Goal: Task Accomplishment & Management: Complete application form

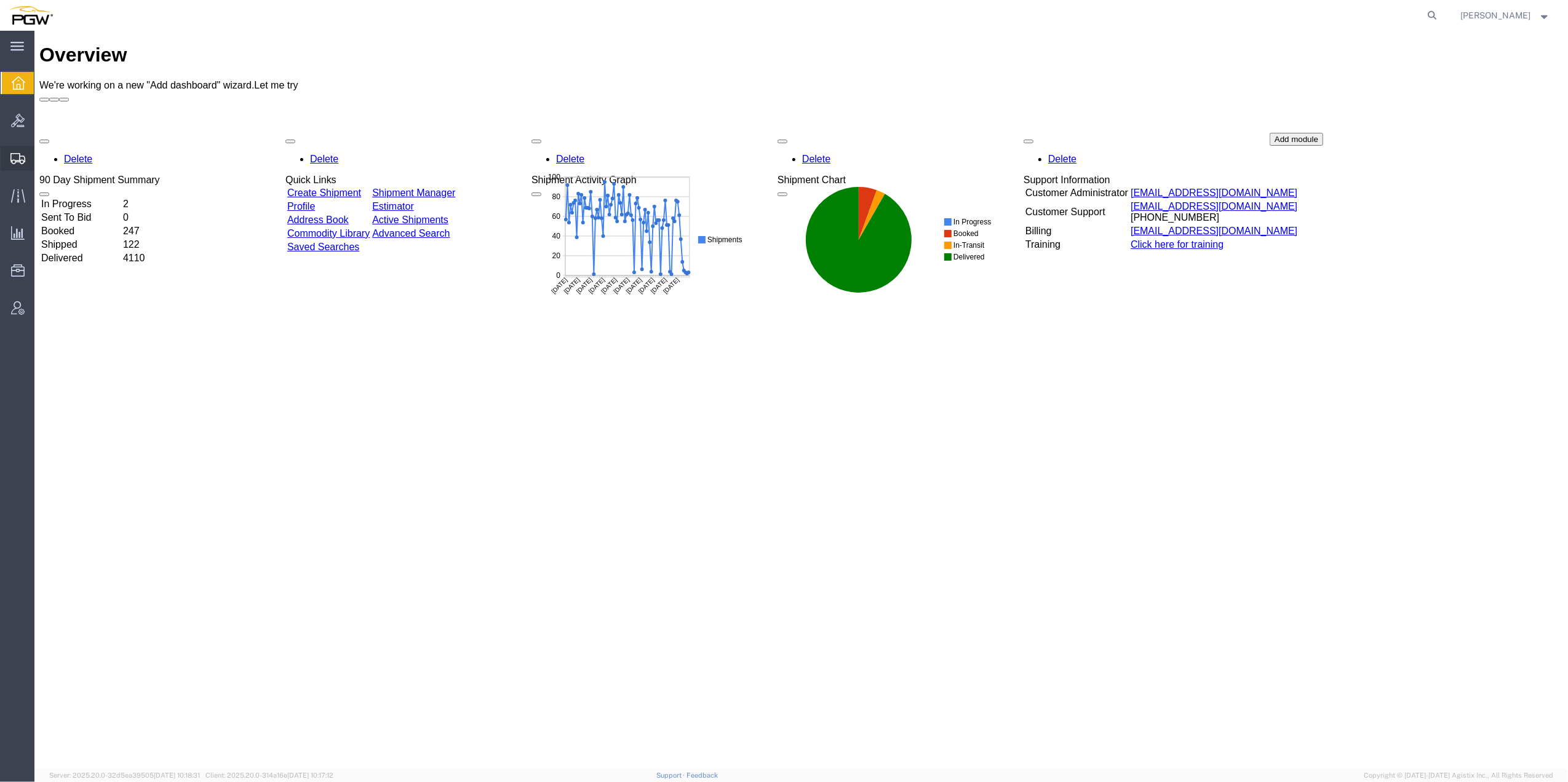
click at [0, 0] on span "Create from Template" at bounding box center [0, 0] width 0 height 0
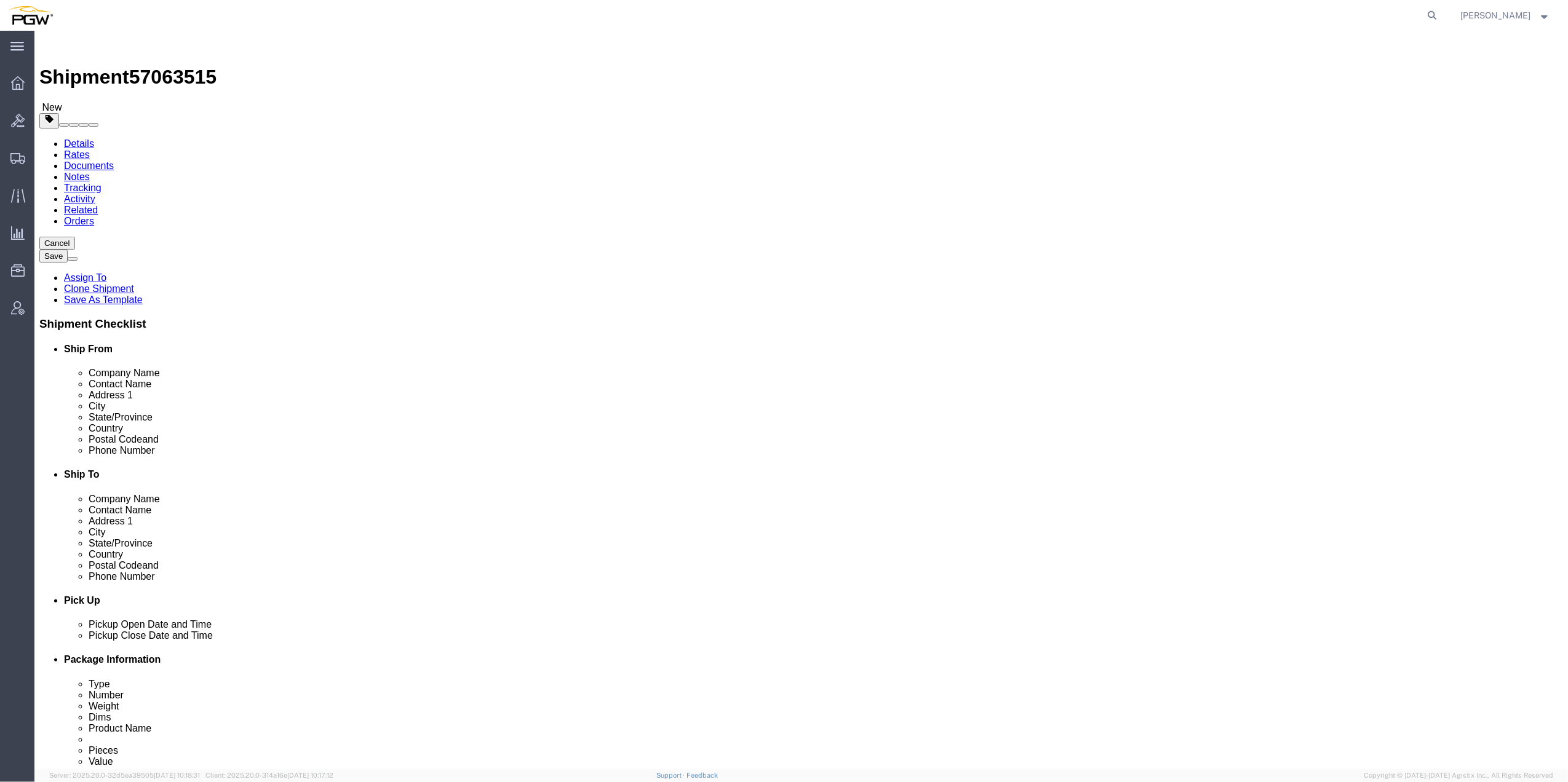
select select "62891"
select select
drag, startPoint x: 896, startPoint y: 184, endPoint x: 884, endPoint y: 188, distance: 12.6
click label "Company Alias"
paste input "403"
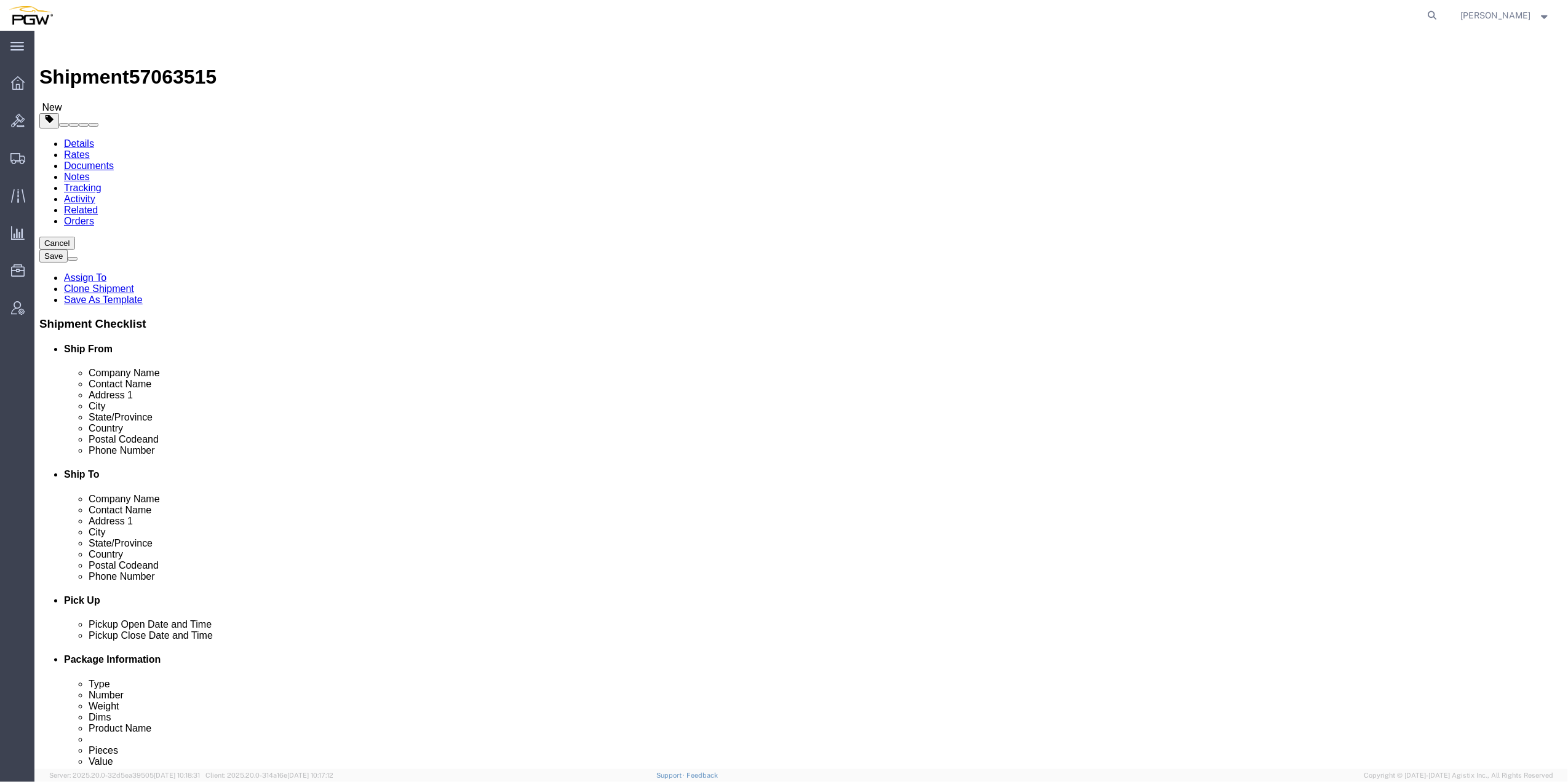
type input "403"
select select "28259"
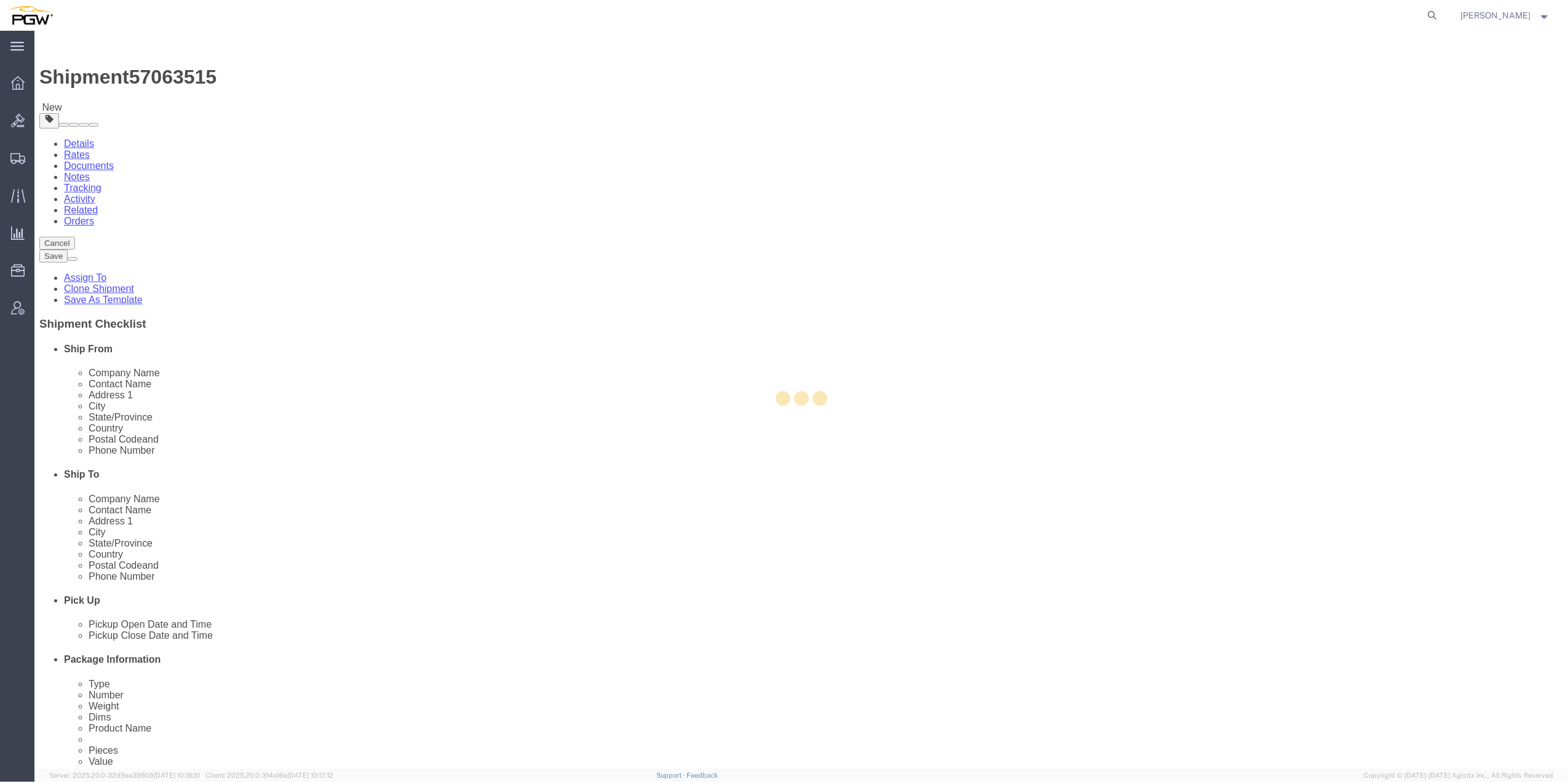
type input "5403"
type input "PGW"
type input "5403 Branch Manager"
type input "[STREET_ADDRESS]"
type input "Amarillo"
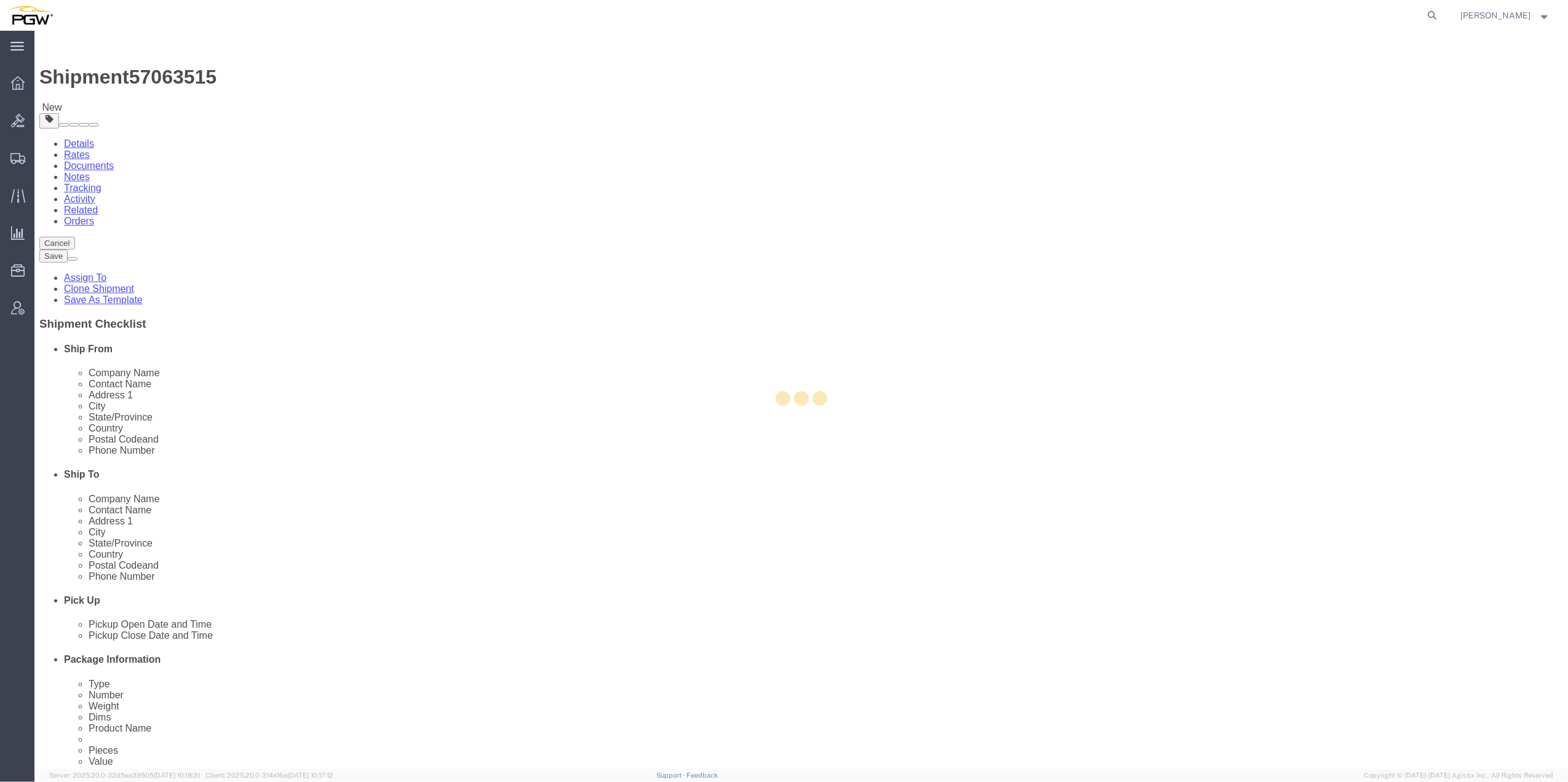
type input "79101"
type input "[PHONE_NUMBER]"
type input "[EMAIL_ADDRESS][DOMAIN_NAME]"
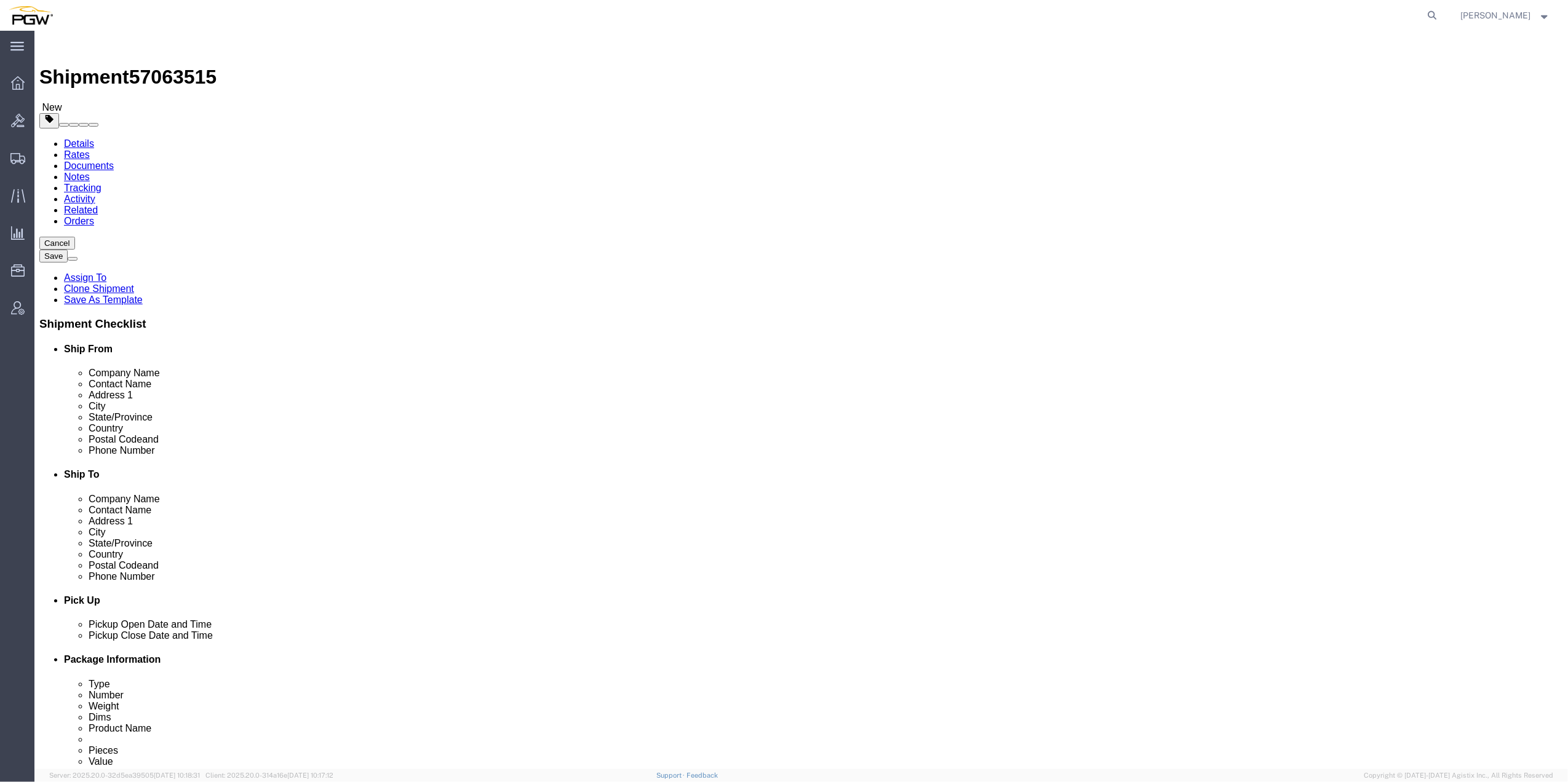
select select "[GEOGRAPHIC_DATA]"
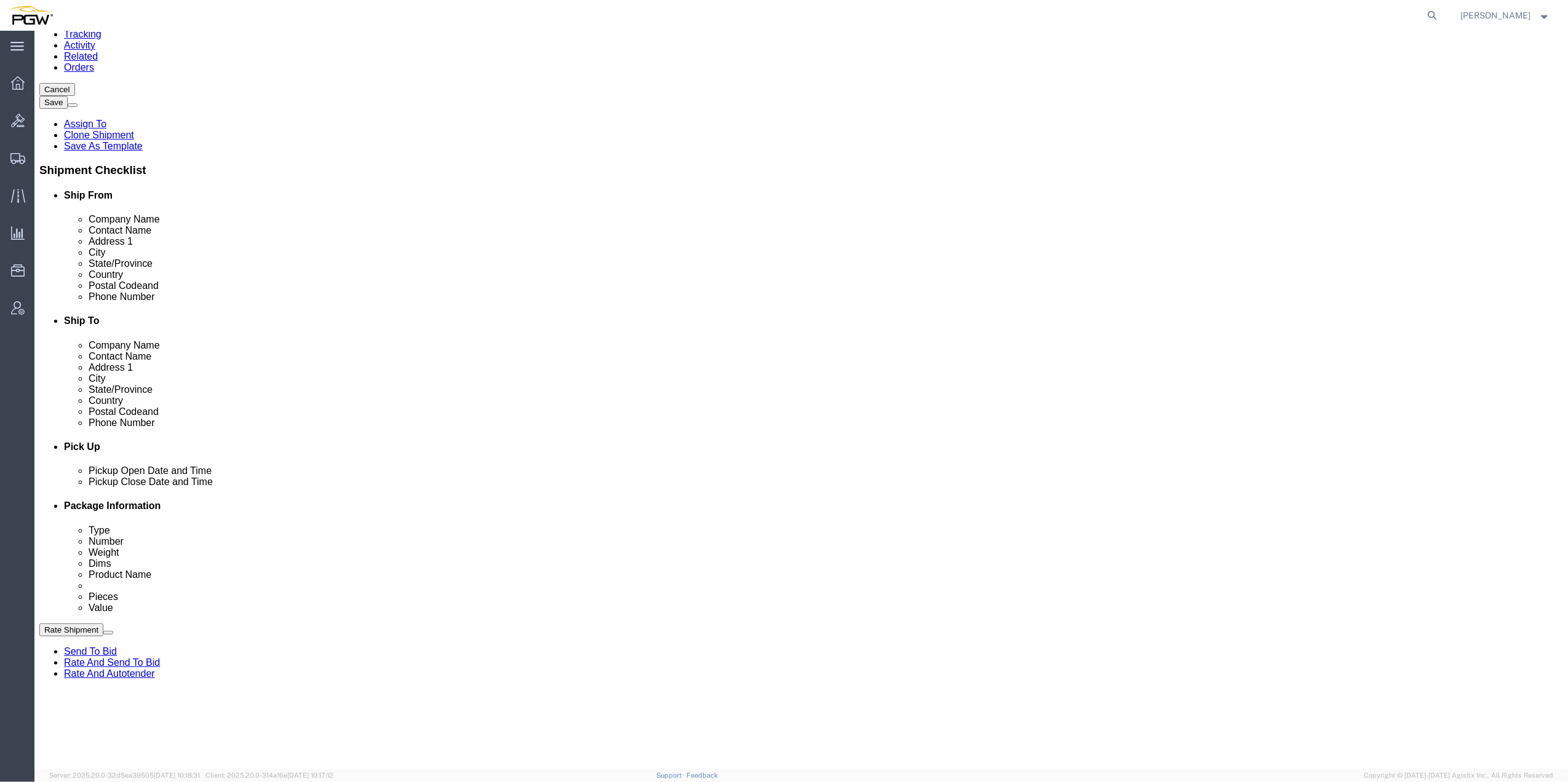
scroll to position [163, 0]
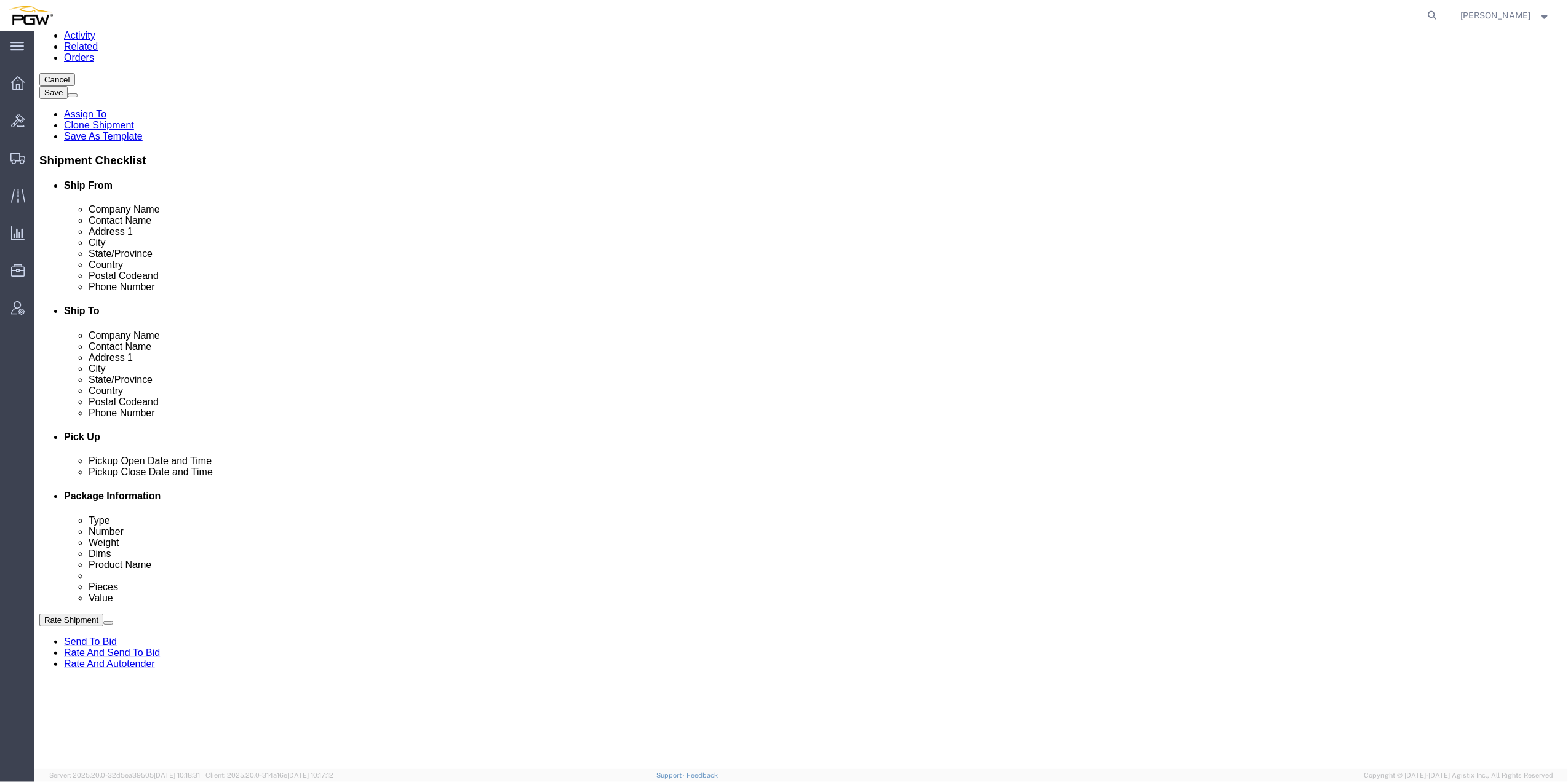
click button "Add Stop"
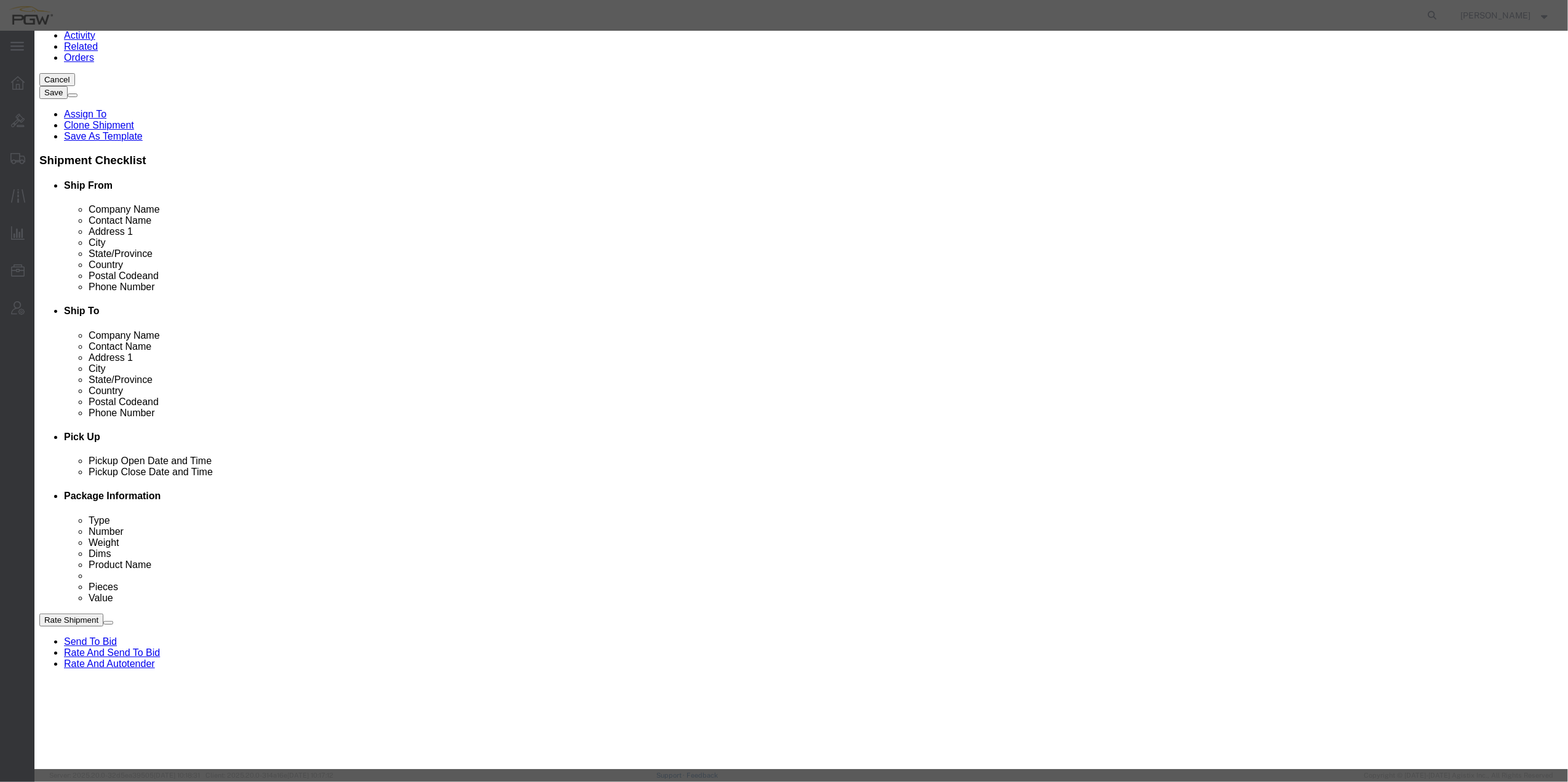
click label "Delivery"
click input "Delivery"
radio input "true"
select select
drag, startPoint x: 743, startPoint y: 94, endPoint x: 723, endPoint y: 86, distance: 21.5
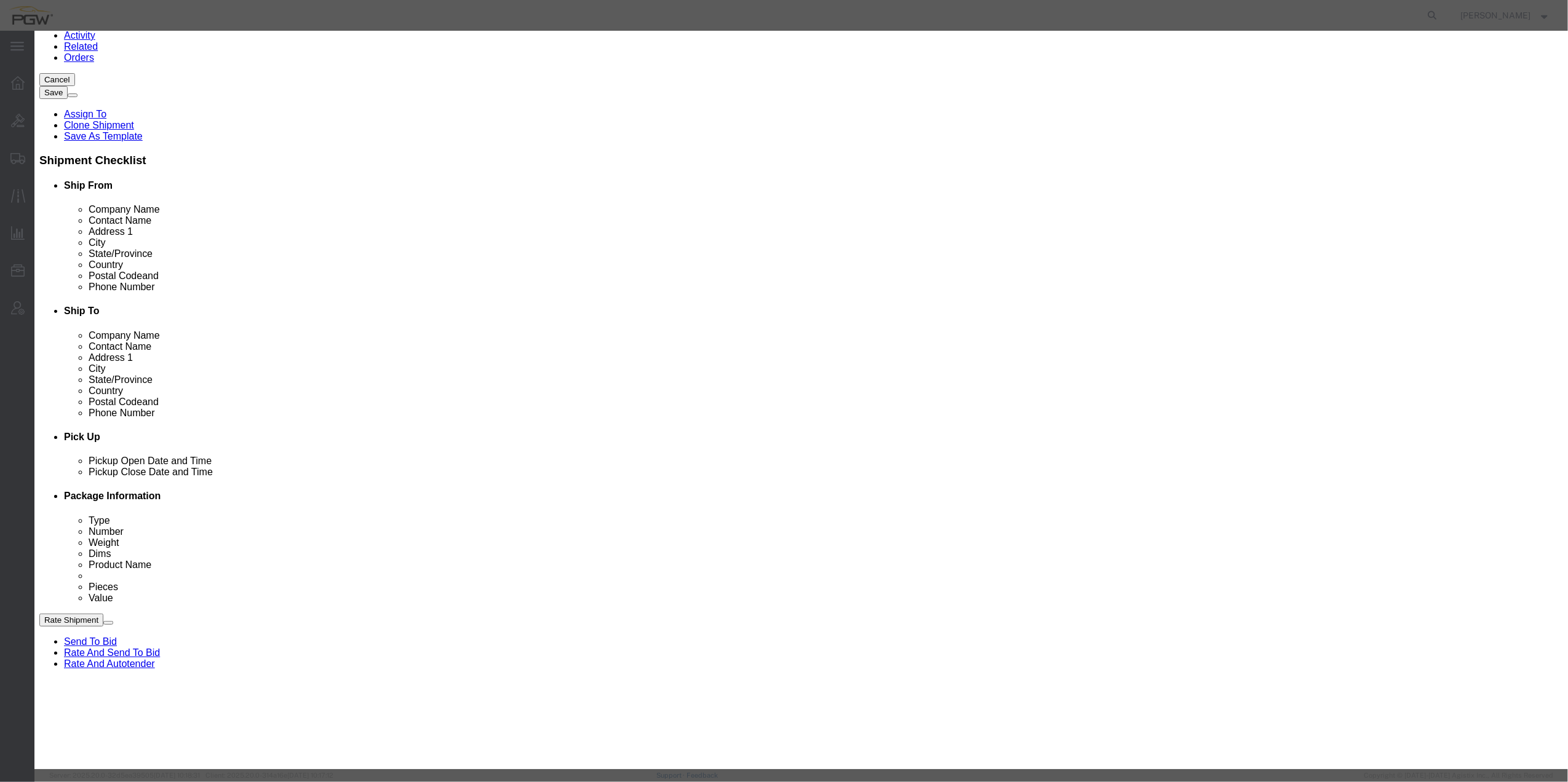
paste input "812"
type input "812"
select select "62938"
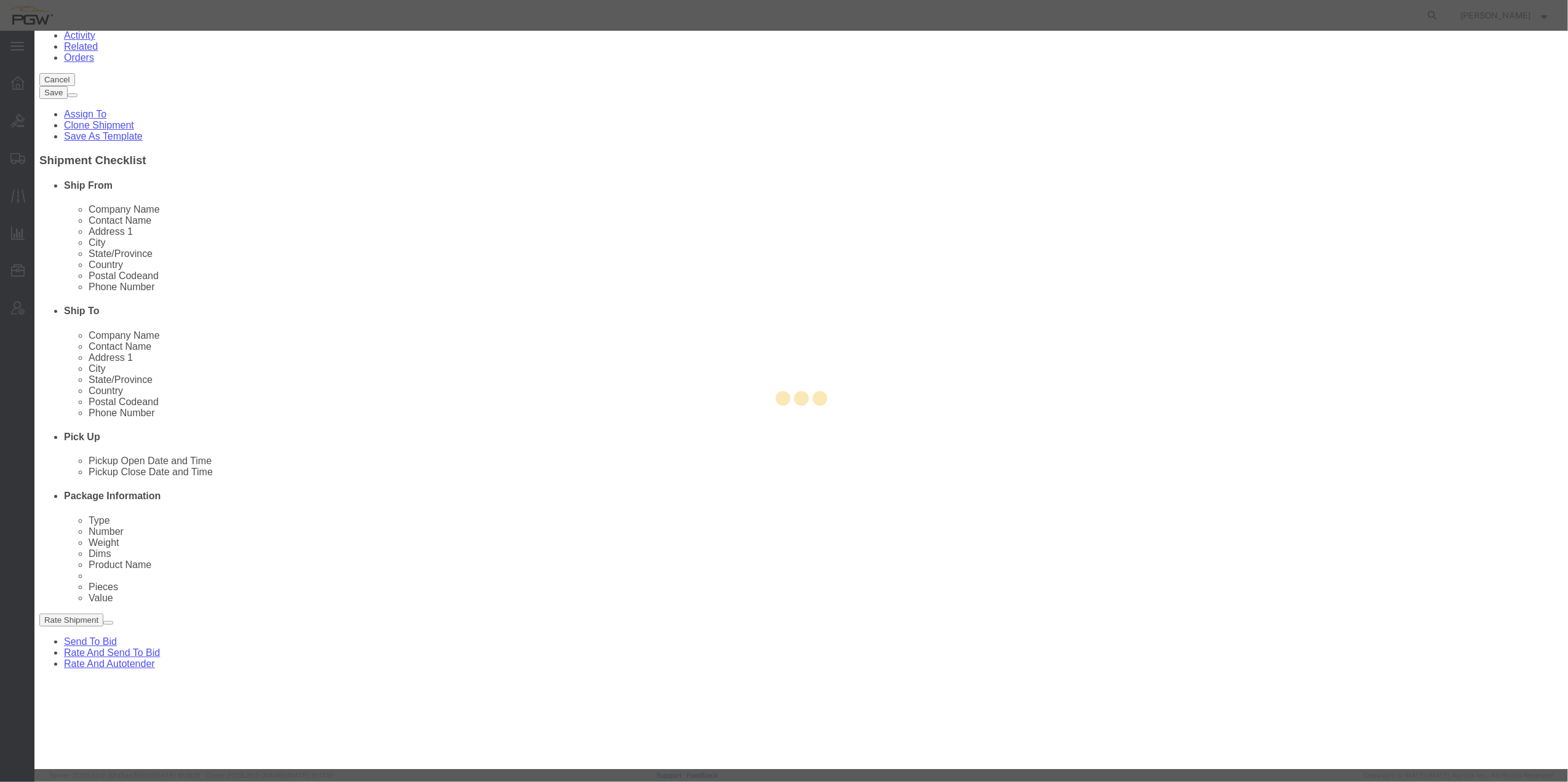
type input "5812"
type input "PGW Autoglass-AMG Abilene 5812"
type input "[STREET_ADDRESS]"
type input "Abilene"
type input "79602"
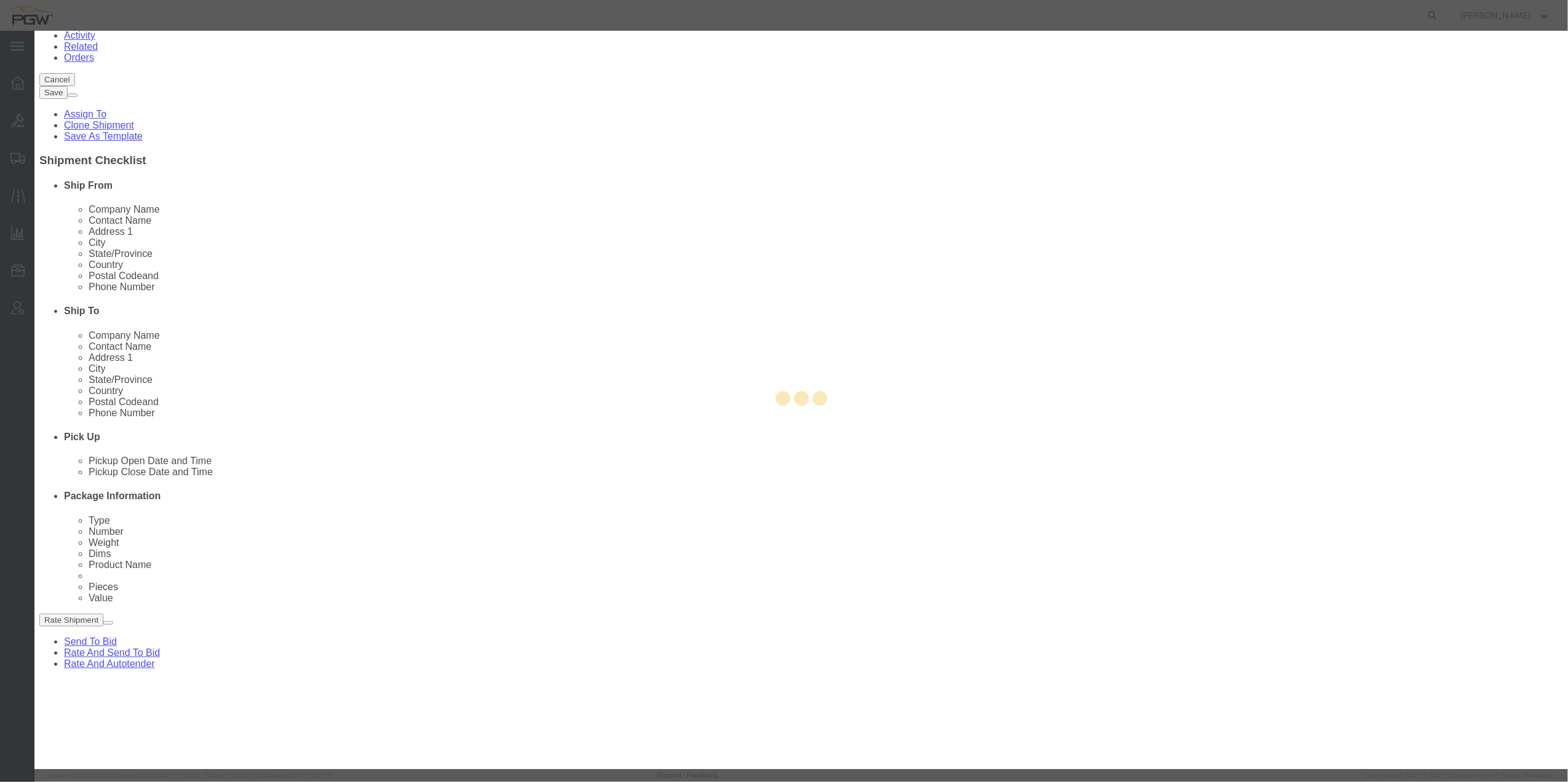
type input "[PHONE_NUMBER]"
select select "[GEOGRAPHIC_DATA]"
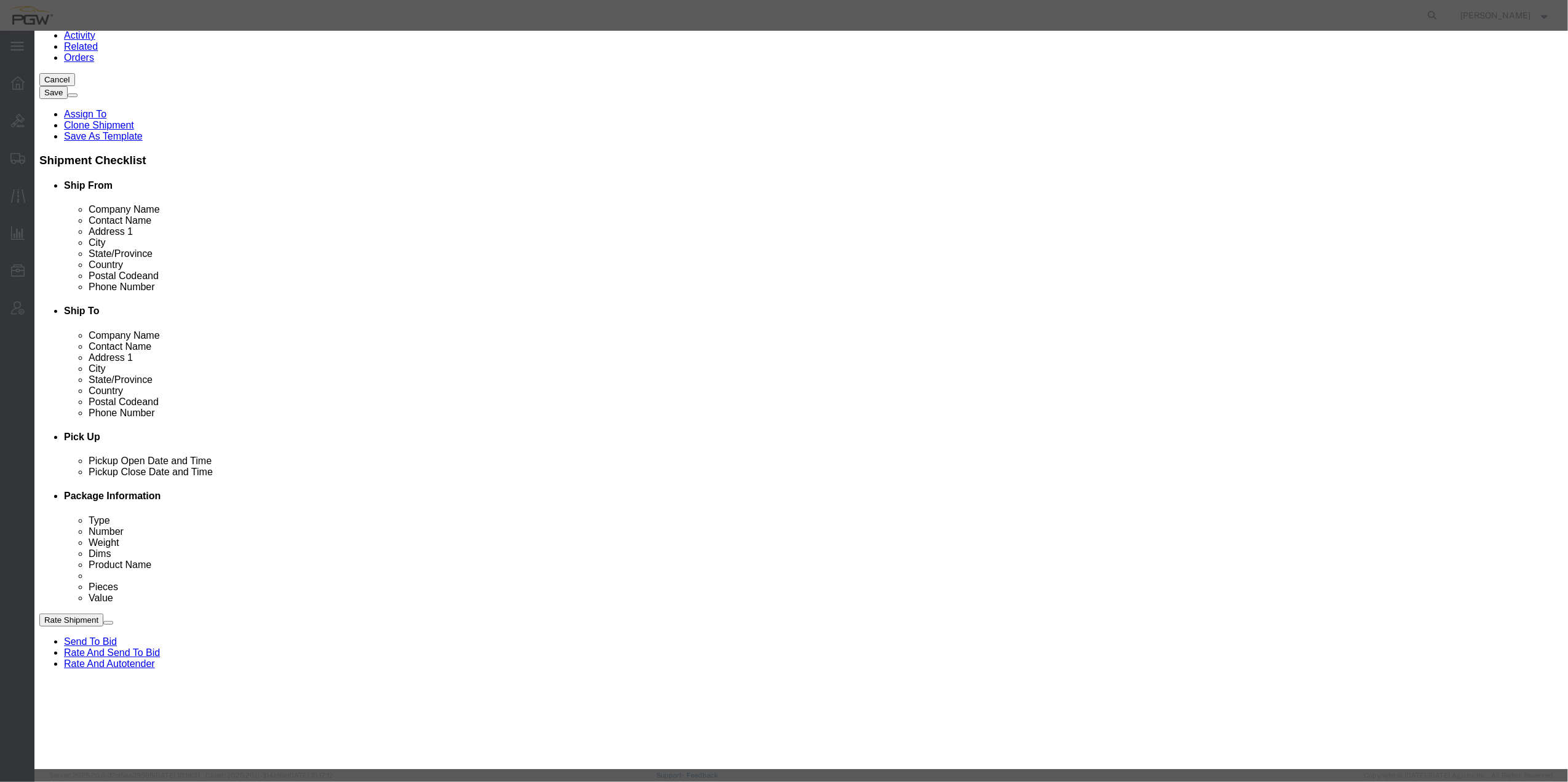
click button "Save"
click input "Contact Name : This field is required."
type input "Branch Manager"
click button "Save"
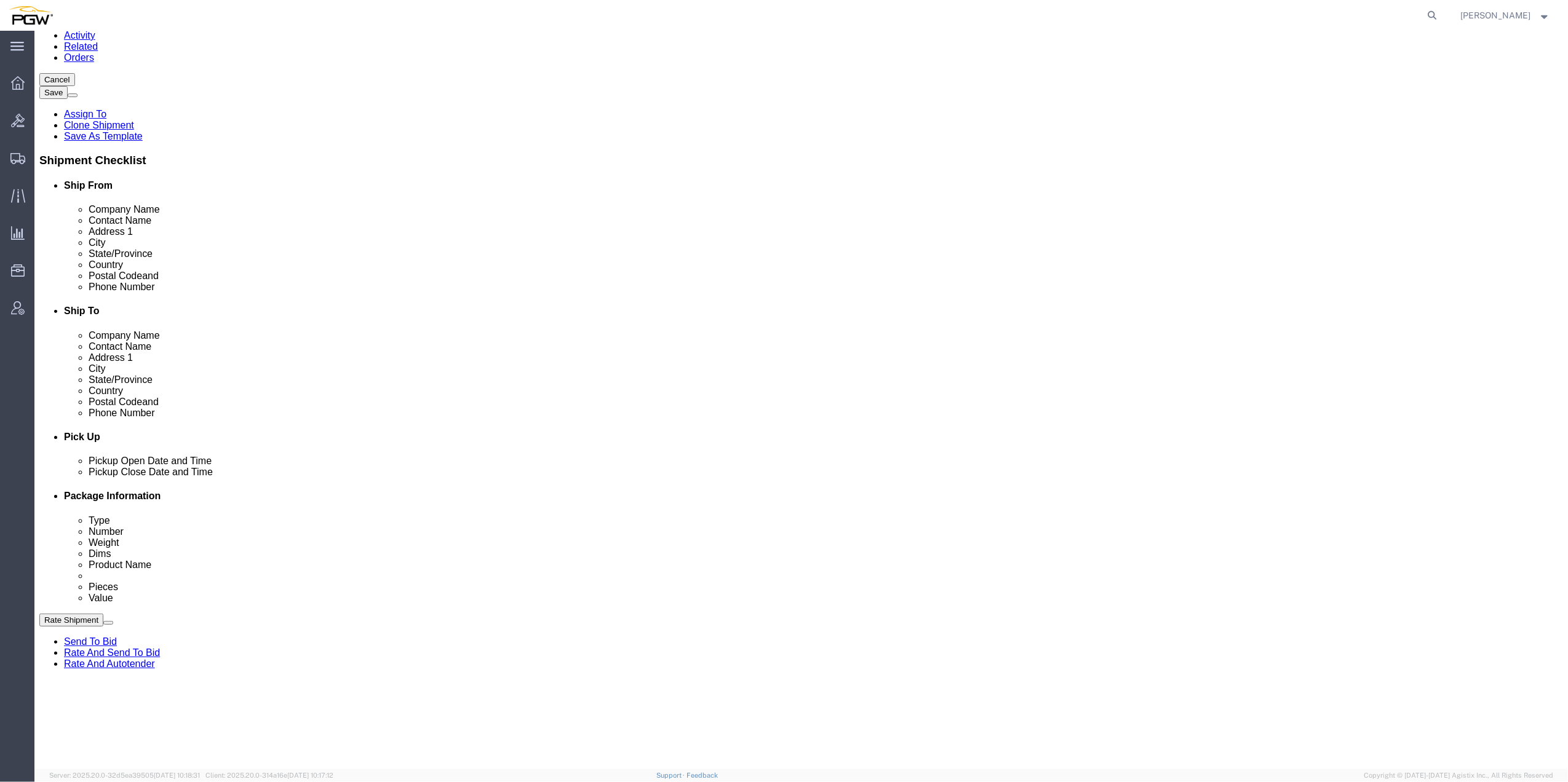
select select "D"
click button "Add Stop"
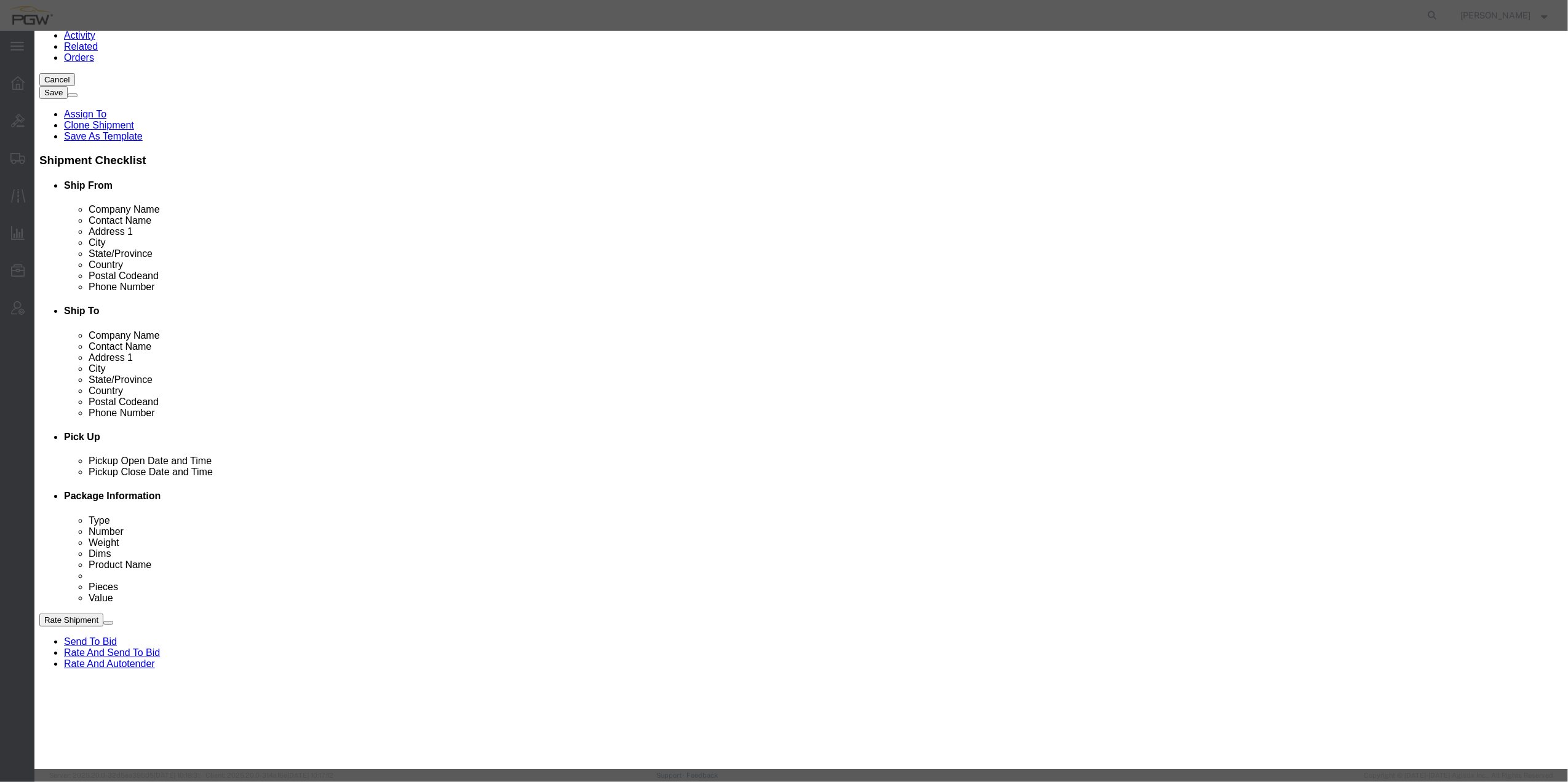
click label "Delivery"
click input "Delivery"
radio input "true"
select select
type input "811"
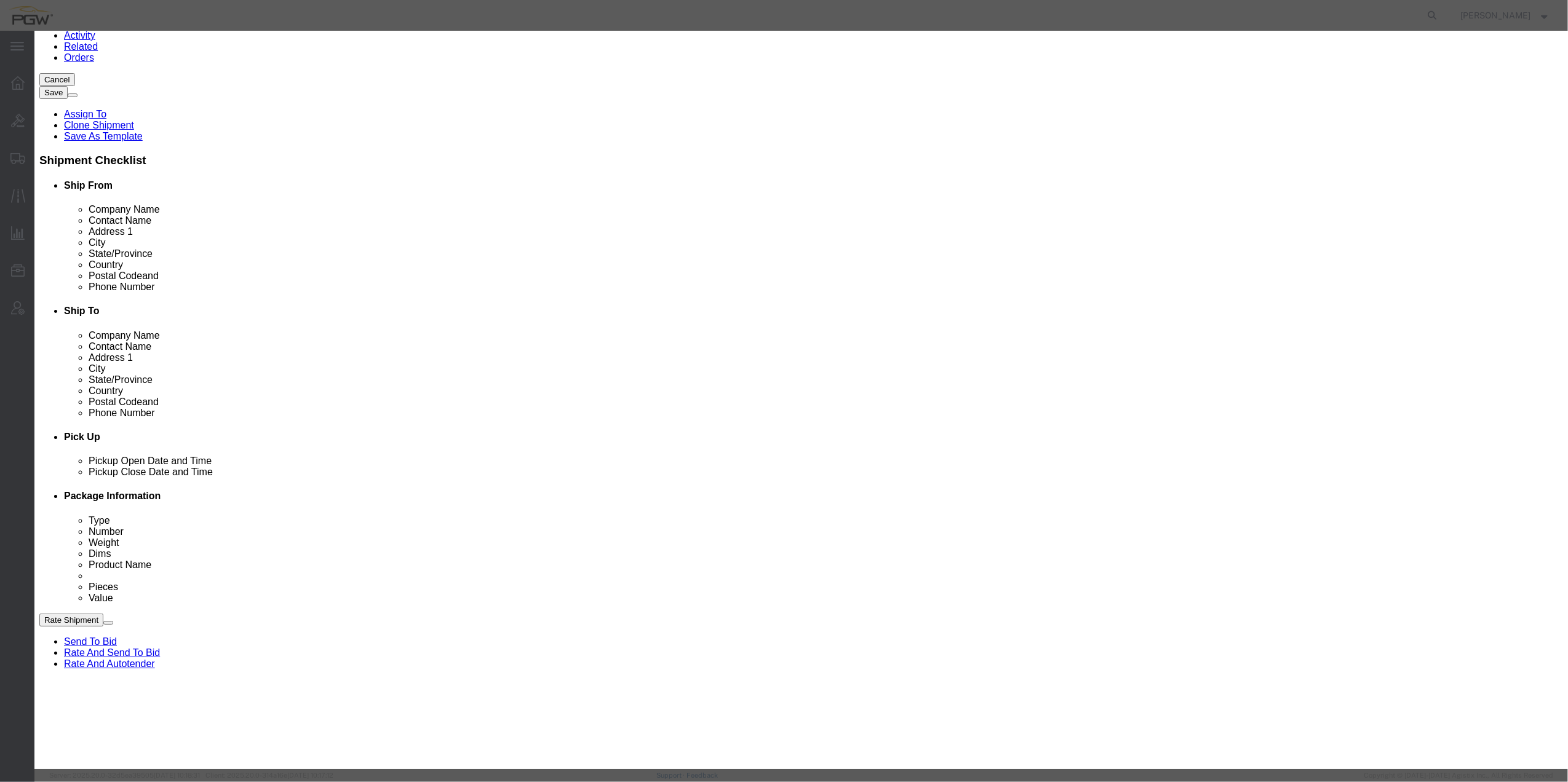
select select "62051"
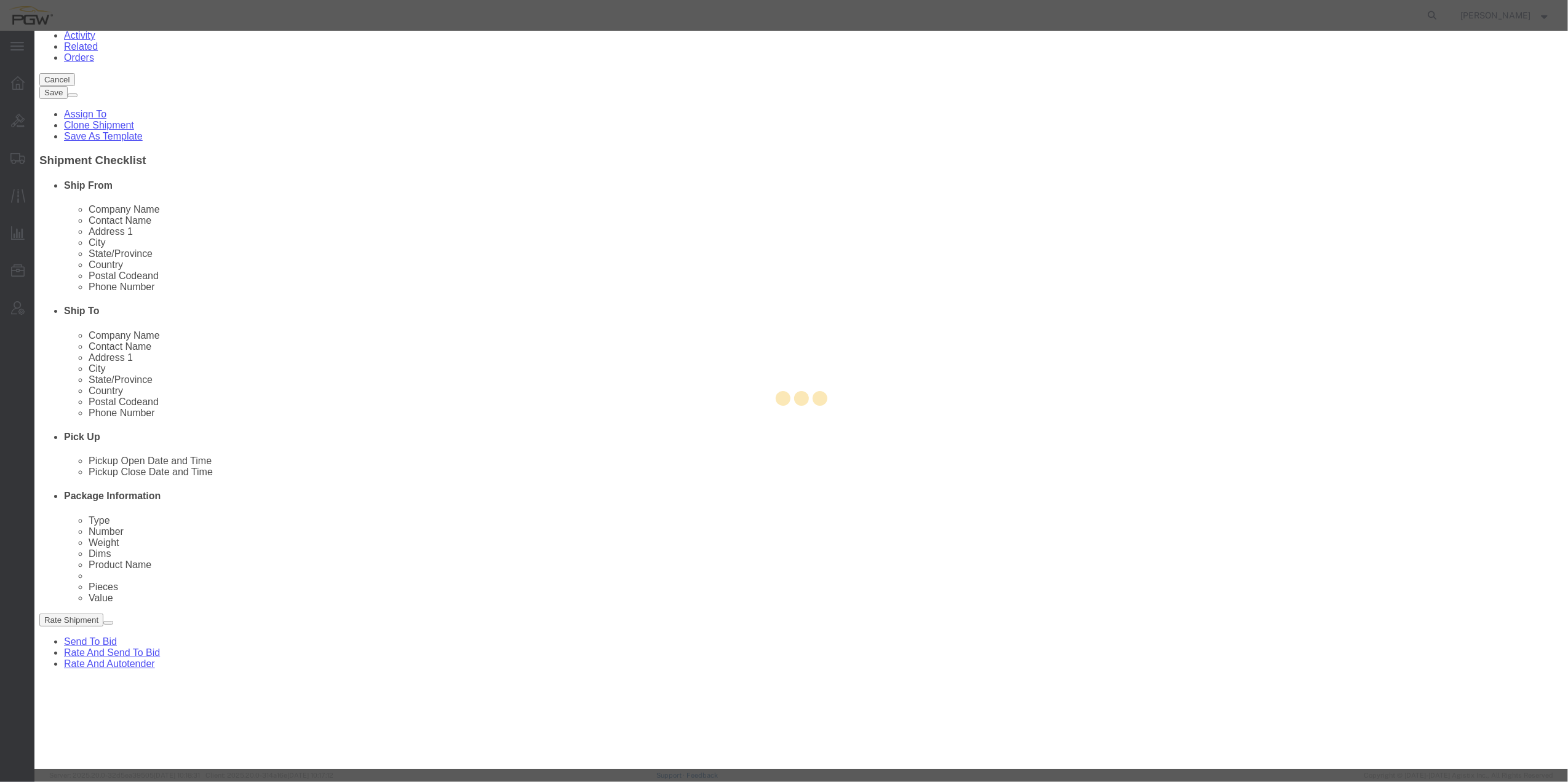
type input "5811"
type input "PGW"
type input "[PERSON_NAME]"
type input "[STREET_ADDRESS]"
type input "Lubbock"
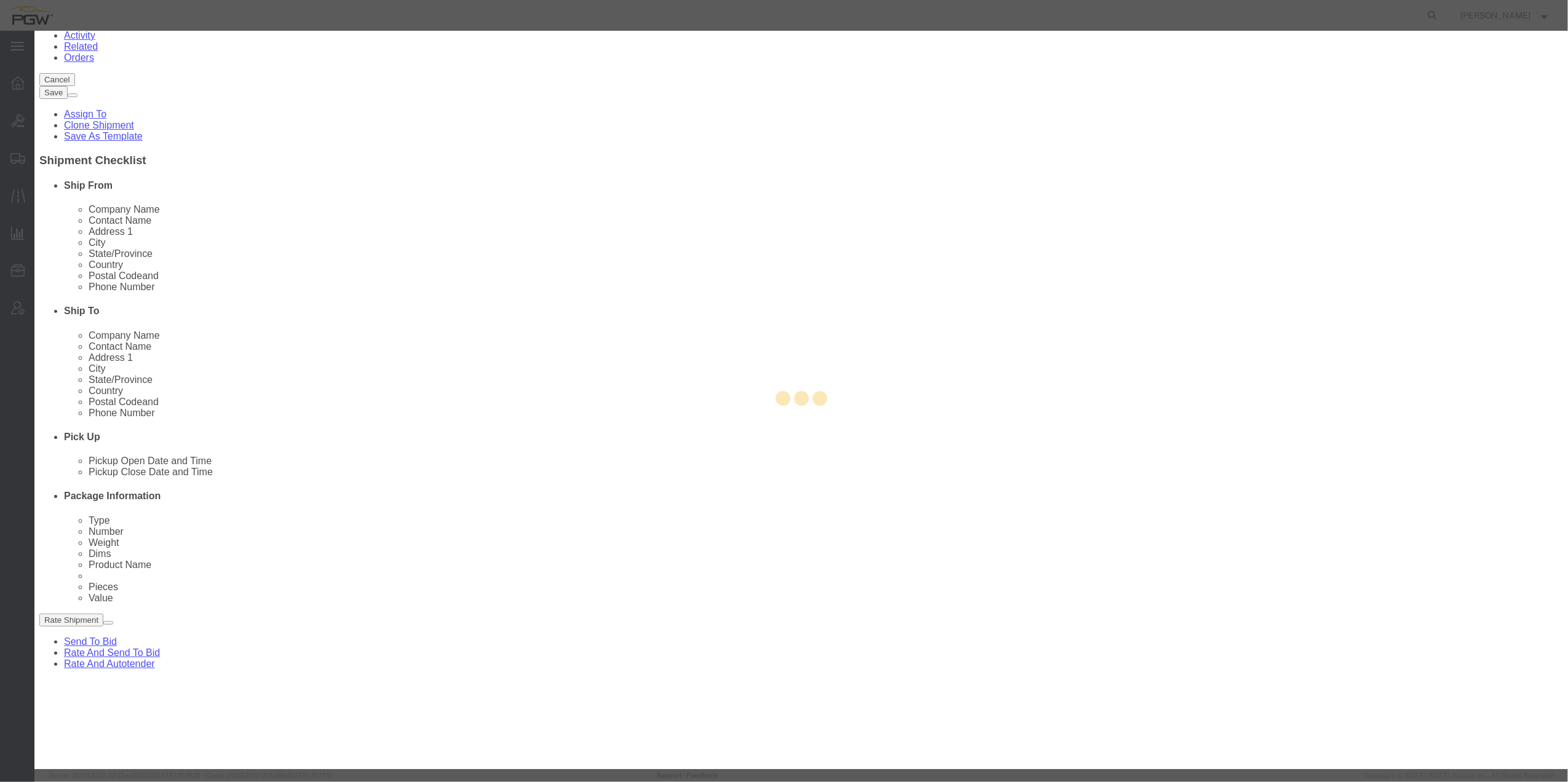
type input "79423"
type input "[PHONE_NUMBER]"
type input "[EMAIL_ADDRESS][DOMAIN_NAME]"
checkbox input "true"
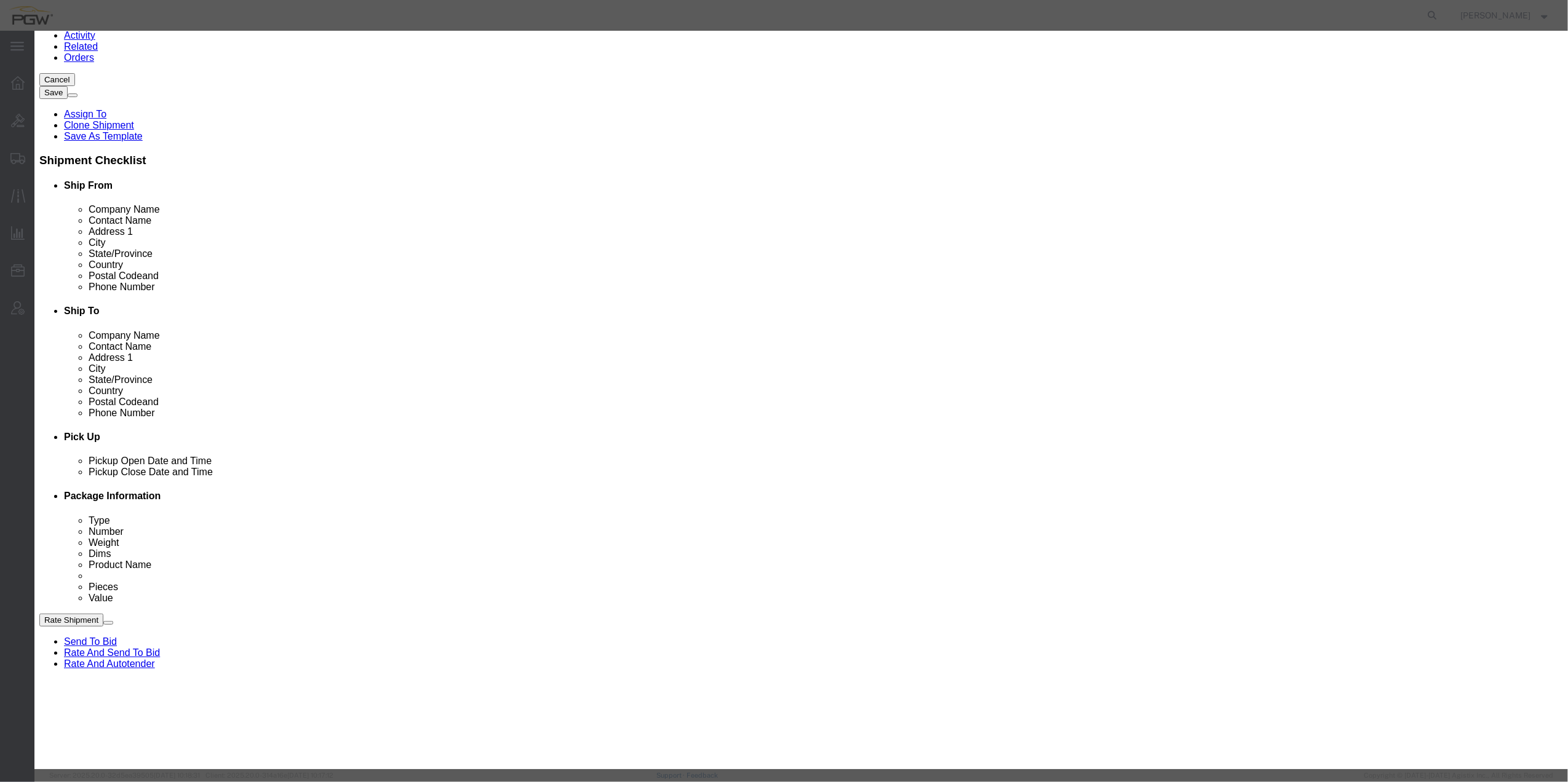
select select "[GEOGRAPHIC_DATA]"
click button "Save"
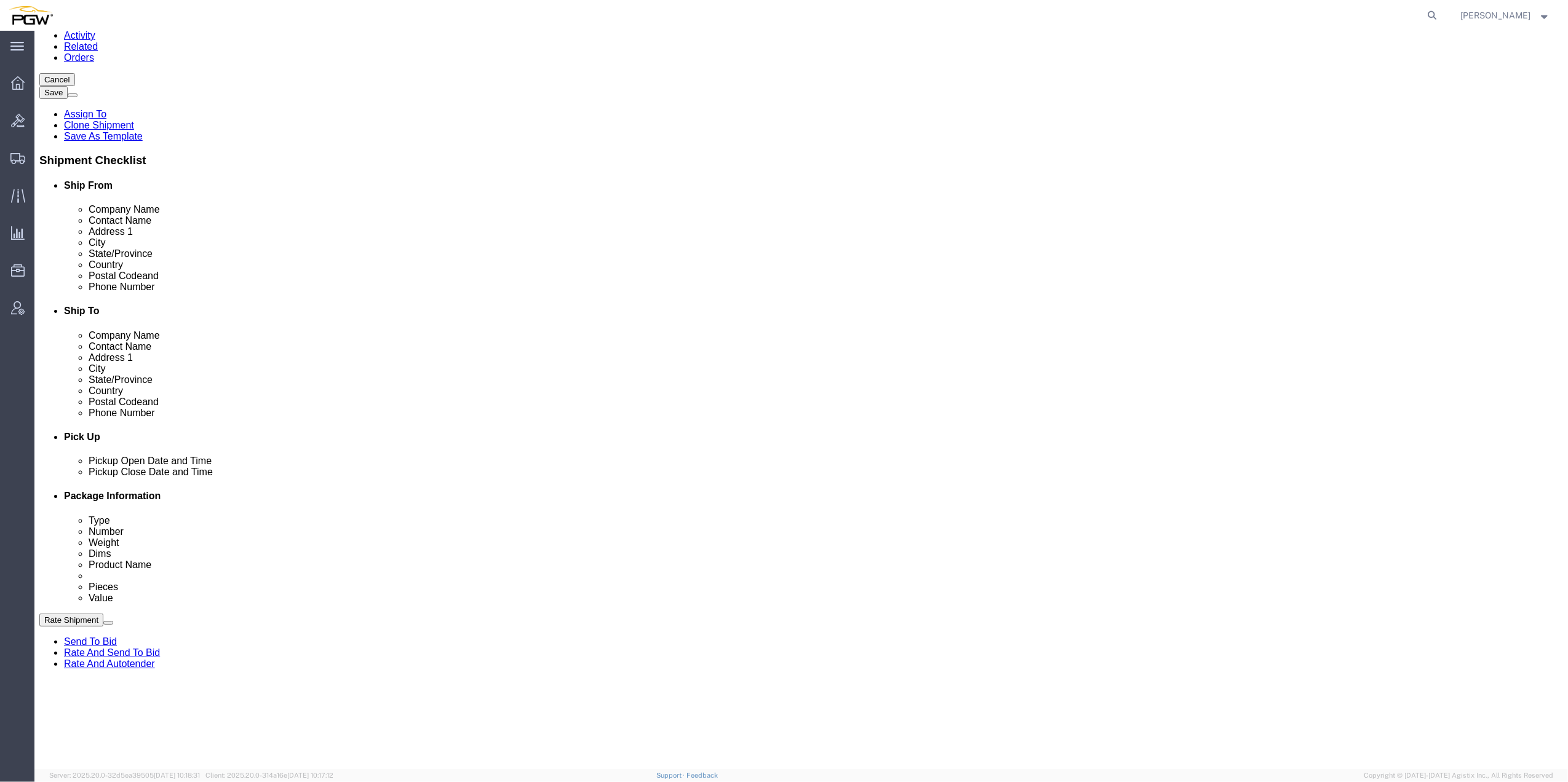
select select "D"
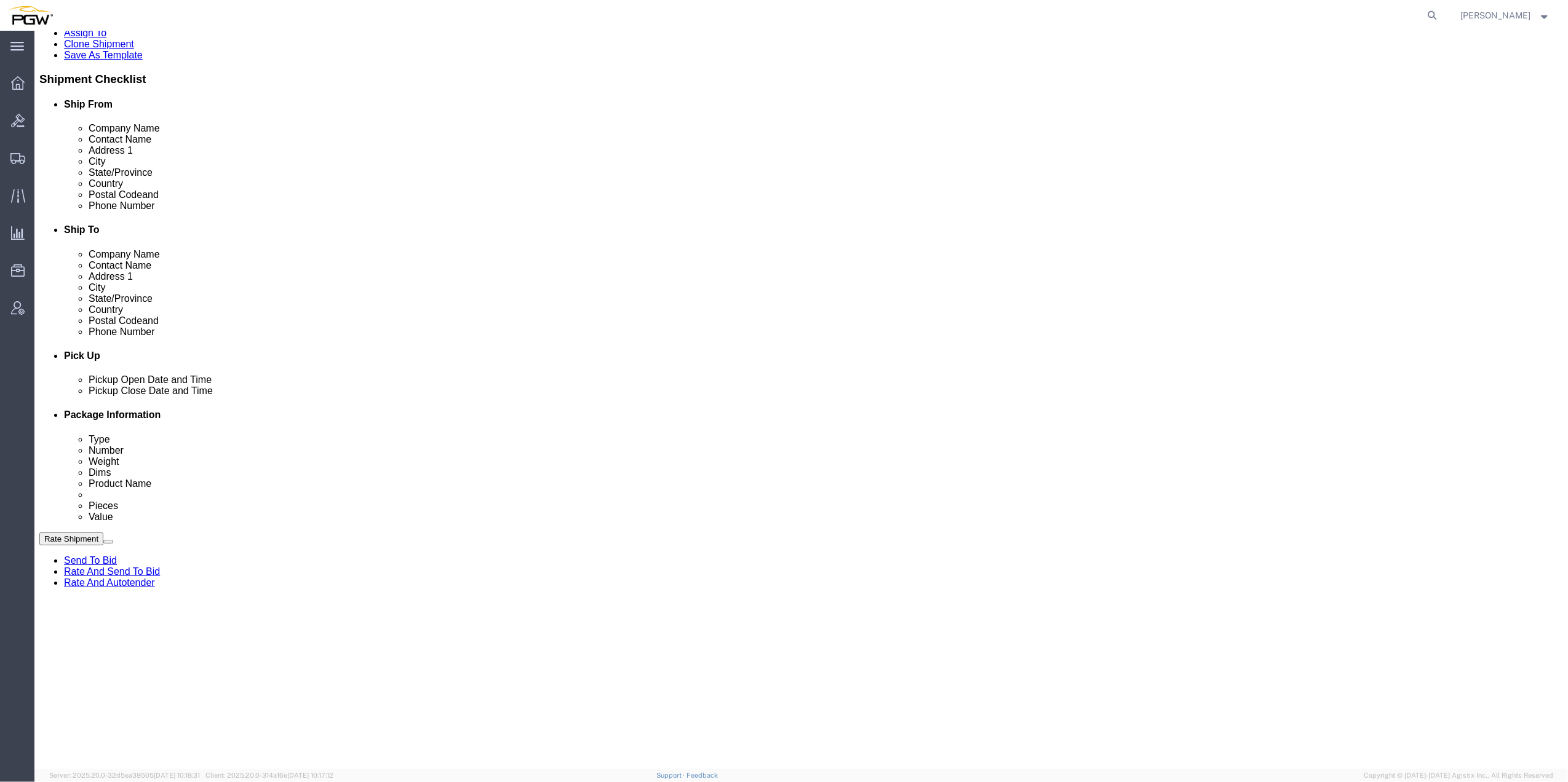
scroll to position [246, 0]
drag, startPoint x: 1081, startPoint y: 515, endPoint x: 1072, endPoint y: 385, distance: 130.3
click div
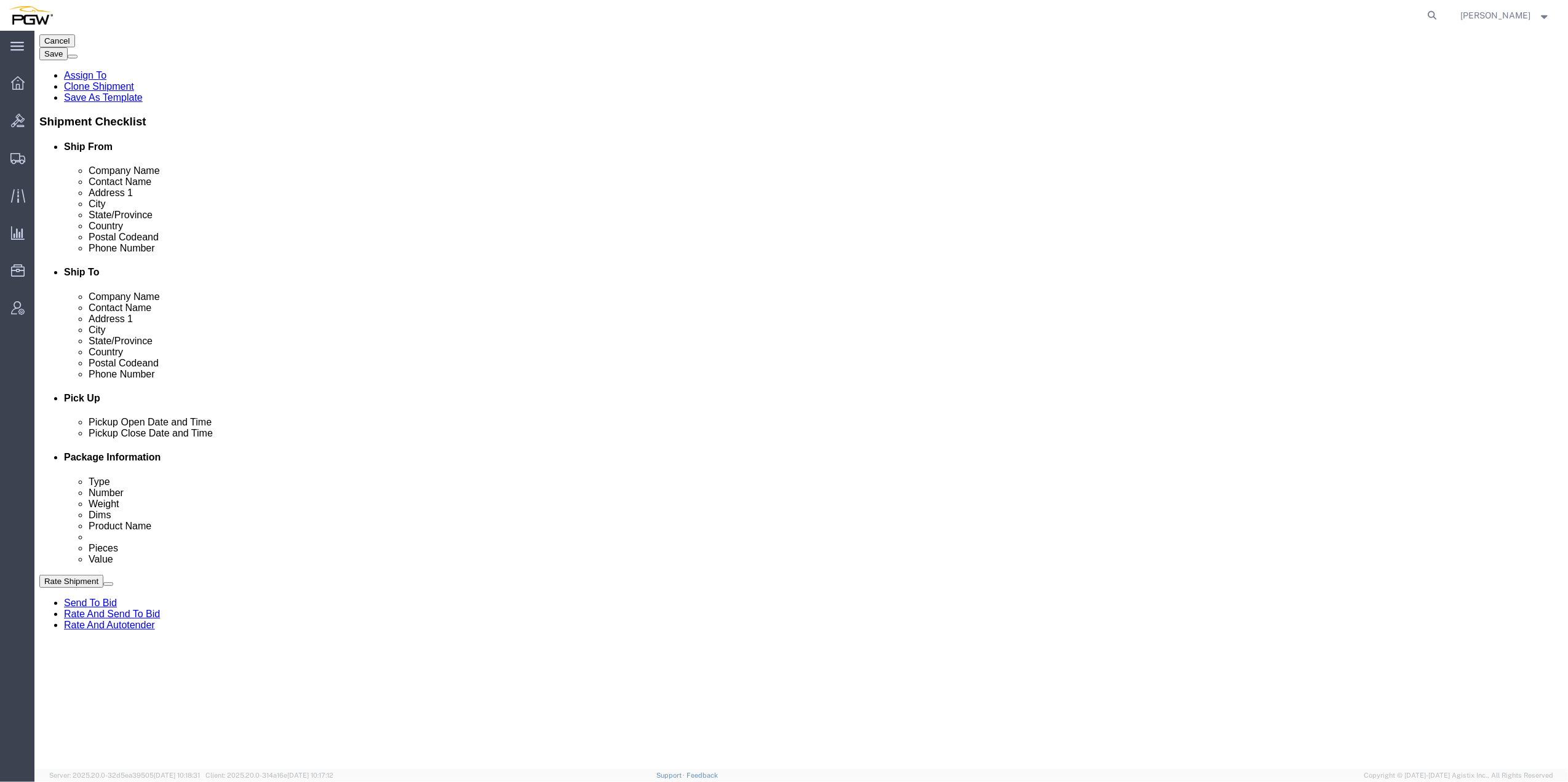
scroll to position [163, 0]
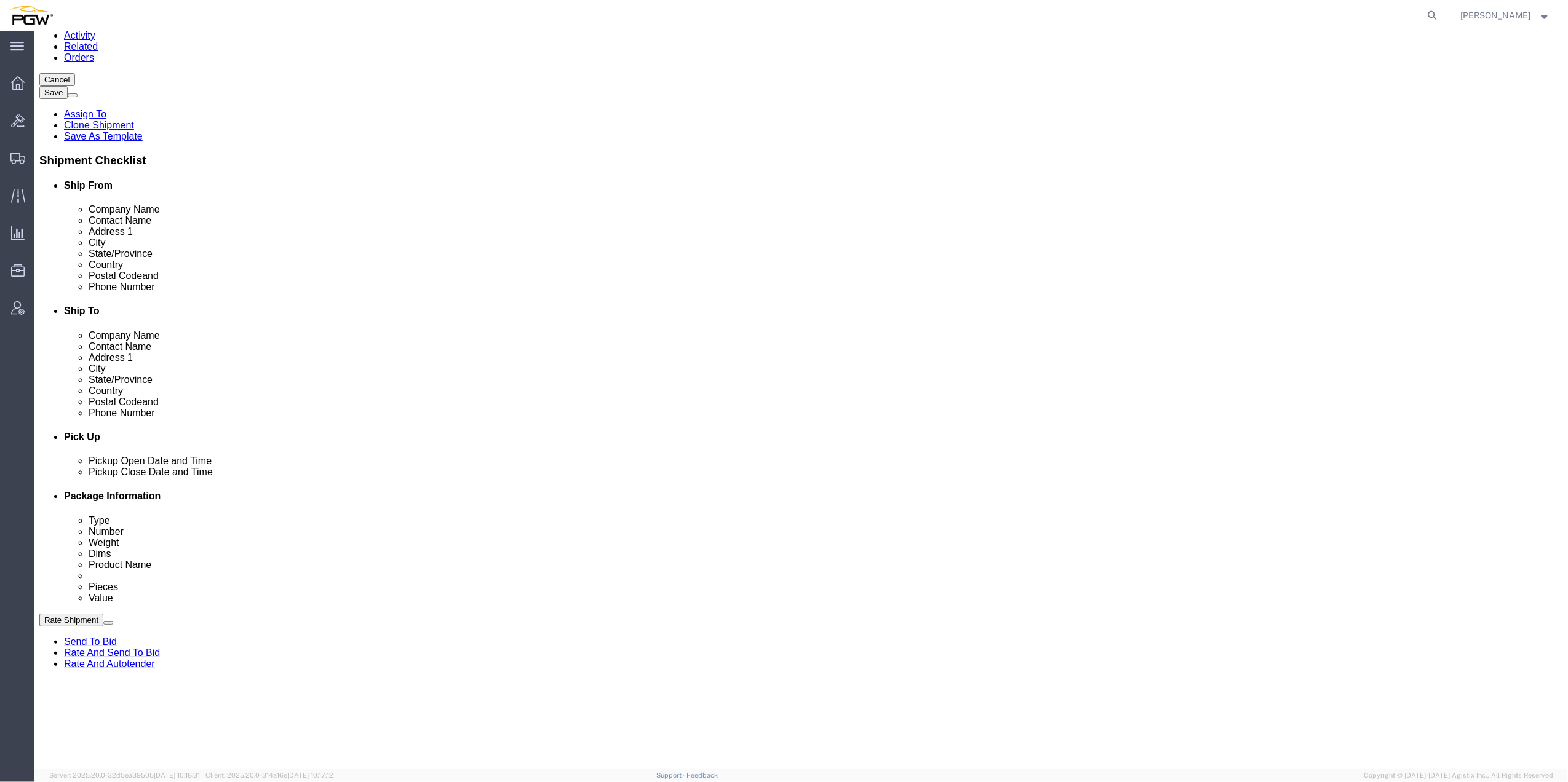
drag, startPoint x: 808, startPoint y: 513, endPoint x: 866, endPoint y: 638, distance: 137.8
click div
drag, startPoint x: 943, startPoint y: 580, endPoint x: 867, endPoint y: 505, distance: 106.8
click div
drag, startPoint x: 852, startPoint y: 588, endPoint x: 824, endPoint y: 547, distance: 49.6
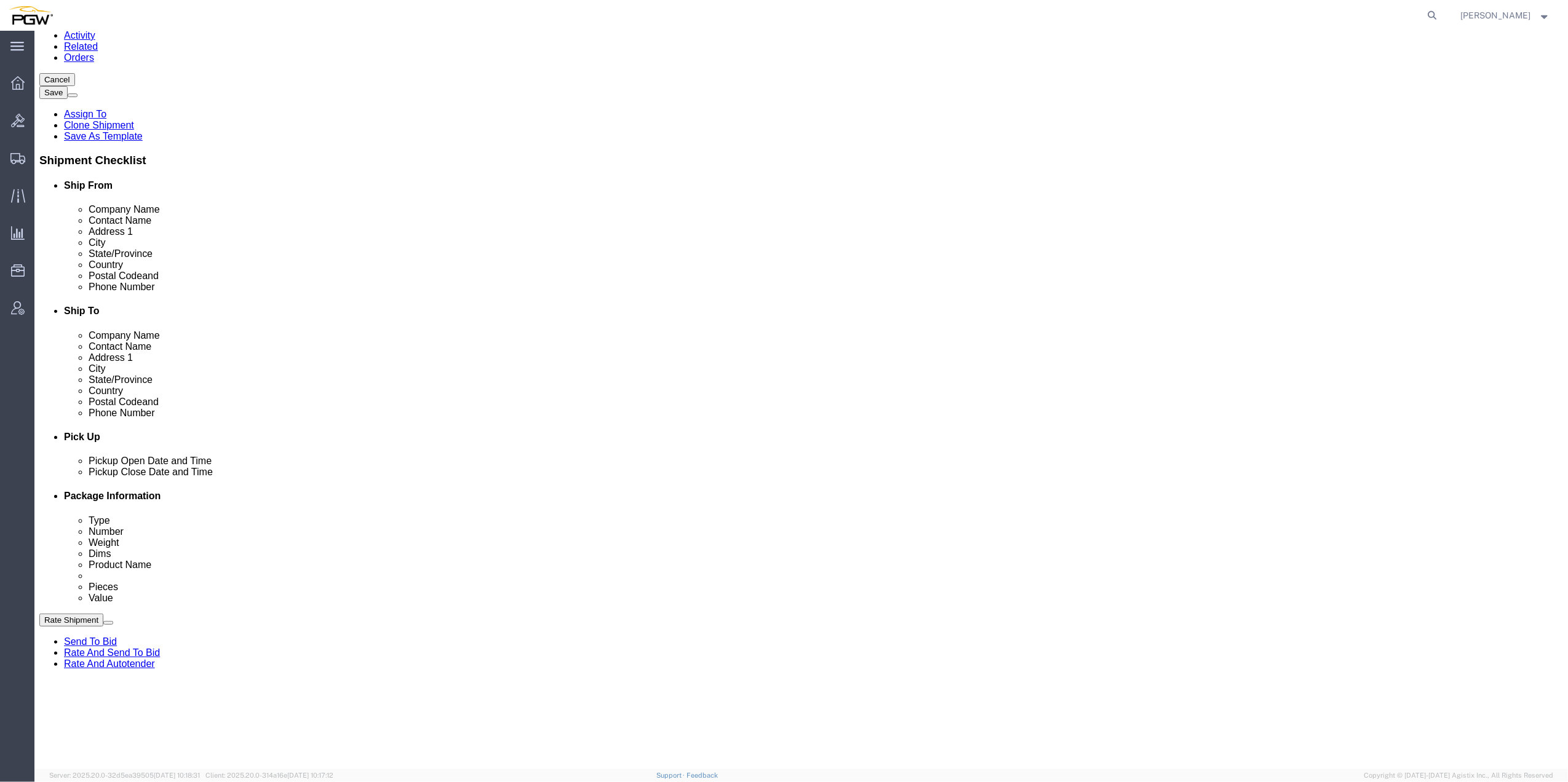
click div
drag, startPoint x: 746, startPoint y: 547, endPoint x: 762, endPoint y: 579, distance: 35.8
click div
drag, startPoint x: 884, startPoint y: 635, endPoint x: 839, endPoint y: 508, distance: 134.7
click div
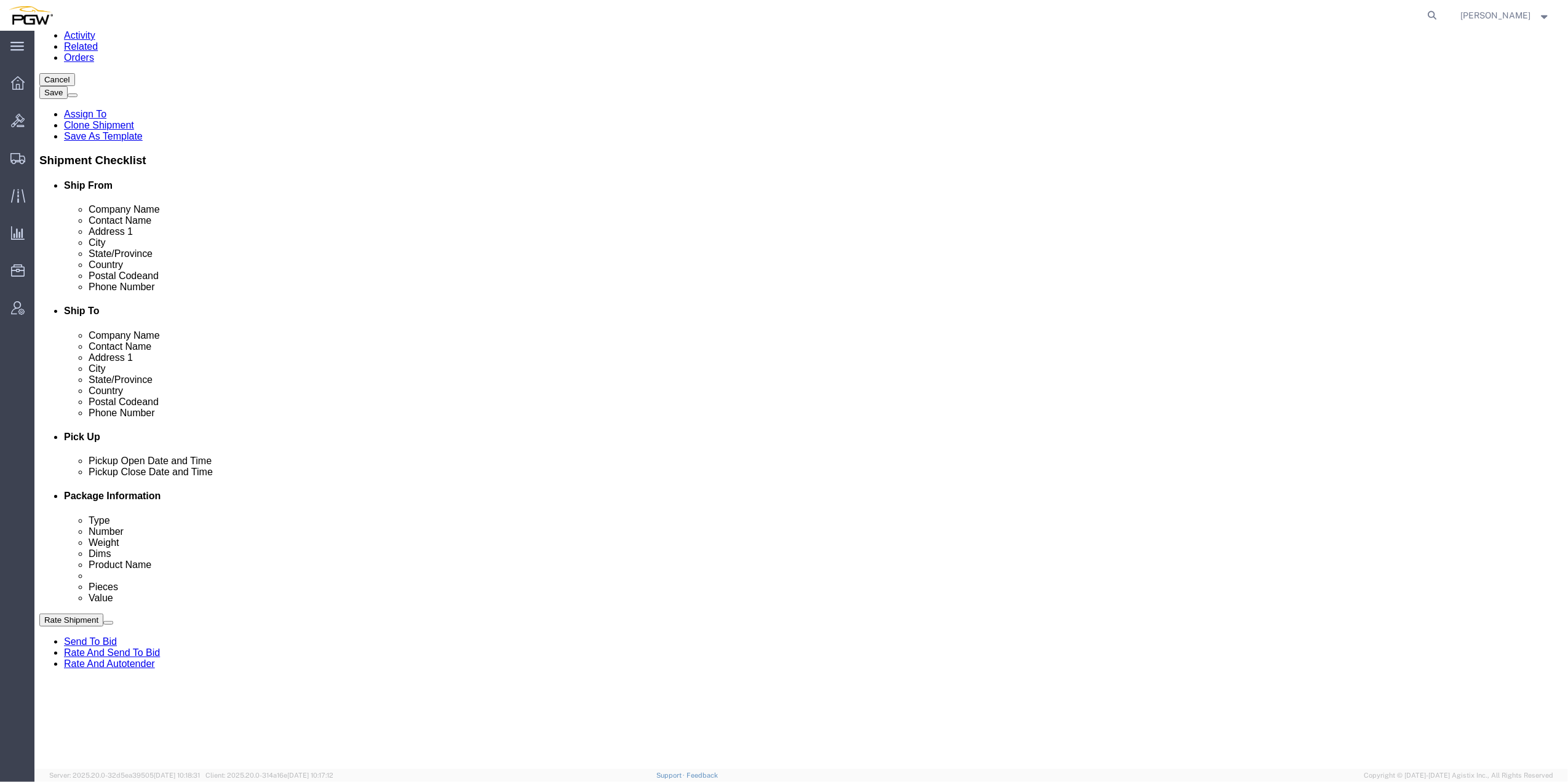
drag, startPoint x: 861, startPoint y: 615, endPoint x: 861, endPoint y: 595, distance: 20.0
click div
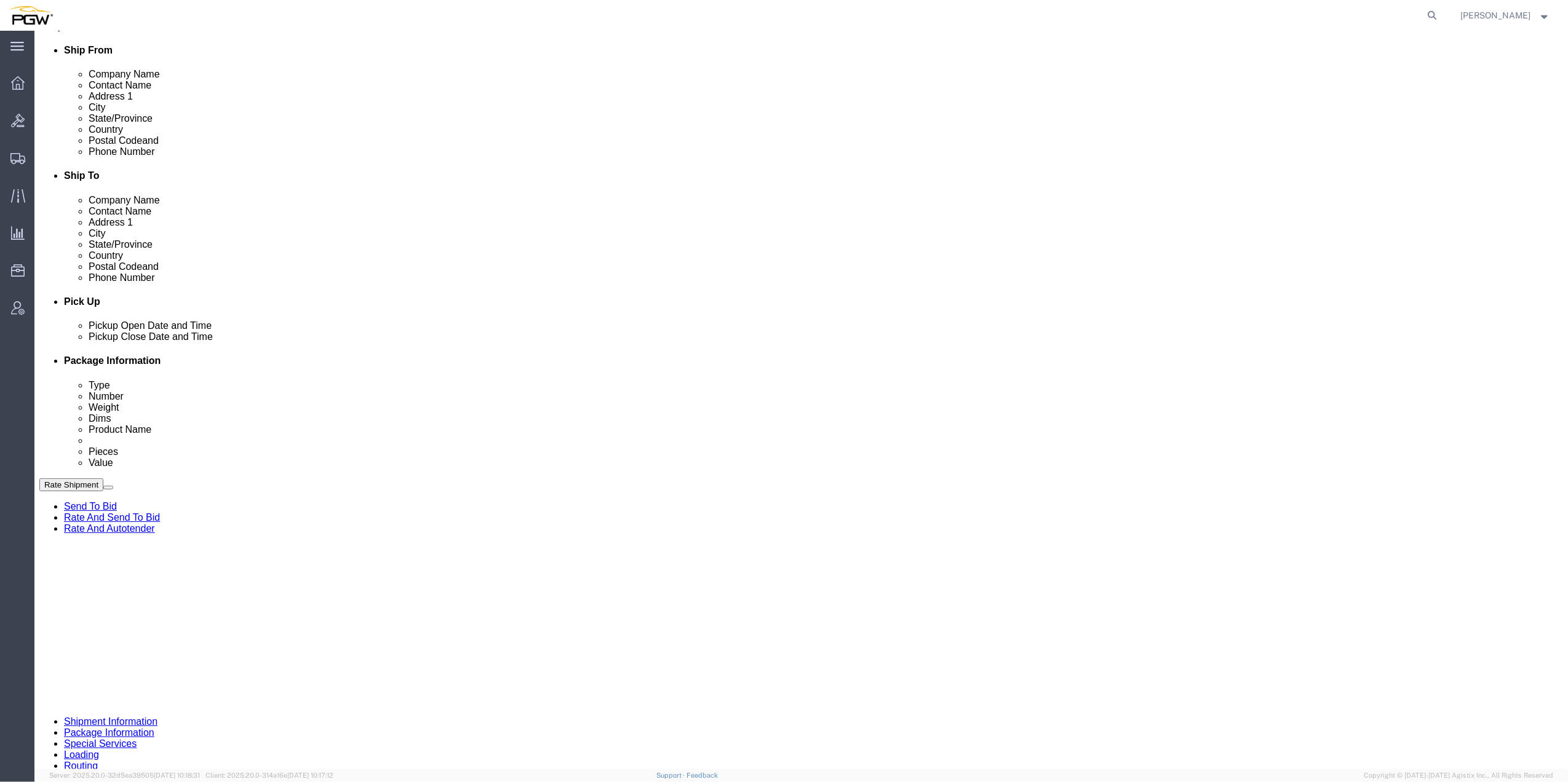
scroll to position [328, 0]
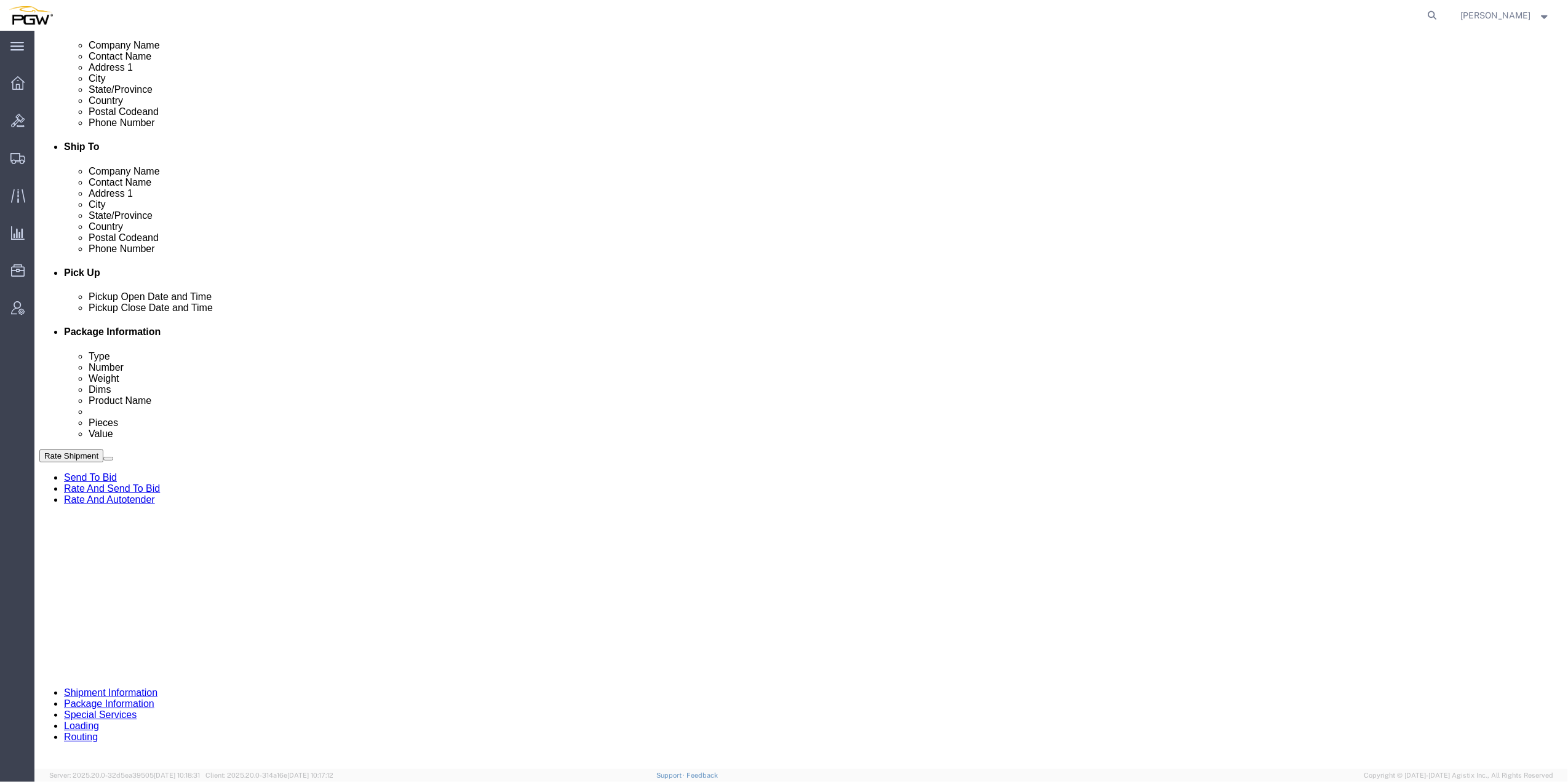
drag, startPoint x: 855, startPoint y: 423, endPoint x: 951, endPoint y: 446, distance: 98.7
click div
drag, startPoint x: 834, startPoint y: 391, endPoint x: 825, endPoint y: 437, distance: 46.9
click div
drag, startPoint x: 917, startPoint y: 462, endPoint x: 874, endPoint y: 268, distance: 198.7
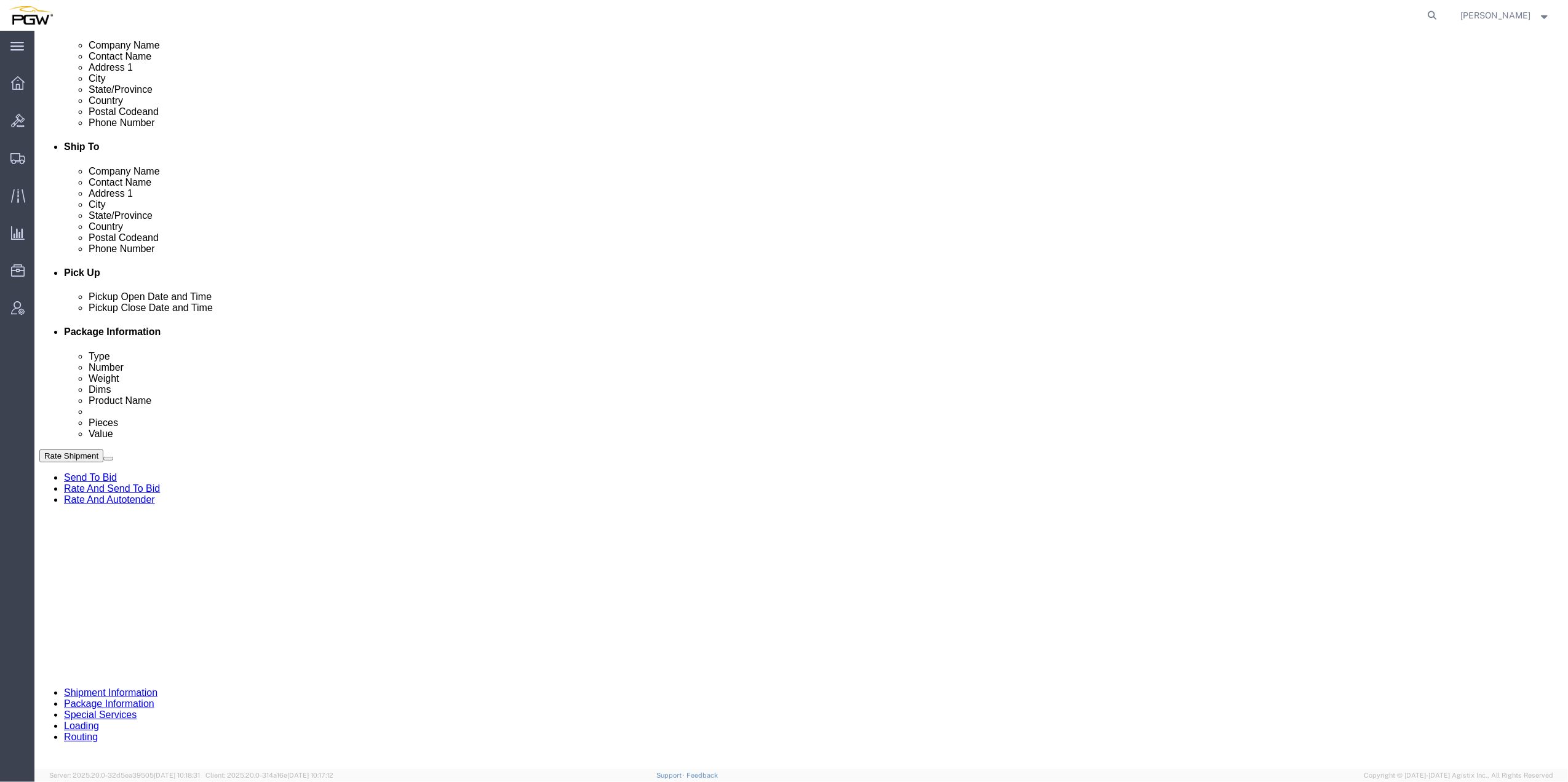
click div
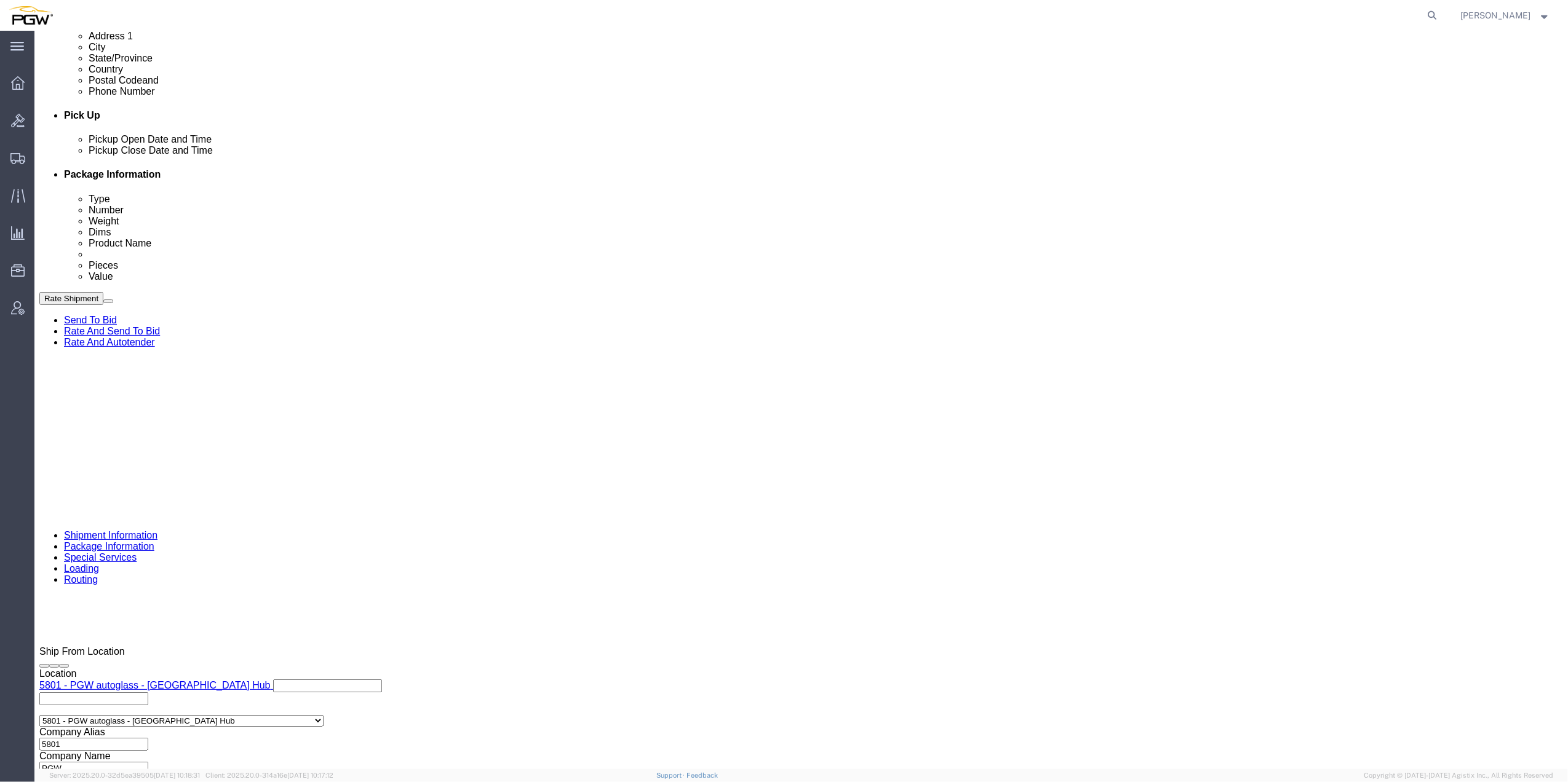
scroll to position [492, 0]
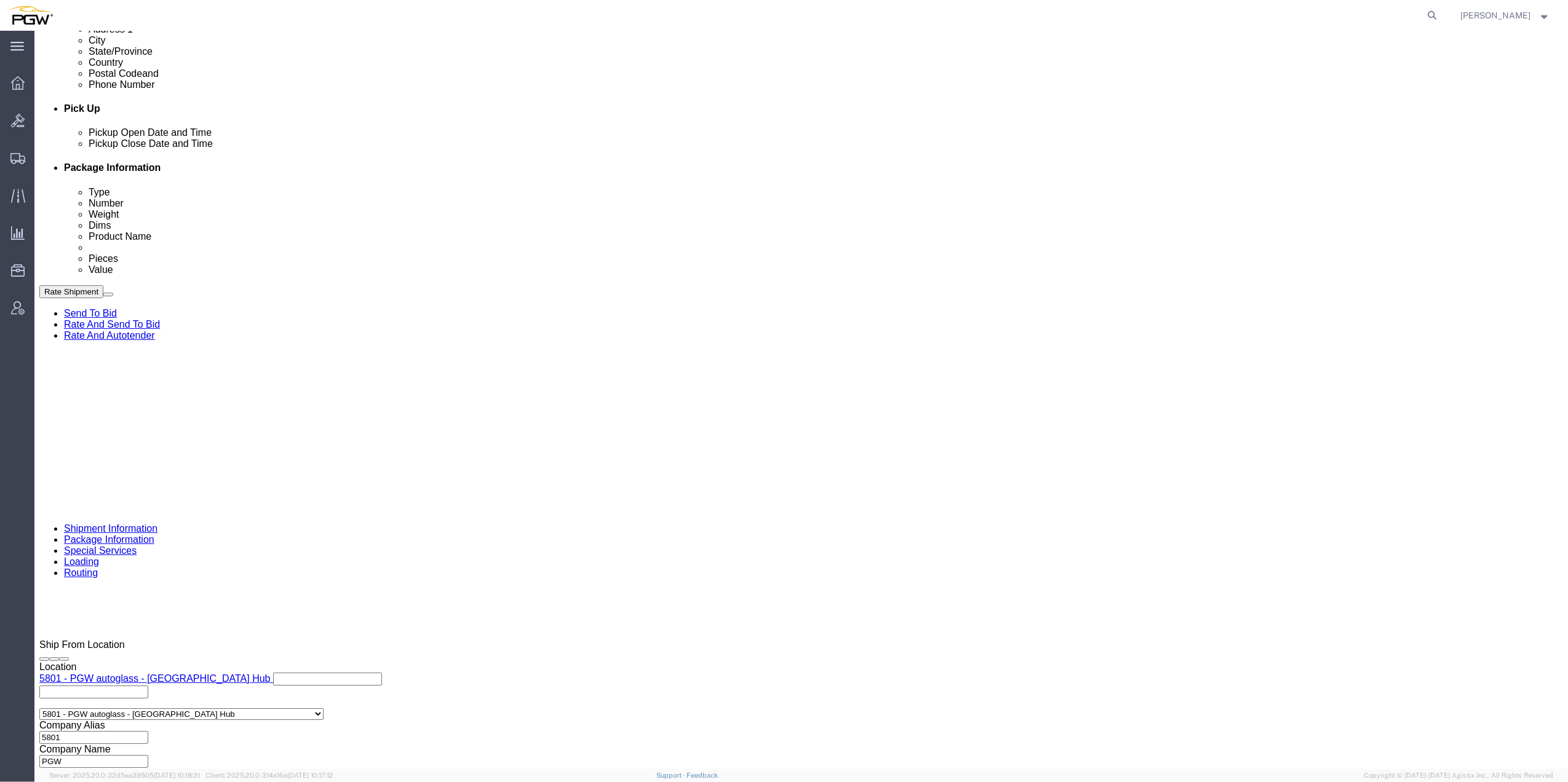
click div "[DATE] 9:50 AM"
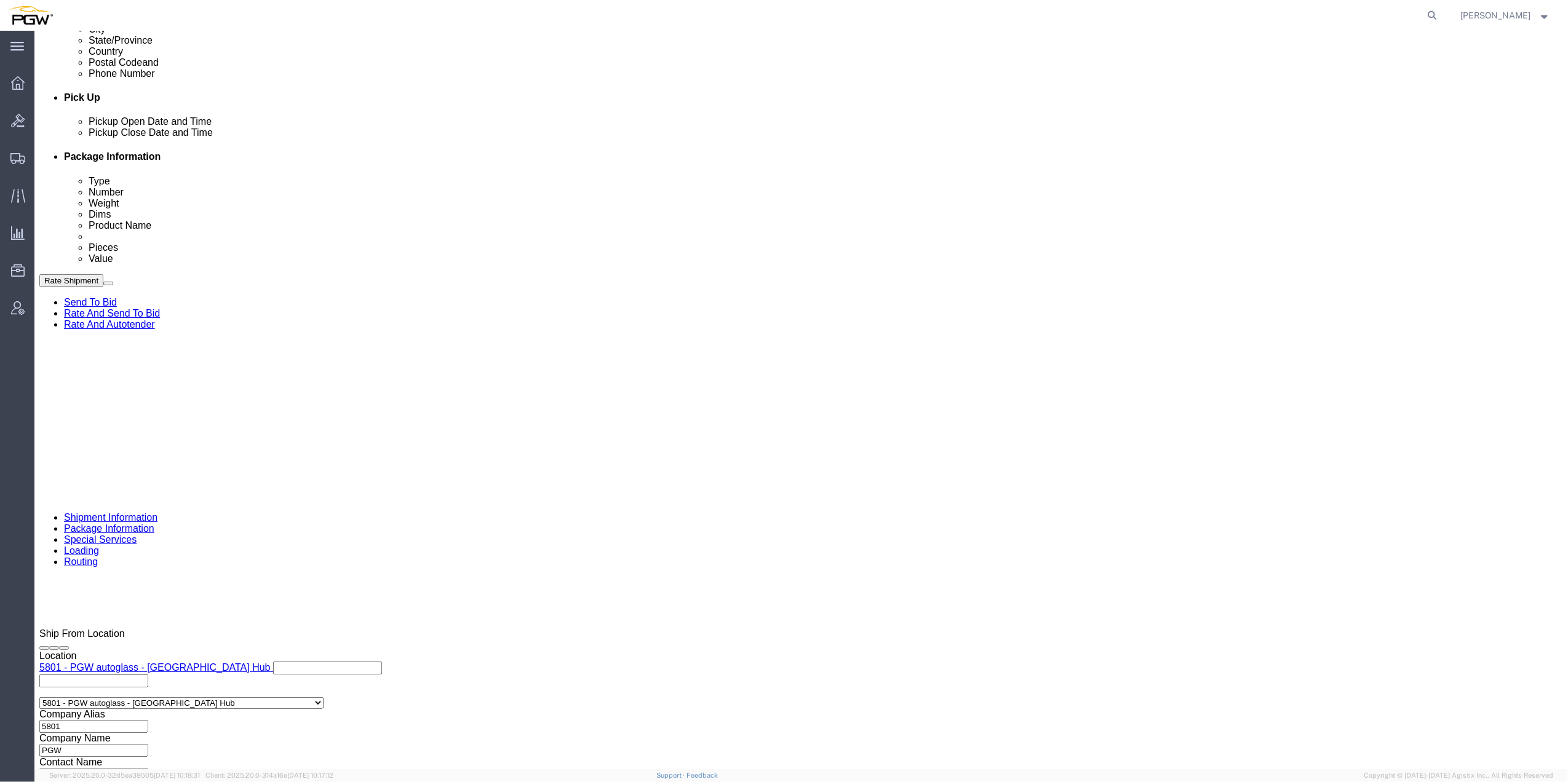
click input "9:50 AM"
type input "9:00 AM"
click button "Apply"
click select "Select Account Type Activity ID Airline Appointment Number ASN Batch Request # …"
select select "BOL"
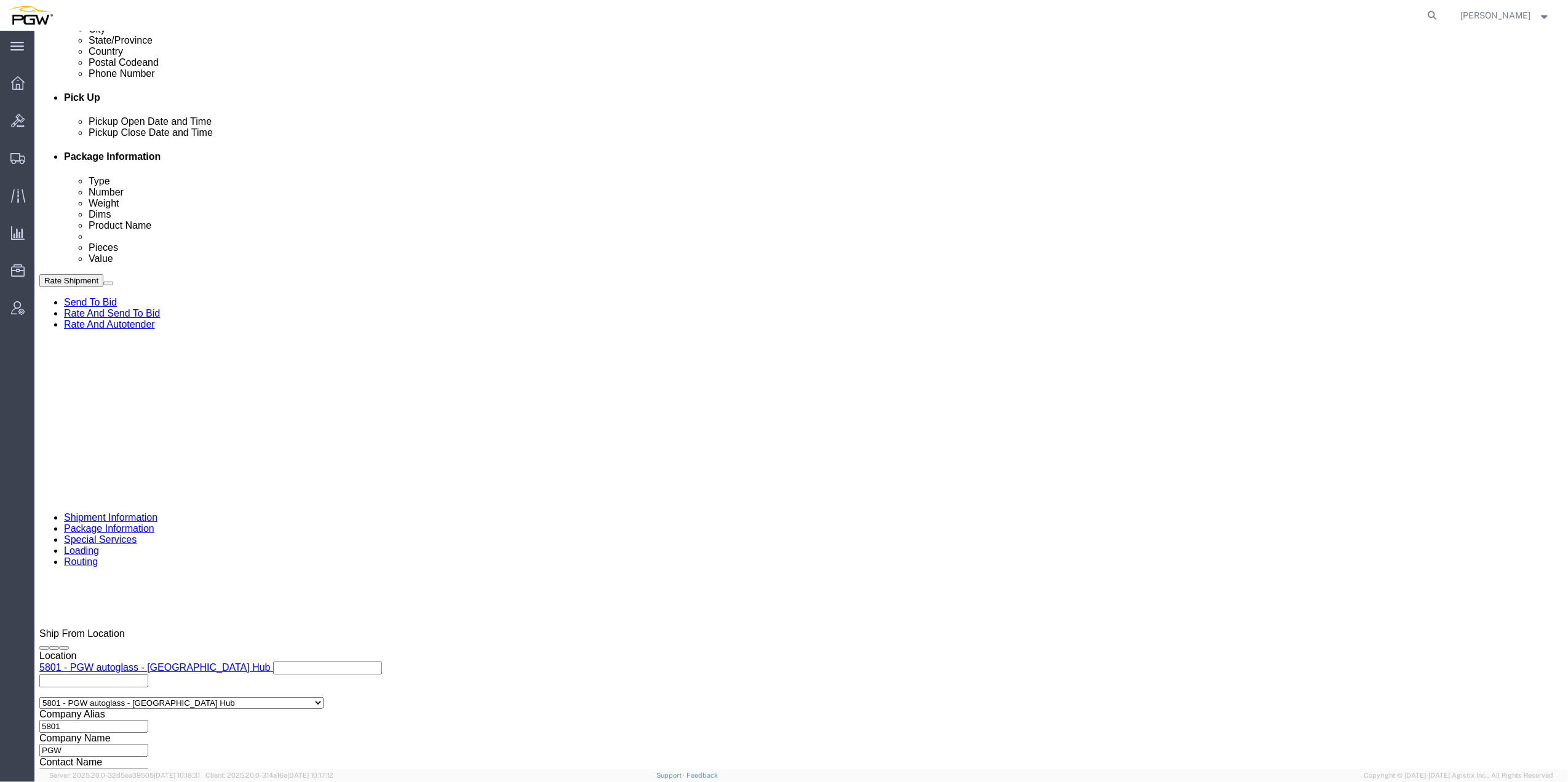
click select "Select Account Type Activity ID Airline Appointment Number ASN Batch Request # …"
click span "57063515"
copy span "57063515"
click div "Select Account Type Activity ID Airline Appointment Number ASN Batch Request # …"
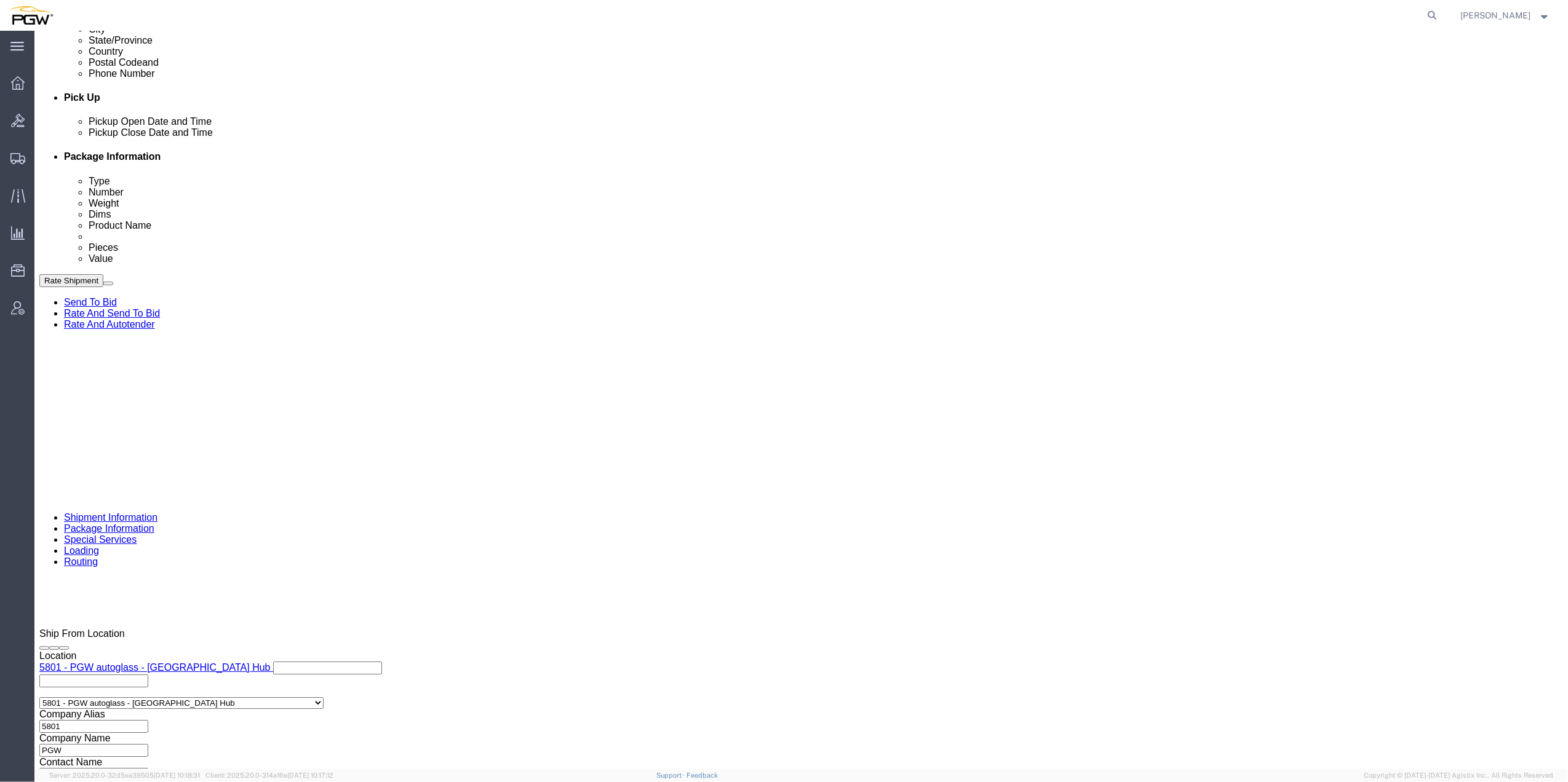
click input "text"
paste input "57063515"
type input "57063515"
click input "text"
drag, startPoint x: 652, startPoint y: 612, endPoint x: 651, endPoint y: 626, distance: 14.0
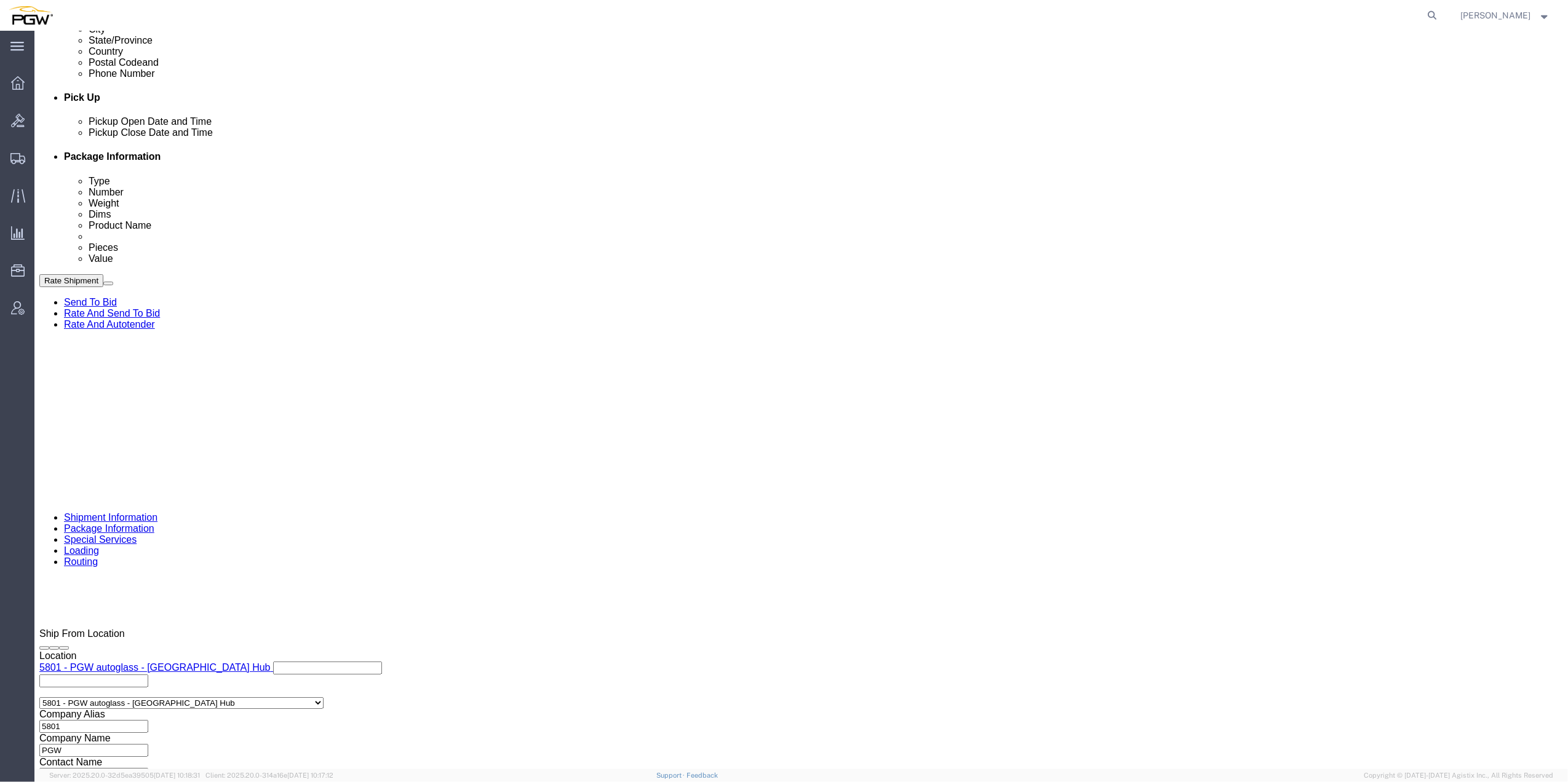
click input "text"
paste input "669561"
type input "669561"
click div "Select Account Type Activity ID Airline Appointment Number ASN Batch Request # …"
click input "text"
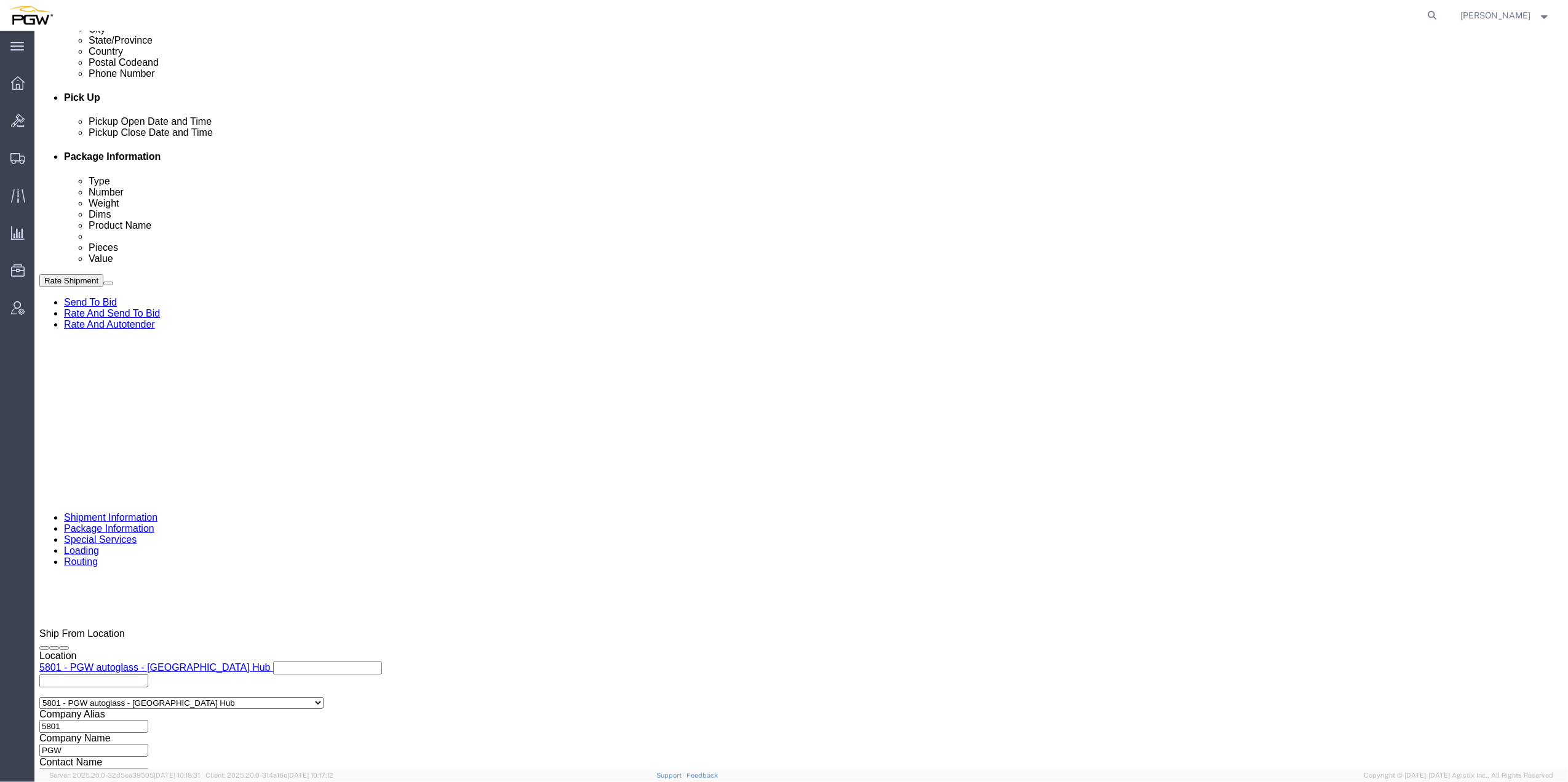
paste input "669562"
type input "669562"
click button "Add reference"
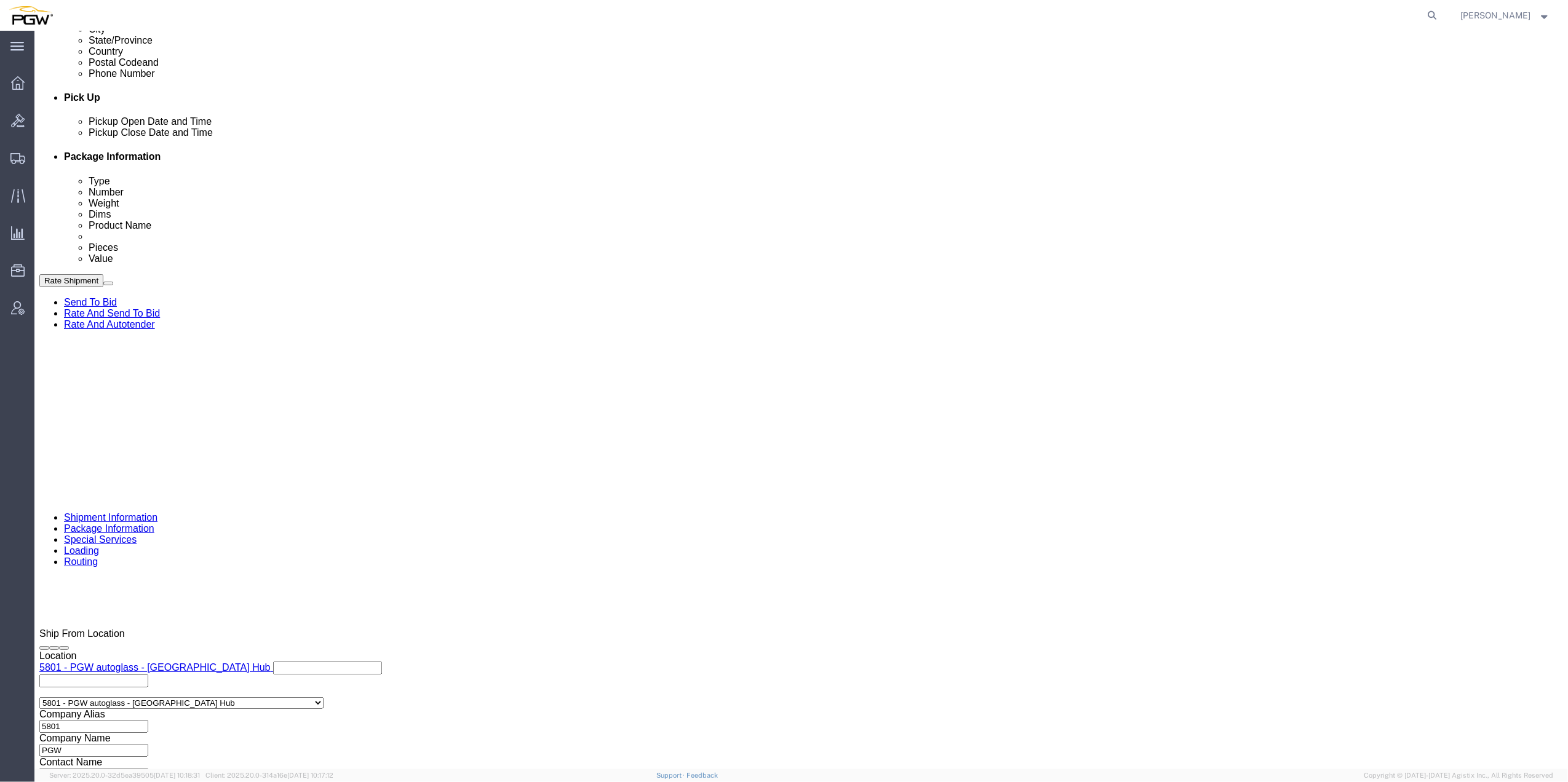
click input "text"
paste input "669588"
type input "669588"
click input "text"
paste input "669568"
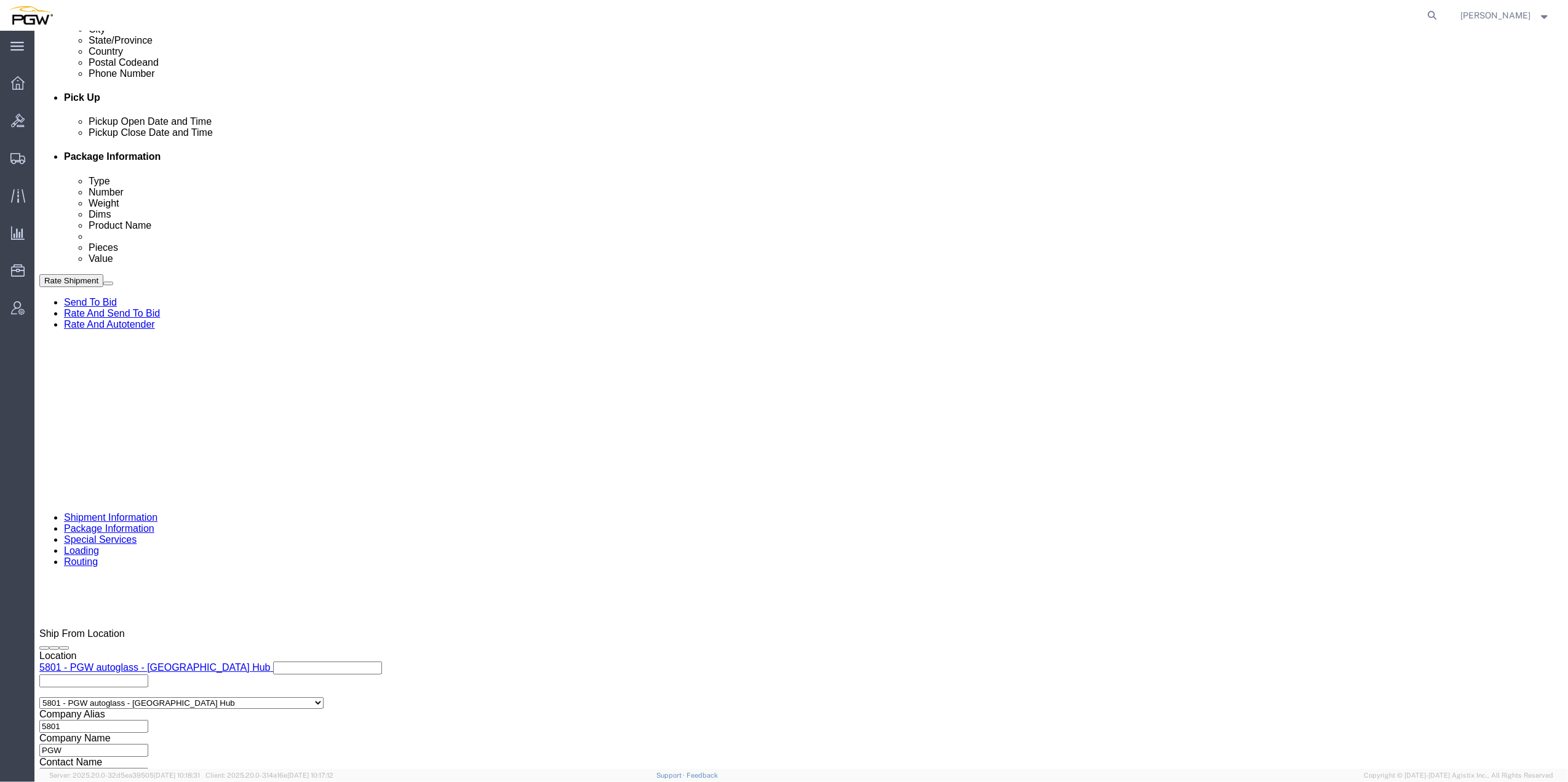
type input "669568"
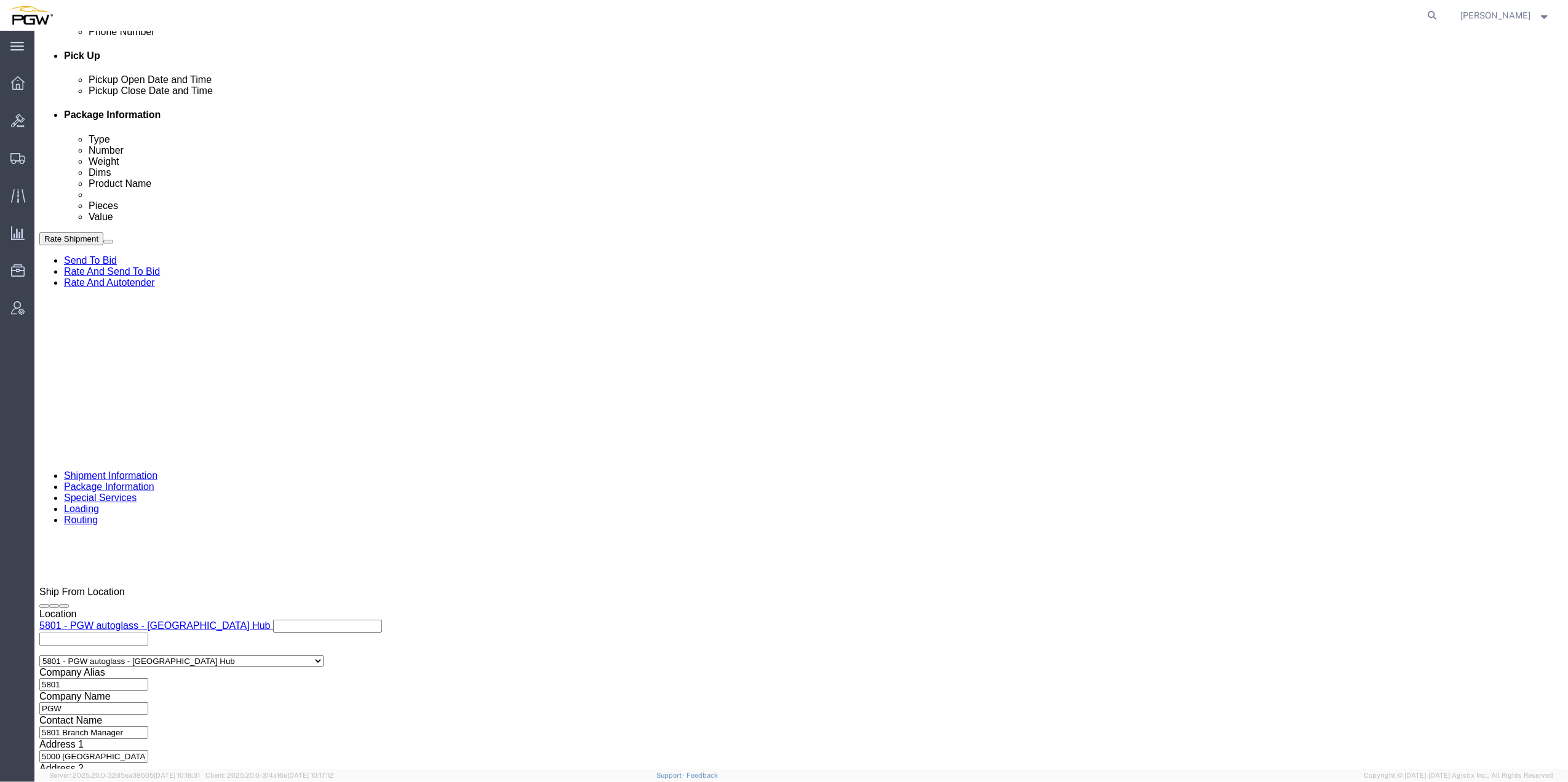
scroll to position [586, 0]
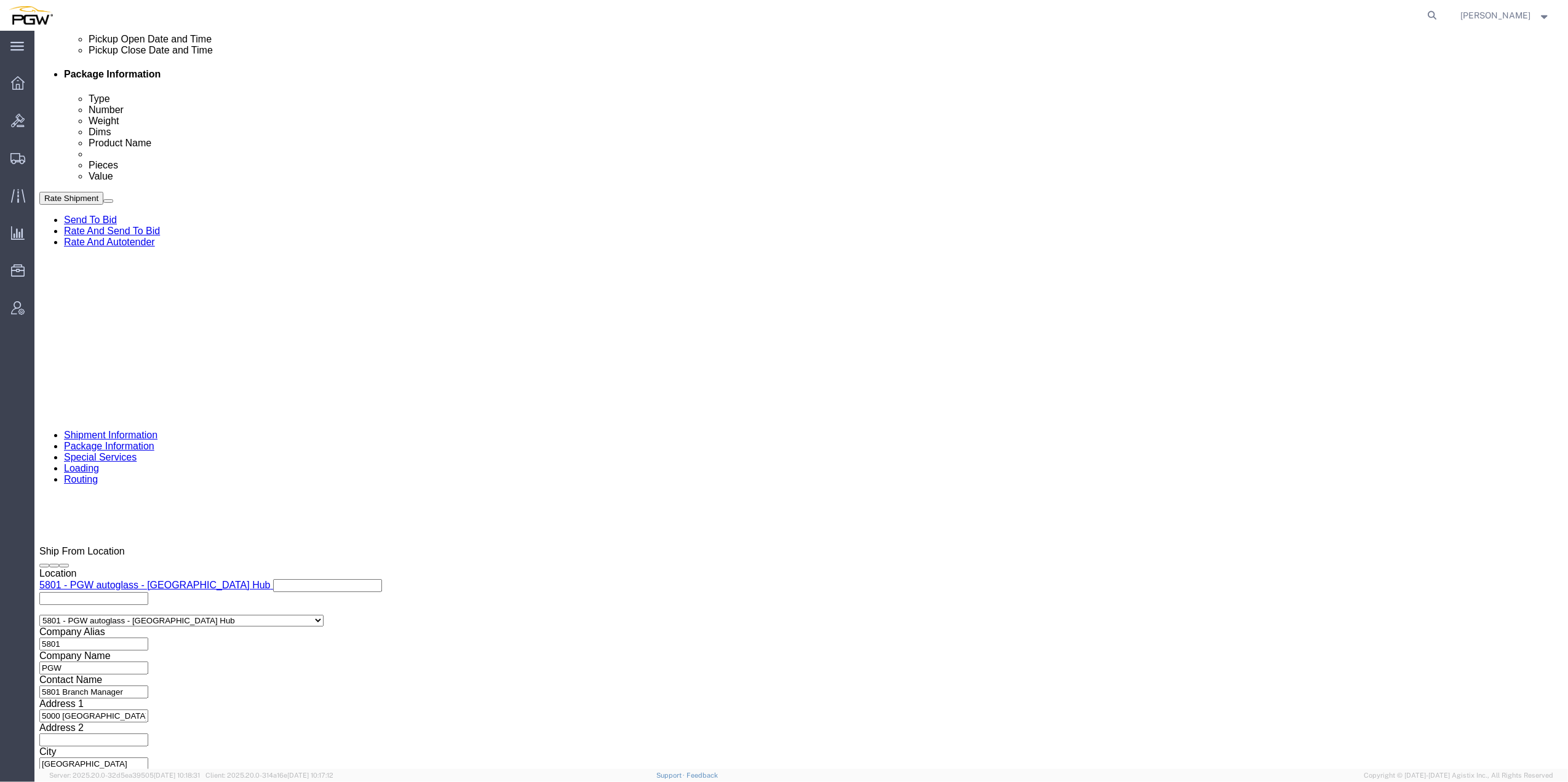
click input "text"
paste input "669584"
type input "669584"
click select "Select Account Type Activity ID Airline Appointment Number ASN Batch Request # …"
select select "ORDERNUM"
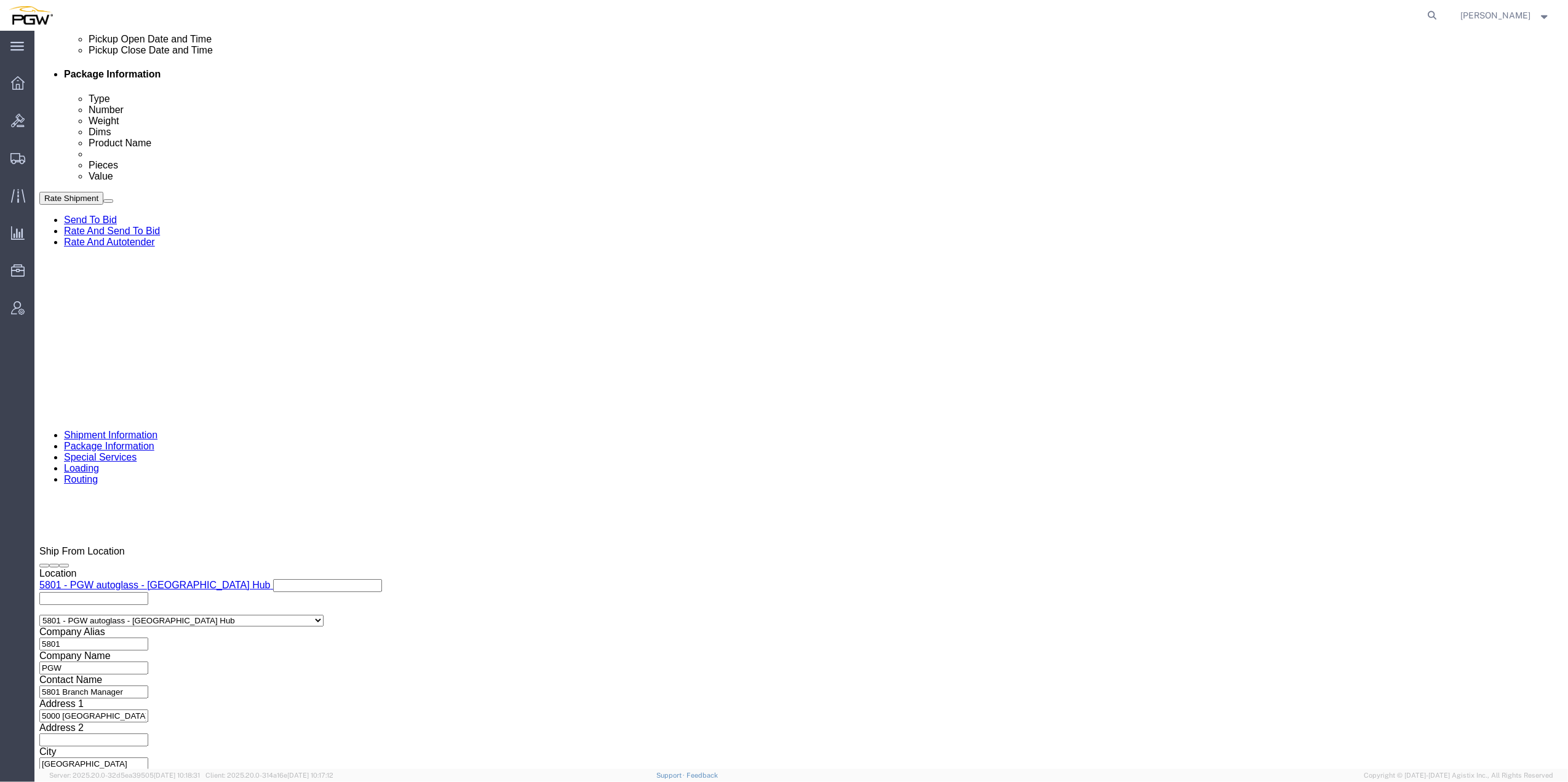
click select "Select Account Type Activity ID Airline Appointment Number ASN Batch Request # …"
select select "ORDERNUM"
click select "Select Account Type Activity ID Airline Appointment Number ASN Batch Request # …"
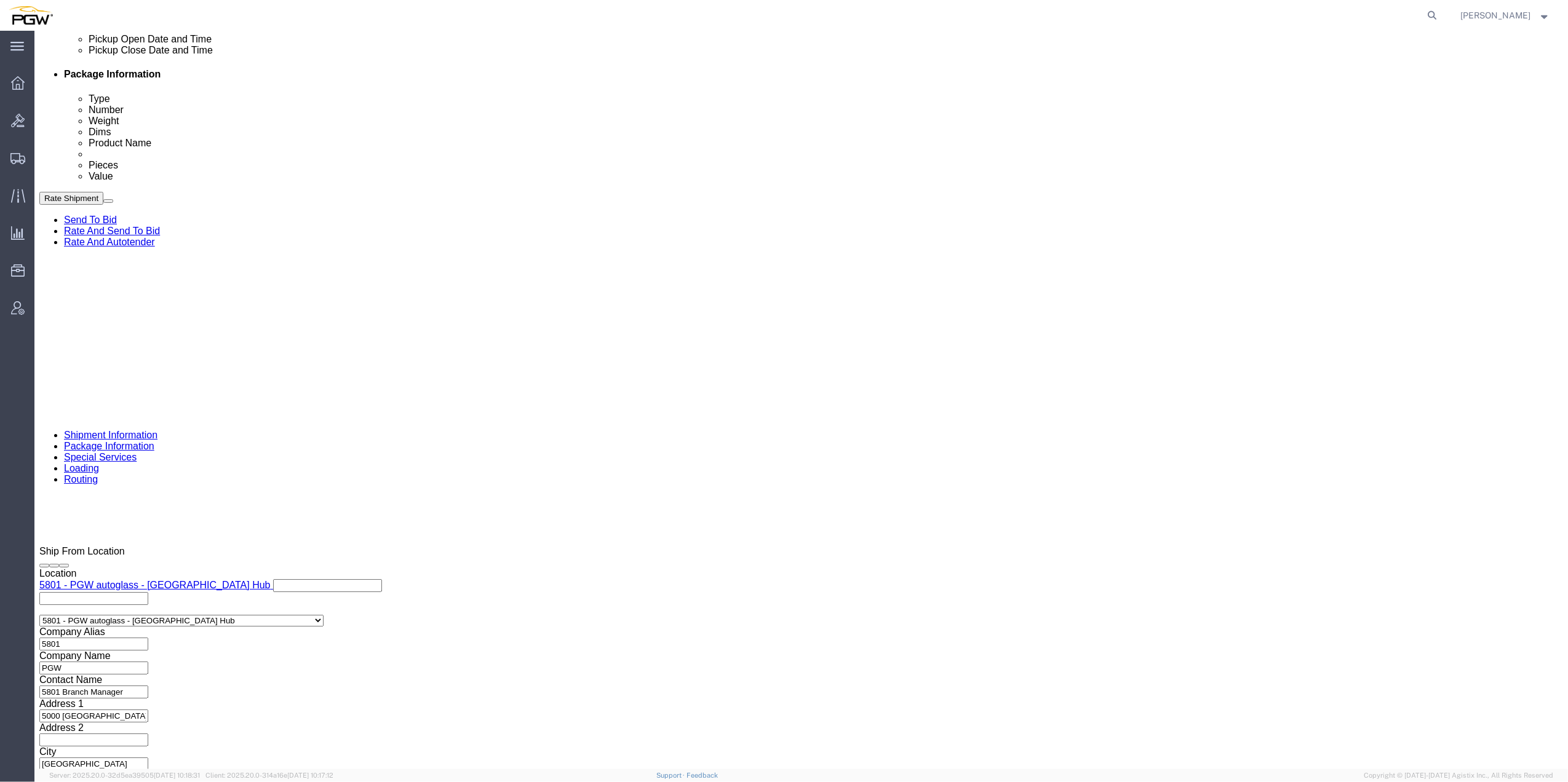
select select "ORDERNUM"
click select "Select Account Type Activity ID Airline Appointment Number ASN Batch Request # …"
select select "ORDERNUM"
click select "Select Account Type Activity ID Airline Appointment Number ASN Batch Request # …"
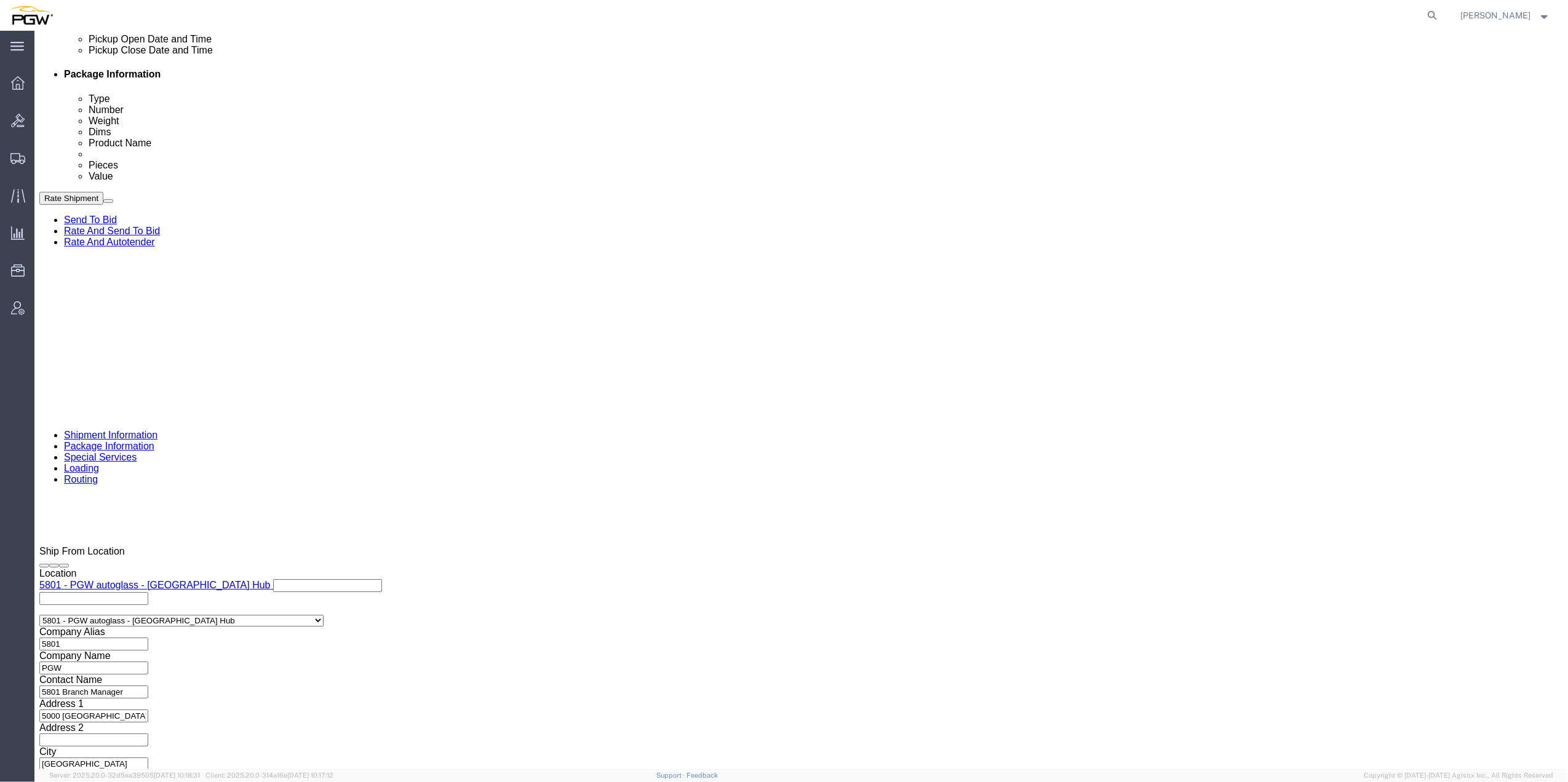
click select "Select Account Type Activity ID Airline Appointment Number ASN Batch Request # …"
select select "ORDERNUM"
click select "Select Account Type Activity ID Airline Appointment Number ASN Batch Request # …"
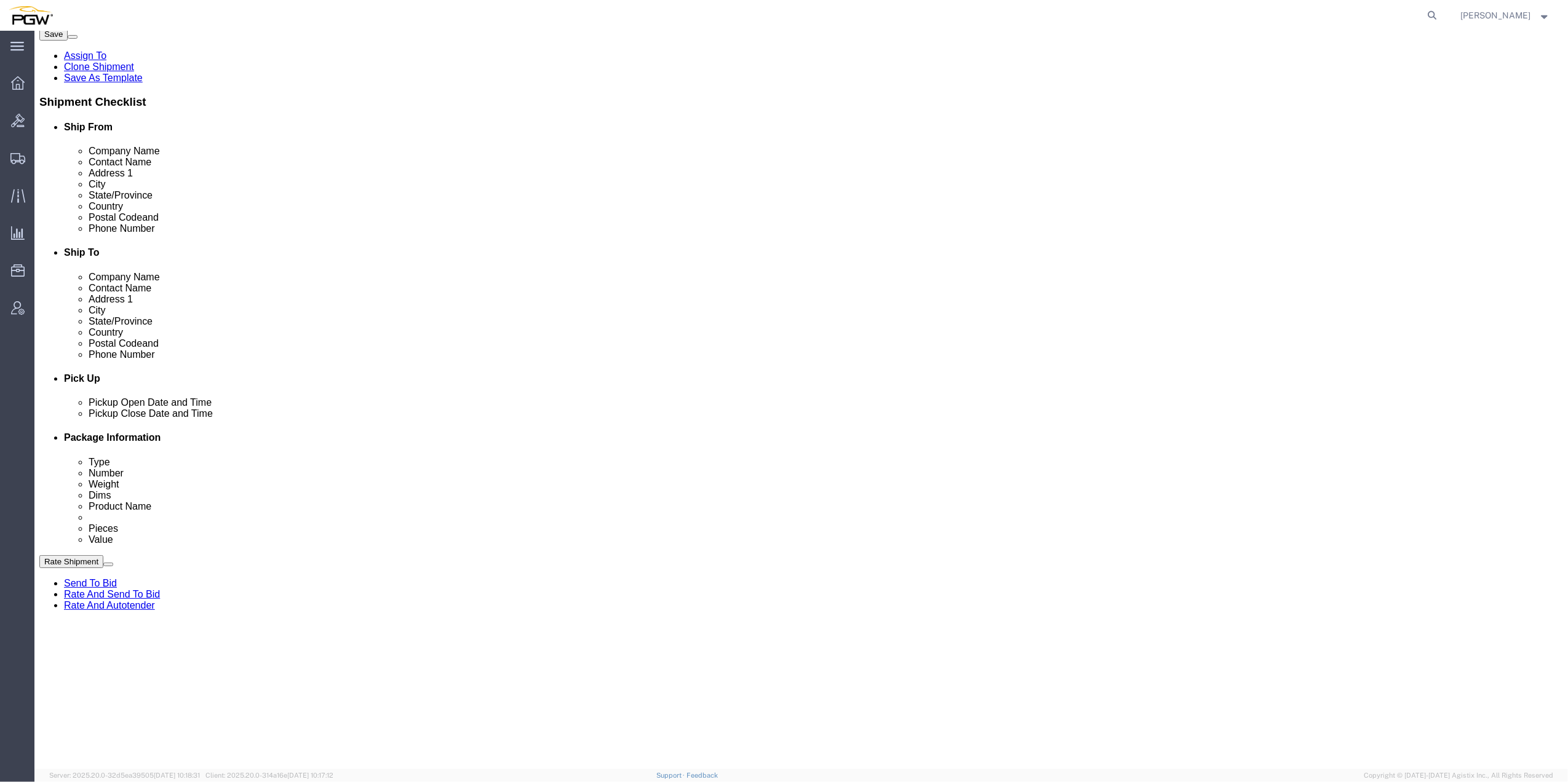
scroll to position [221, 0]
click span "57063515"
copy span "57063515"
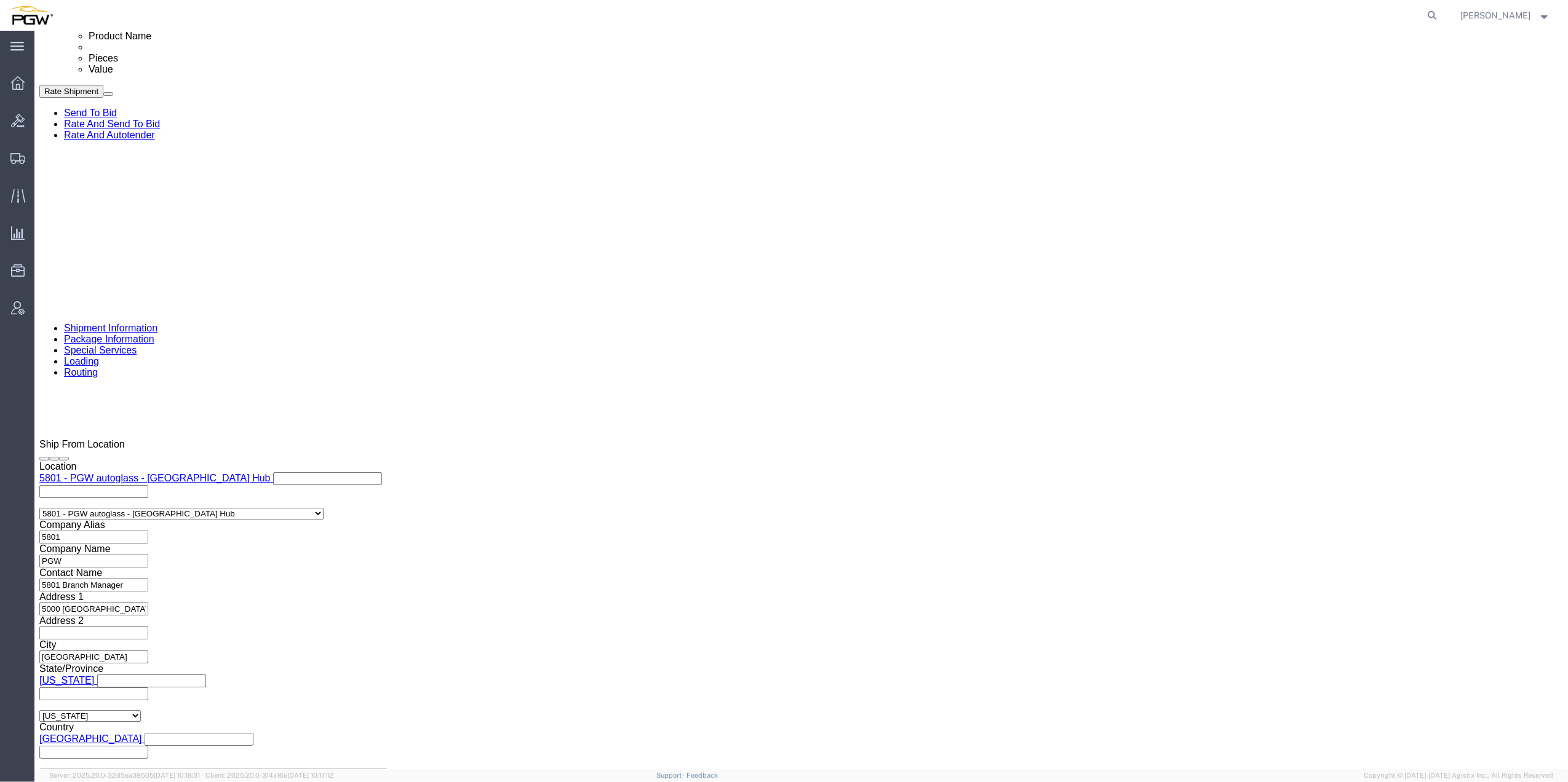
scroll to position [713, 0]
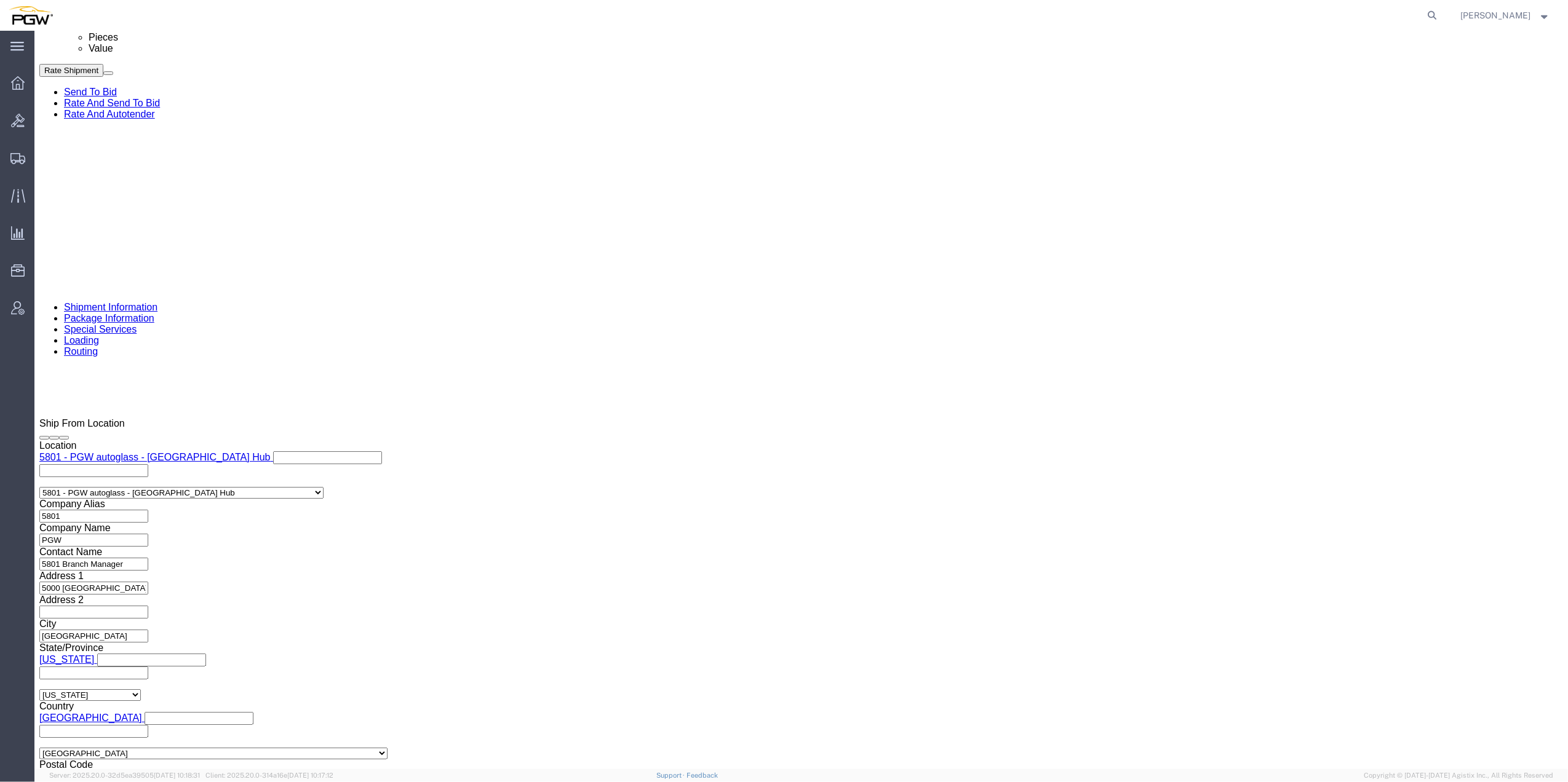
click button "Continue"
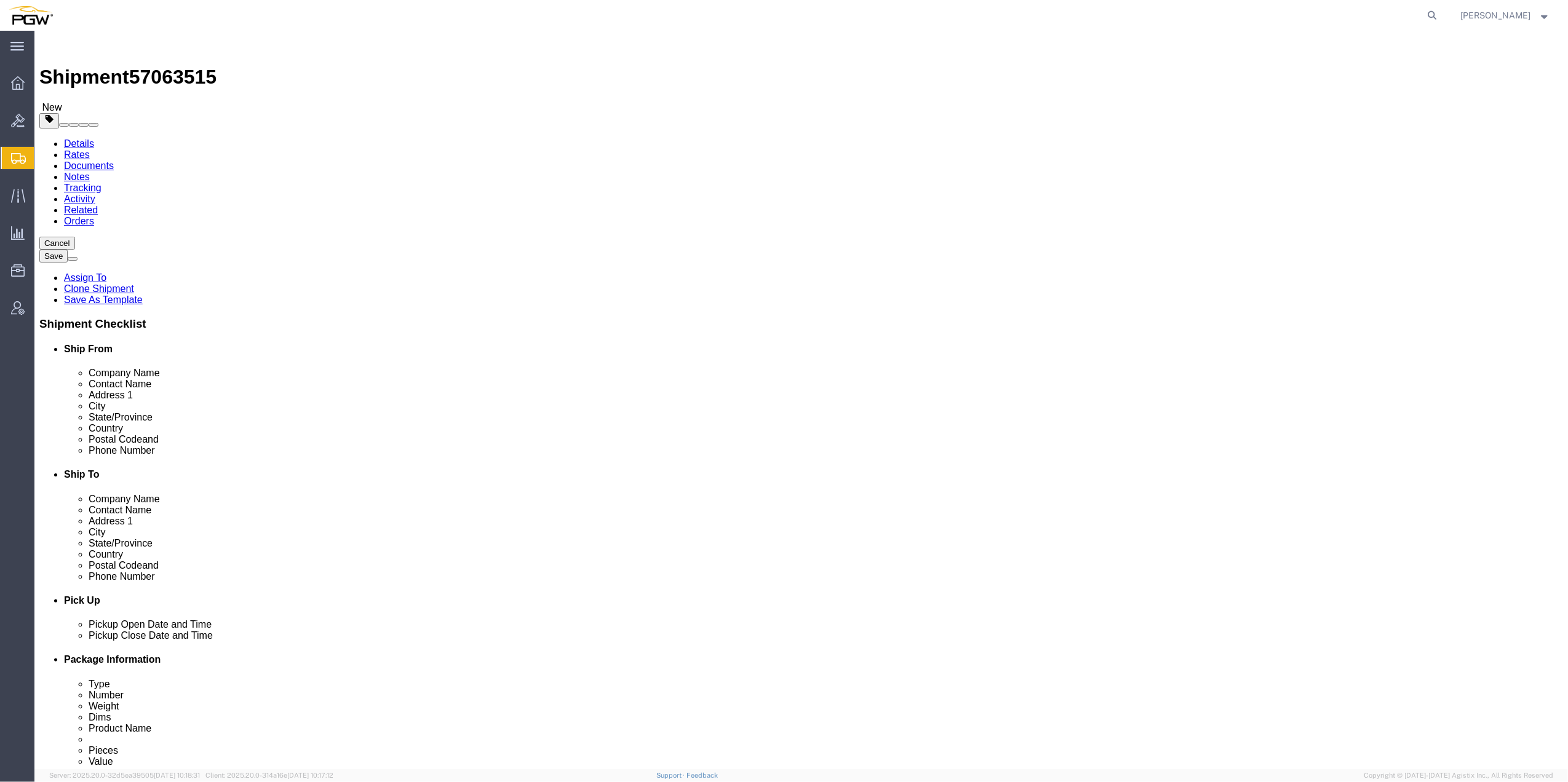
click button "button"
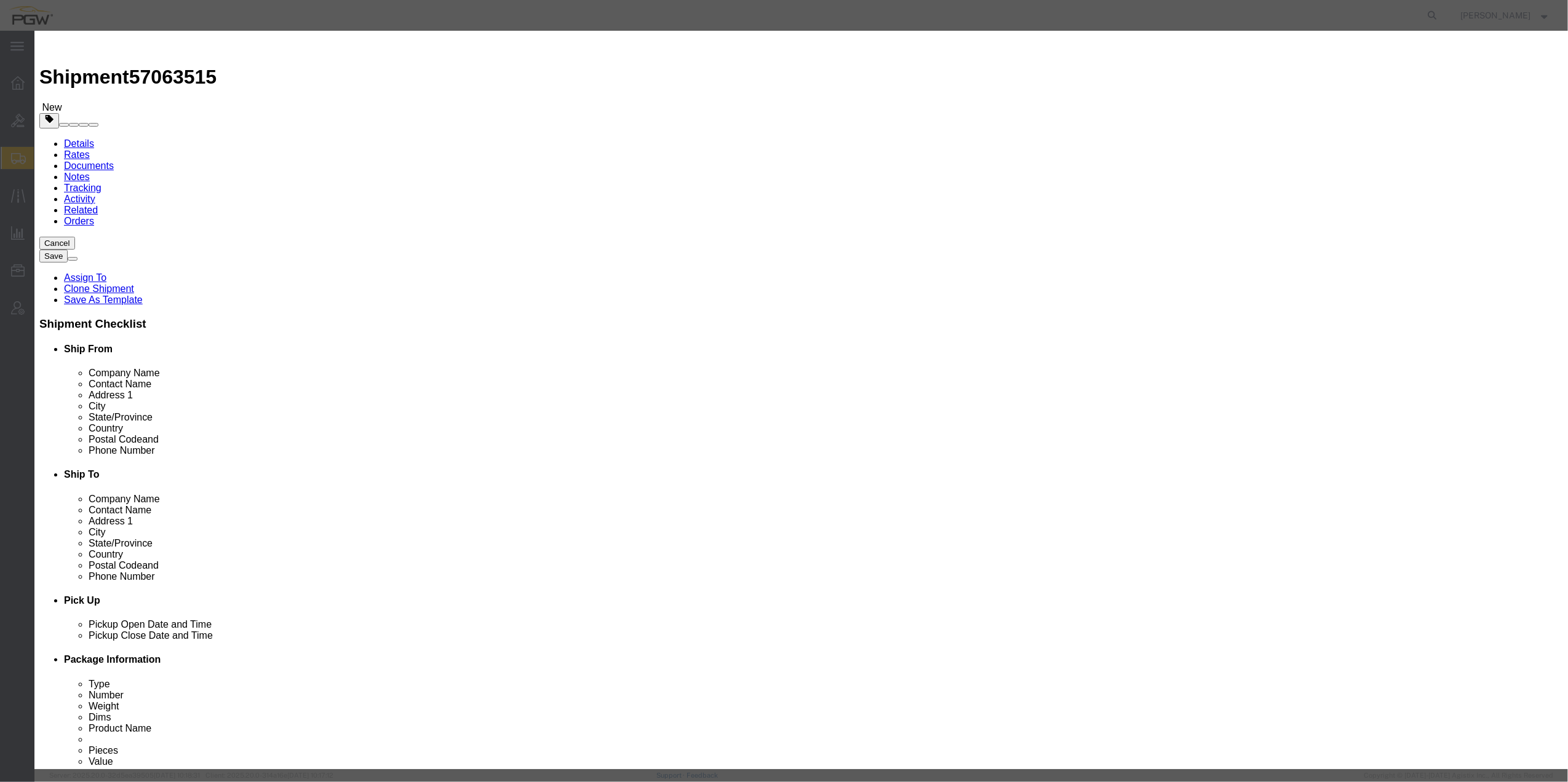
click h3 "Edit Package"
drag, startPoint x: 945, startPoint y: 40, endPoint x: 956, endPoint y: 43, distance: 11.4
click h3 "Edit Package"
click icon "button"
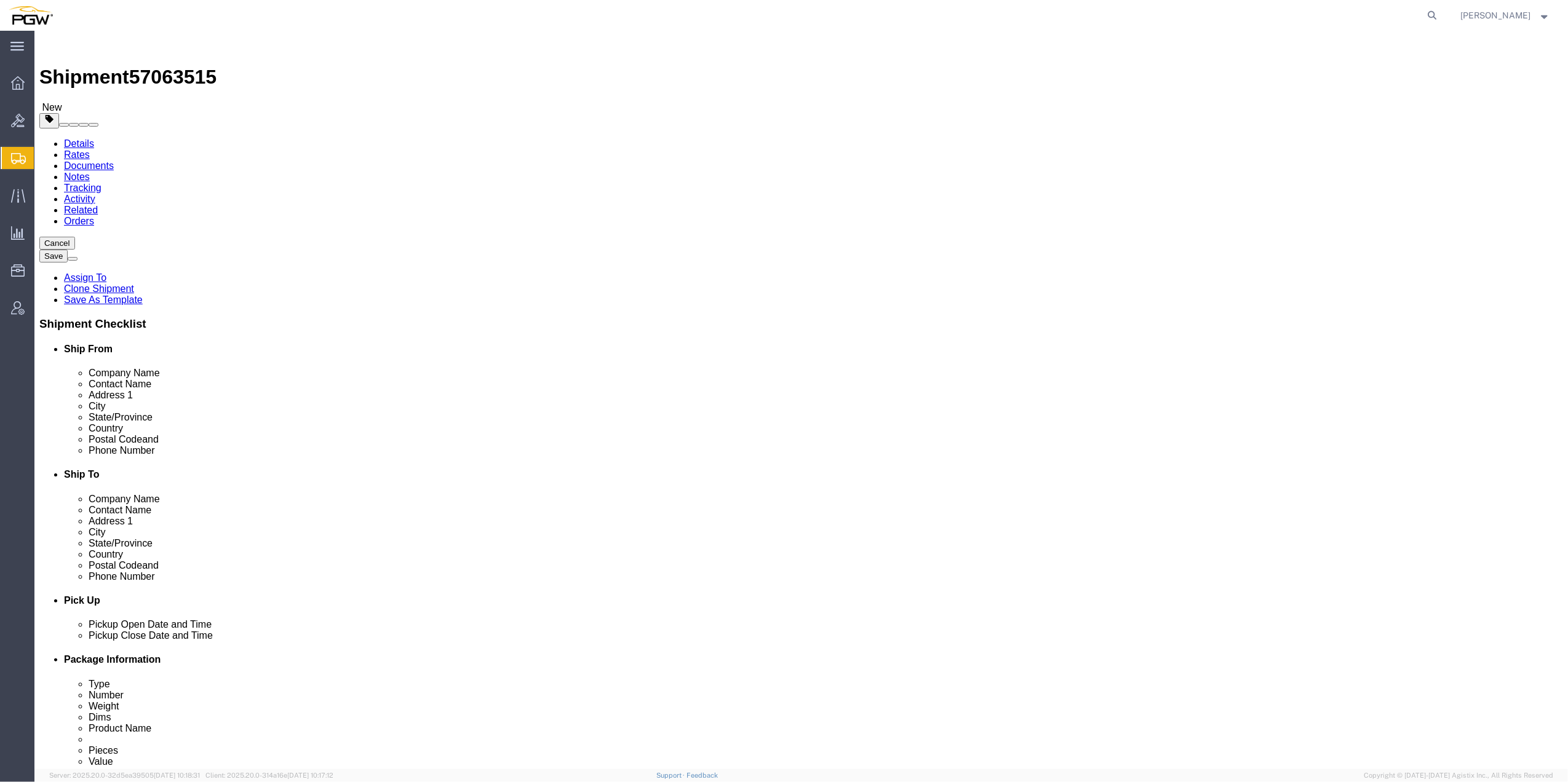
click span "button"
drag, startPoint x: 249, startPoint y: 236, endPoint x: 228, endPoint y: 237, distance: 21.0
click div "1"
paste input "28"
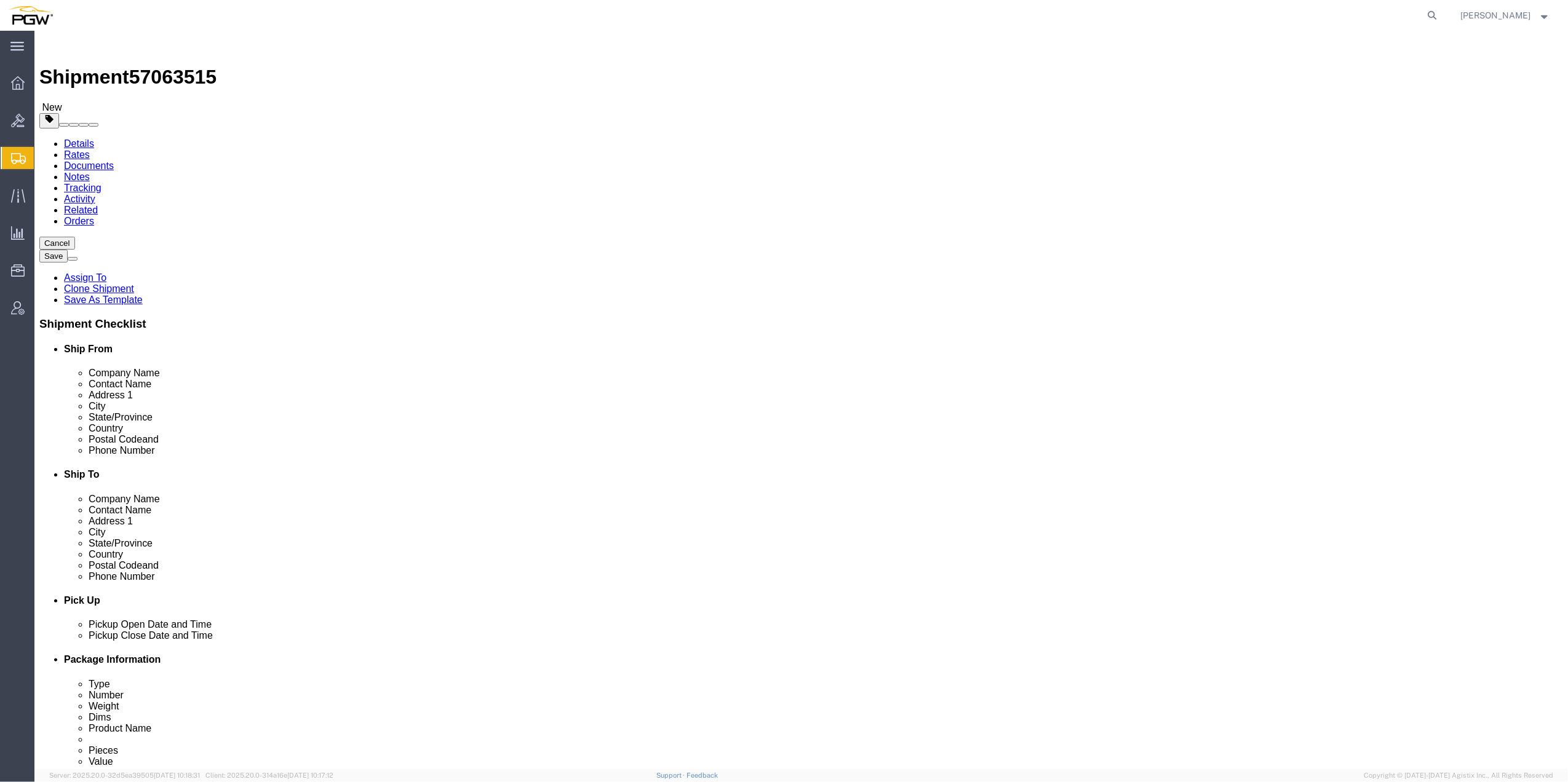
type input "28"
drag, startPoint x: 889, startPoint y: 241, endPoint x: 859, endPoint y: 240, distance: 30.0
click div "Number 1"
paste input "8"
type input "8"
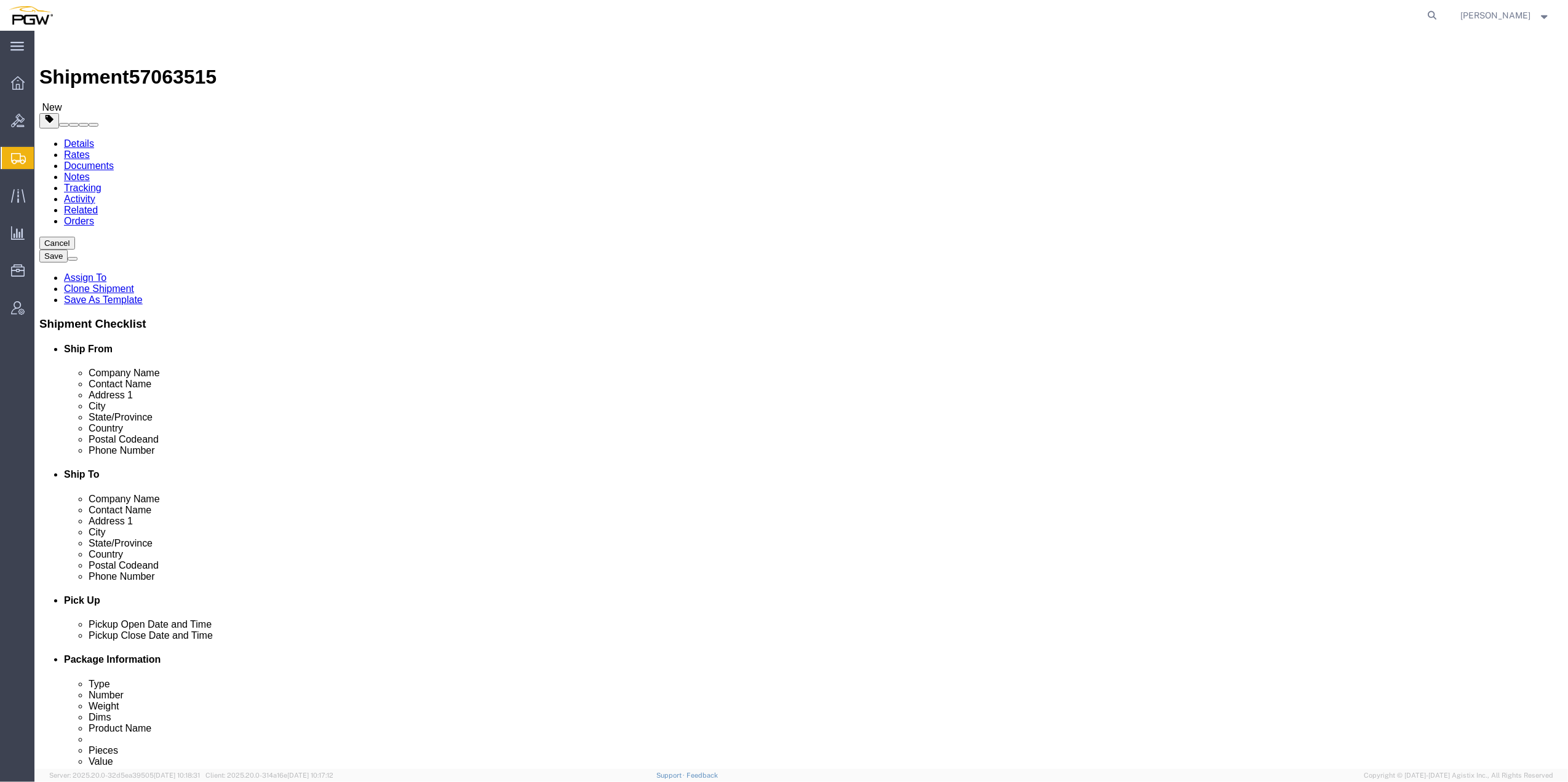
drag, startPoint x: 883, startPoint y: 535, endPoint x: 869, endPoint y: 533, distance: 14.1
click input "1"
type input "5"
click input "1.00"
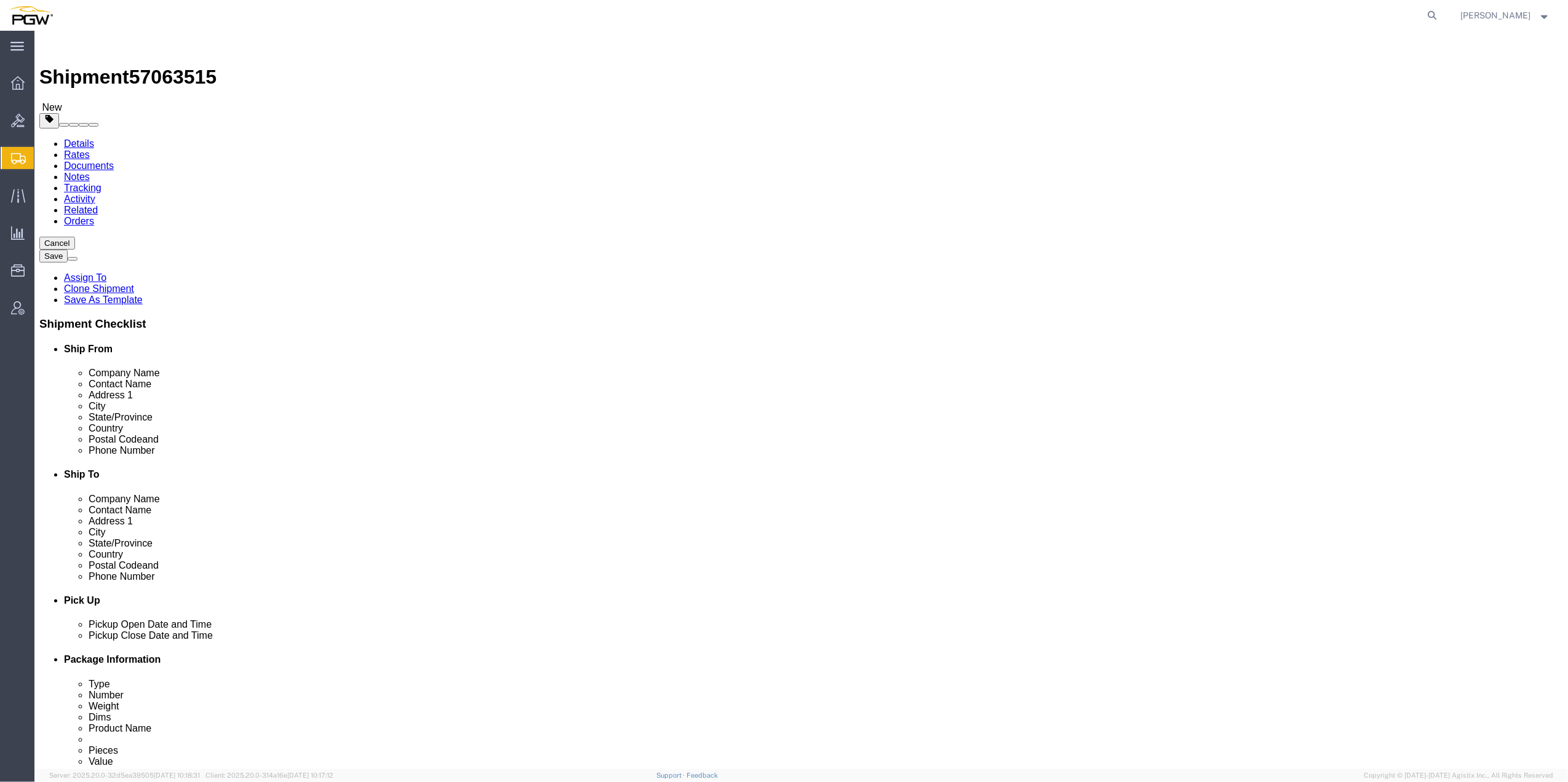
click input "1.00"
paste input "2425"
type input "24251.00"
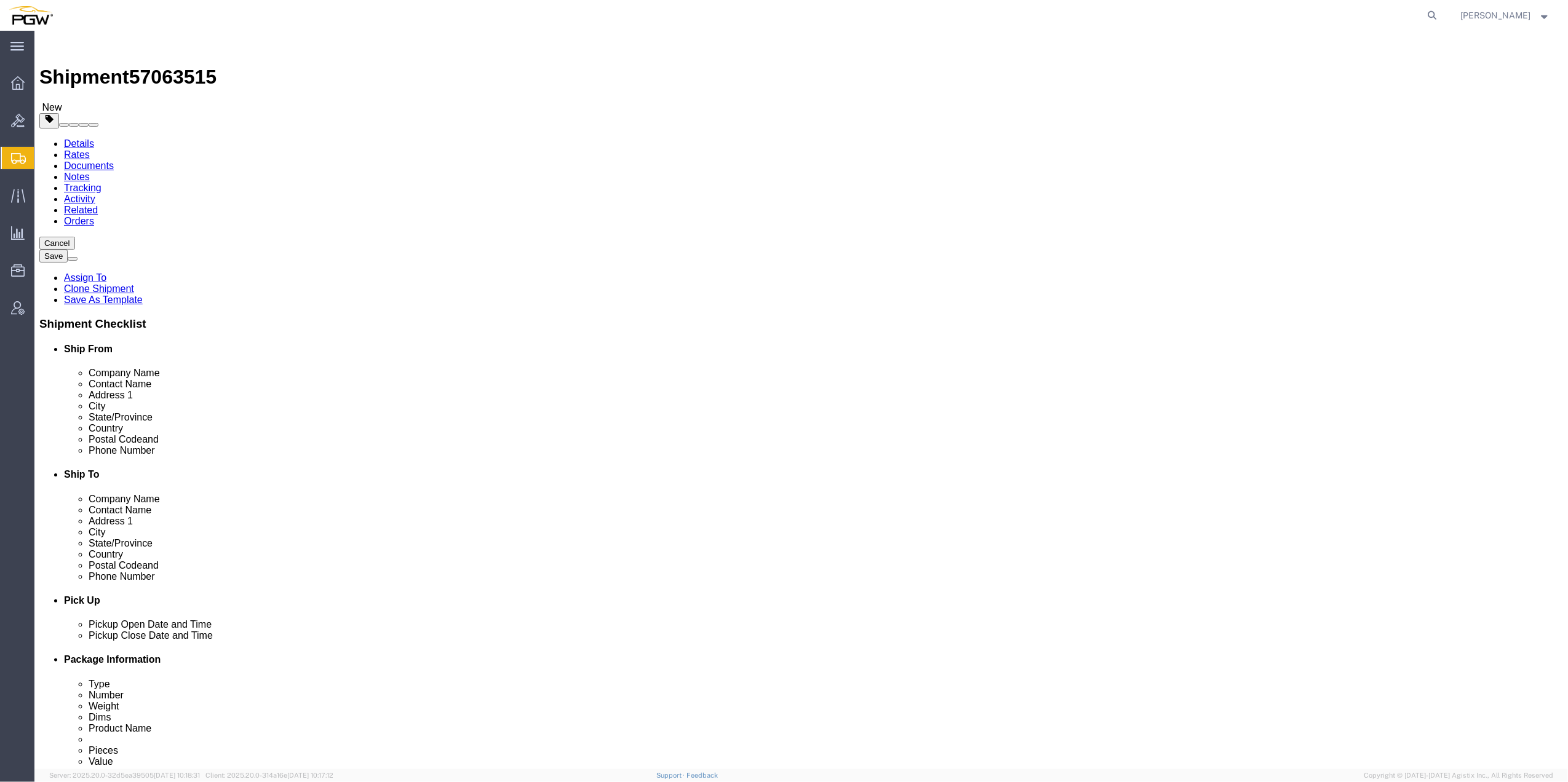
drag, startPoint x: 881, startPoint y: 283, endPoint x: 871, endPoint y: 283, distance: 10.0
click input "1.00"
paste input "609"
type input "6091.00"
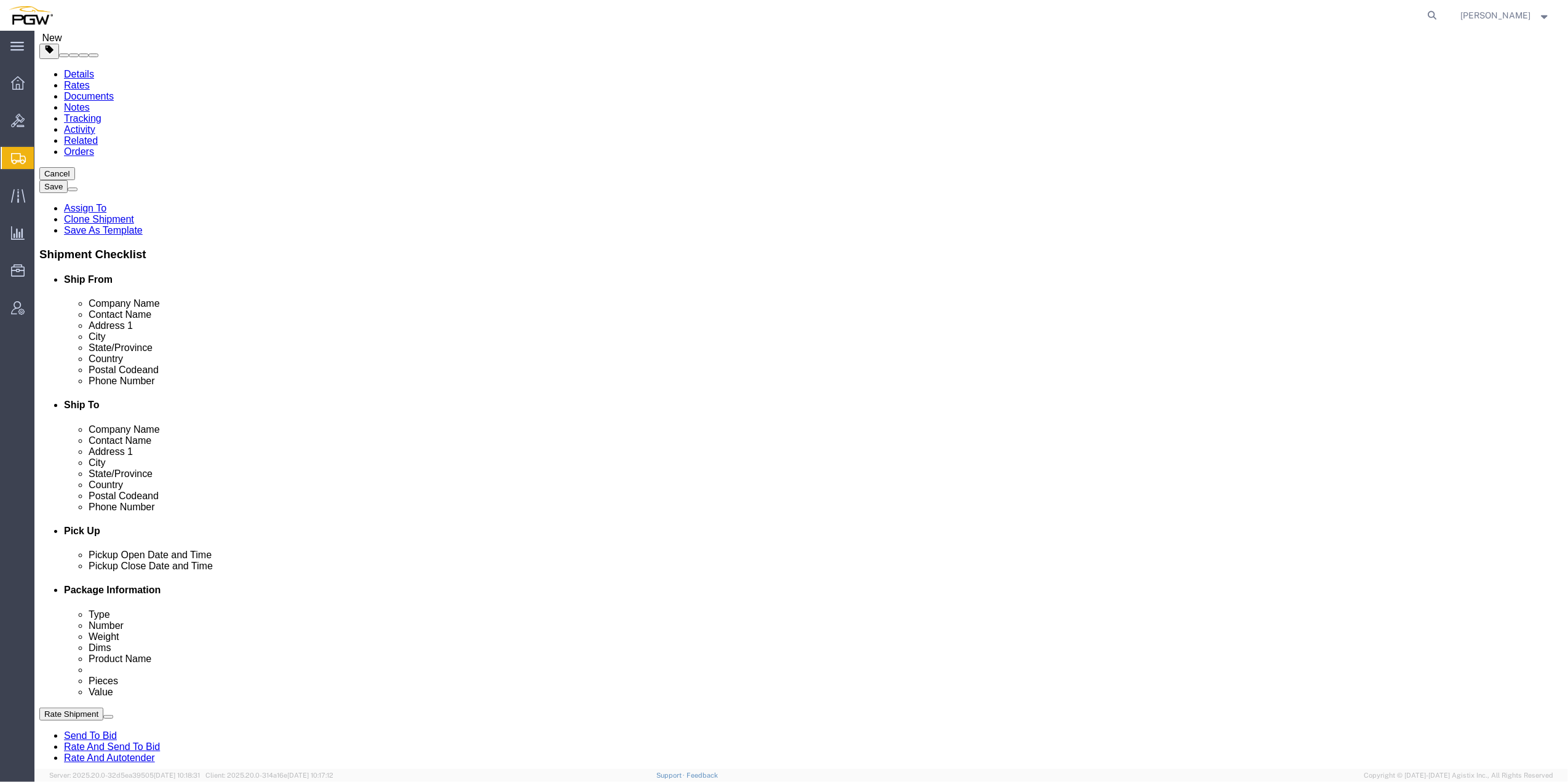
scroll to position [163, 0]
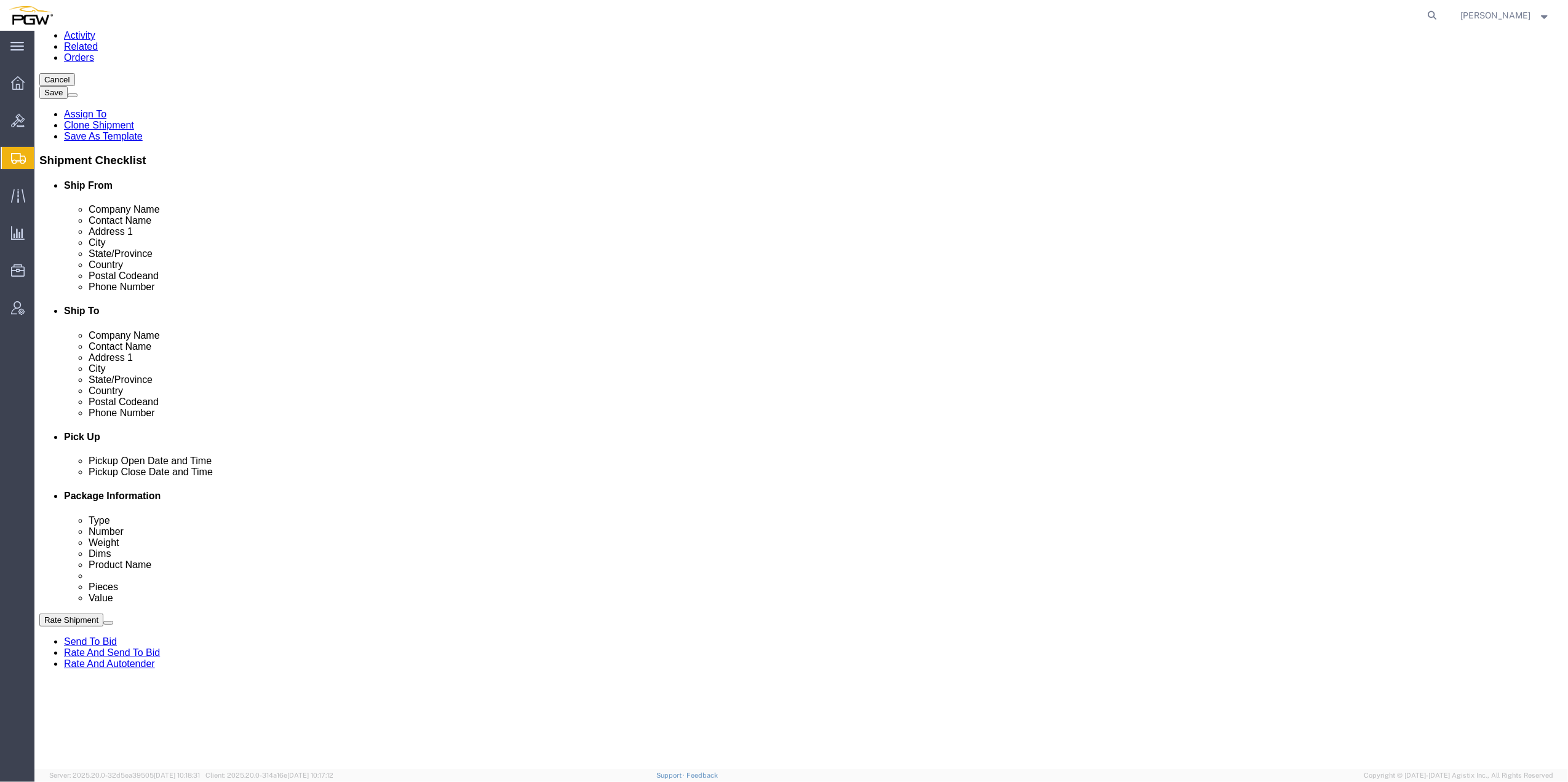
click input "1.00"
paste input "405"
type input "405.00"
click input "1.00"
paste input "3089"
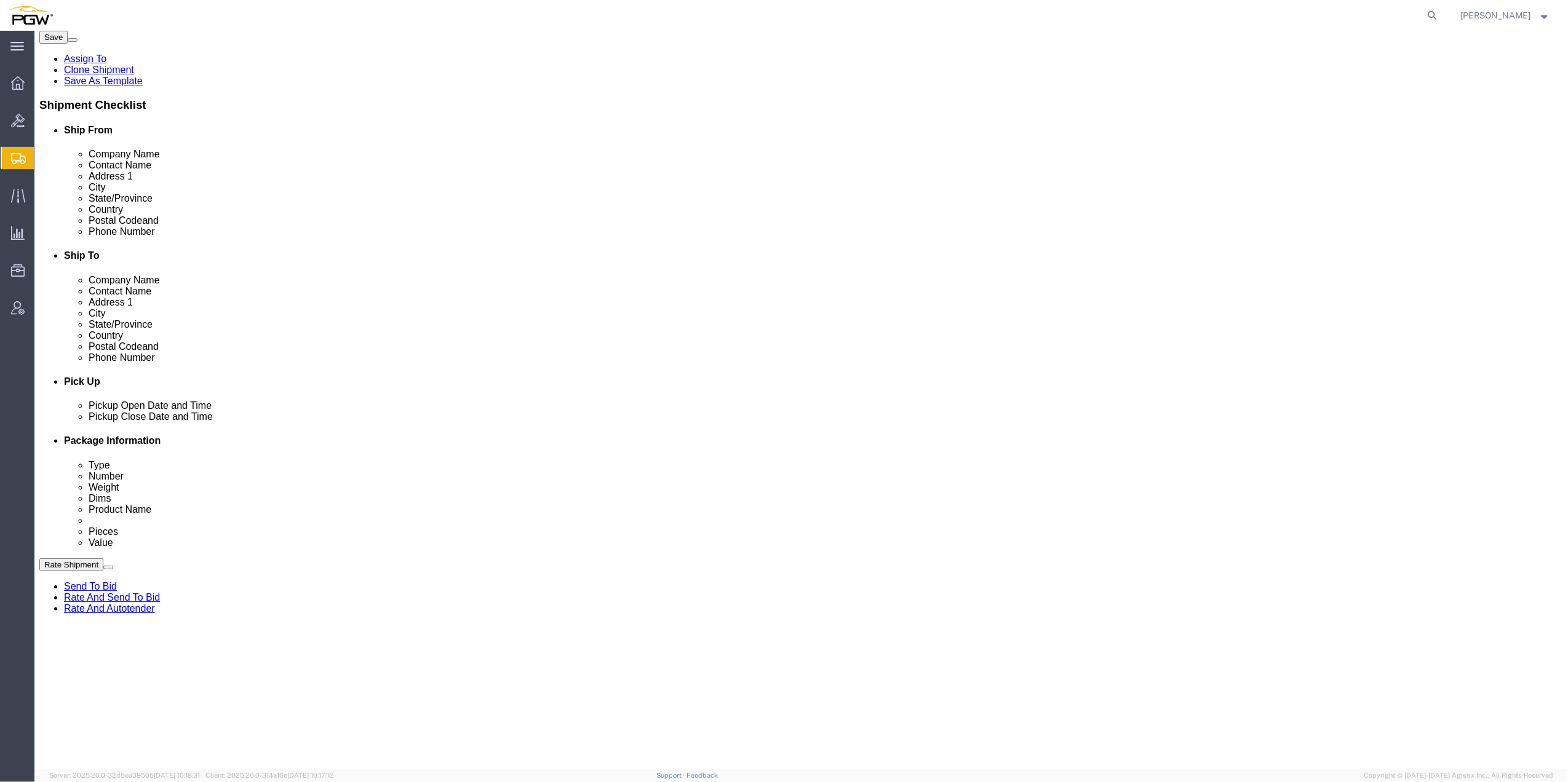
scroll to position [246, 0]
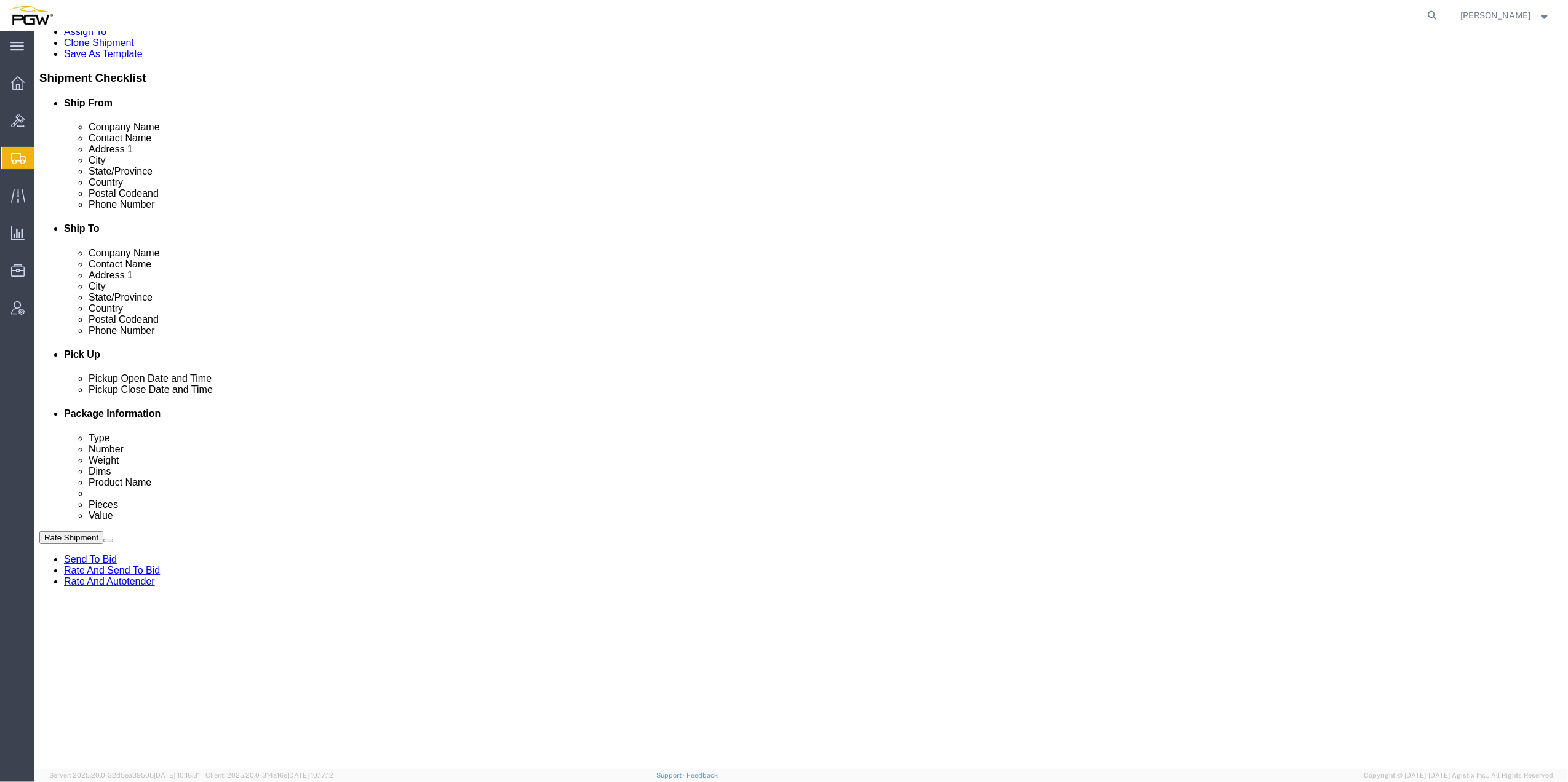
type input "3089.00"
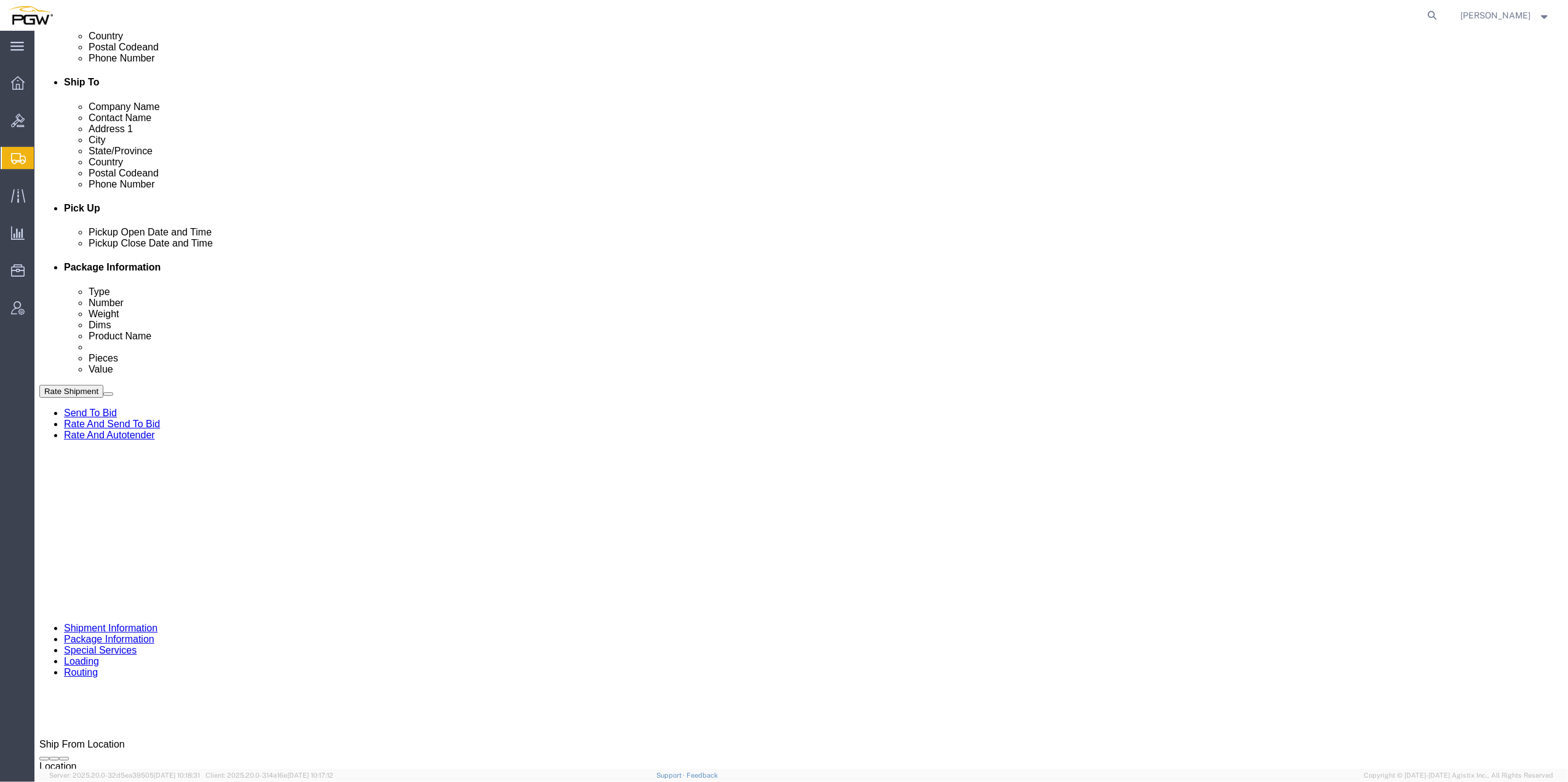
scroll to position [397, 0]
click input "1.00"
paste input "00"
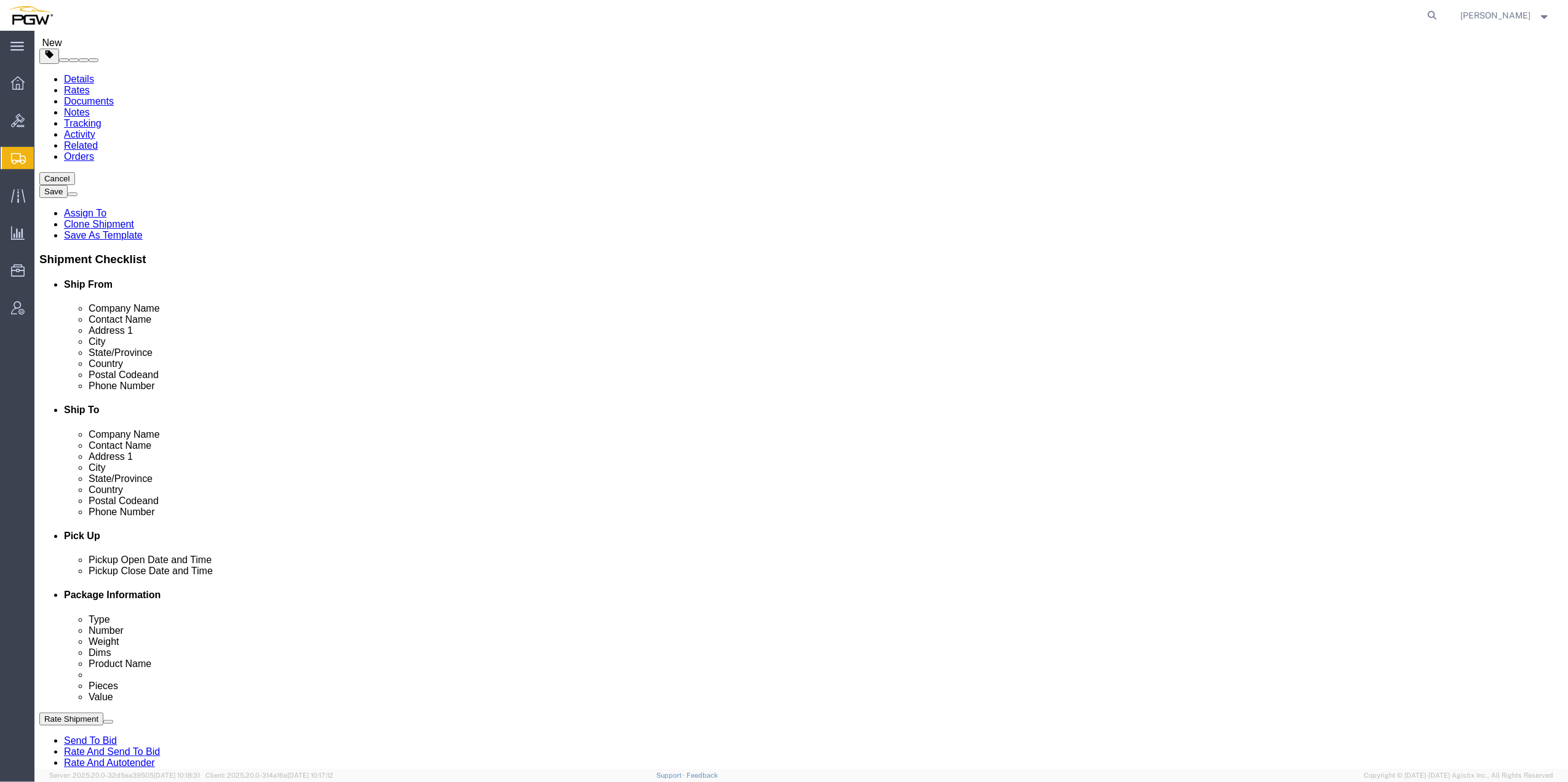
scroll to position [0, 0]
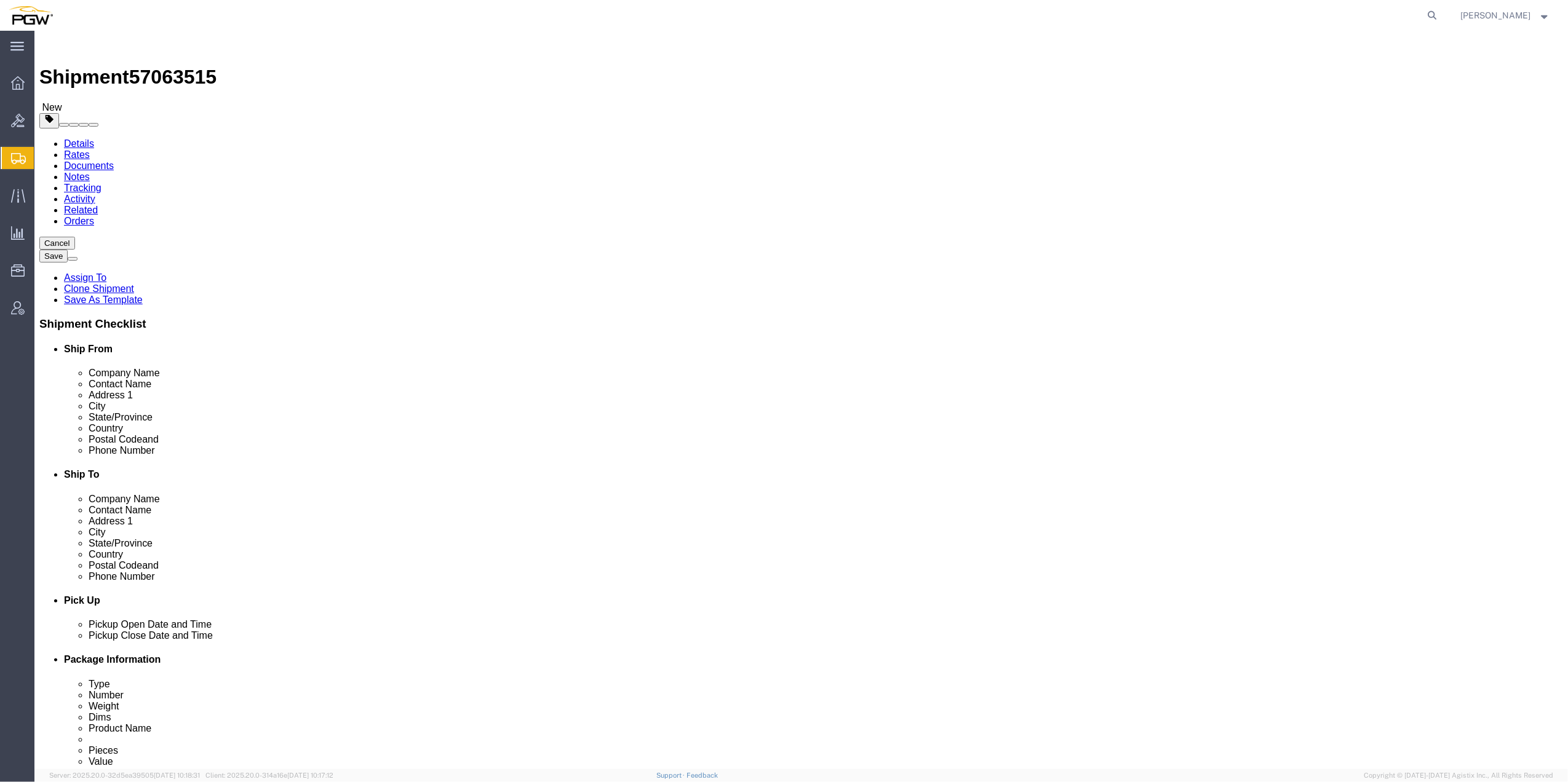
type input "100.00"
click dd "1.00 USD"
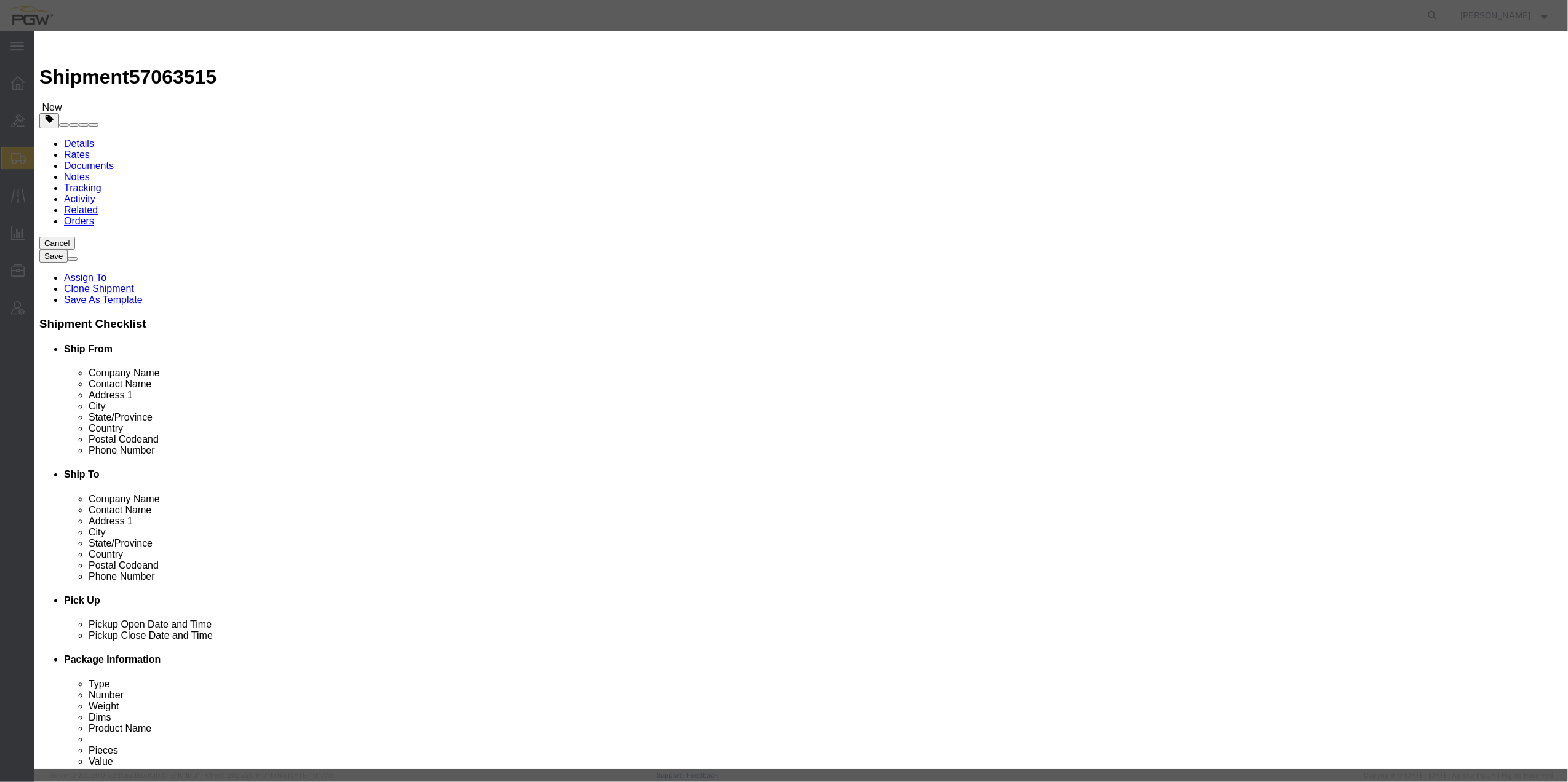
drag, startPoint x: 557, startPoint y: 117, endPoint x: 557, endPoint y: 111, distance: 6.0
click input "0.00"
type input "28.00"
type input "28"
click button "Save & Close"
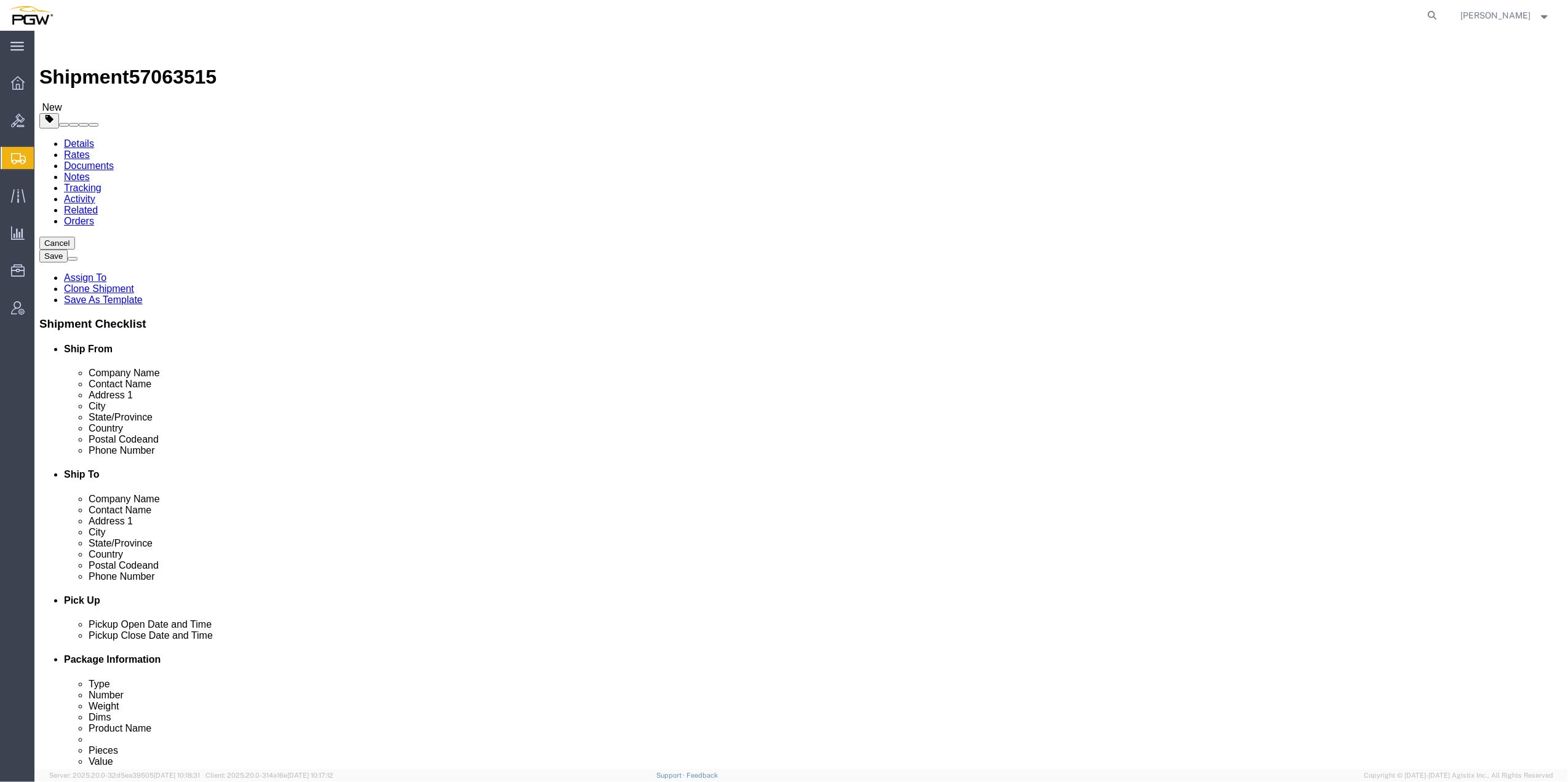
click dd "1.00 USD"
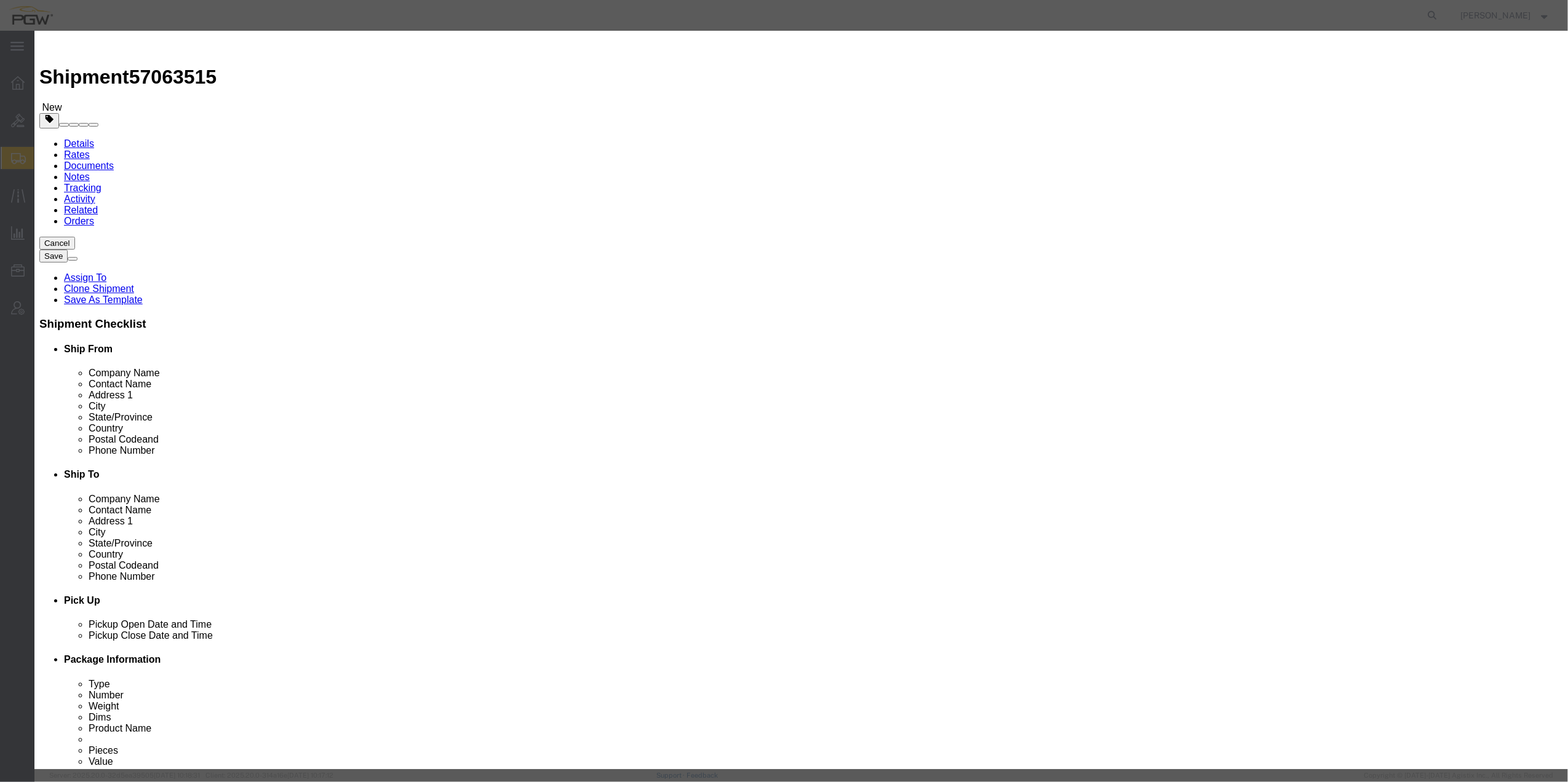
drag, startPoint x: 557, startPoint y: 117, endPoint x: 549, endPoint y: 112, distance: 9.4
click input "0.00"
type input "8.00"
type input "8"
click button "Save & Close"
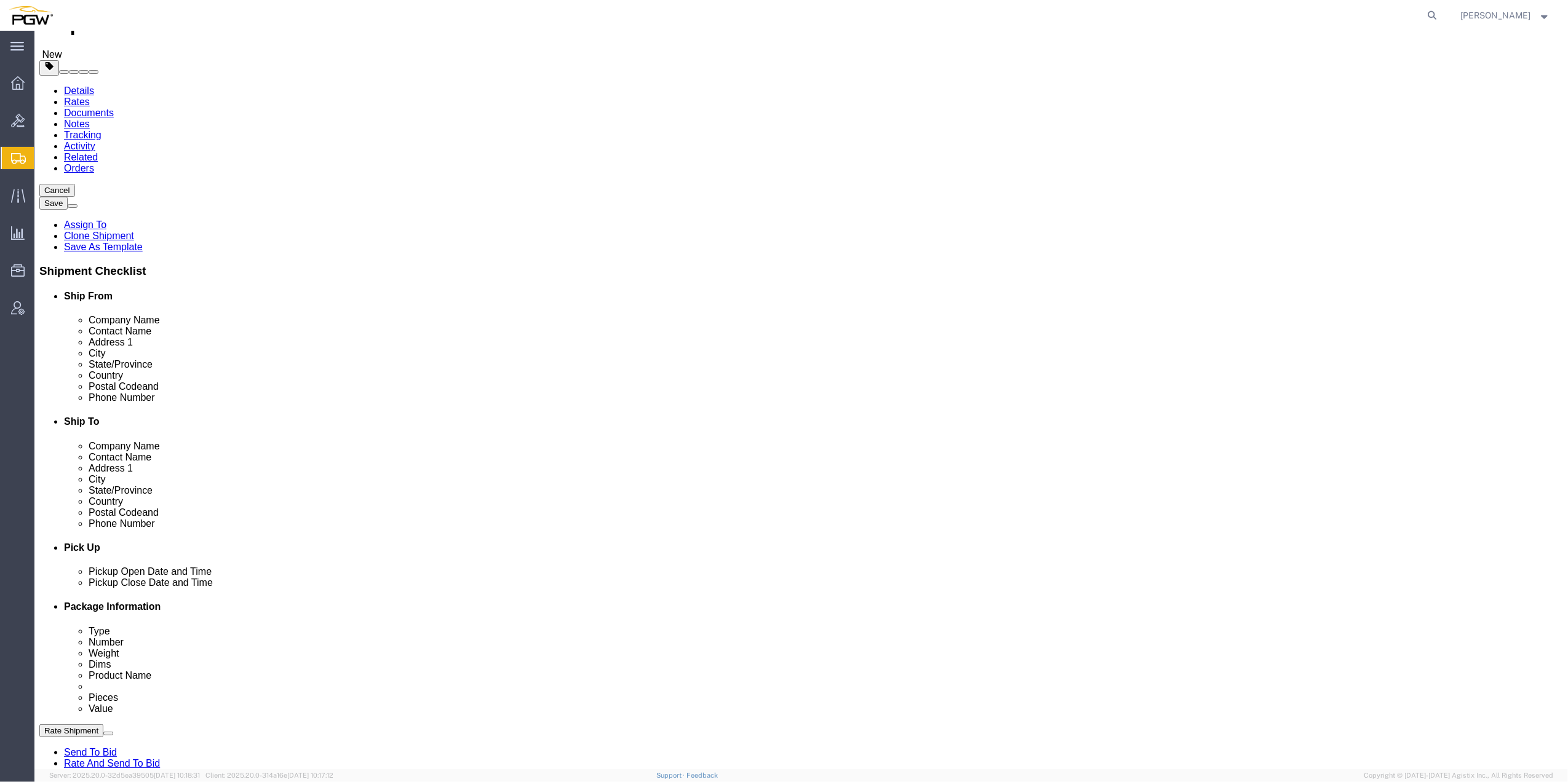
scroll to position [163, 0]
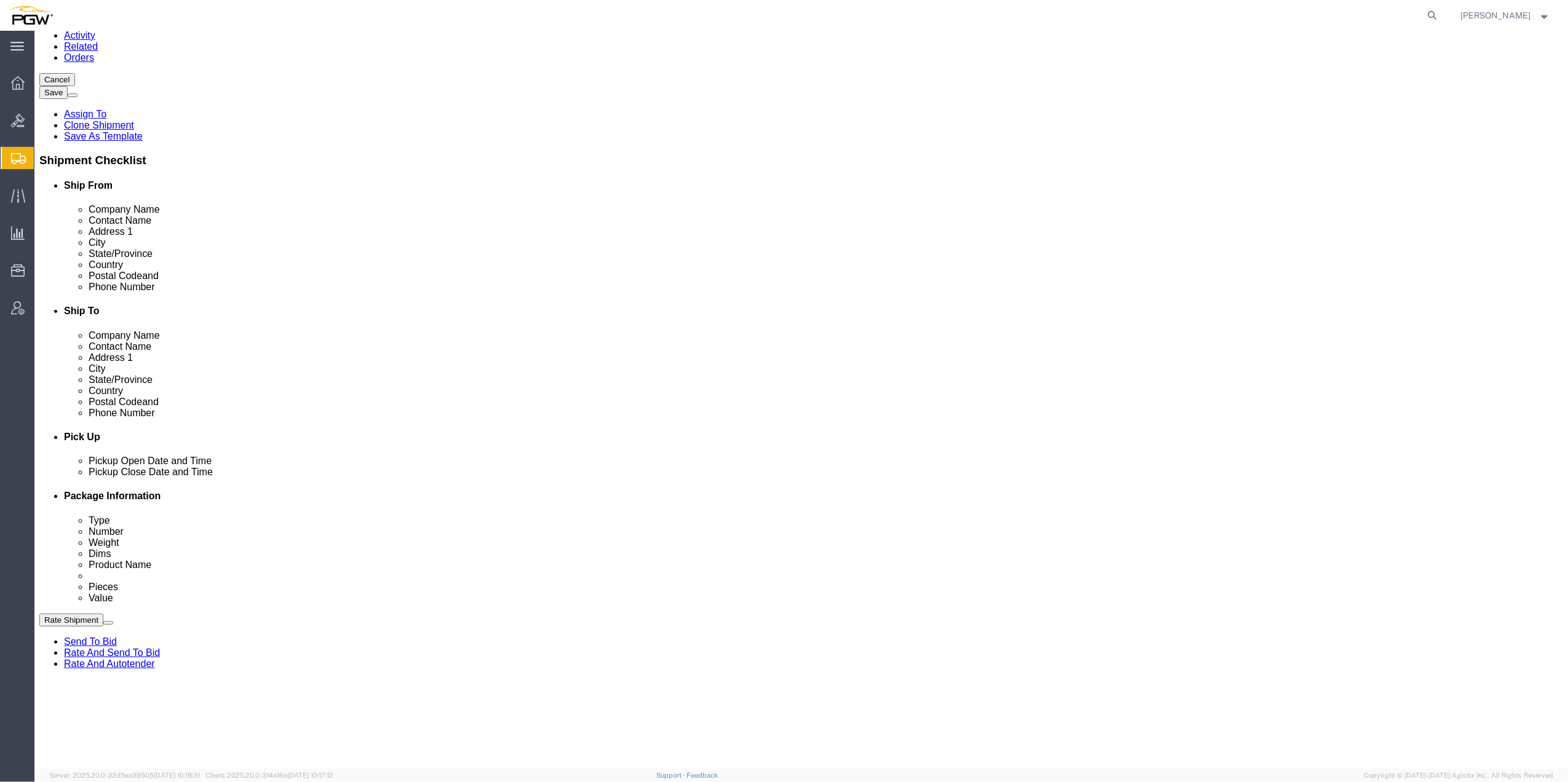
click dd "0.00 Each"
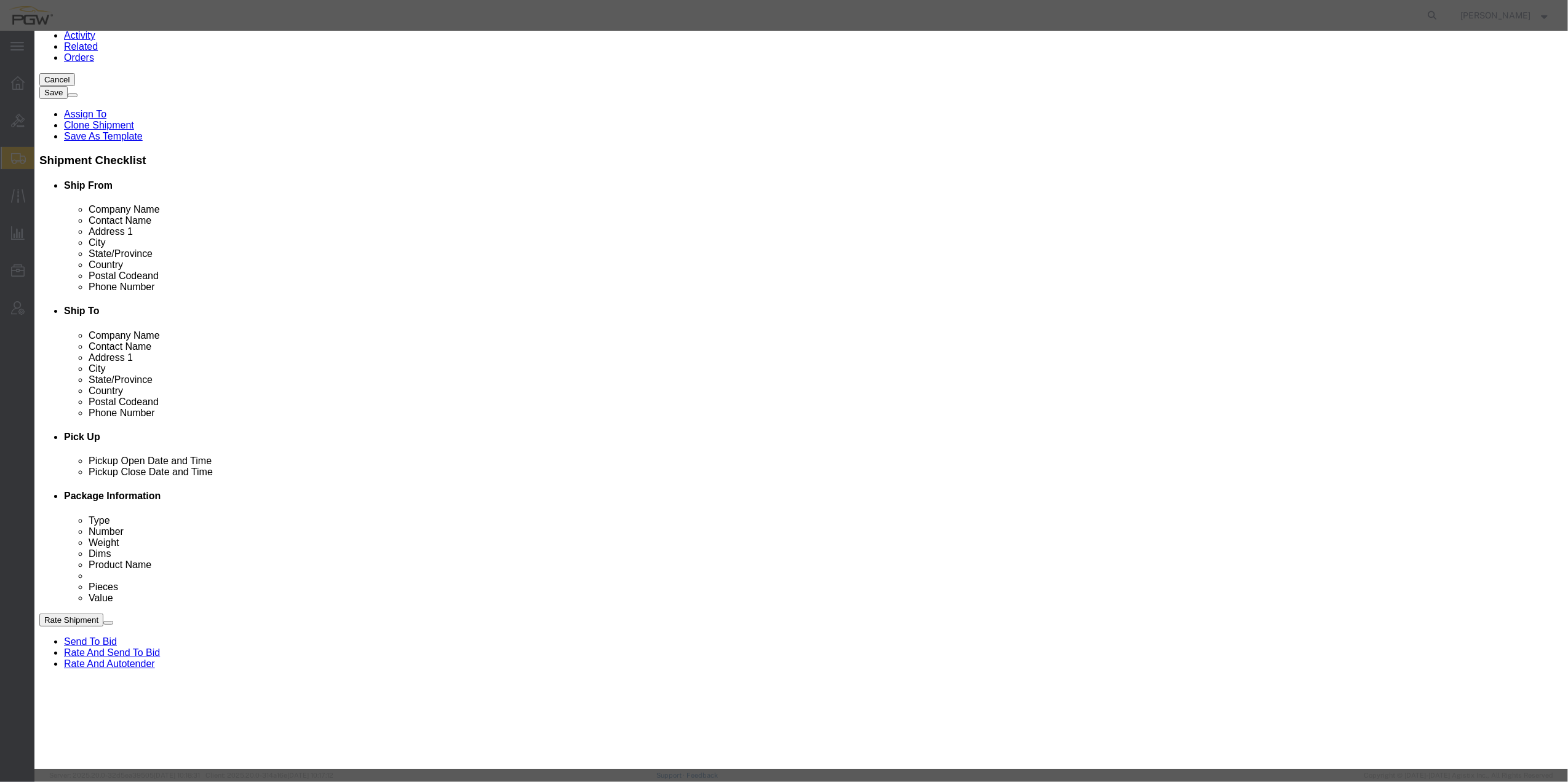
drag, startPoint x: 557, startPoint y: 112, endPoint x: 542, endPoint y: 108, distance: 15.5
click div "Product Name Auto Glass Pieces 0.00 Select Bag Barrels 100Board Feet Bottle Box…"
type input "1.00"
type input "1"
click button "Save & Close"
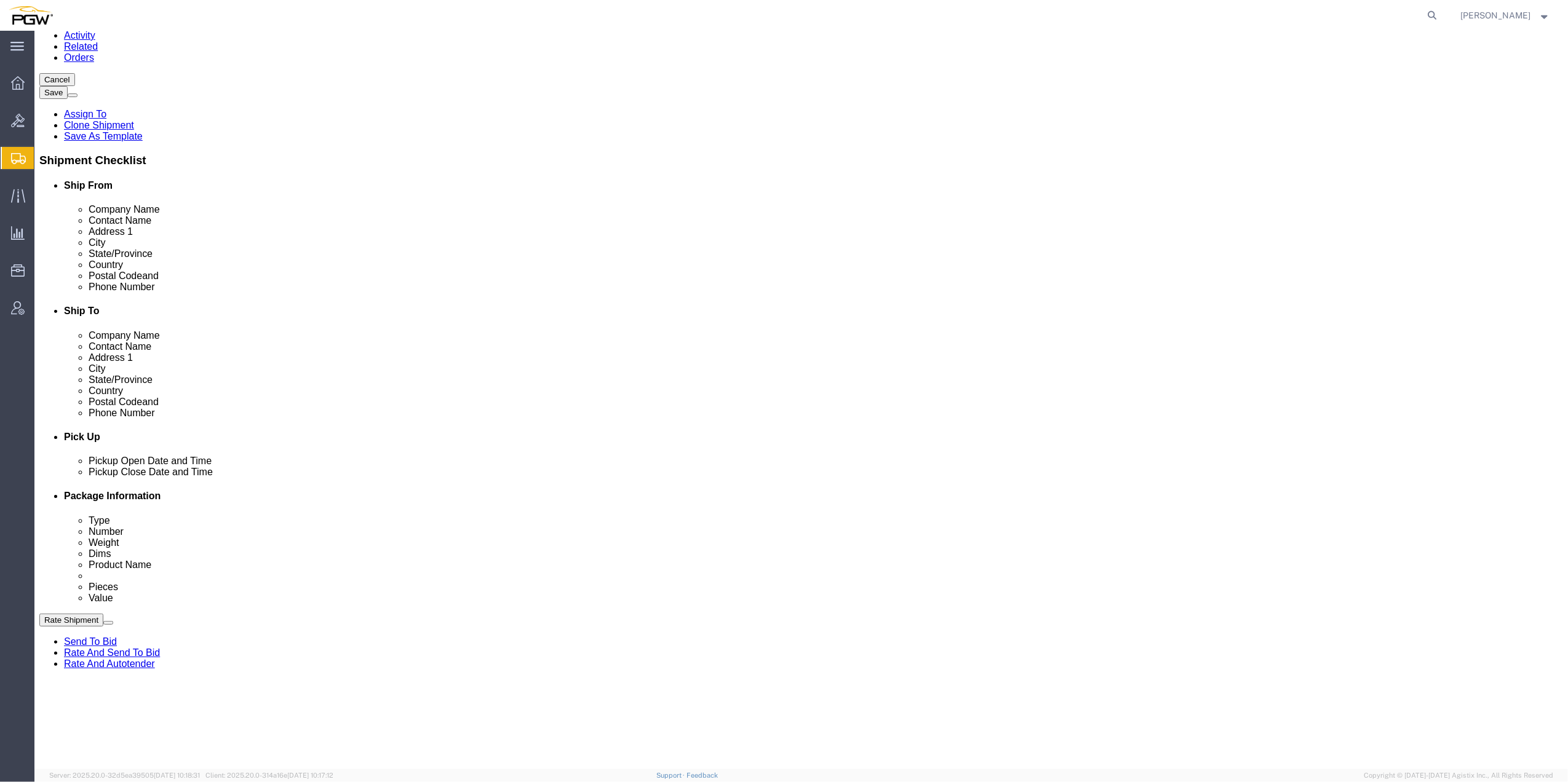
click dd "0.00 Each"
click dd "1.00 USD"
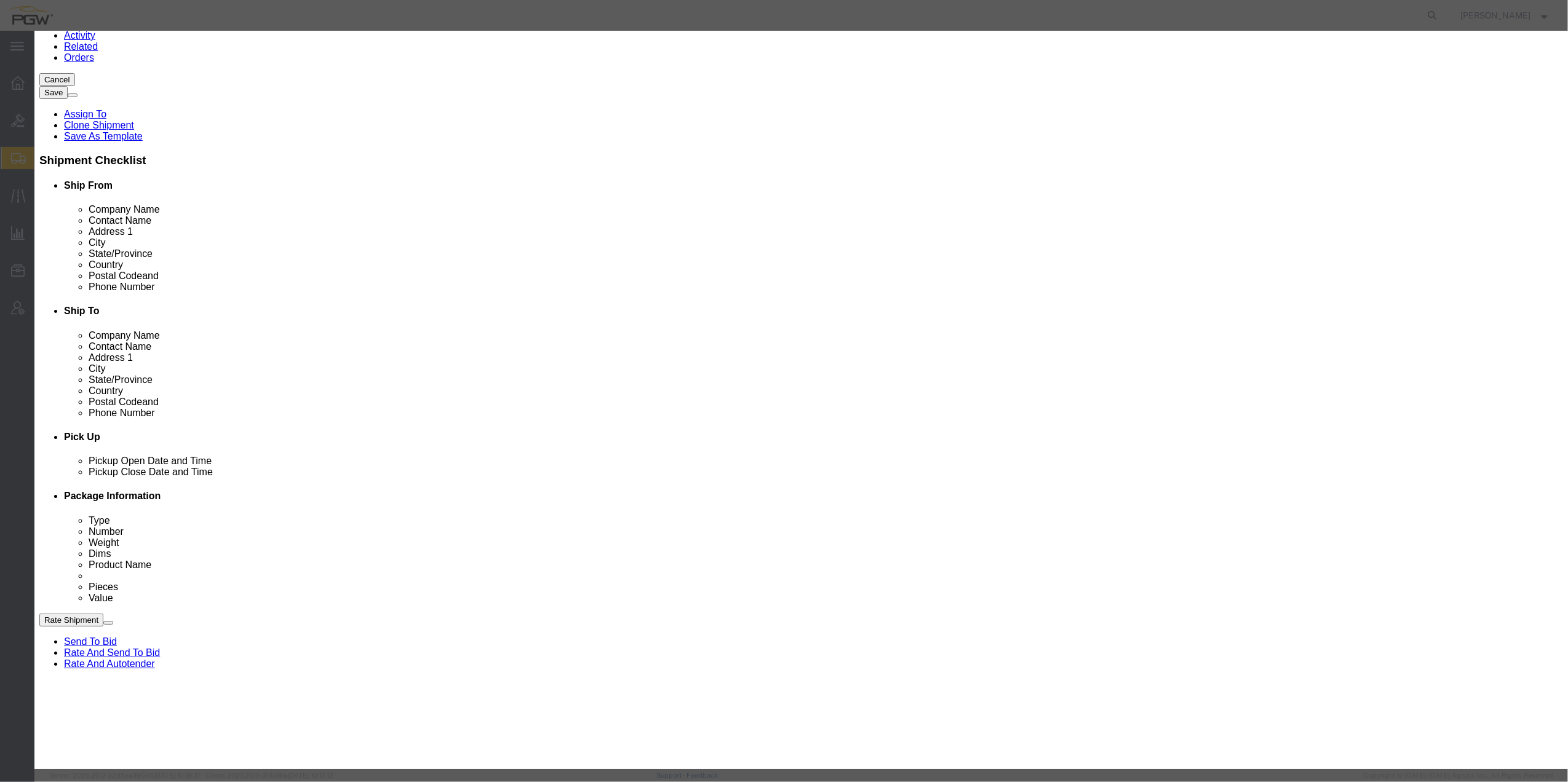
drag, startPoint x: 558, startPoint y: 117, endPoint x: 529, endPoint y: 129, distance: 31.4
click div "Pieces 0.00 Select Bag Barrels 100Board Feet Bottle Box Blister Pack Carats Can…"
type input "5.00"
type input "5"
click button "Save & Close"
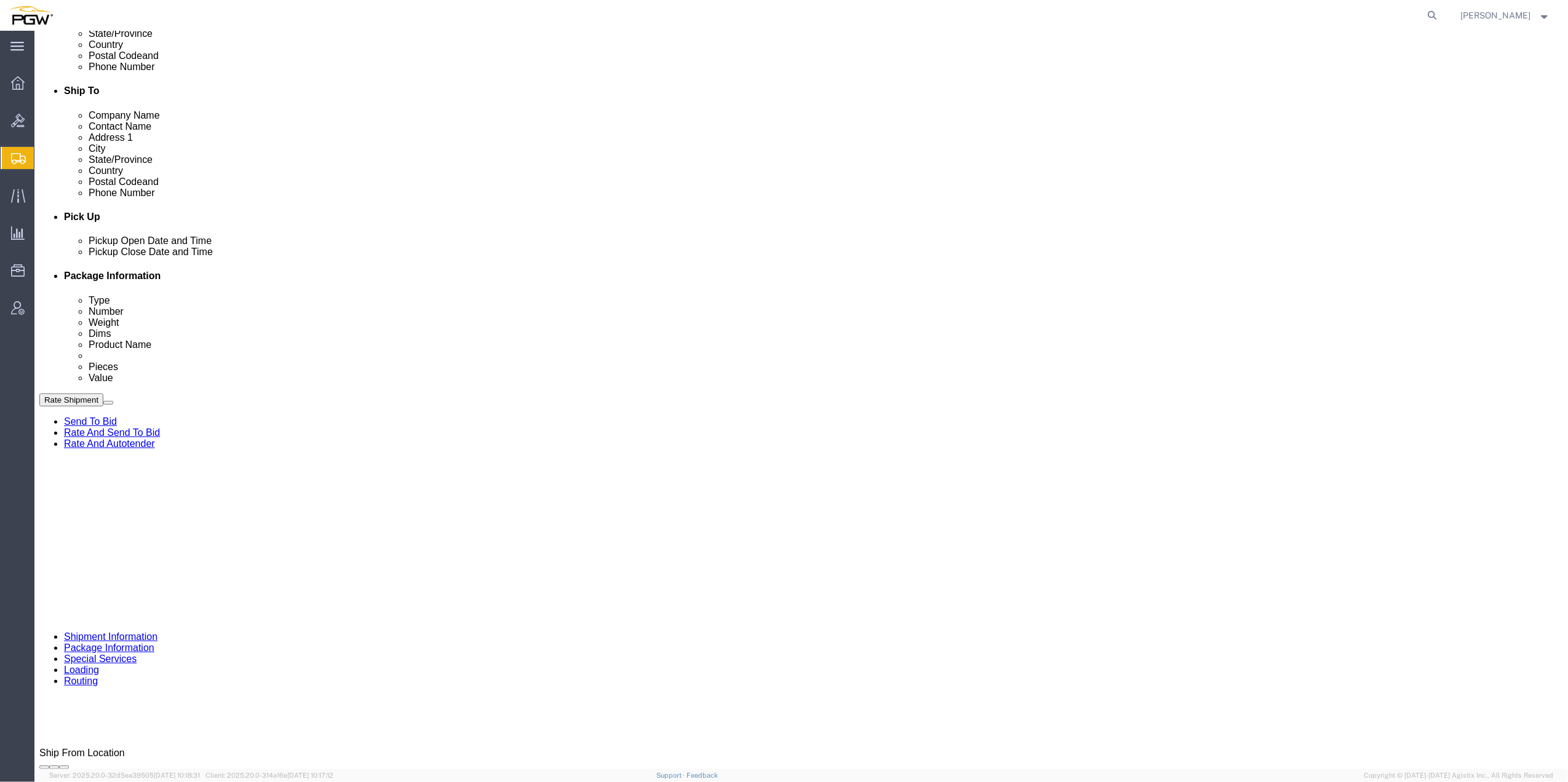
scroll to position [397, 0]
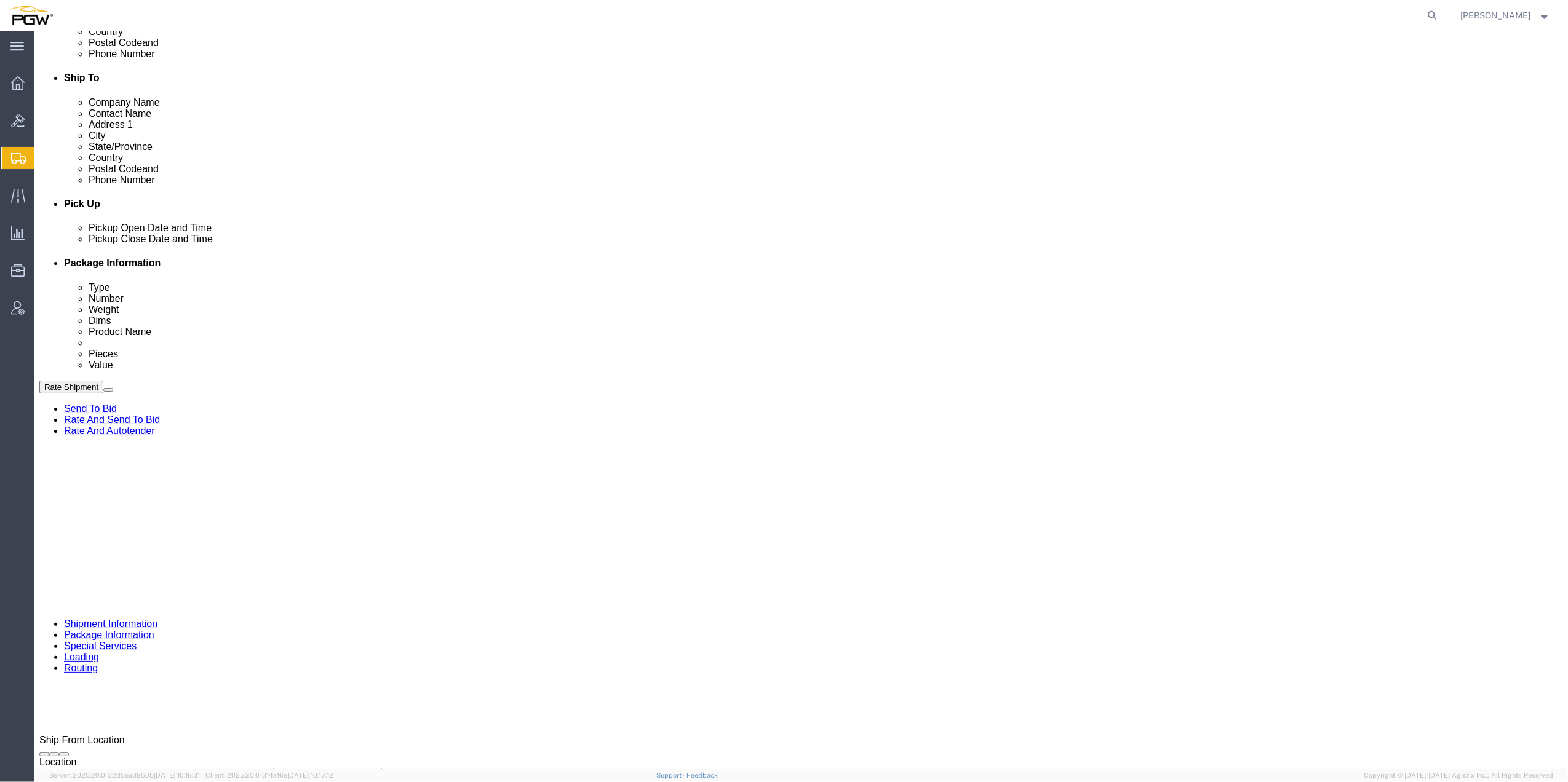
click div "Pieces: 0.00 Each Total value: 1.00 USD"
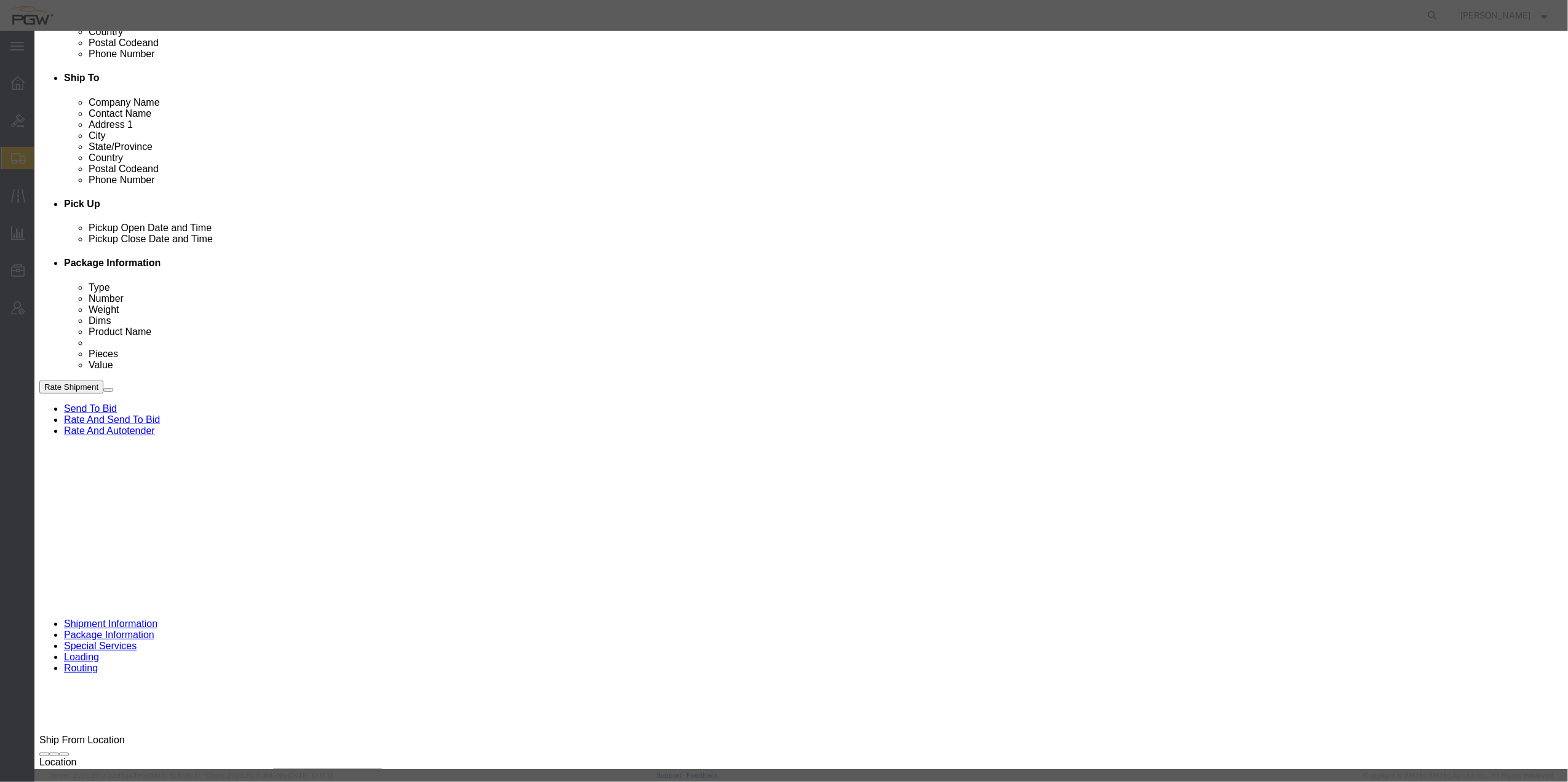
click input "0.00"
type input "1.00"
type input "1"
click button "Save & Close"
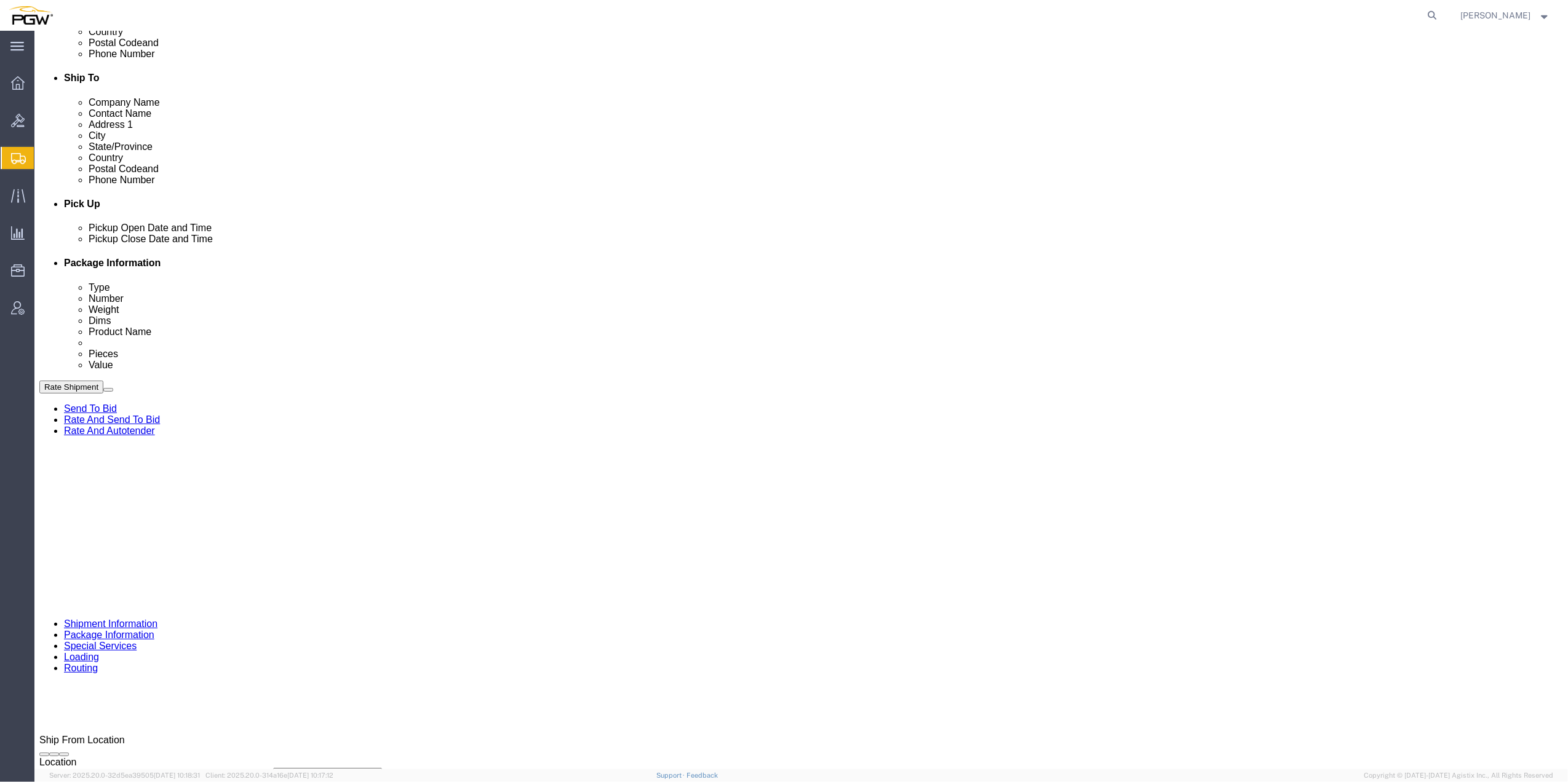
click button "Continue"
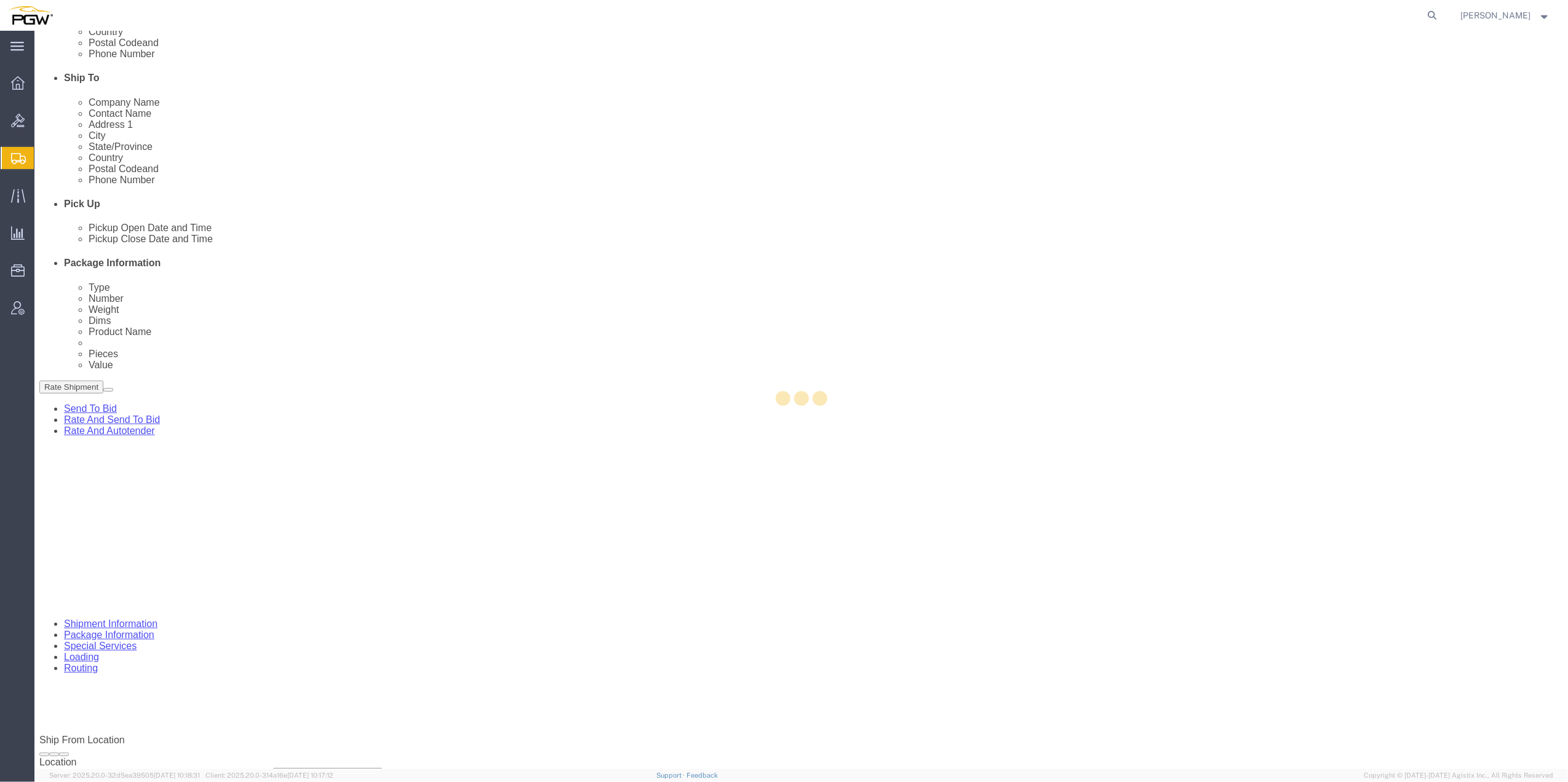
select select
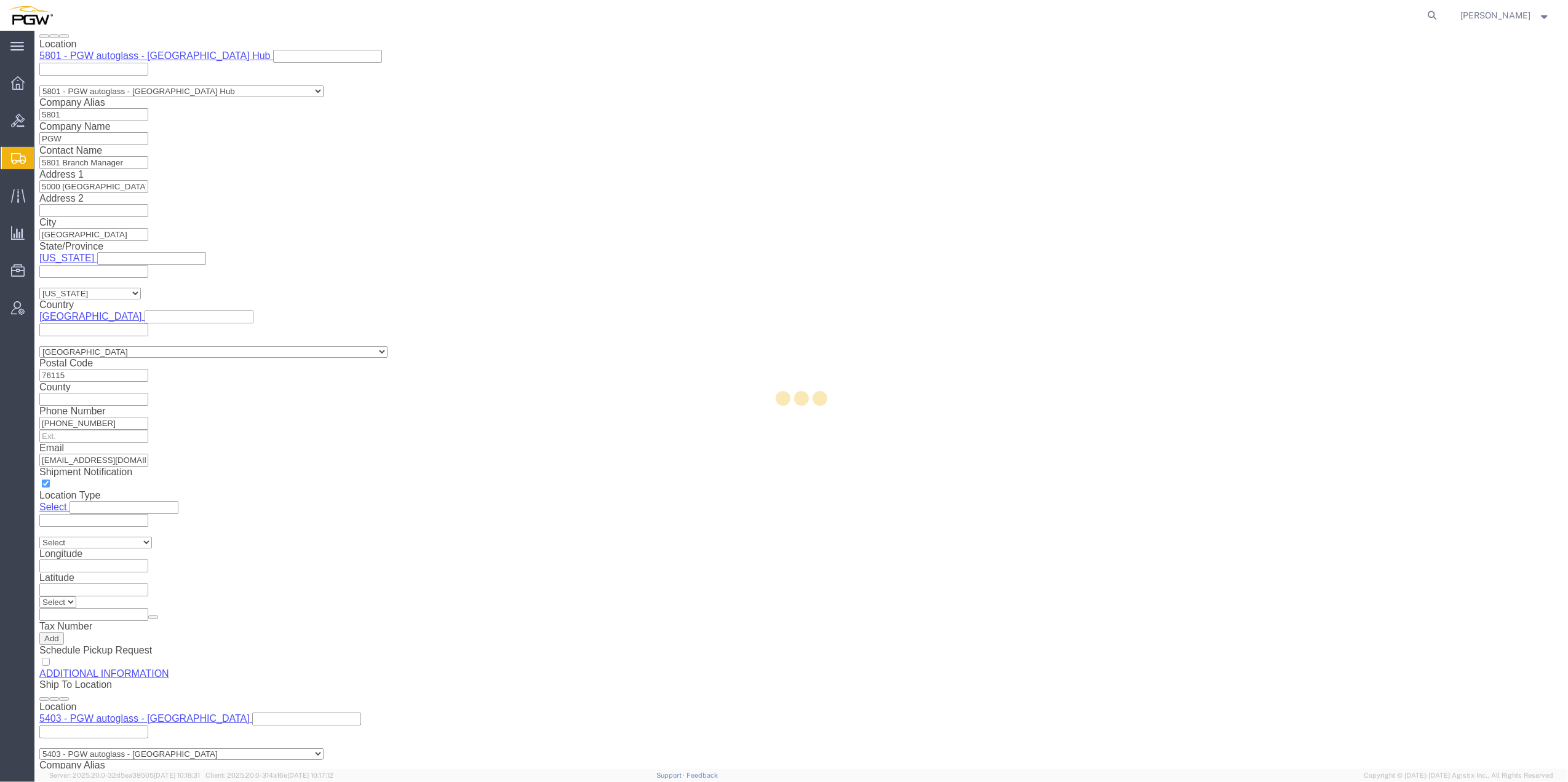
select select "COSTCENTER"
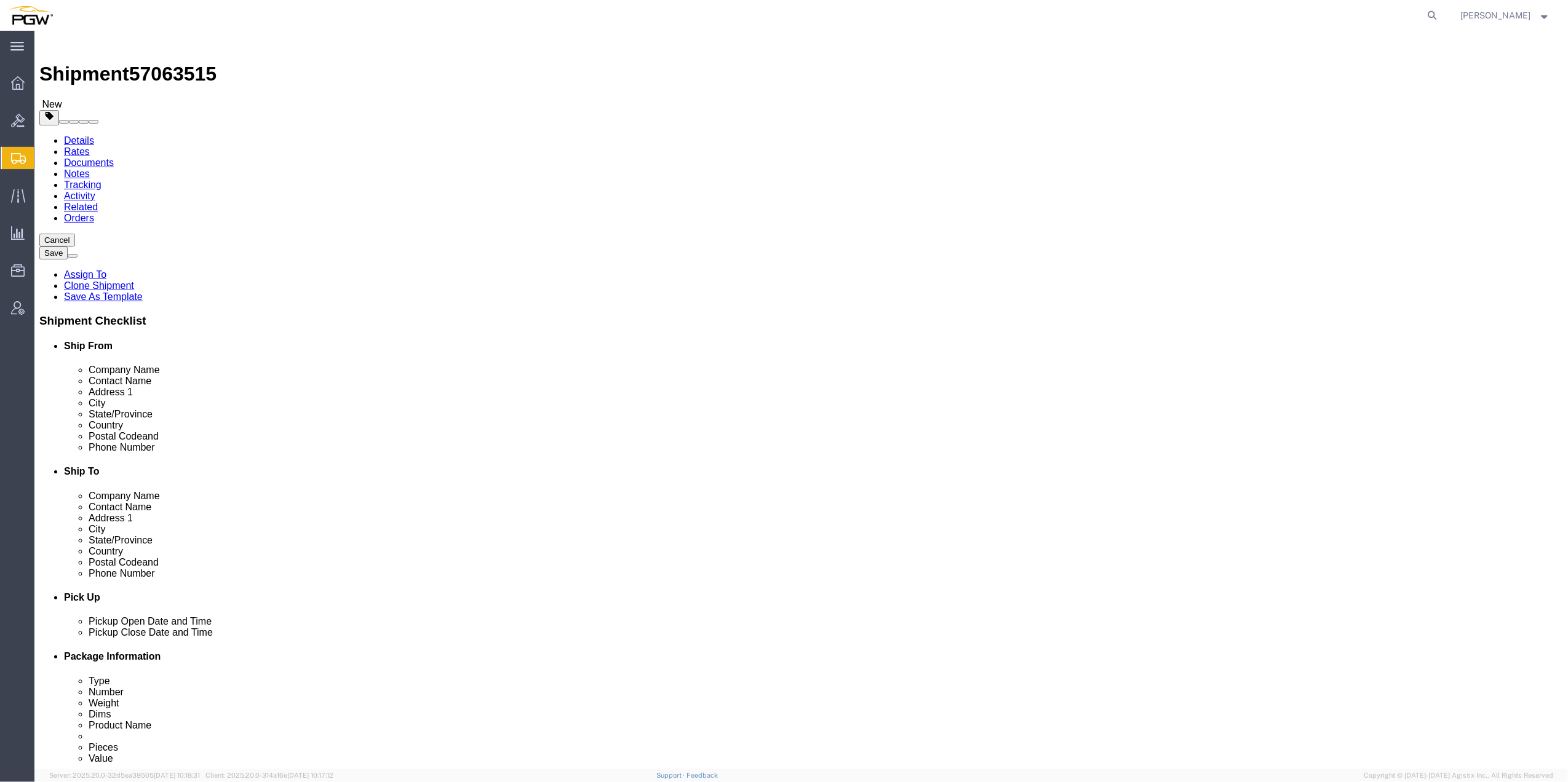
scroll to position [0, 0]
click link "Routing"
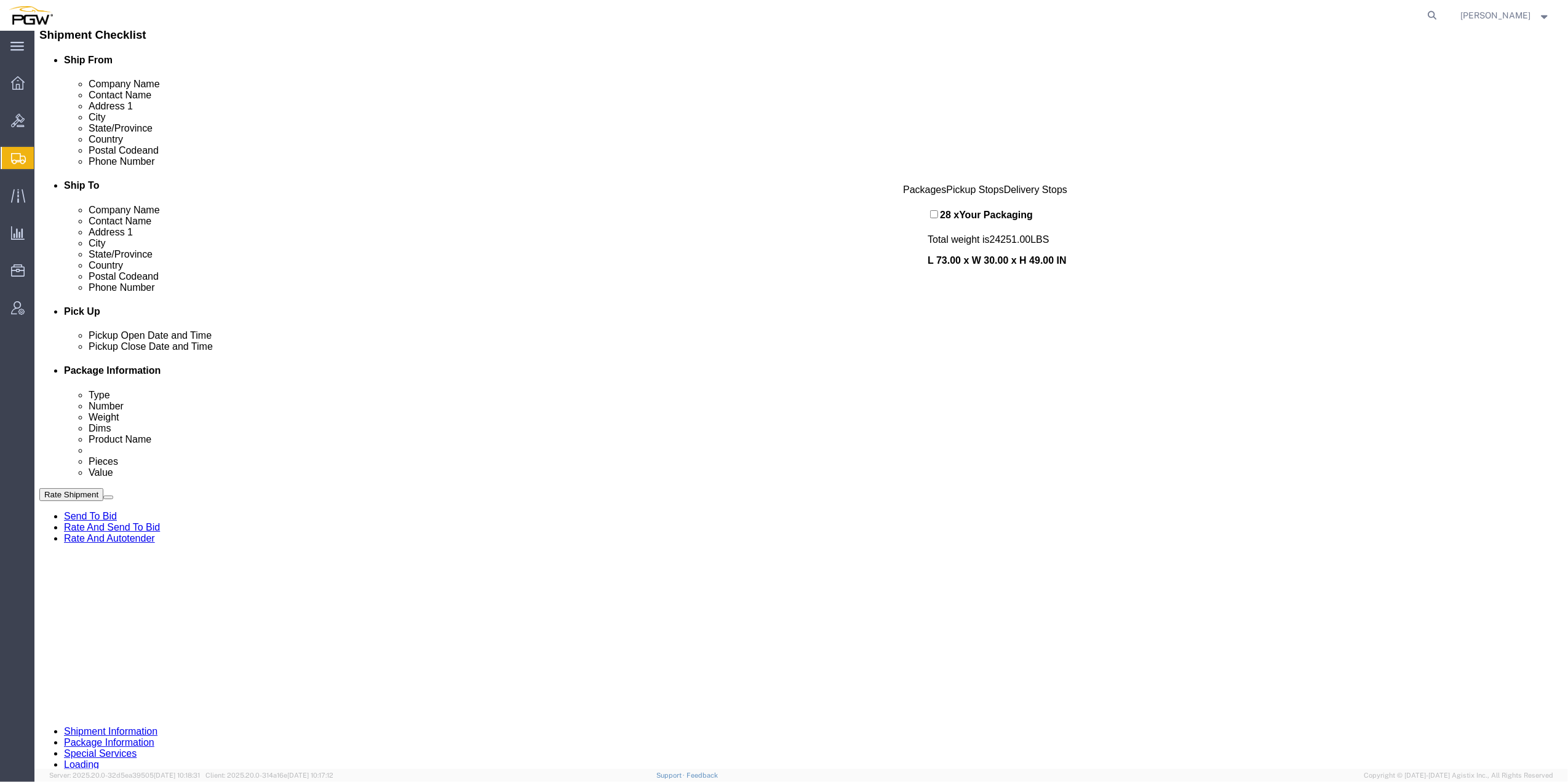
scroll to position [328, 0]
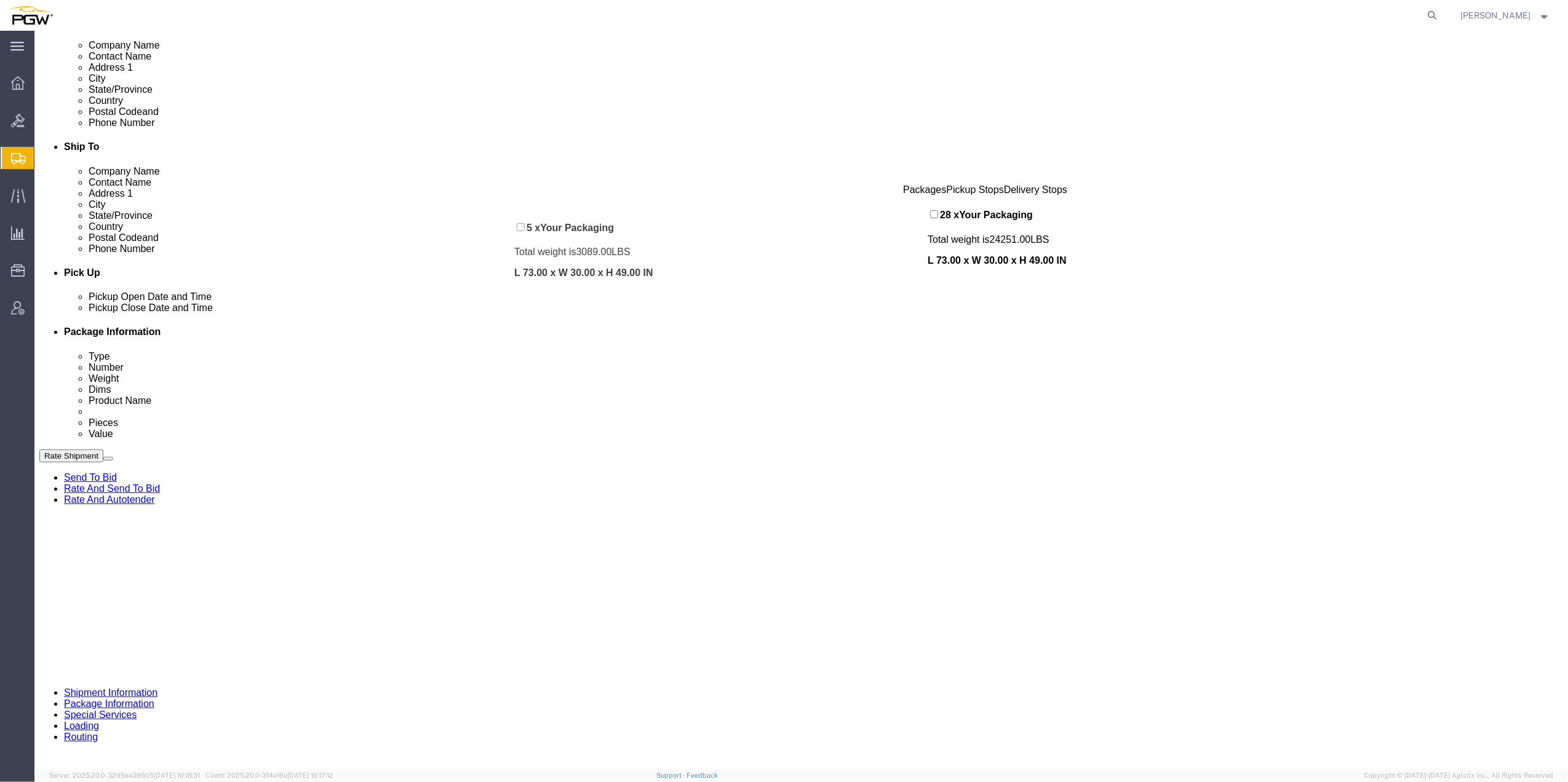
drag, startPoint x: 465, startPoint y: 604, endPoint x: 485, endPoint y: 197, distance: 407.5
click div "Pickups + Add Stop From : PGW - 5801 [STREET_ADDRESS] Edit Move to top Move to …"
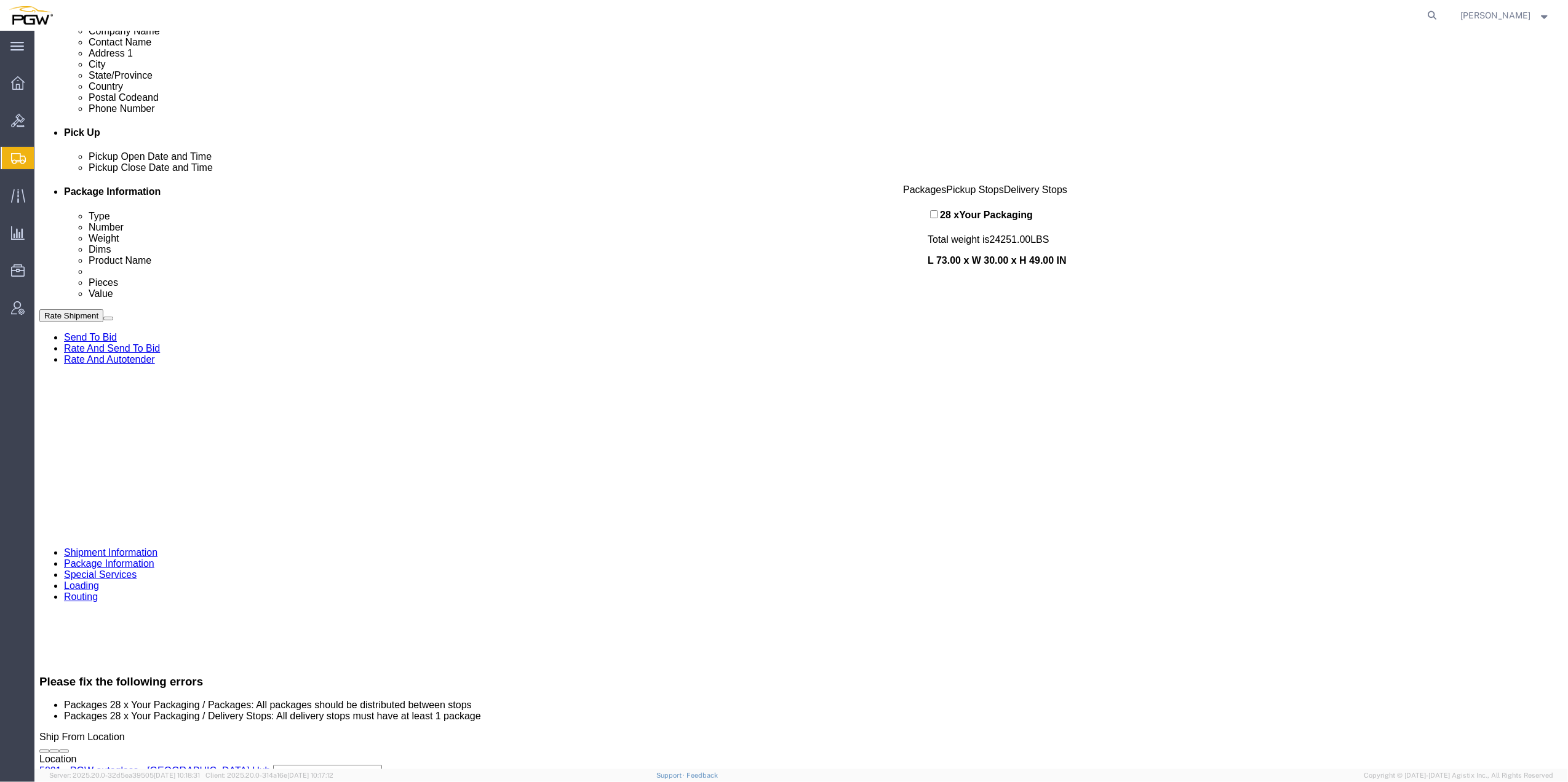
scroll to position [492, 0]
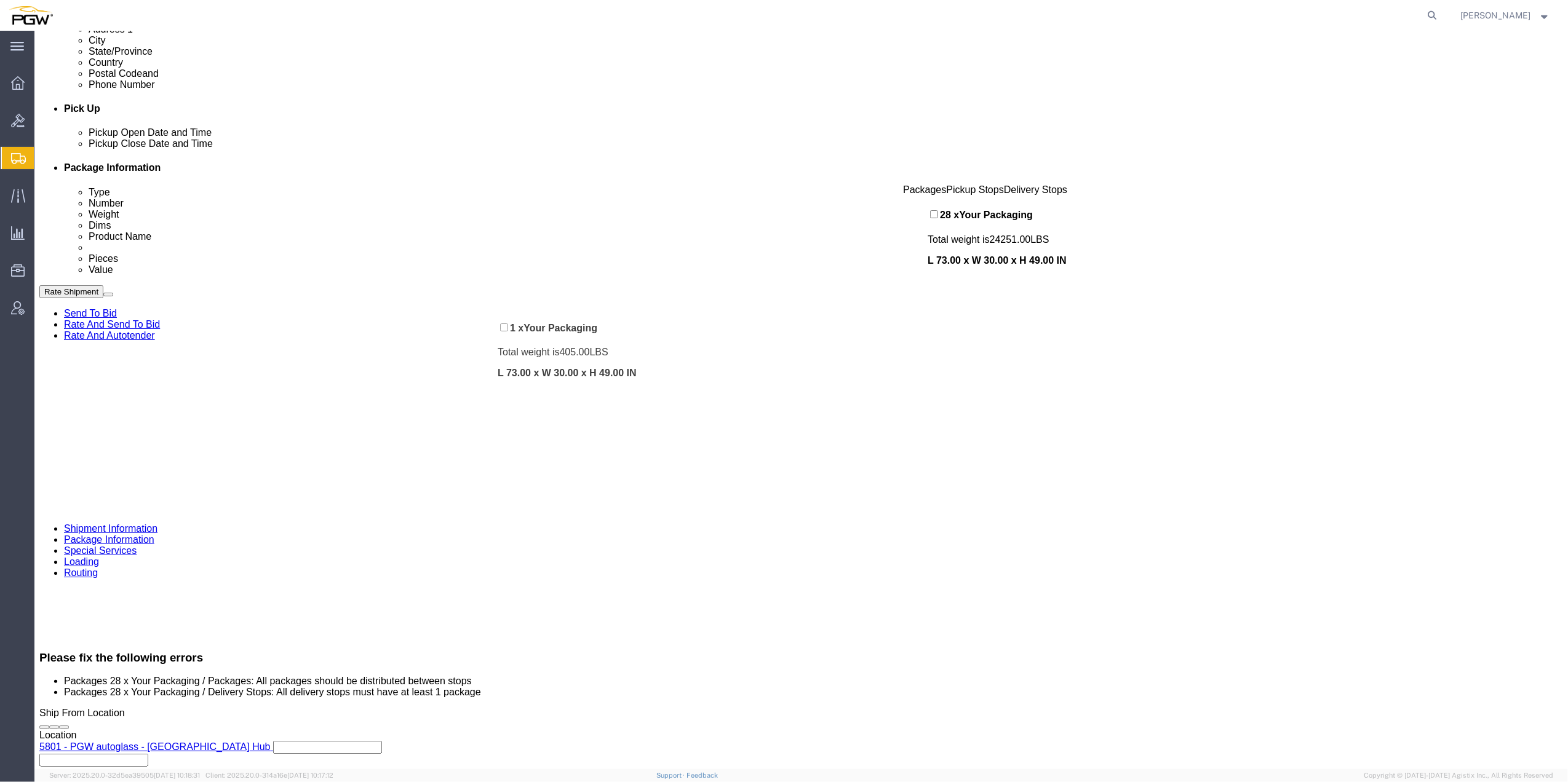
drag, startPoint x: 462, startPoint y: 508, endPoint x: 469, endPoint y: 300, distance: 208.1
click div "Pickups + Add Stop From : PGW - 5801 [STREET_ADDRESS] Edit Move to top Move to …"
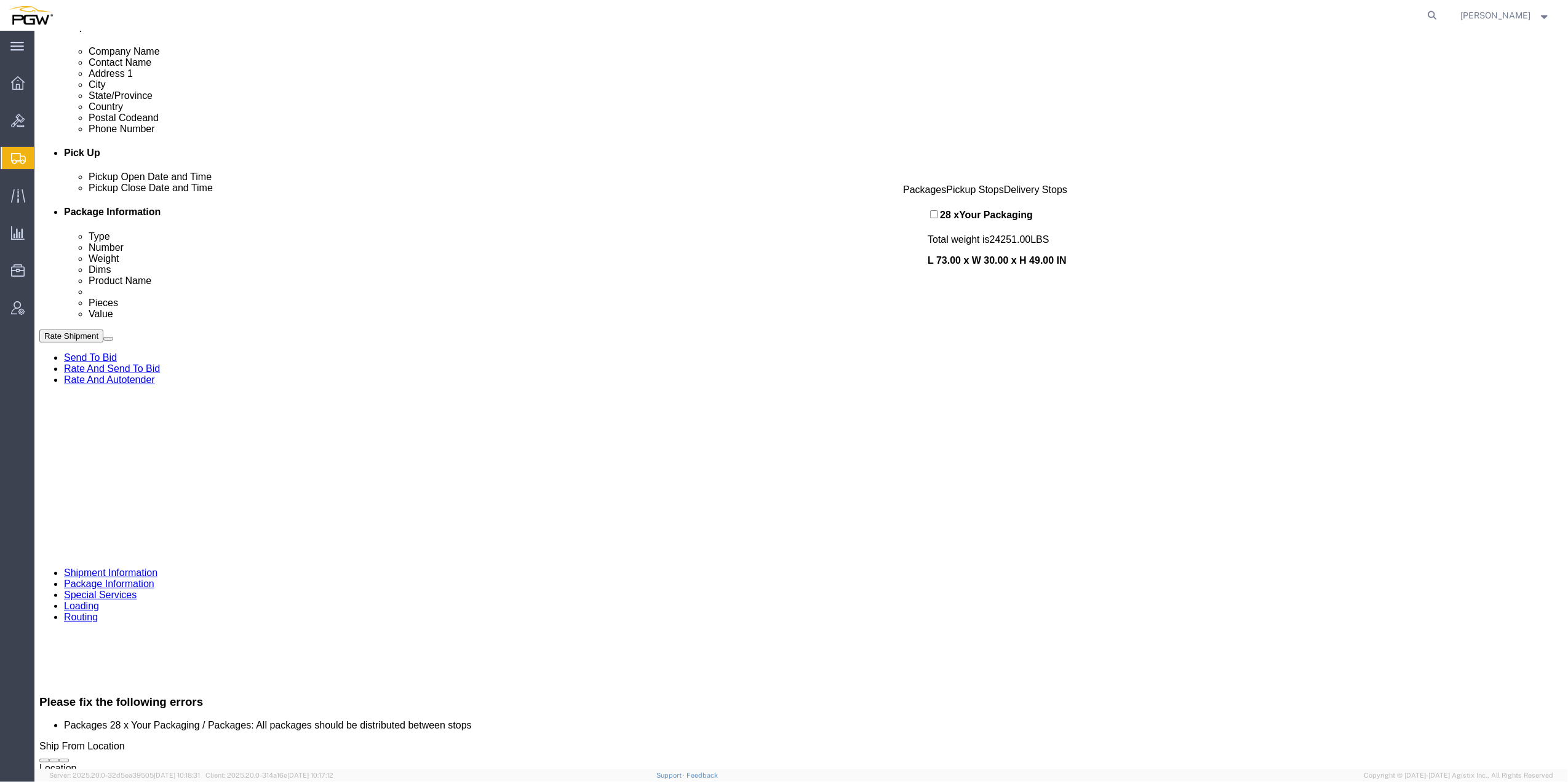
scroll to position [404, 0]
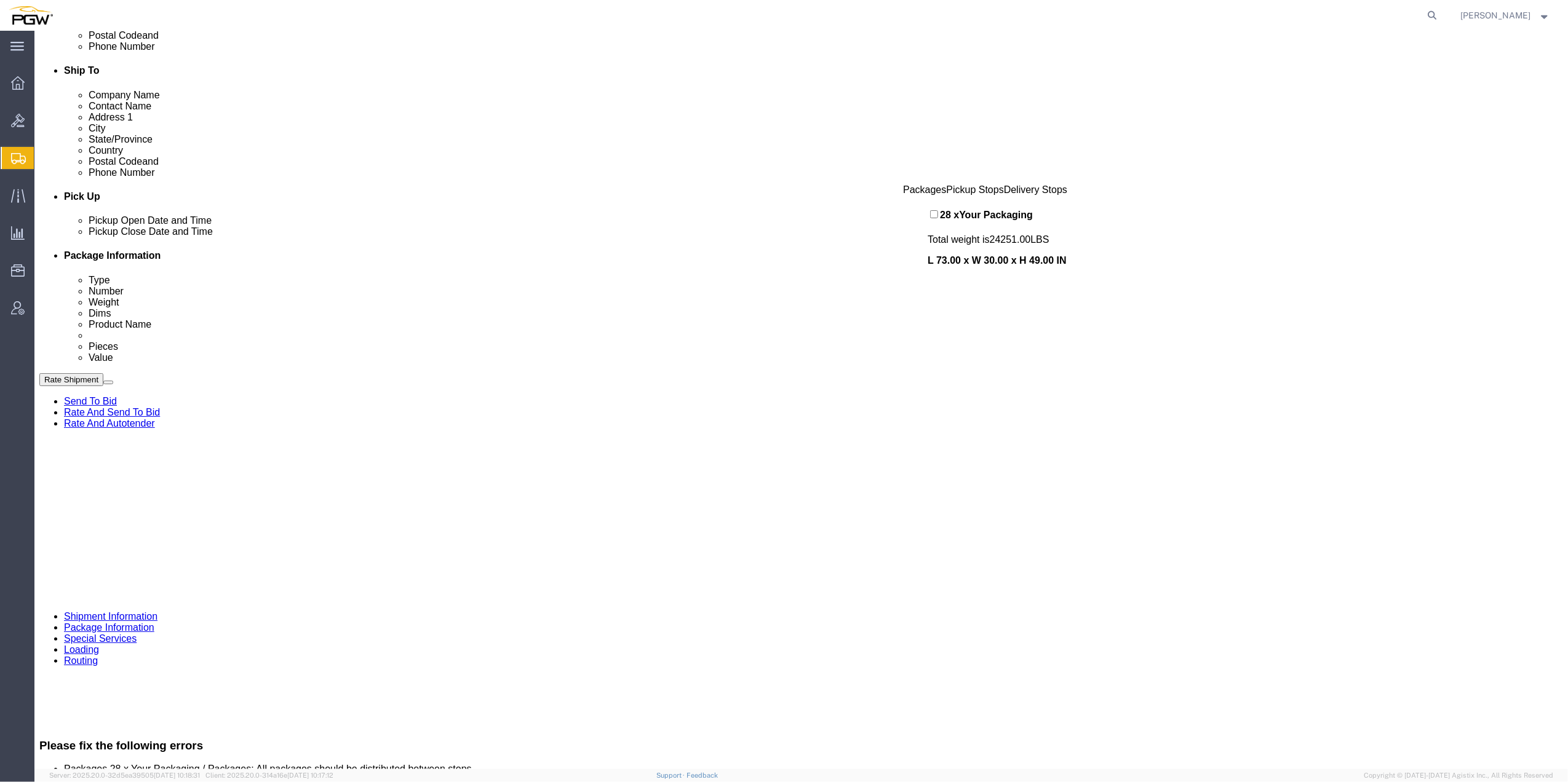
click icon
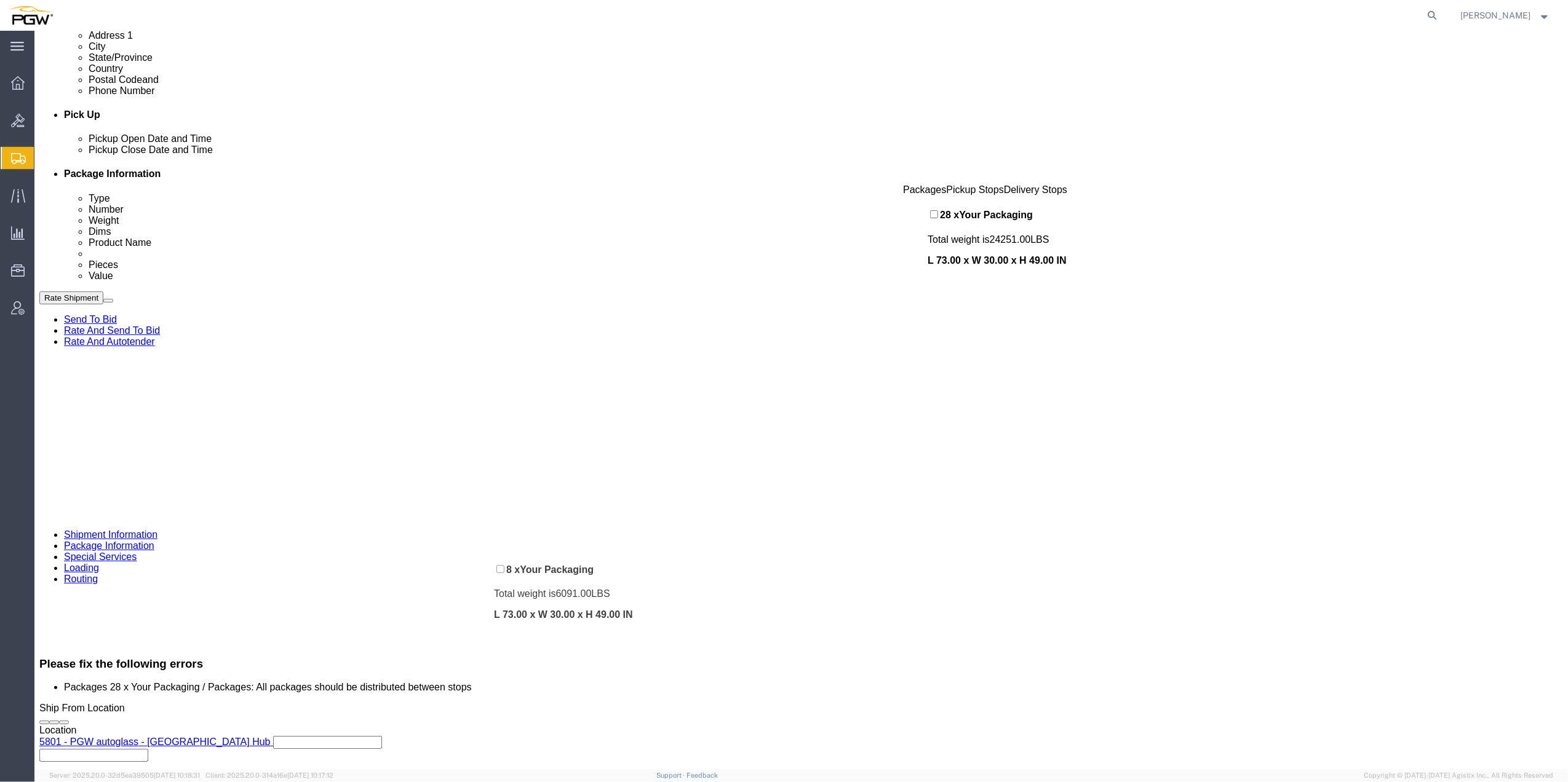
scroll to position [481, 0]
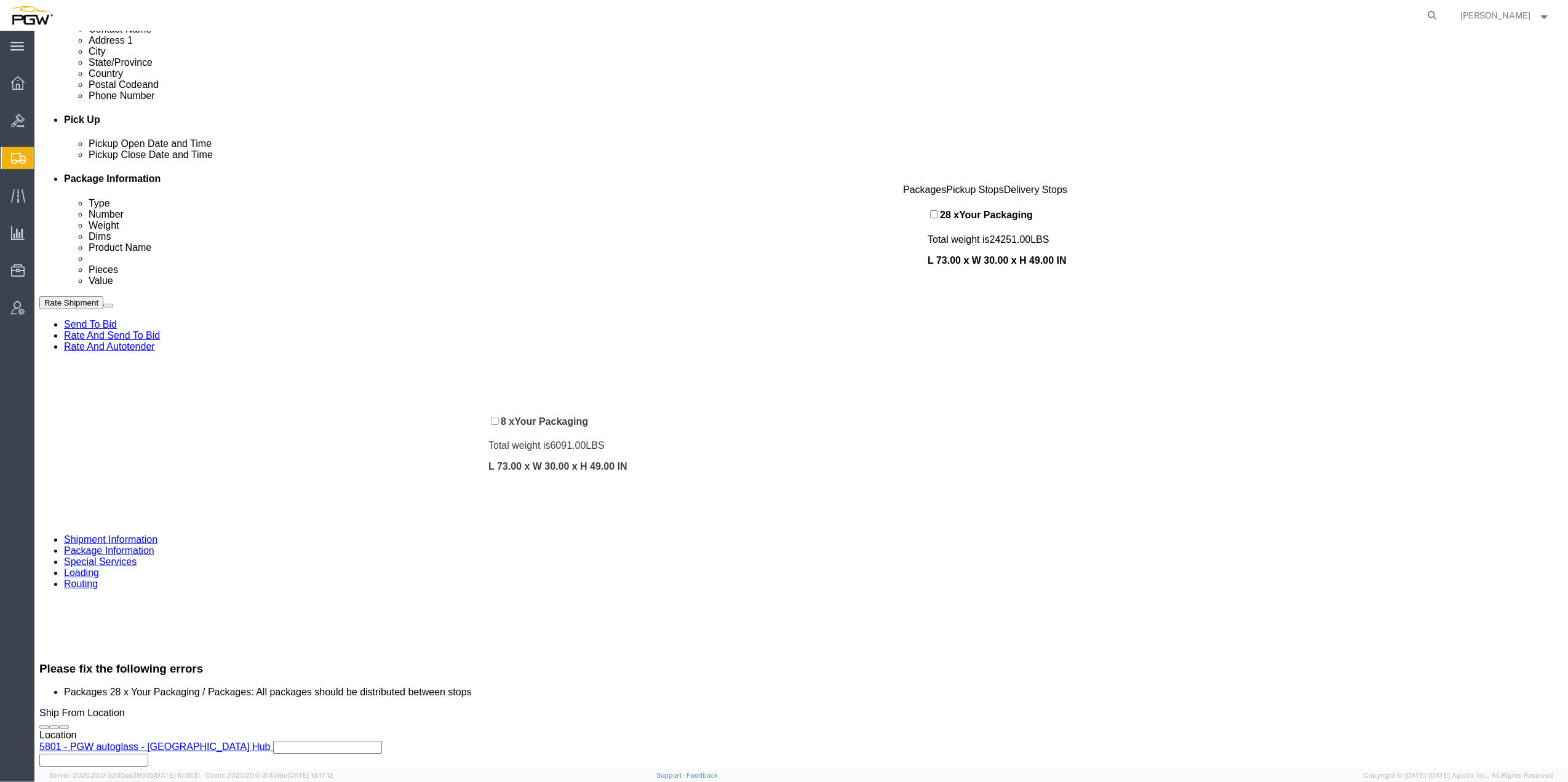
drag, startPoint x: 468, startPoint y: 603, endPoint x: 465, endPoint y: 399, distance: 204.0
click div "Pickups + Add Stop From : PGW - 5801 [STREET_ADDRESS] Edit Move to top Move to …"
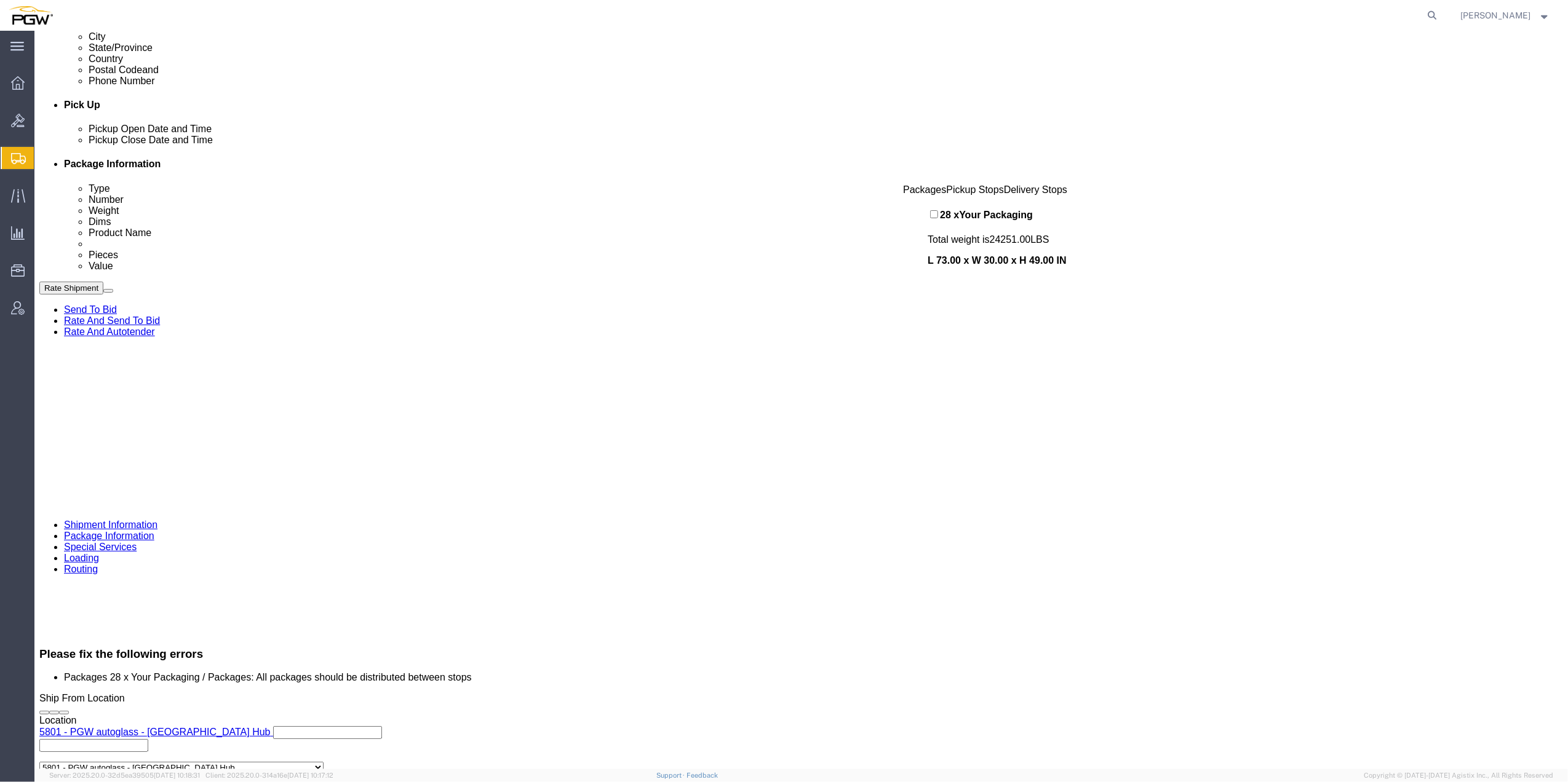
scroll to position [568, 0]
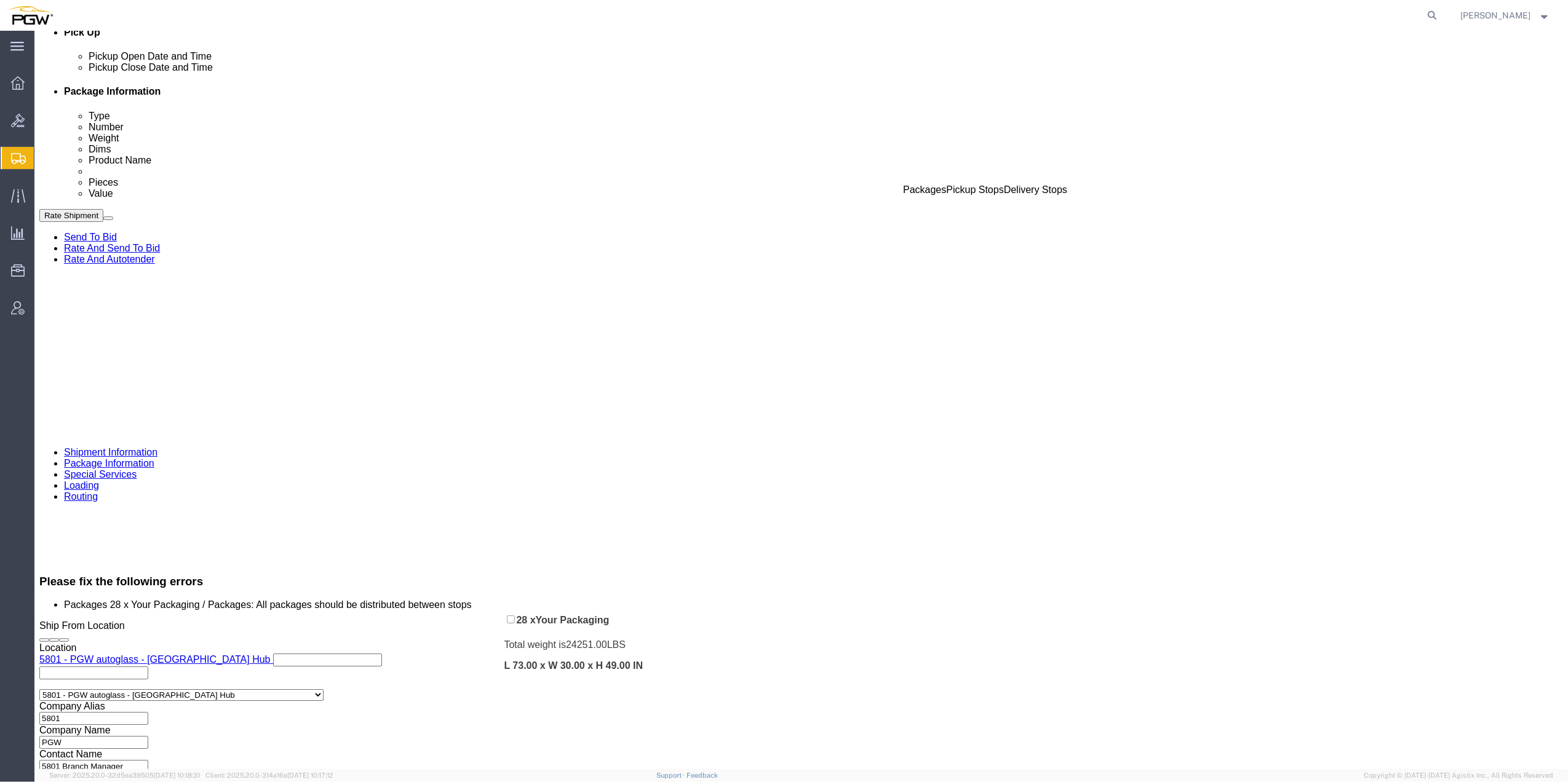
drag, startPoint x: 896, startPoint y: 224, endPoint x: 469, endPoint y: 587, distance: 560.4
click div "Pickups + Add Stop From : PGW - 5801 [STREET_ADDRESS] Edit Move to top Move to …"
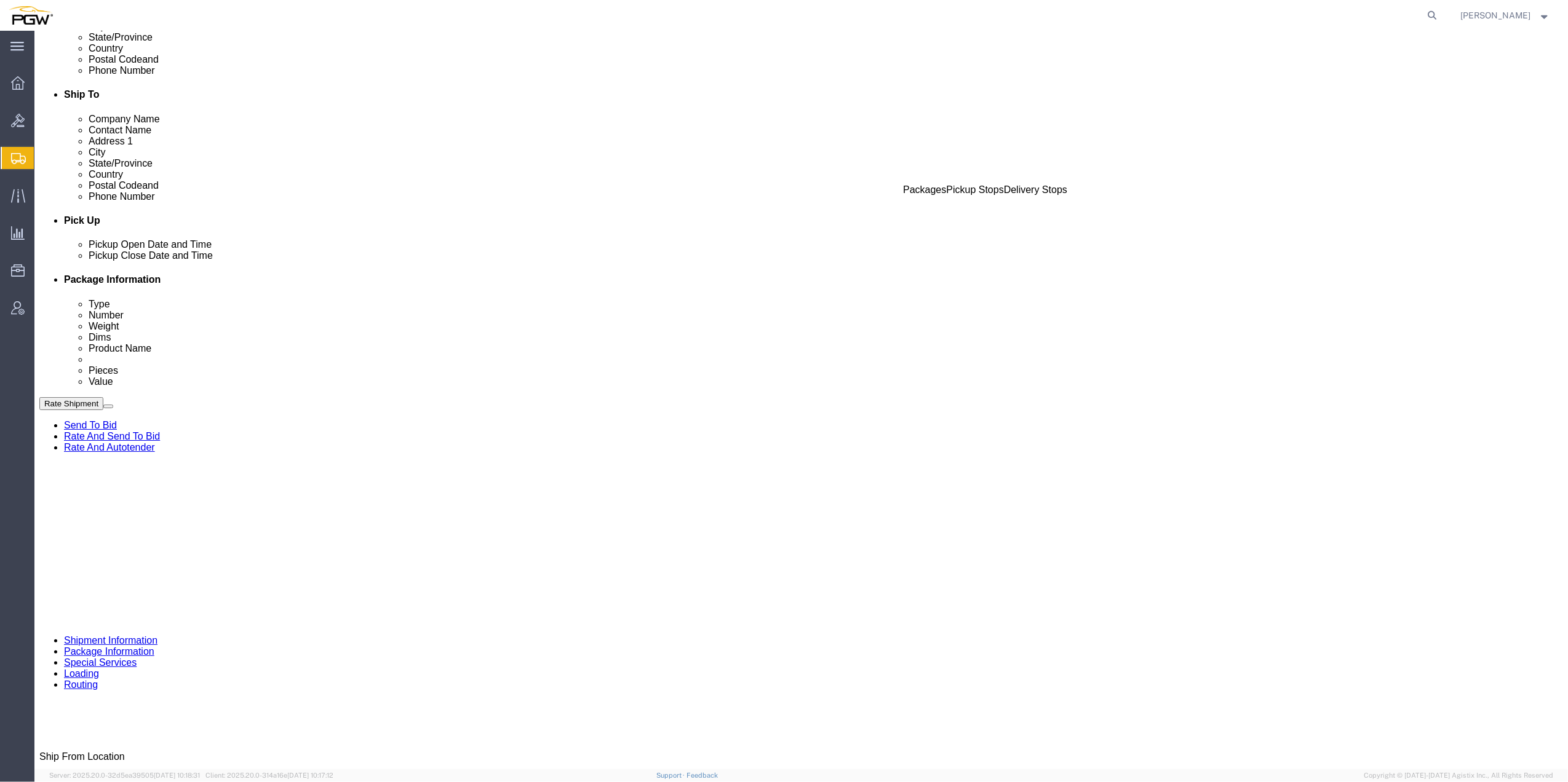
scroll to position [409, 0]
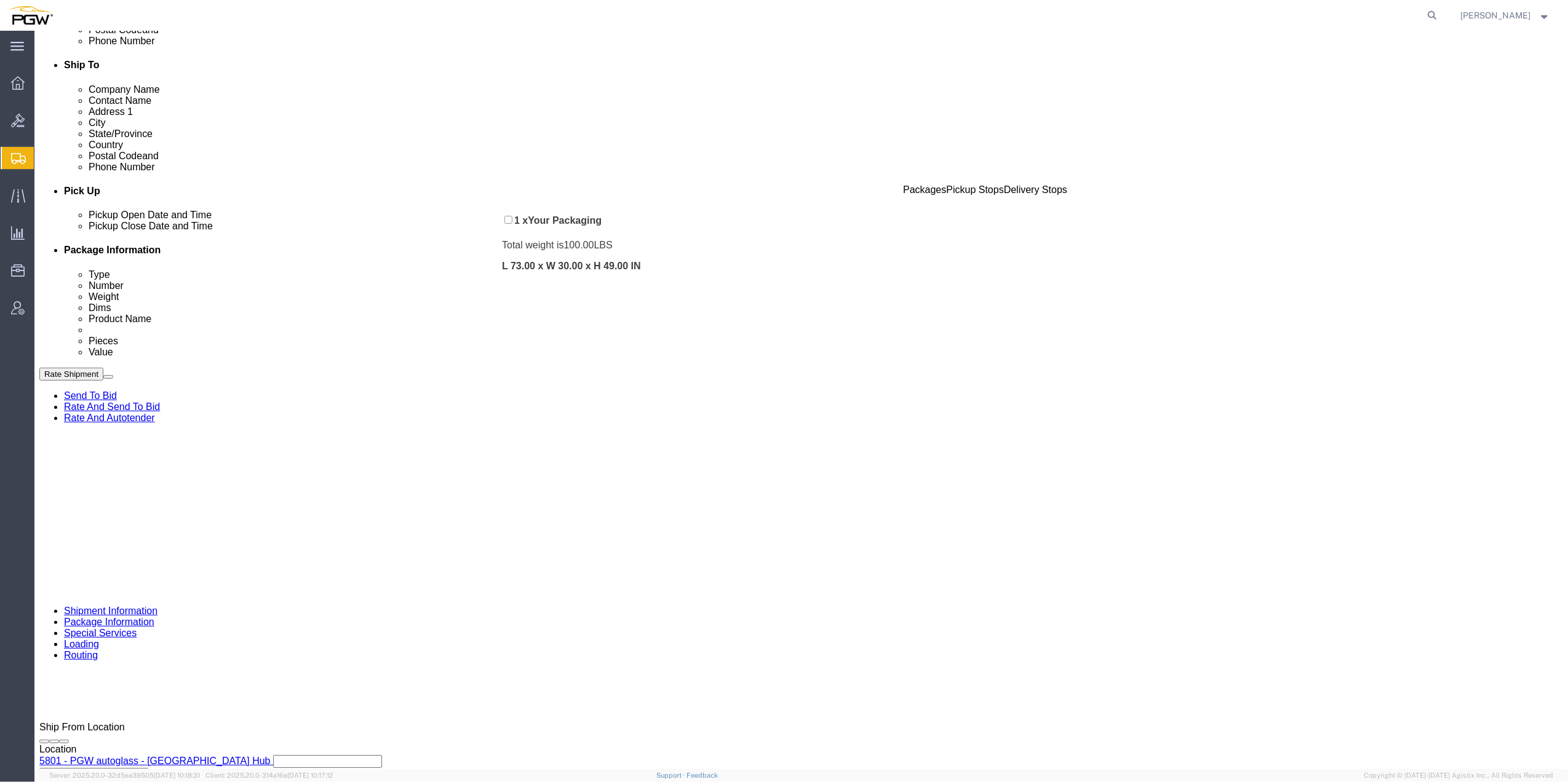
drag, startPoint x: 462, startPoint y: 617, endPoint x: 468, endPoint y: 193, distance: 424.0
click div "Pickups + Add Stop From : PGW - 5801 [STREET_ADDRESS] Edit Move to top Move to …"
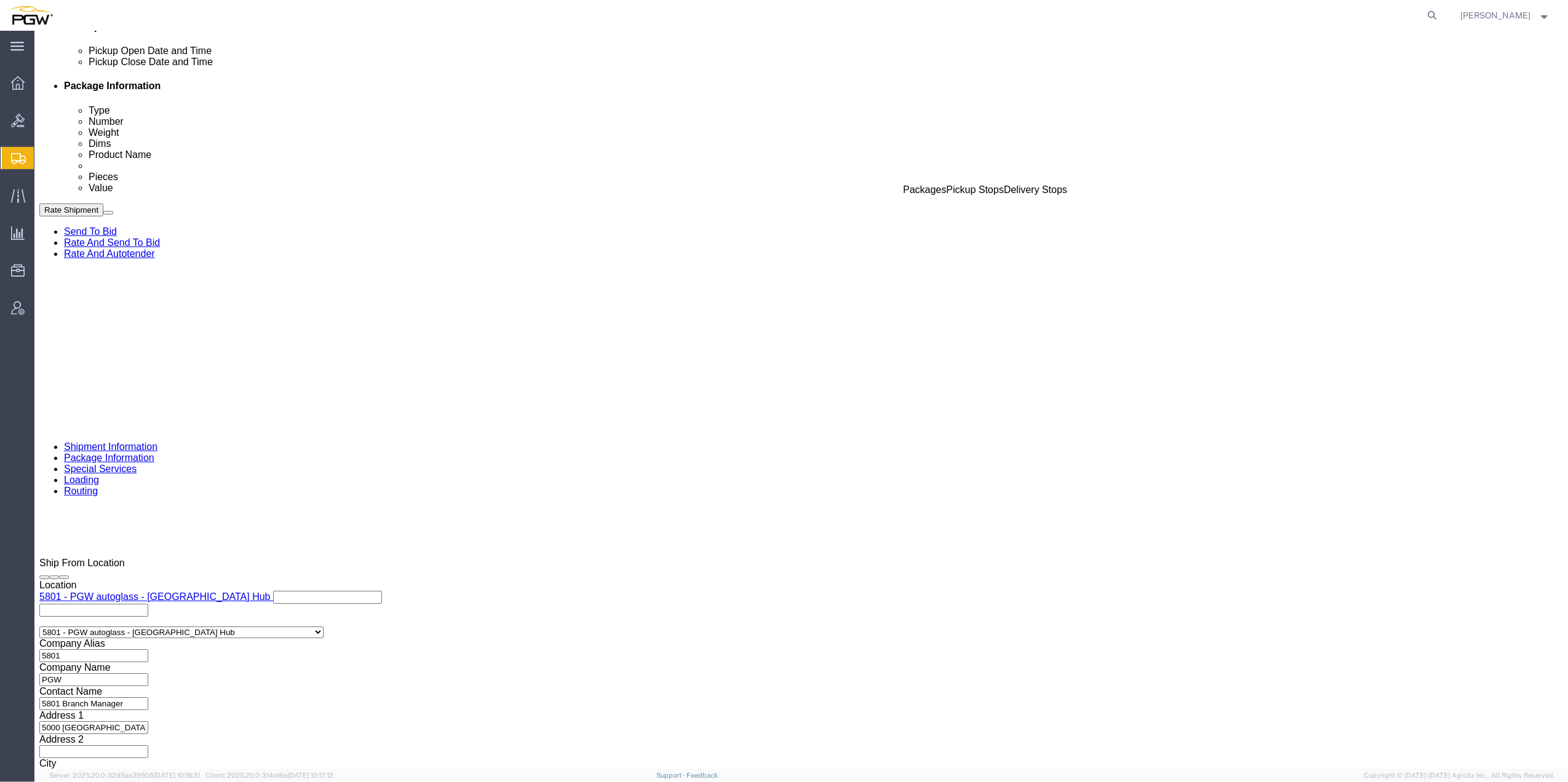
scroll to position [614, 0]
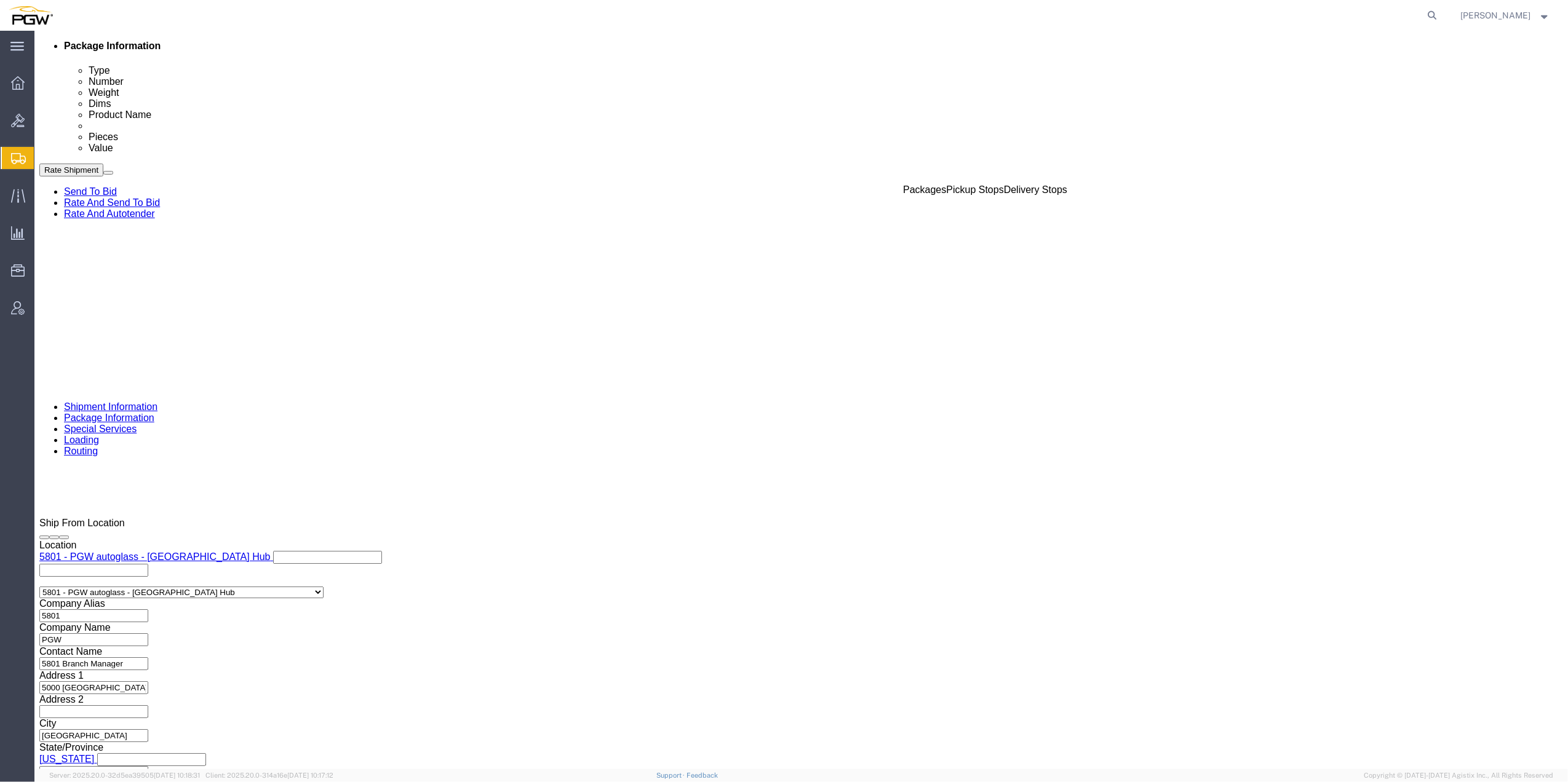
click button "Rate Shipment"
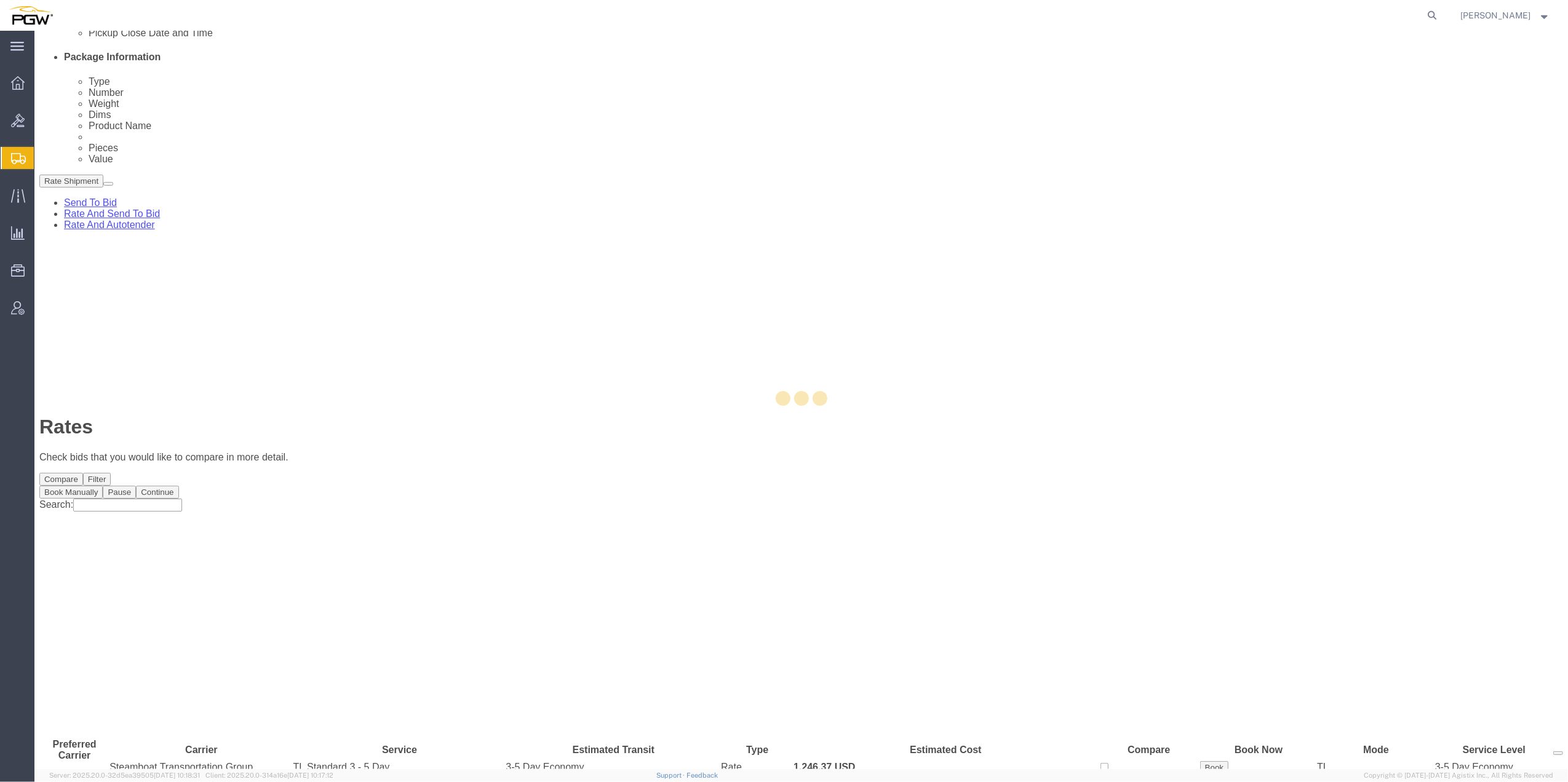
scroll to position [0, 0]
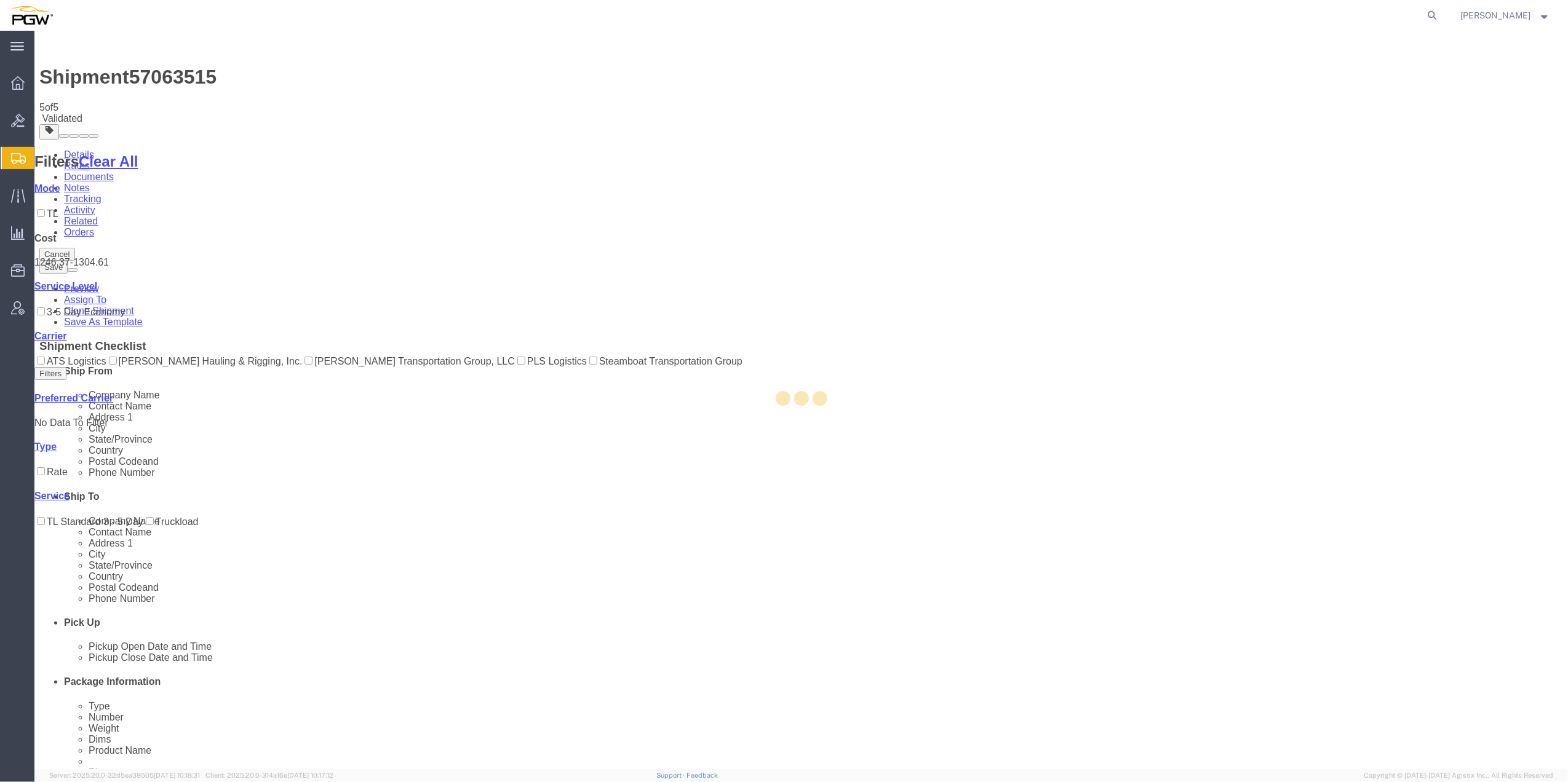
select select "62891"
select select "28259"
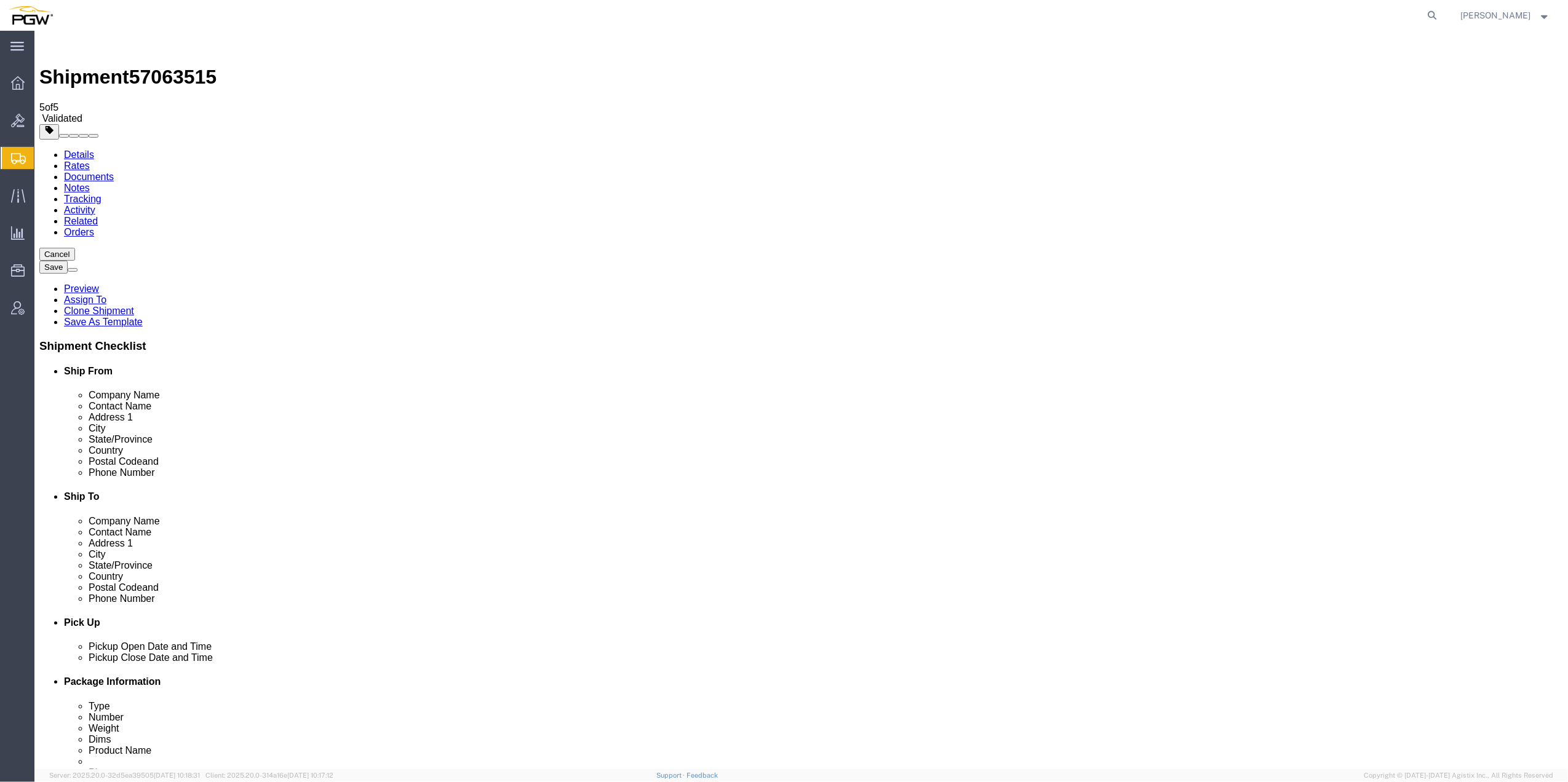
select select "62891"
select select "28259"
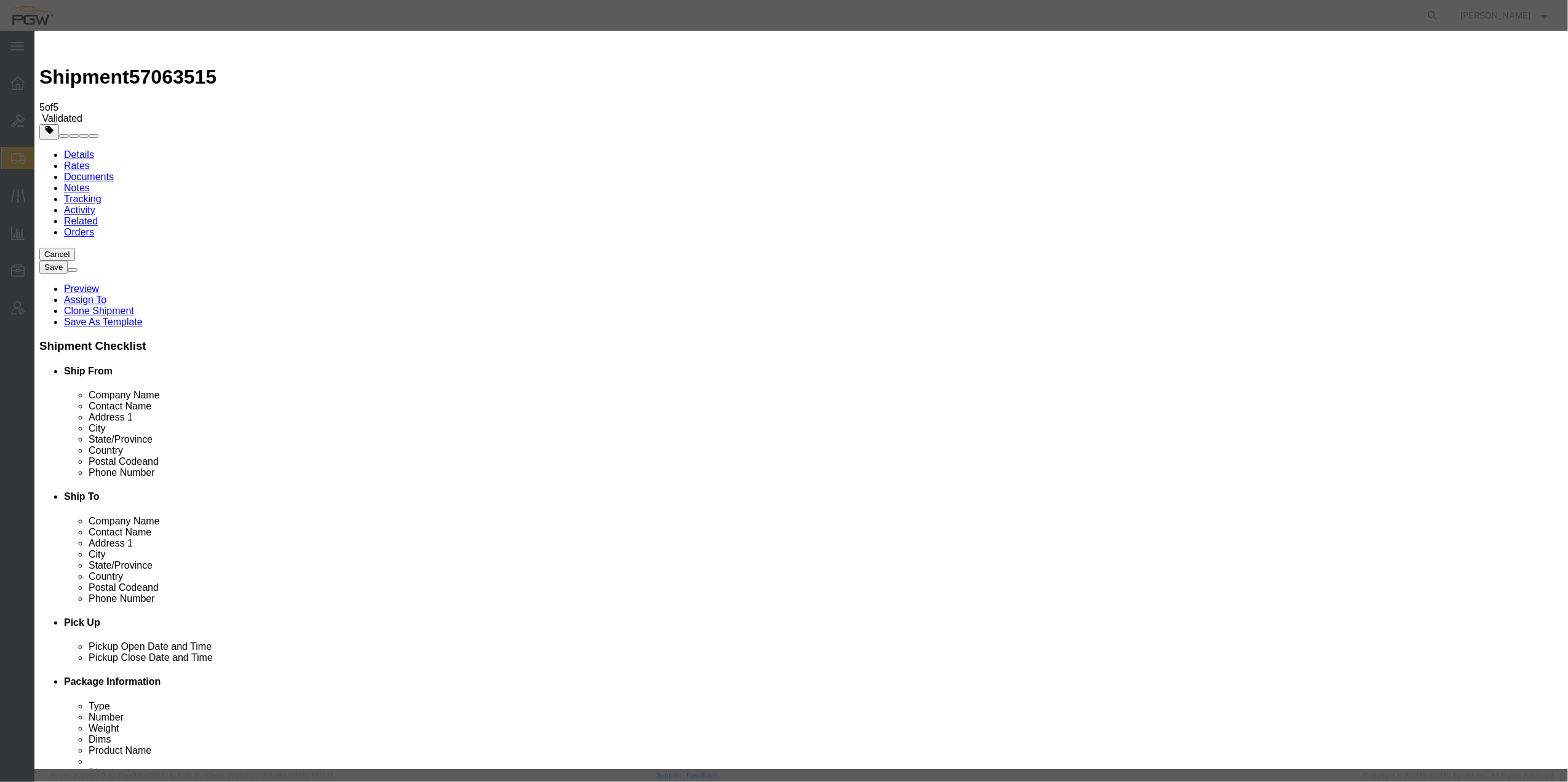
drag, startPoint x: 961, startPoint y: 36, endPoint x: 943, endPoint y: 52, distance: 24.1
click button "button"
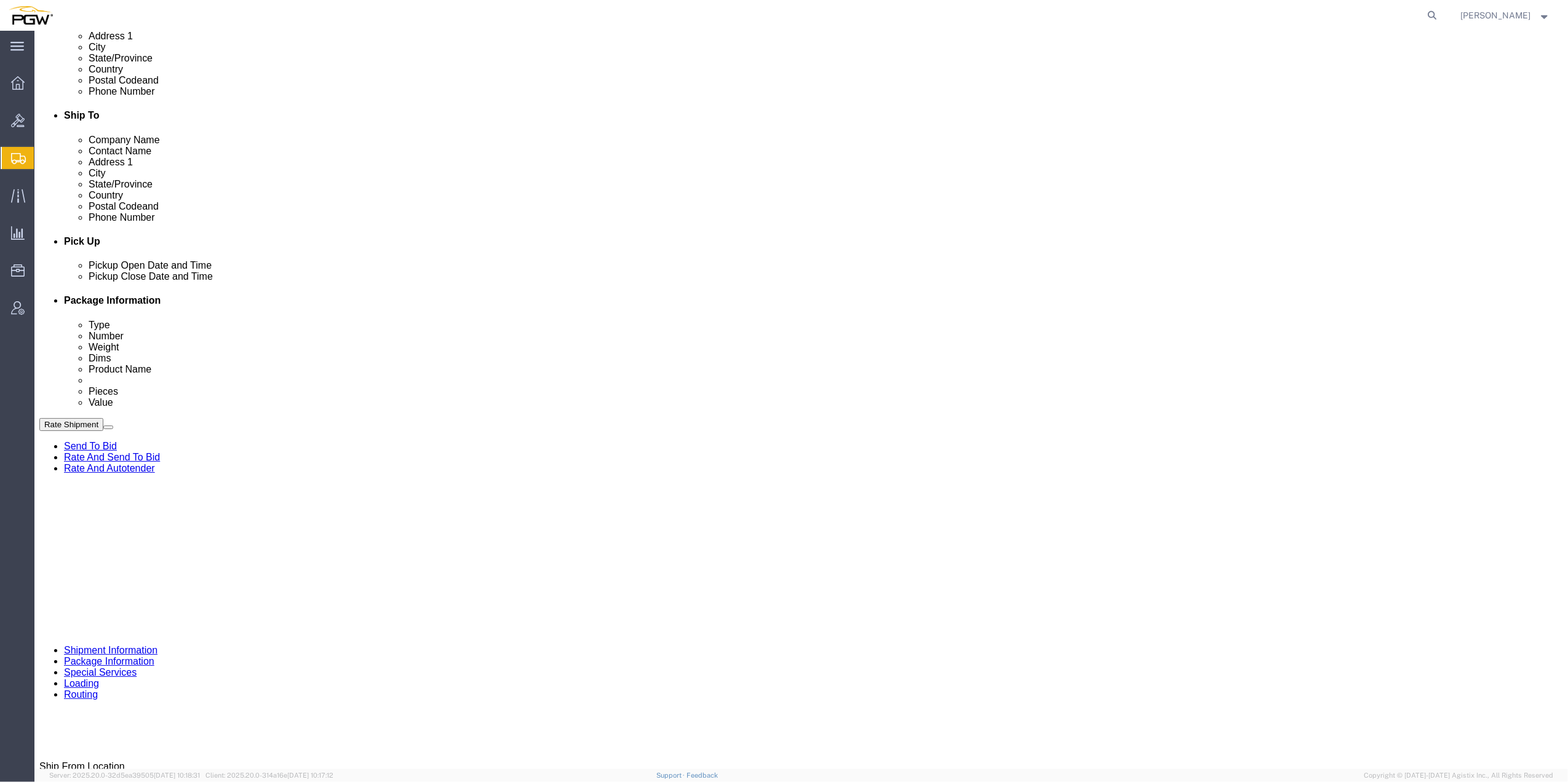
scroll to position [409, 0]
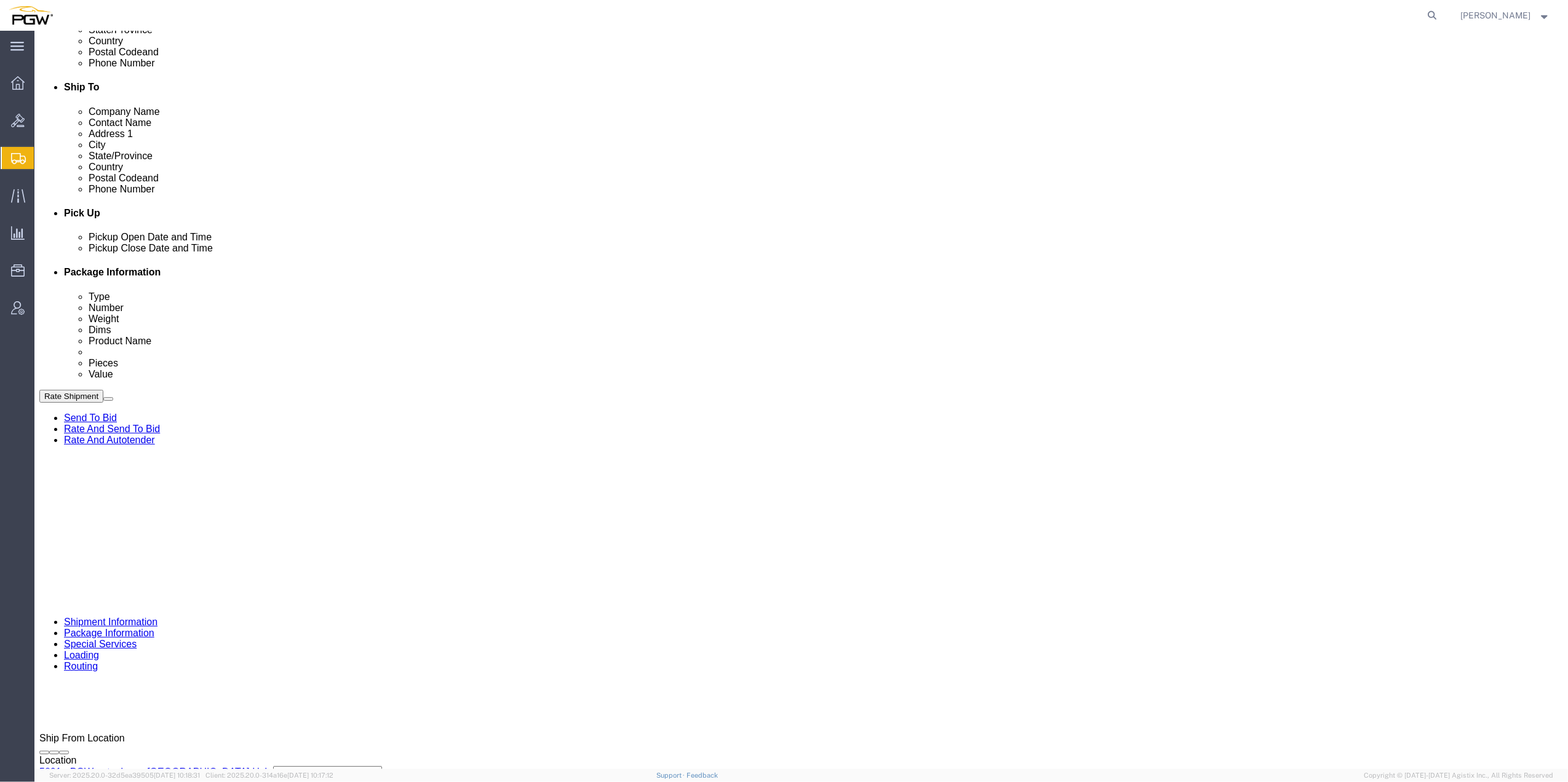
click button "Rate Shipment"
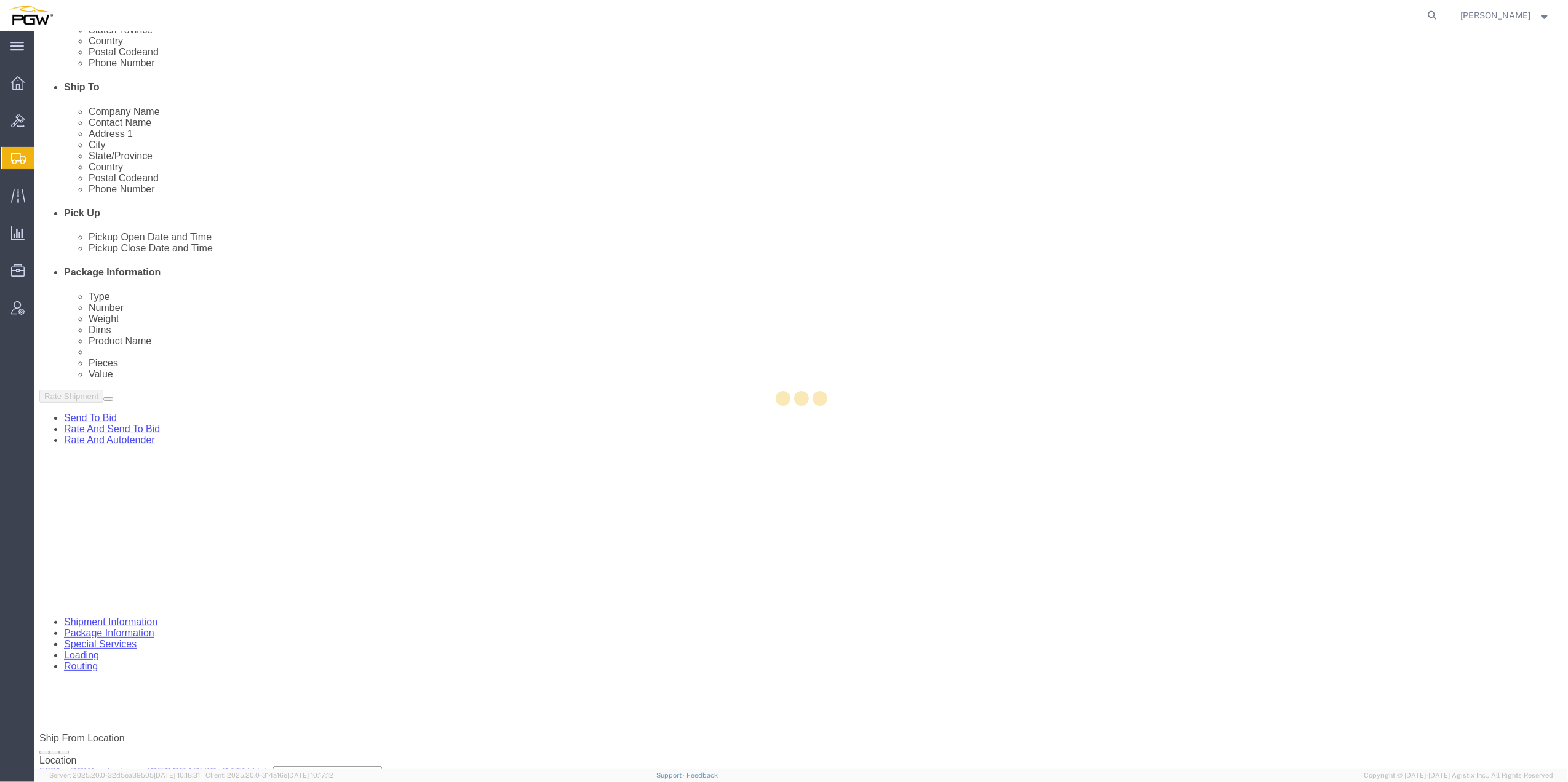
select select "62891"
select select "28259"
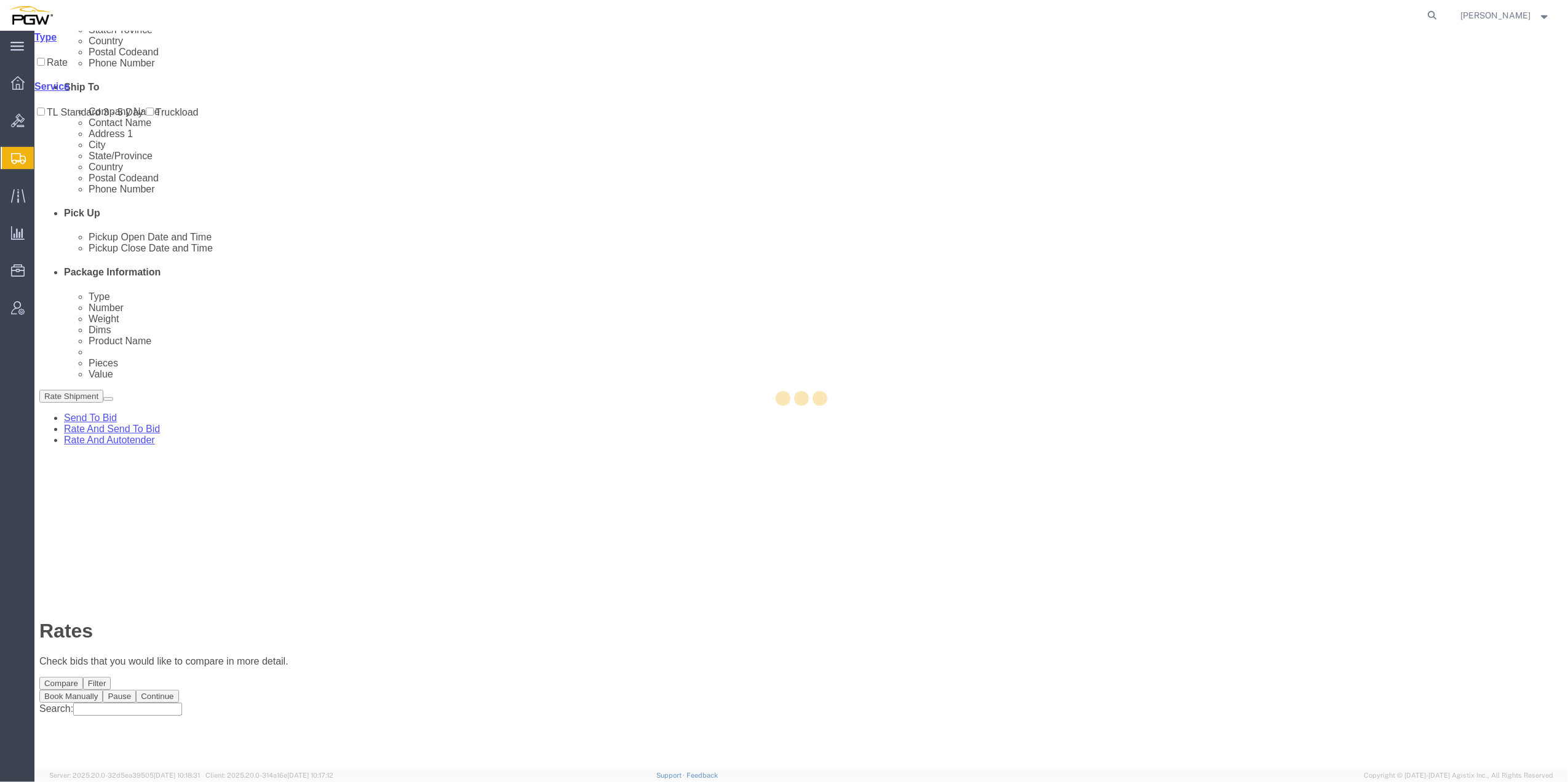
scroll to position [0, 0]
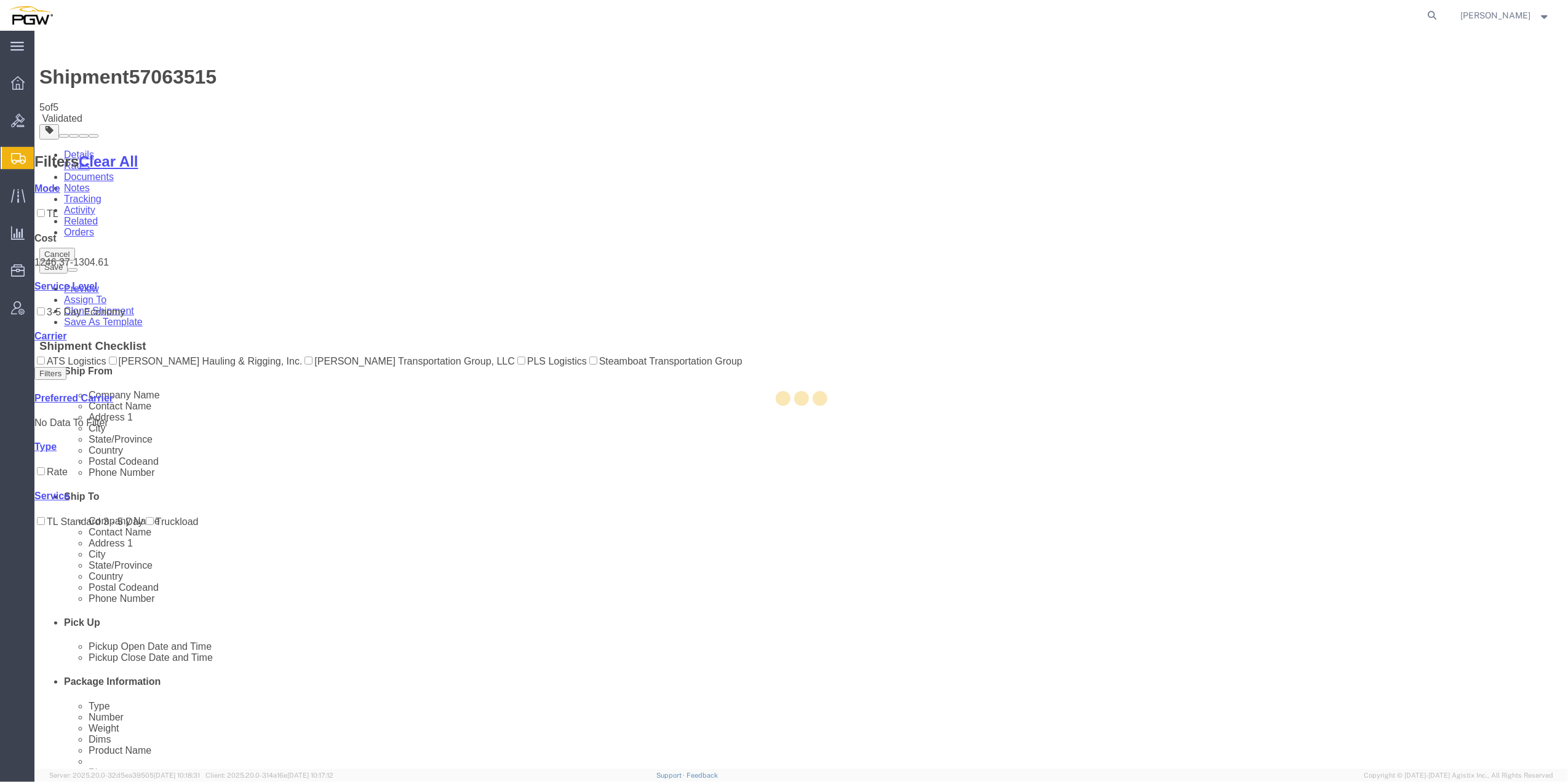
select select "62891"
select select "28259"
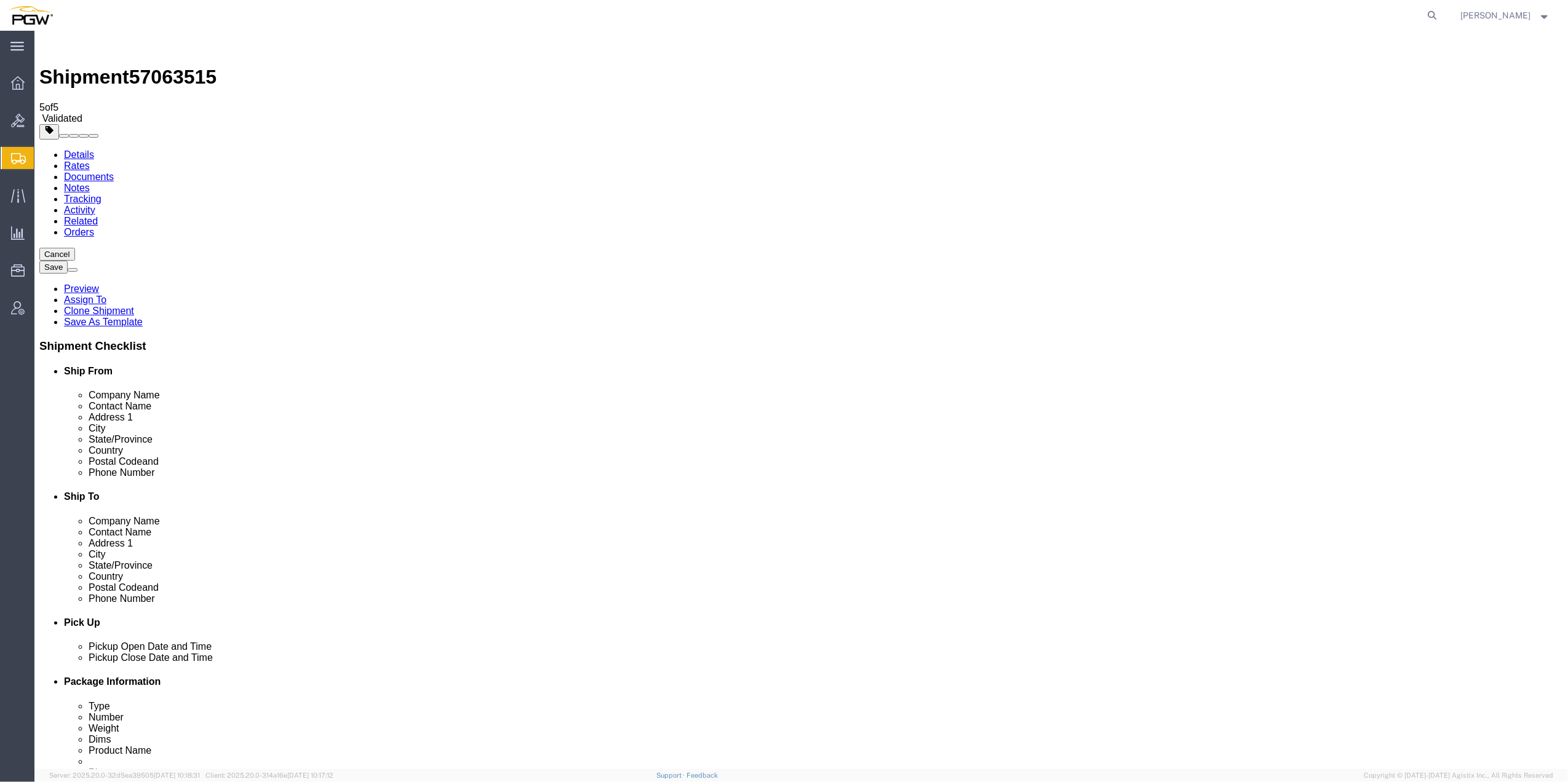
select select "62891"
select select "28259"
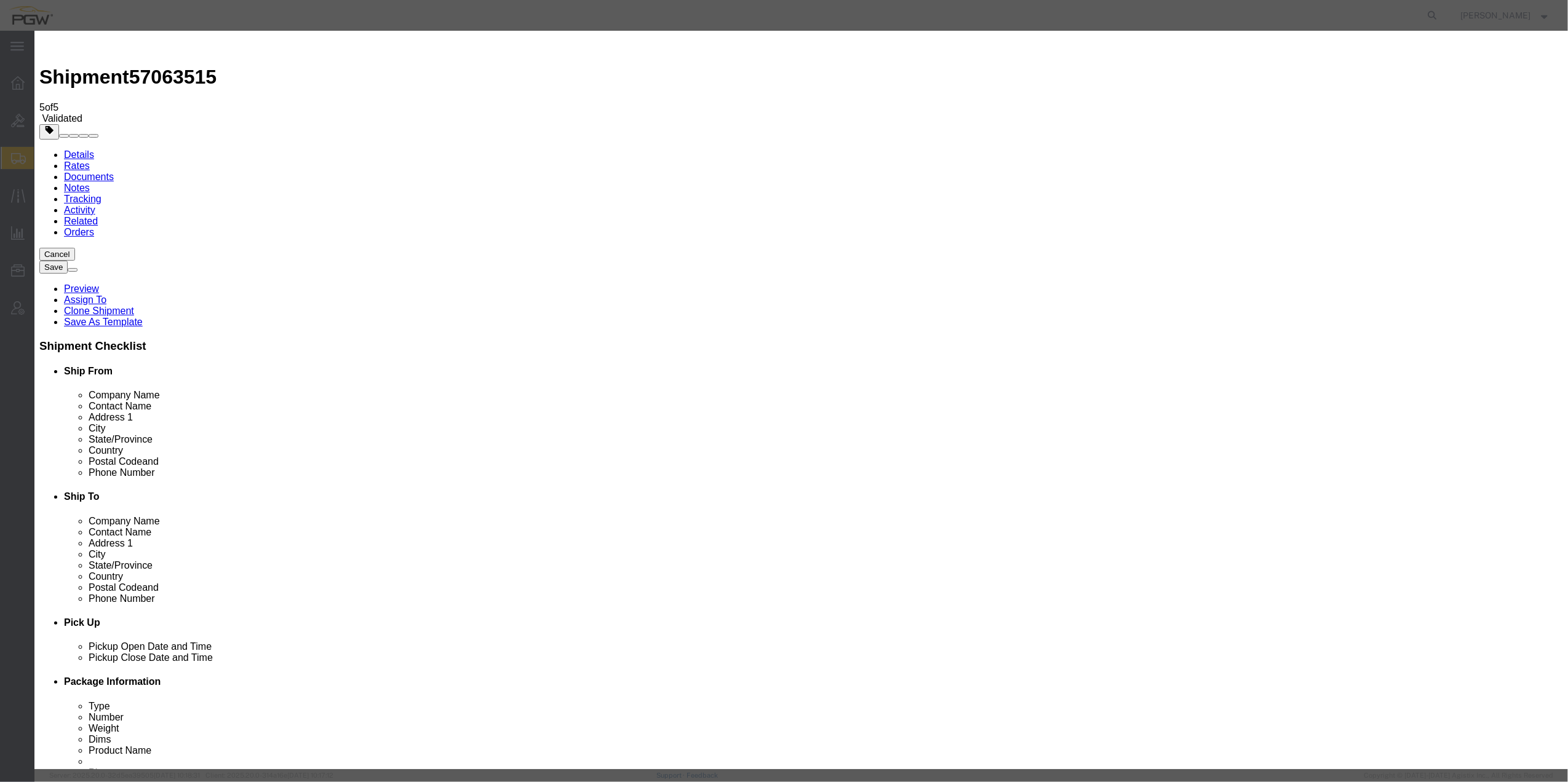
type input "2"
click input "2"
click select "Price Carrier Rank"
select select "LANE_RANK"
click select "Price Carrier Rank"
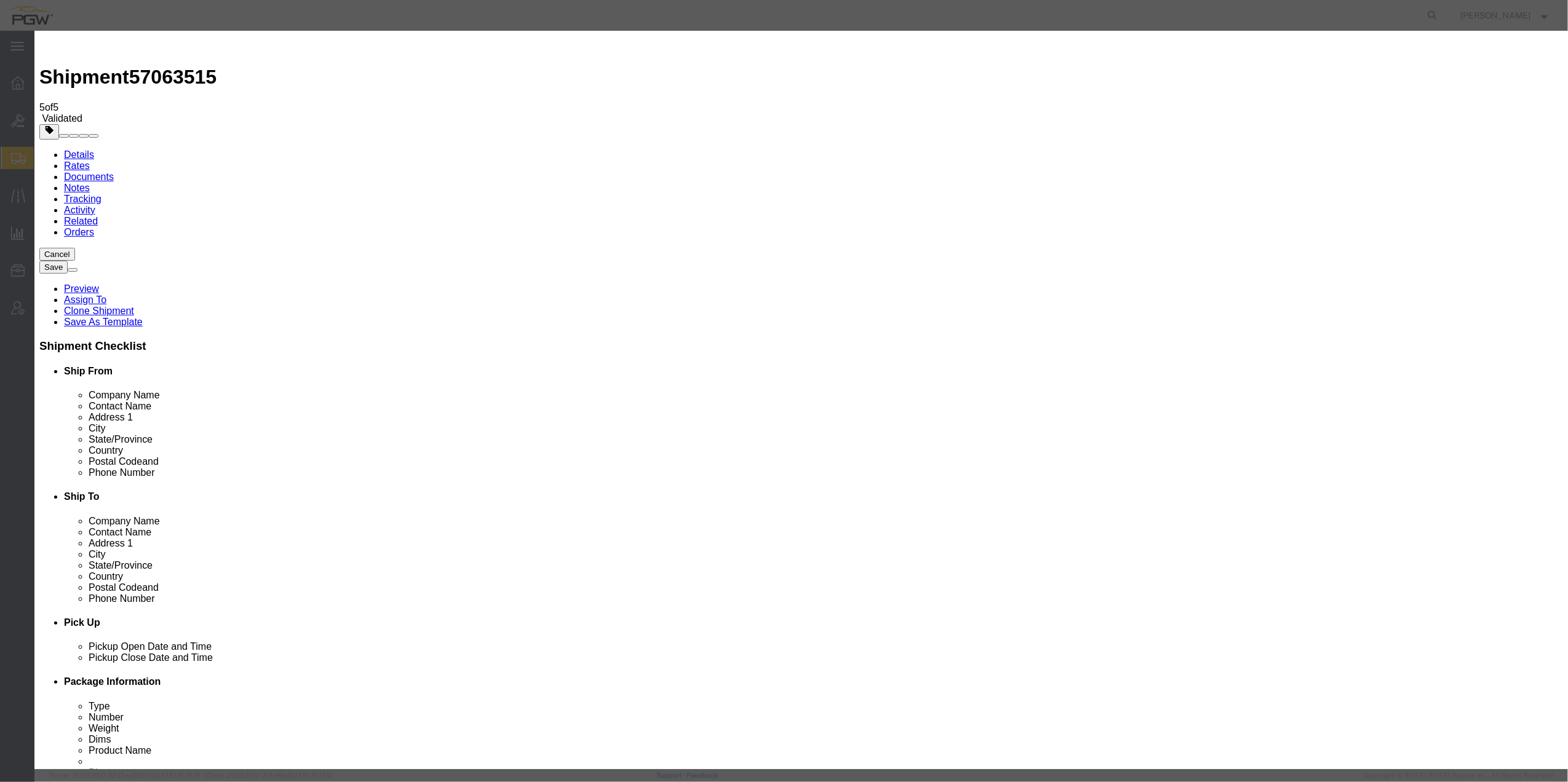
click button "Save Auto-Tender"
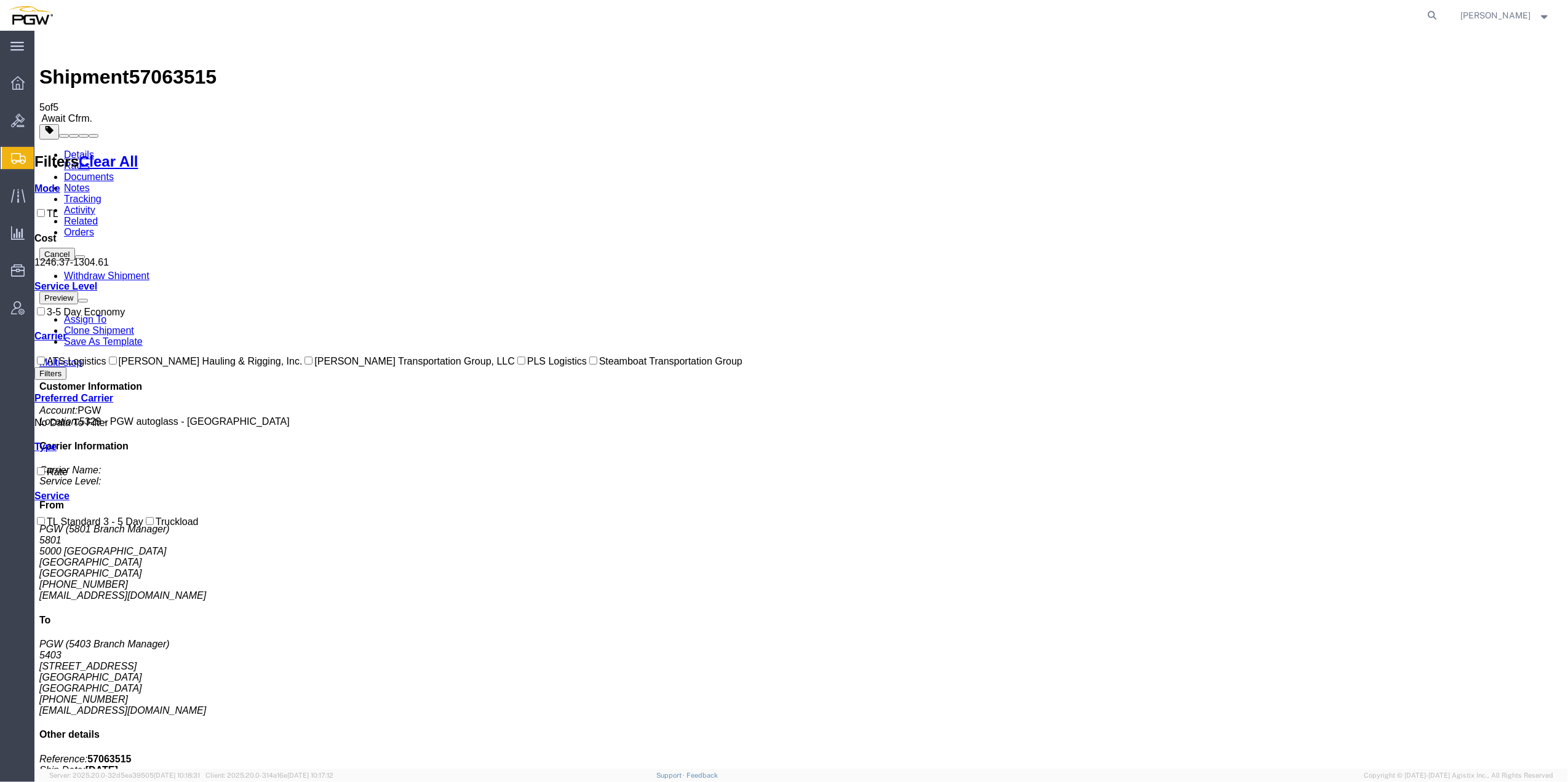
click at [0, 0] on span "Create from Template" at bounding box center [0, 0] width 0 height 0
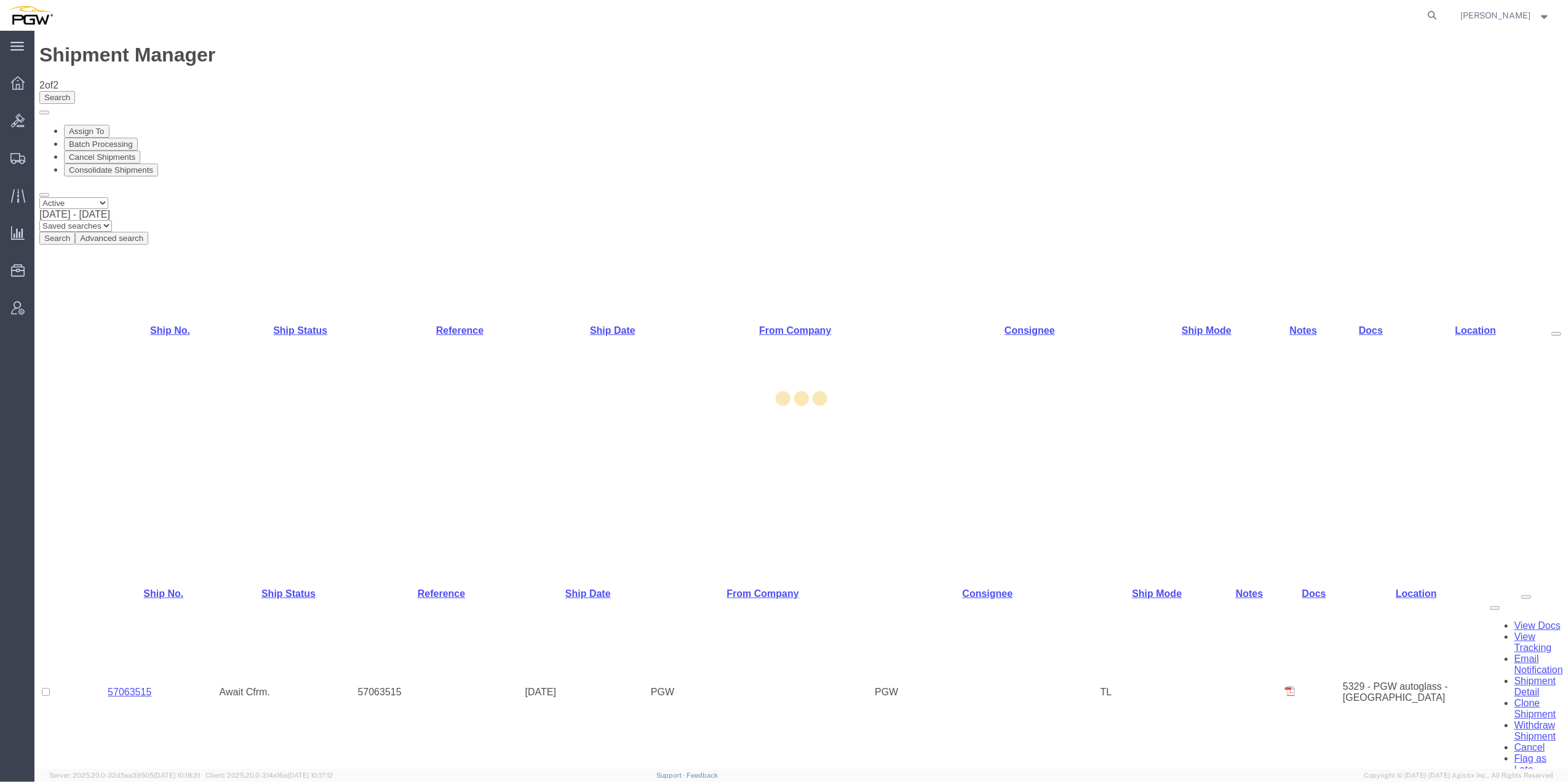
select select "62891"
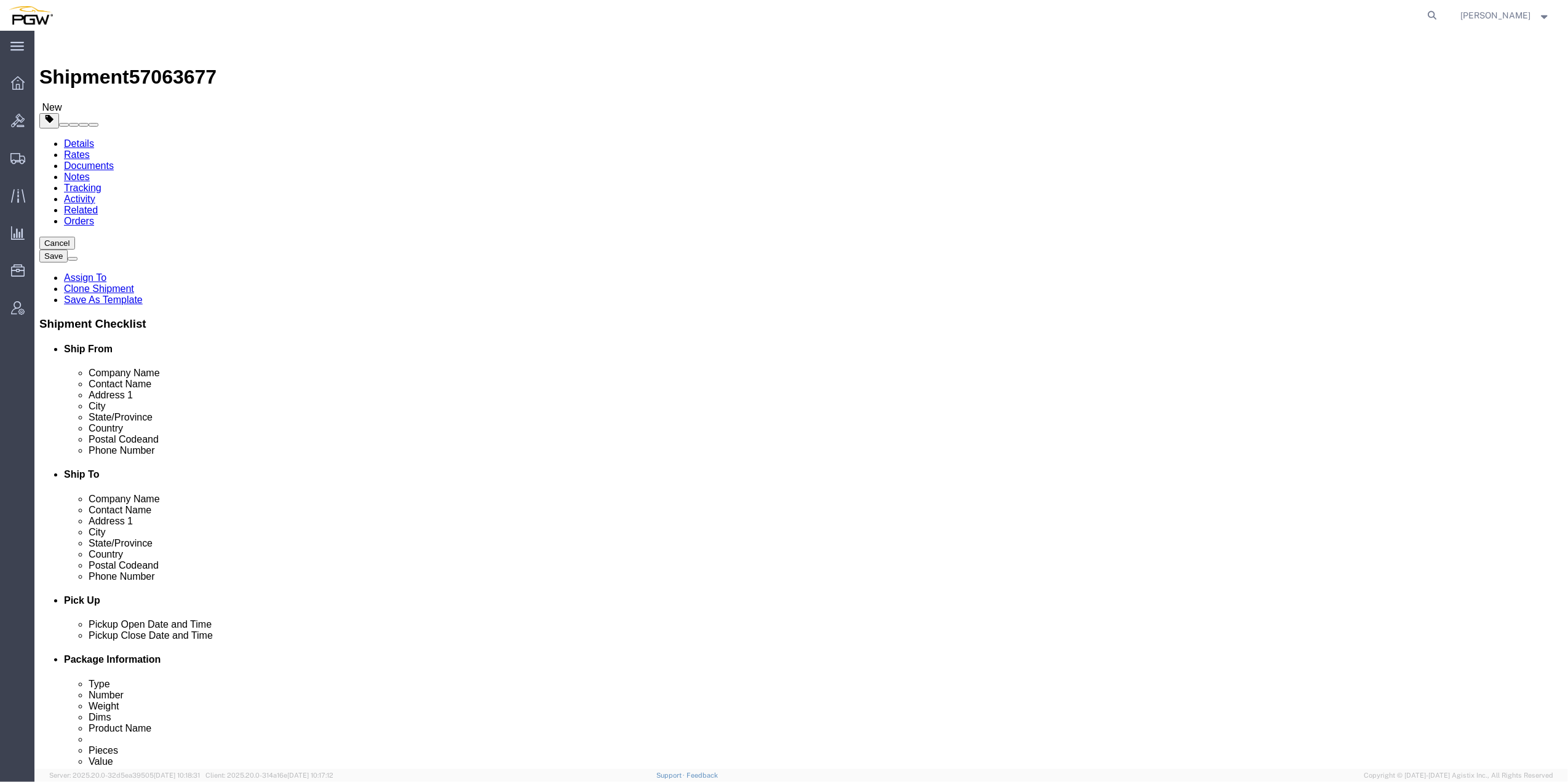
paste input "464"
type input "464"
drag, startPoint x: 921, startPoint y: 221, endPoint x: 887, endPoint y: 471, distance: 252.3
select select "28771"
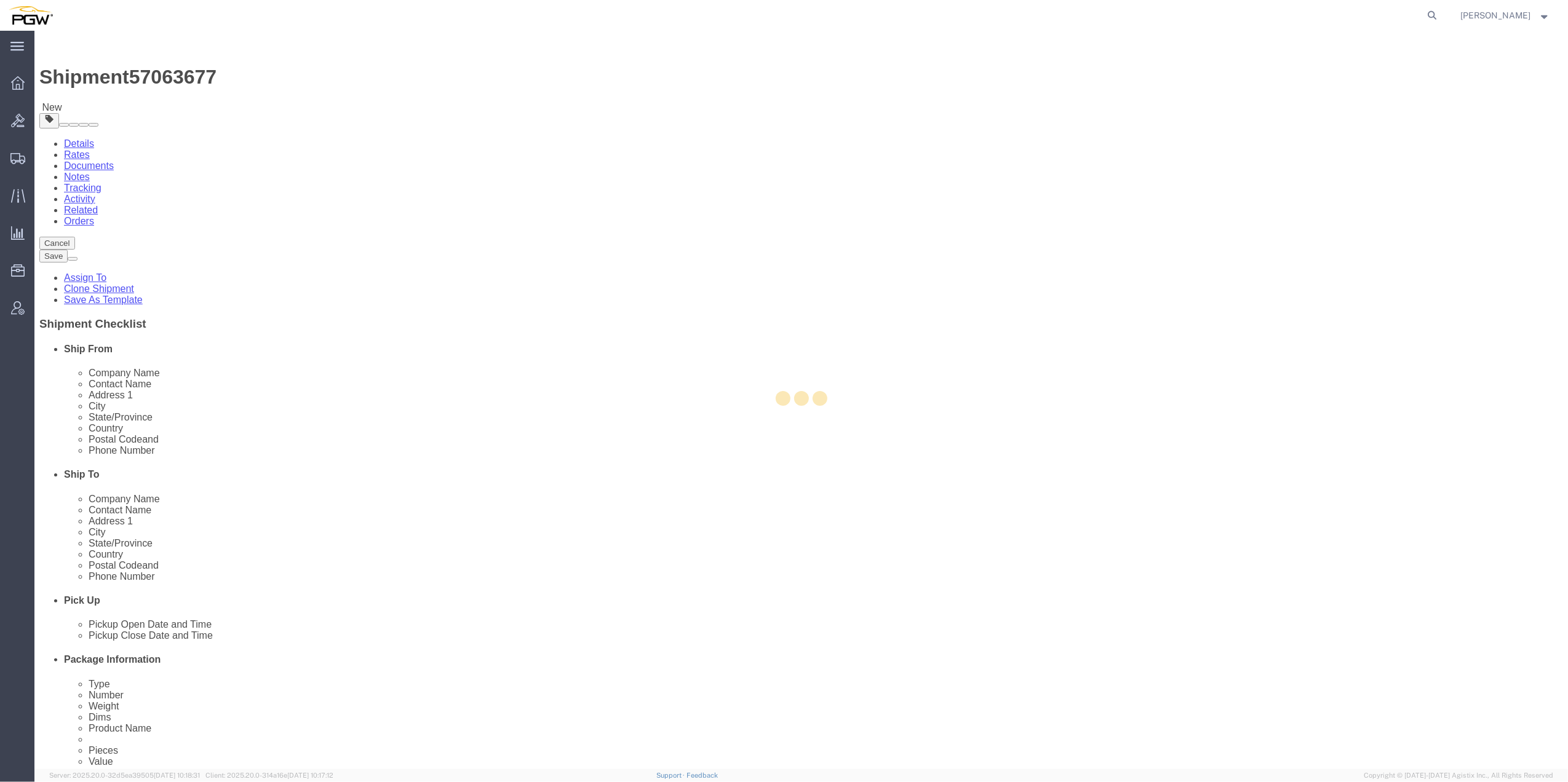
type input "5464"
type input "67226"
type input "[PHONE_NUMBER]"
type input "[EMAIL_ADDRESS][DOMAIN_NAME]"
select select "KS"
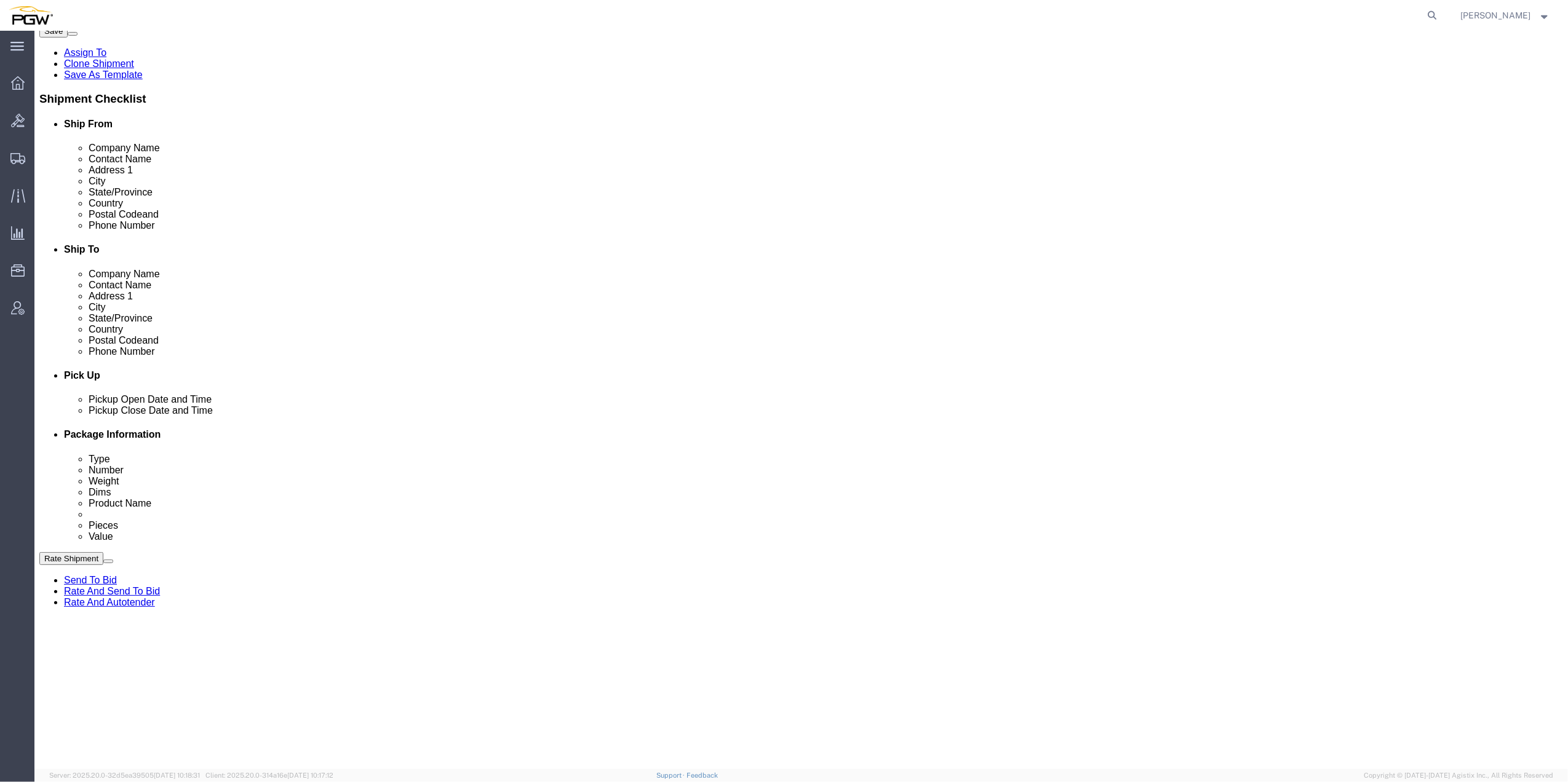
scroll to position [246, 0]
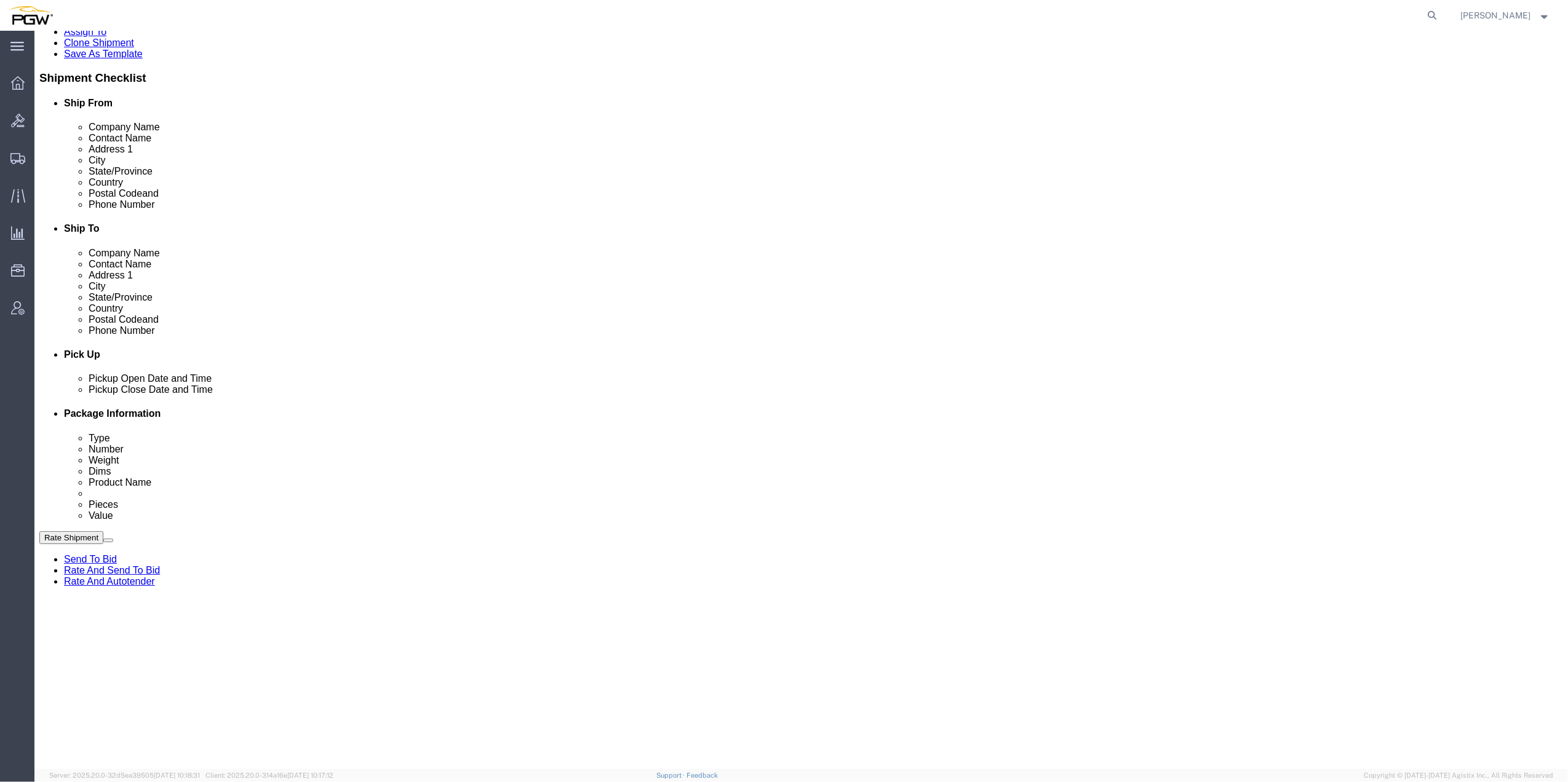
click button "Add Stop"
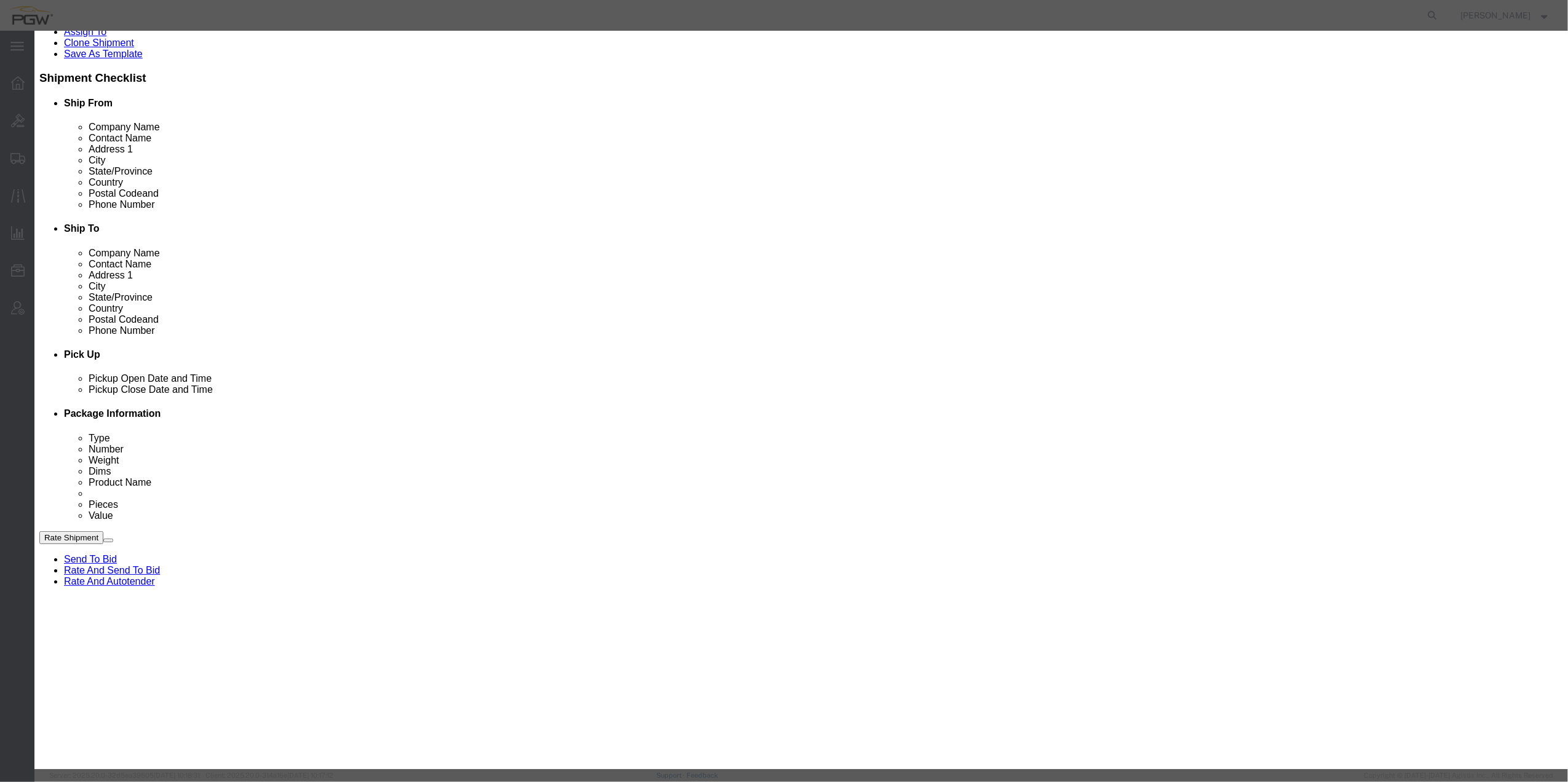
drag, startPoint x: 804, startPoint y: 69, endPoint x: 801, endPoint y: 76, distance: 7.6
click label "Delivery"
click input "Delivery"
radio input "true"
select select
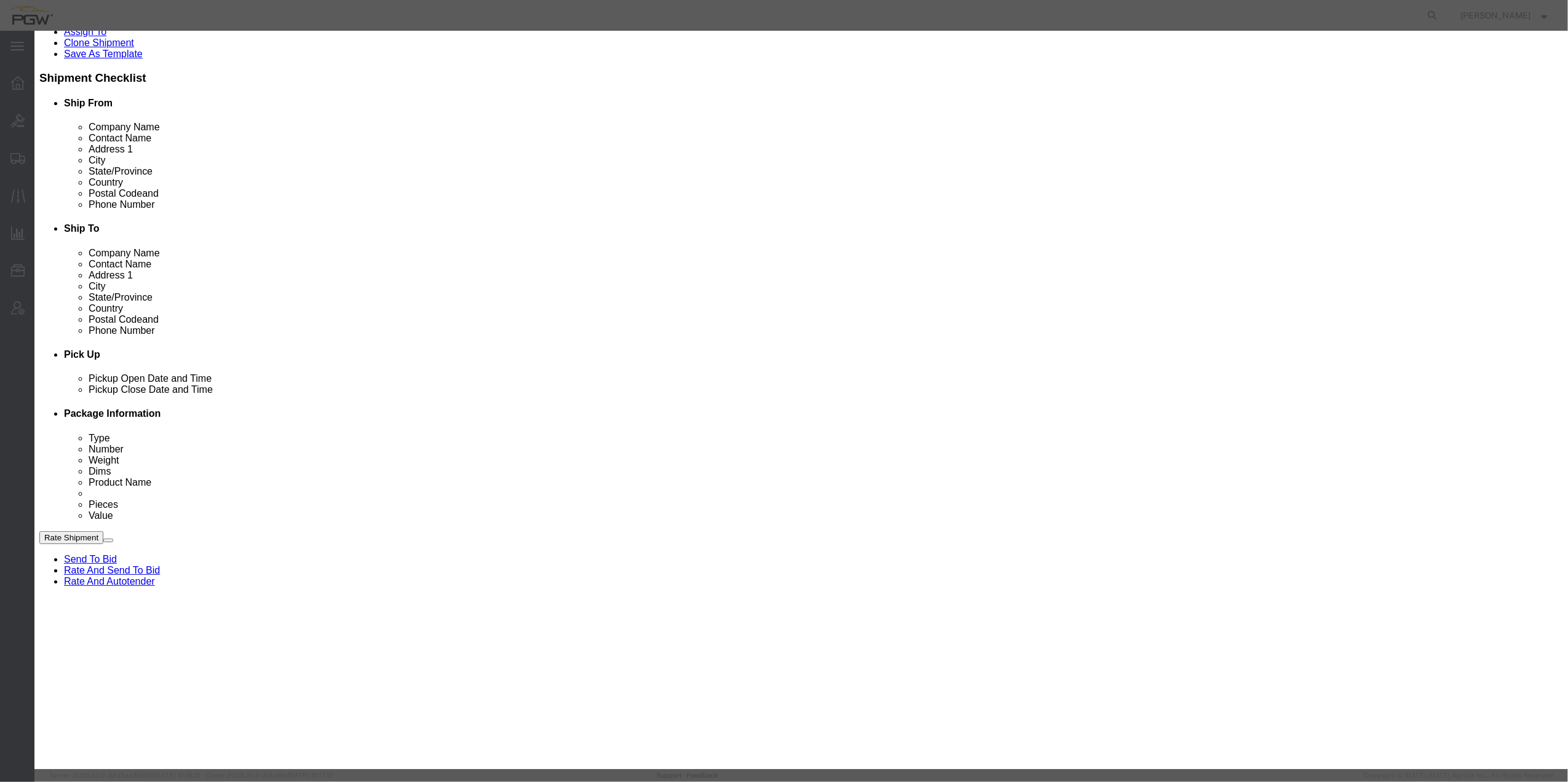
drag, startPoint x: 766, startPoint y: 81, endPoint x: 774, endPoint y: 94, distance: 15.3
type input "459"
select select "28301"
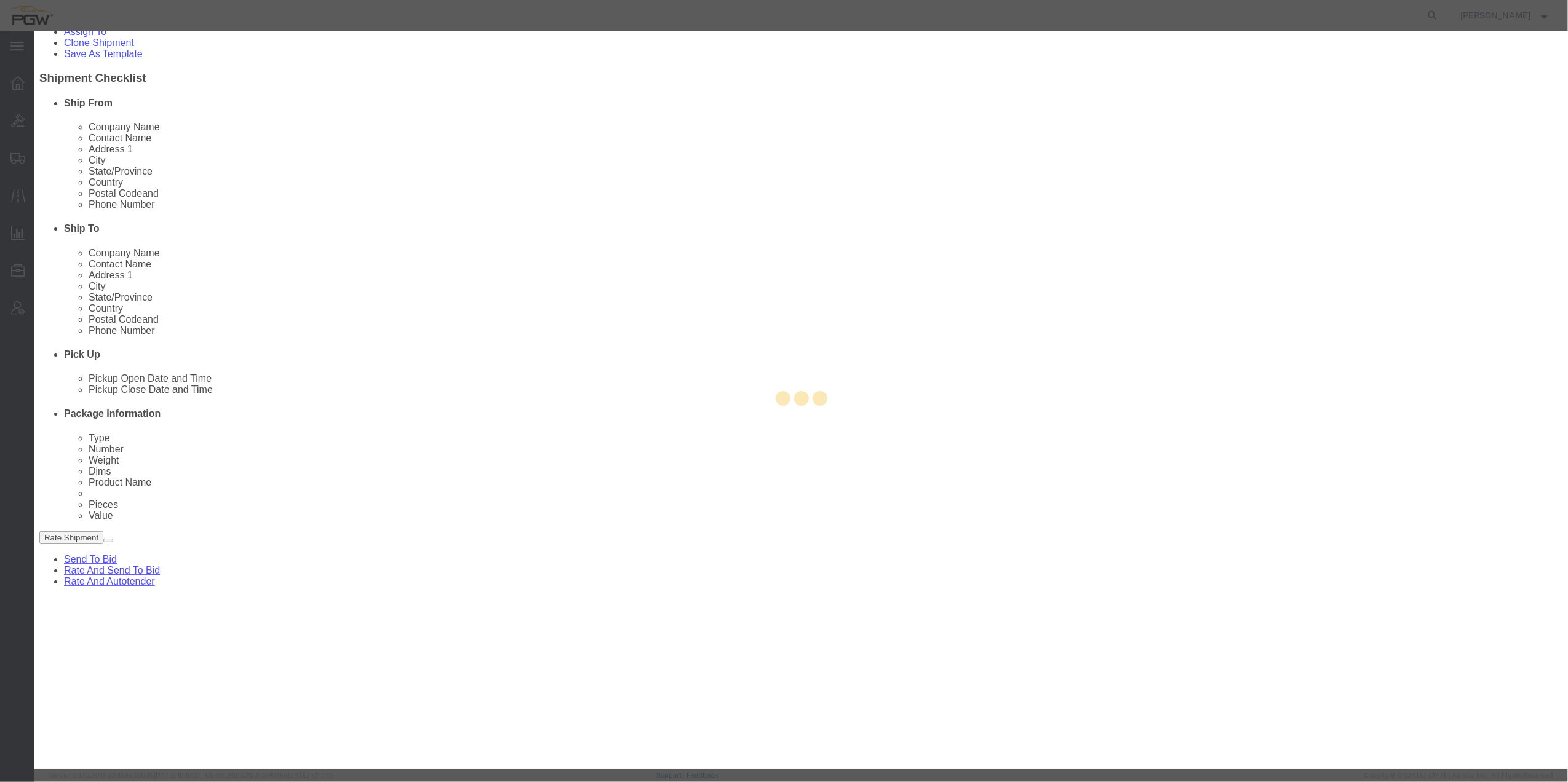
type input "5459"
type input "PGW"
type input "5459 Branch Manager"
type input "[STREET_ADDRESS]"
type input "Tulsa"
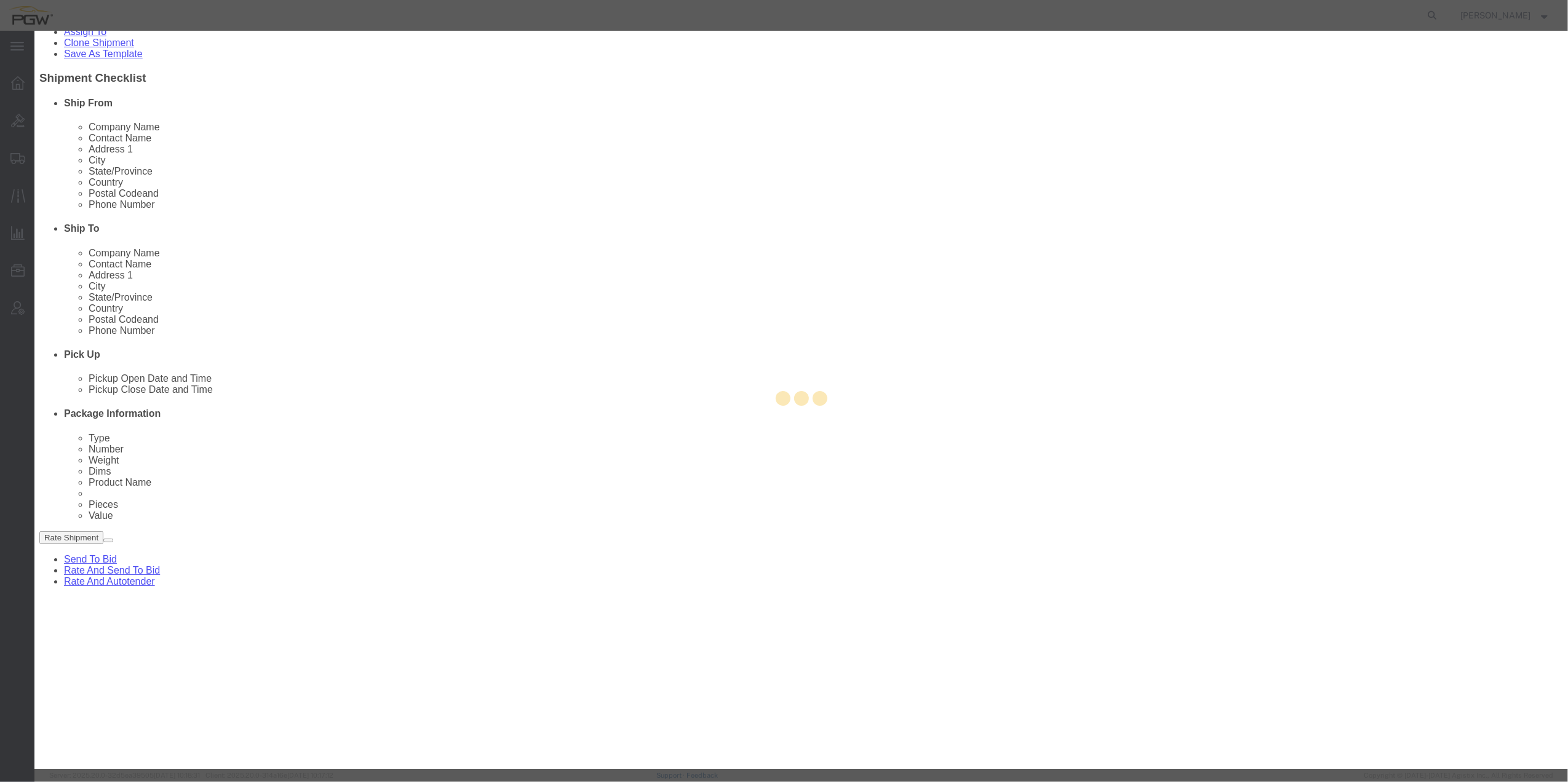
type input "74116"
type input "[PHONE_NUMBER]"
type input "[EMAIL_ADDRESS][DOMAIN_NAME]"
checkbox input "true"
select select "OK"
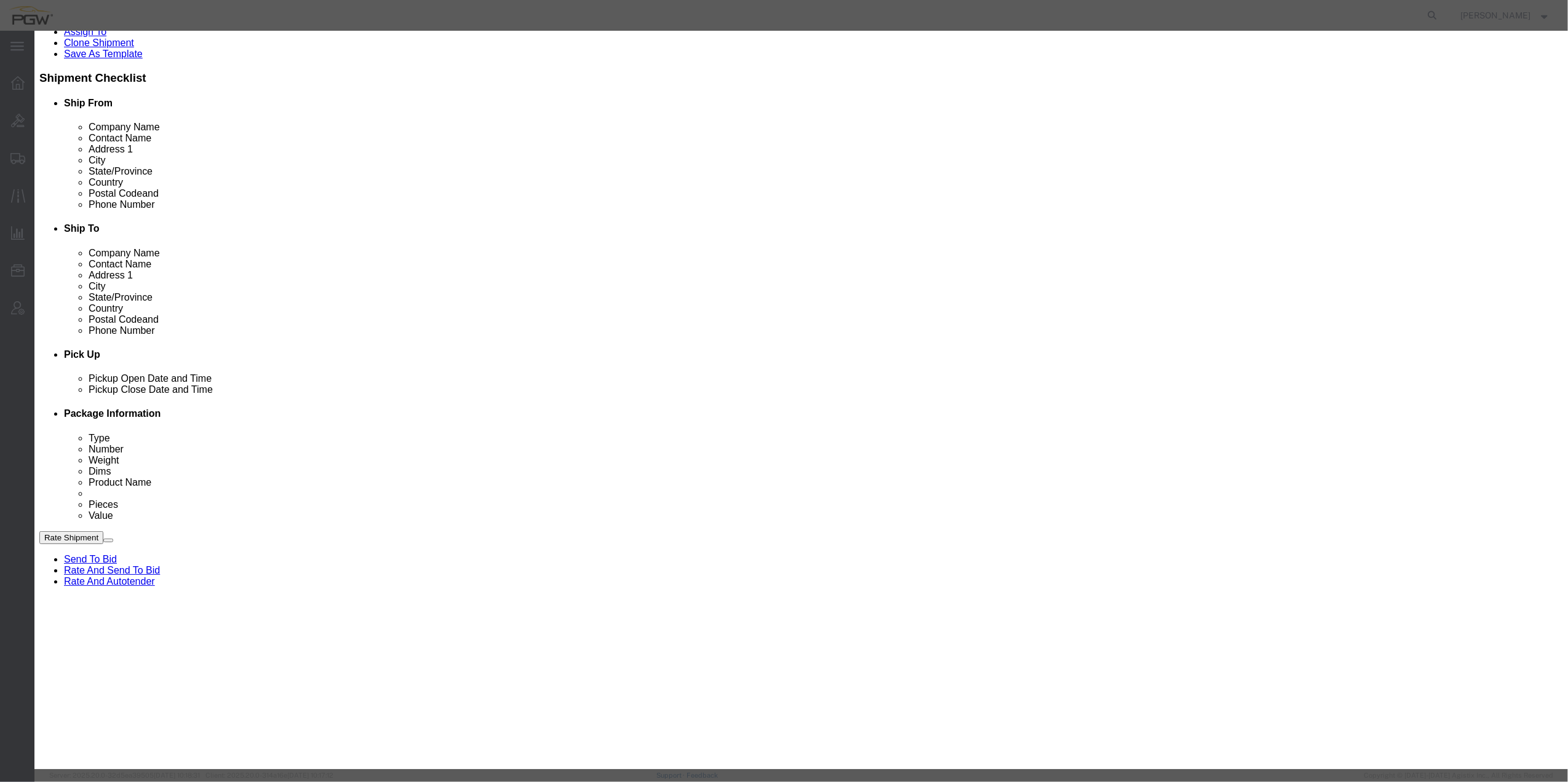
click button "Save"
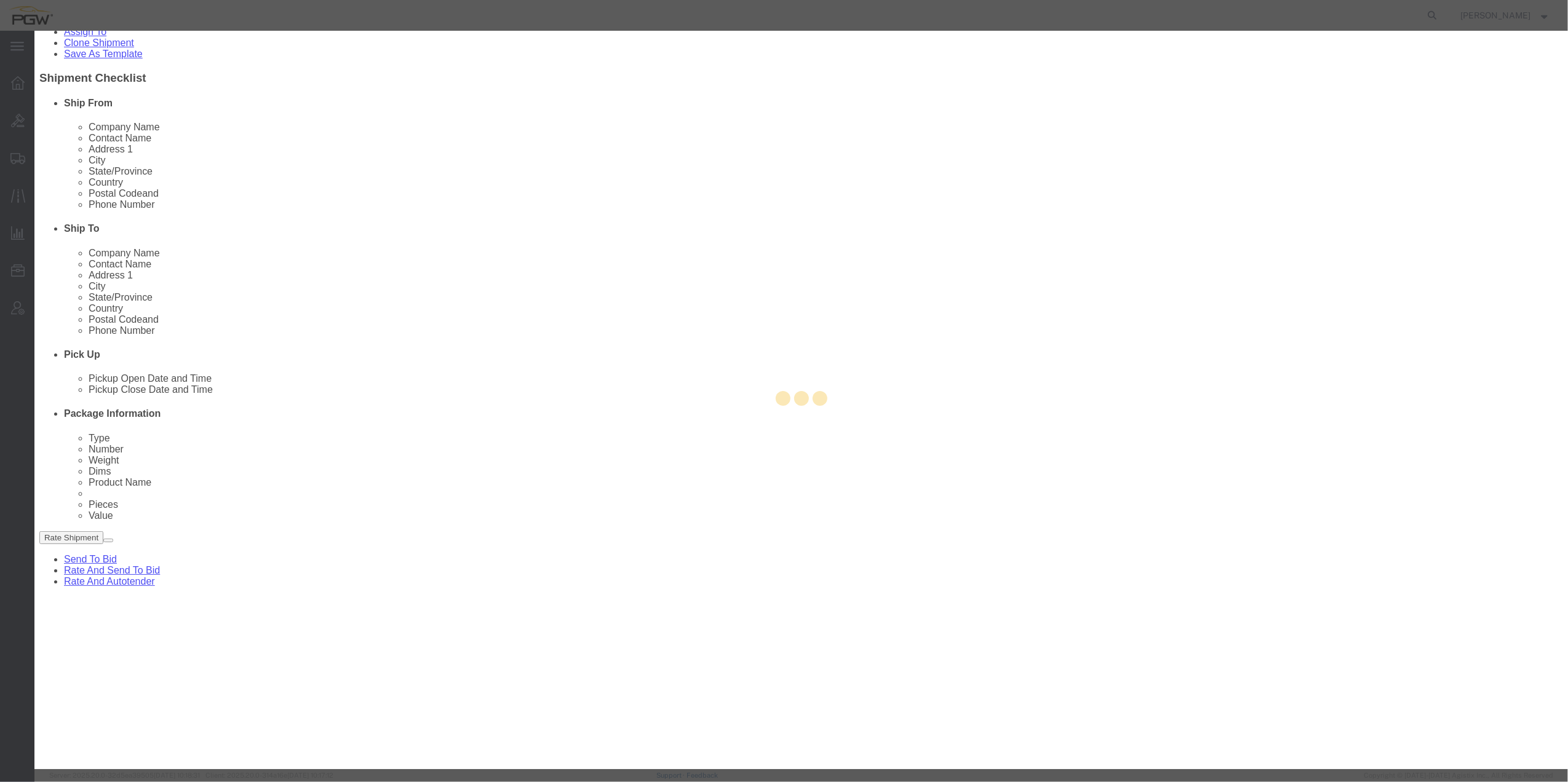
select select "D"
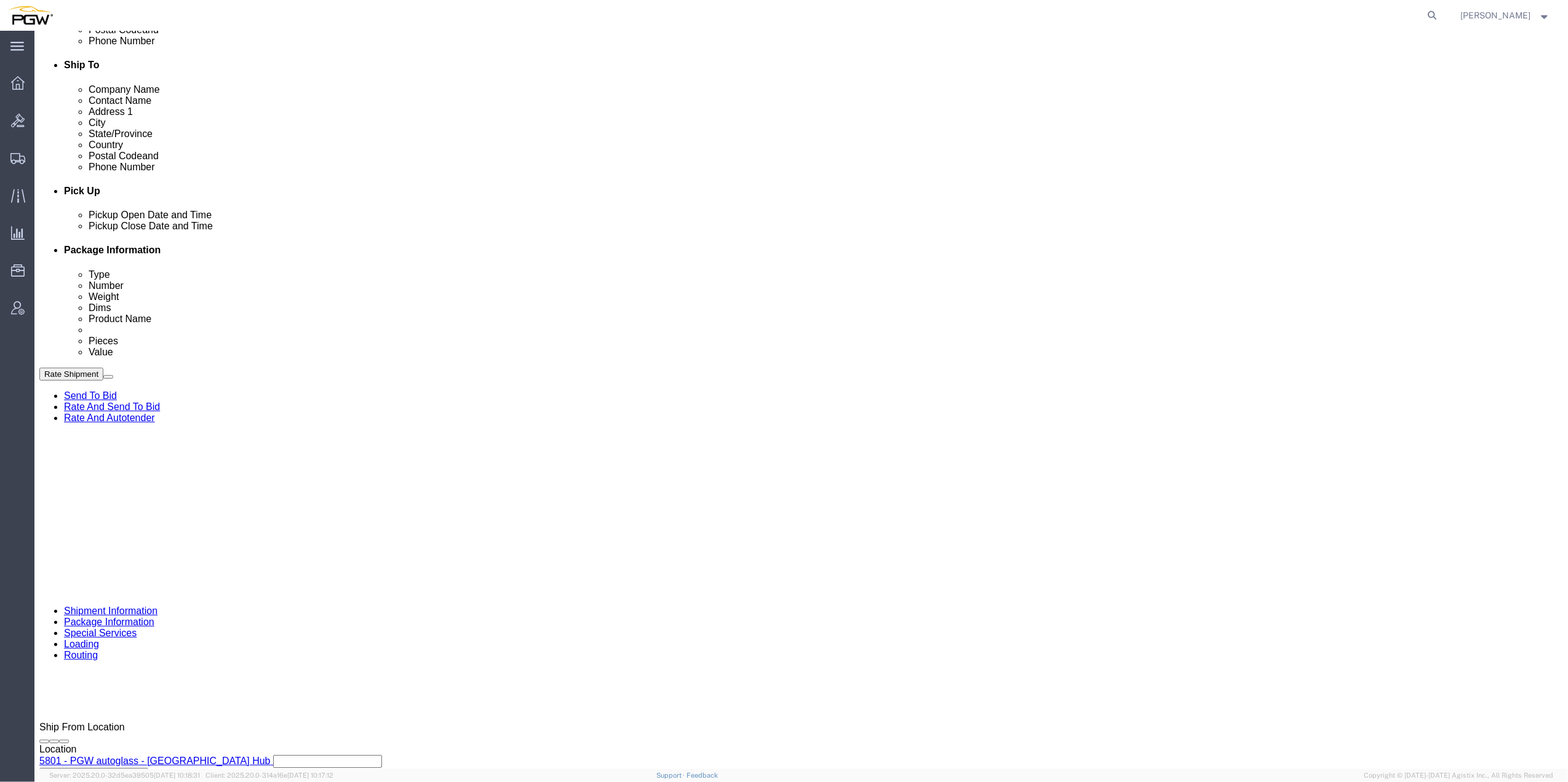
click div "[DATE] 10:09 AM"
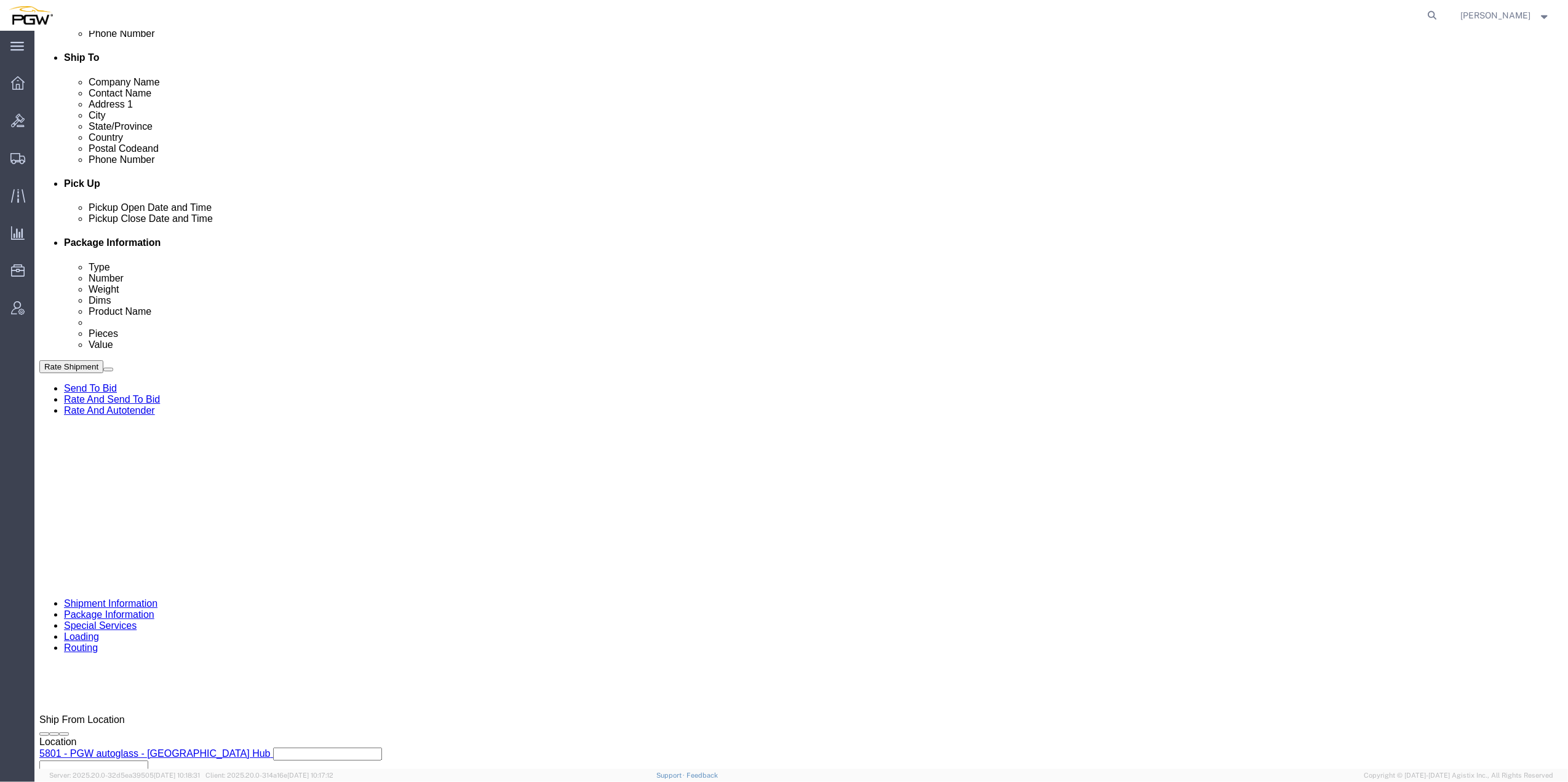
click input "10:09 AM"
type input "10:00 AM"
click button "Apply"
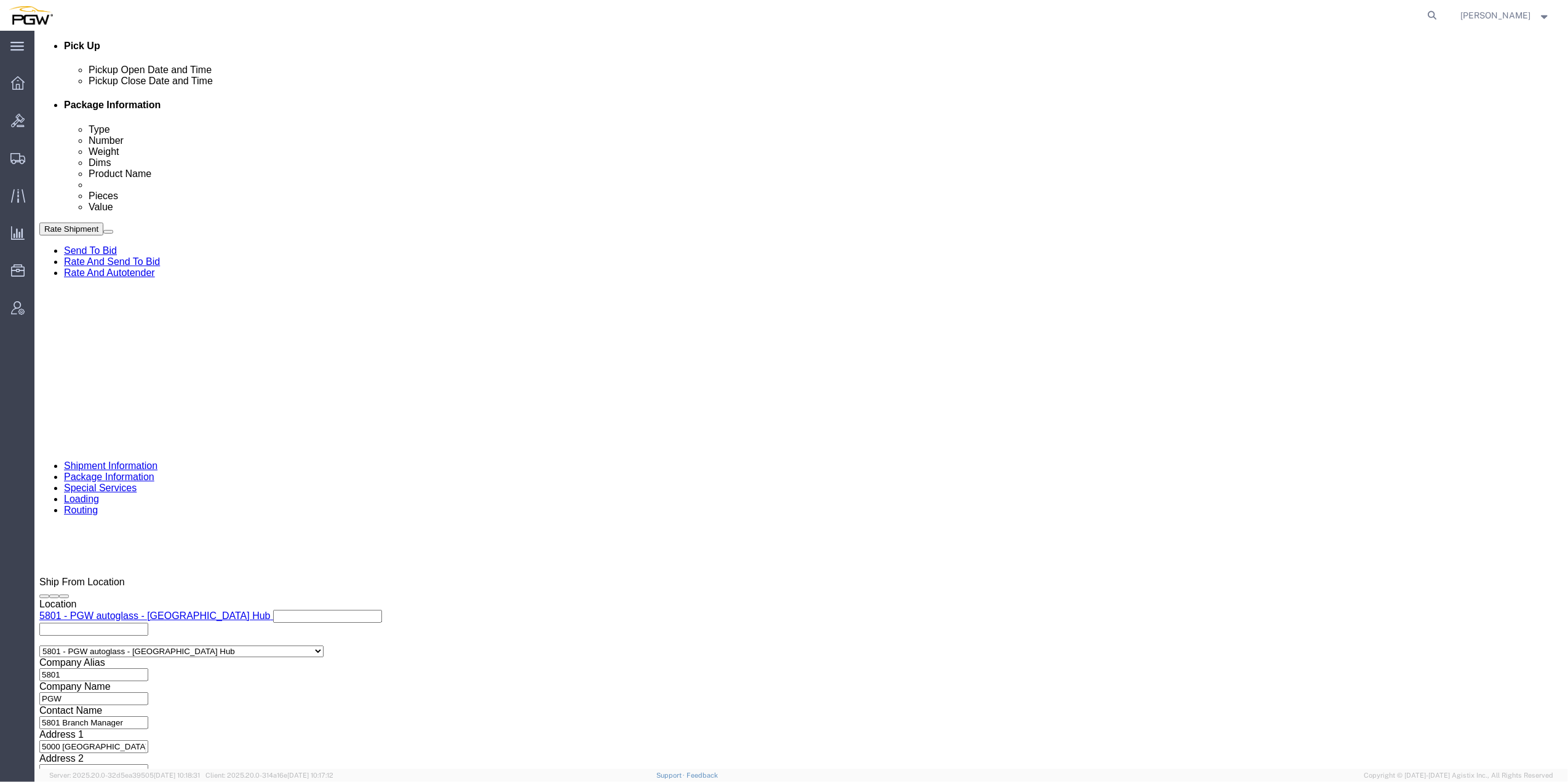
scroll to position [581, 0]
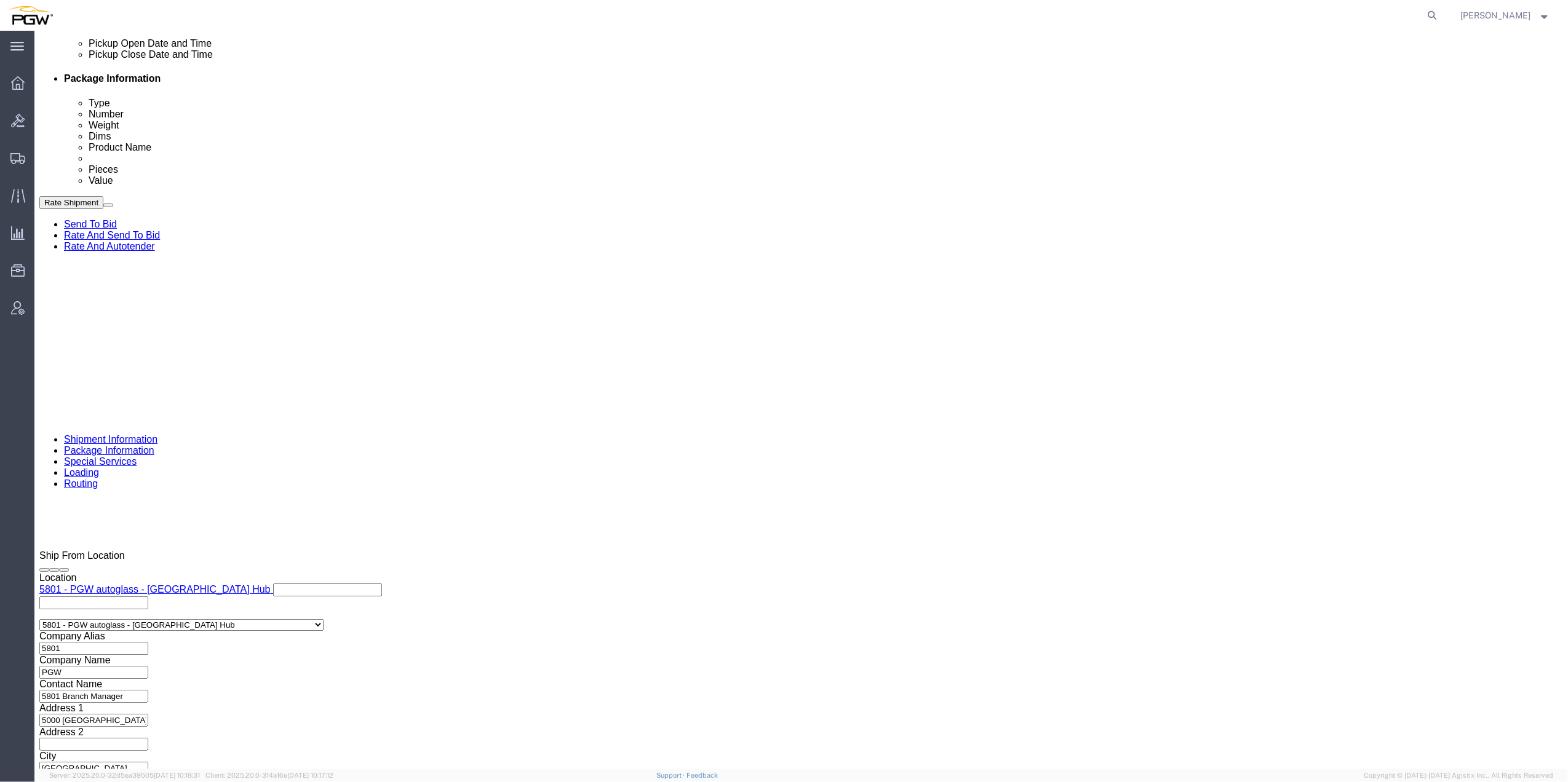
click span "57063677"
copy span "57063677"
click input "text"
paste input "57063677"
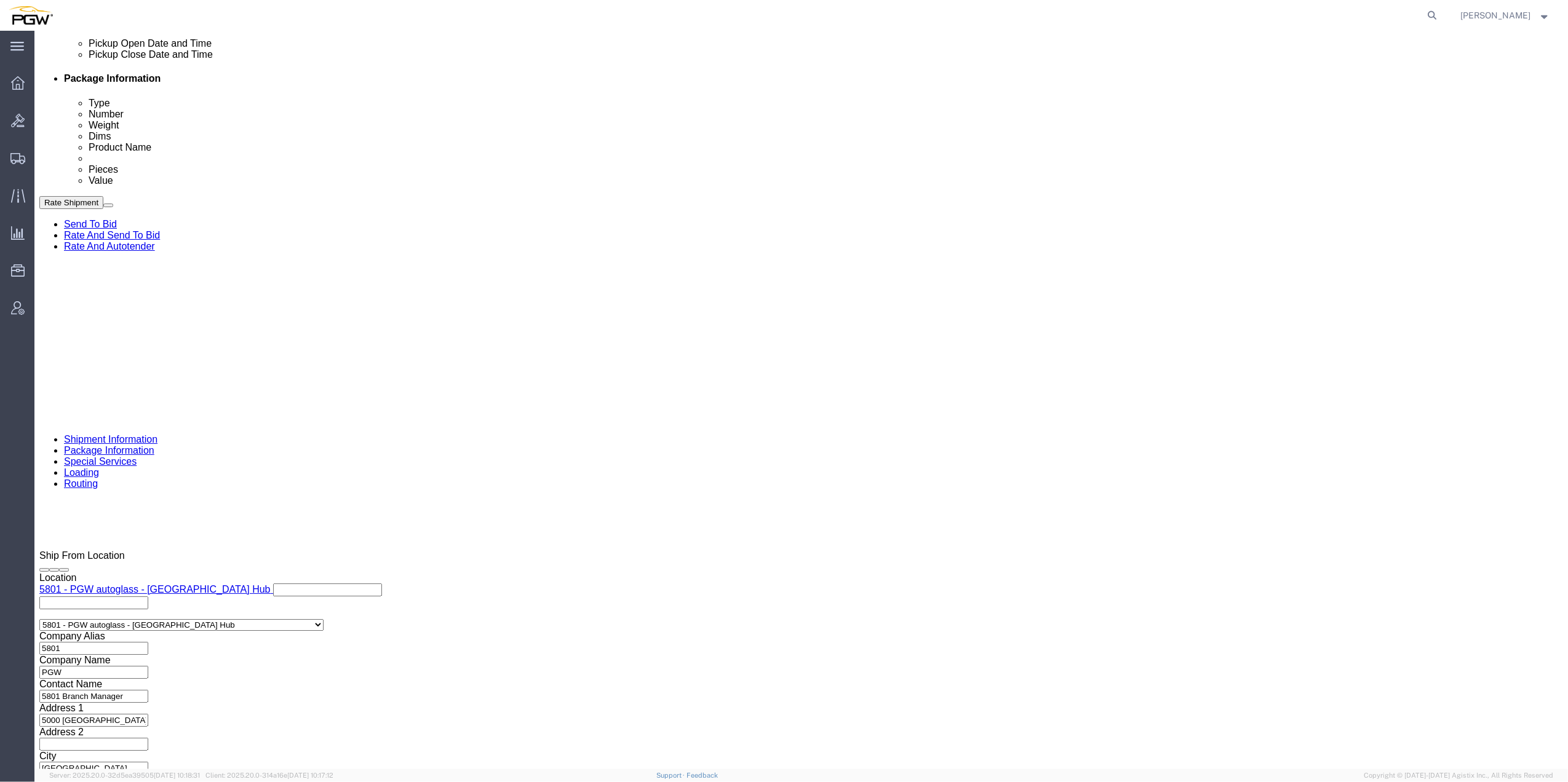
type input "57063677"
click select "Select Account Type Activity ID Airline Appointment Number ASN Batch Request # …"
select select "BOL"
click select "Select Account Type Activity ID Airline Appointment Number ASN Batch Request # …"
click input "text"
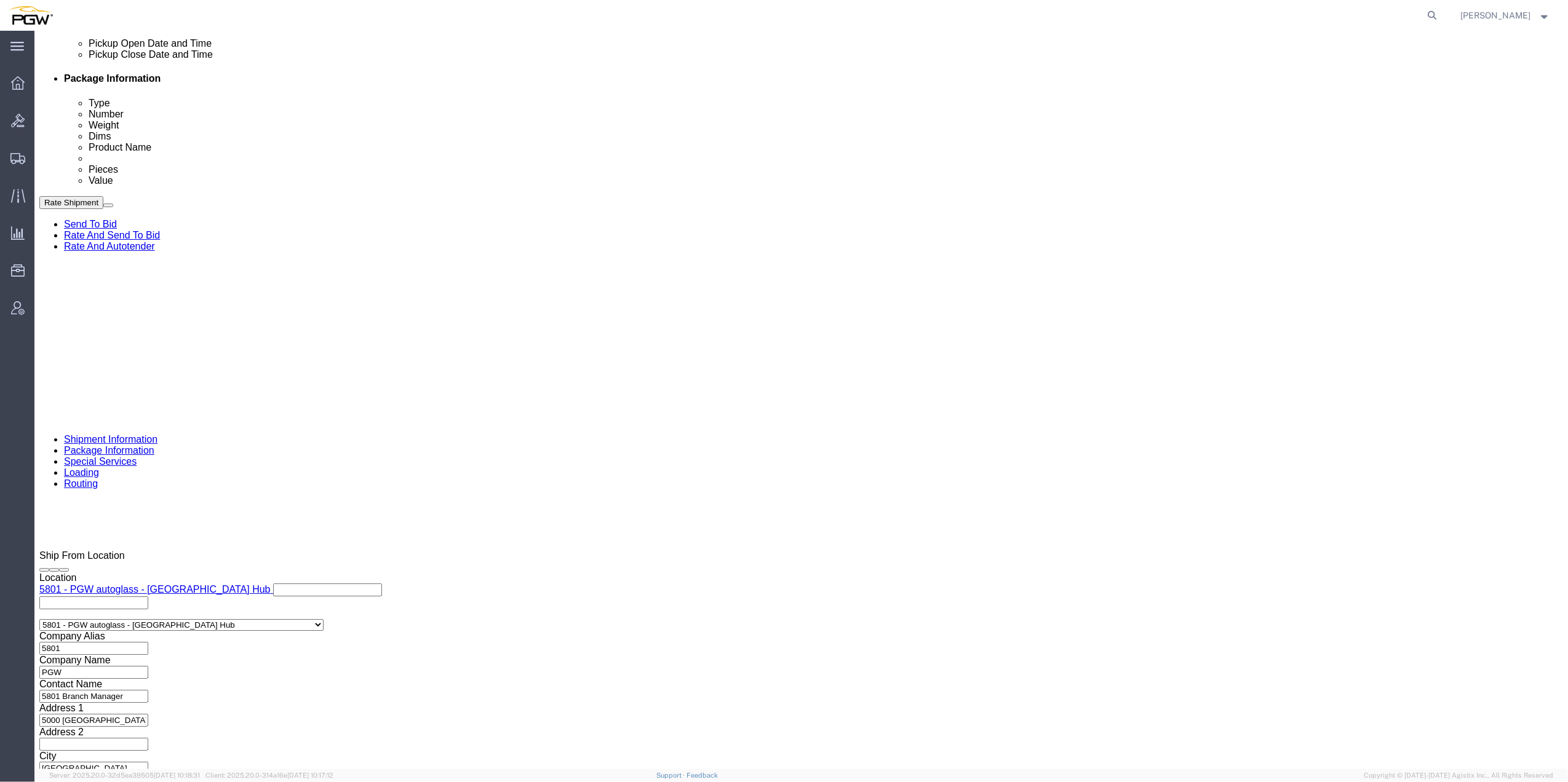
paste input "669572"
type input "669572"
click input "text"
paste input "669576"
type input "669576"
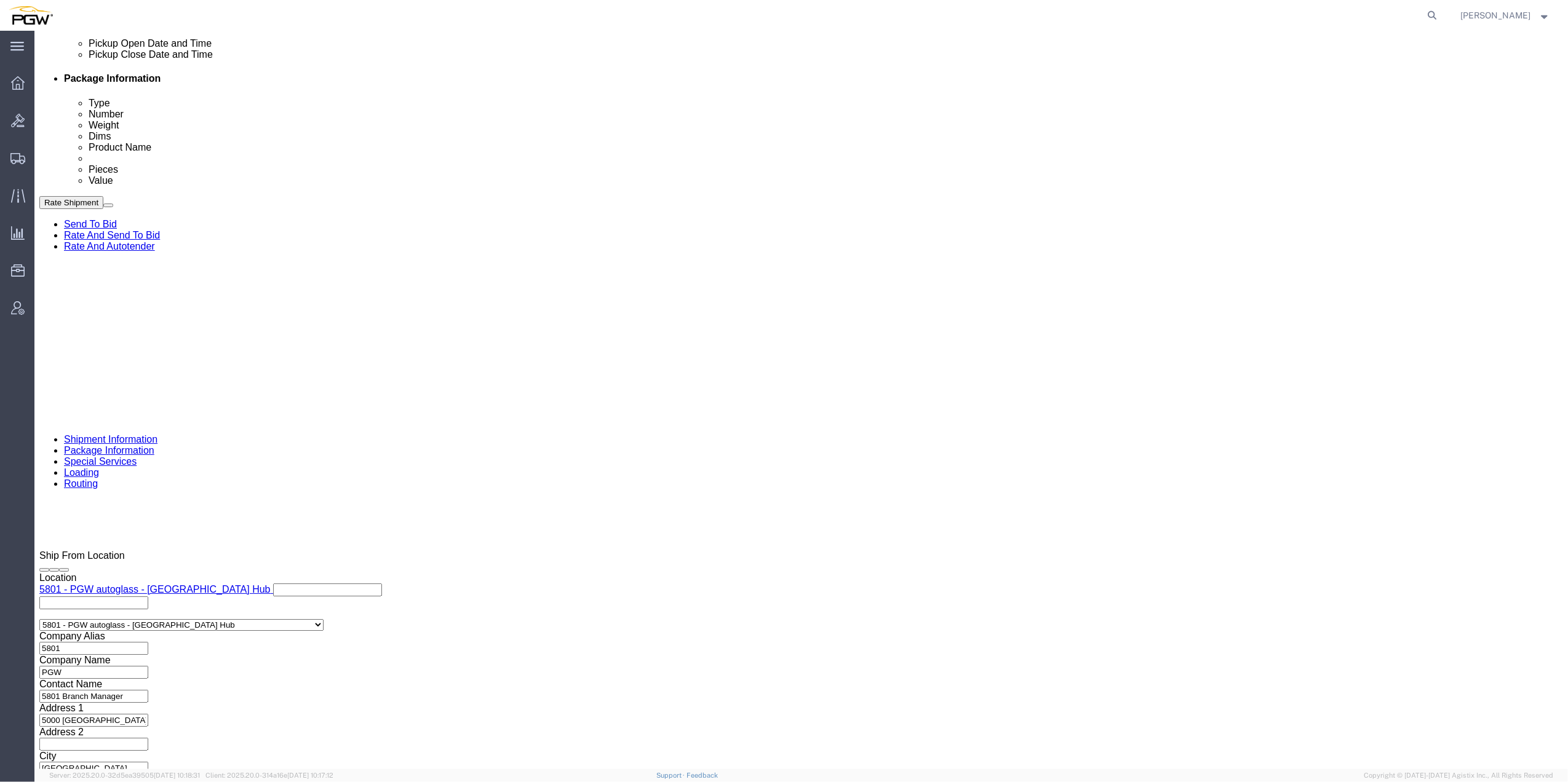
click button "Add reference"
paste input "669656"
type input "669656"
click select "Select Account Type Activity ID Airline Appointment Number ASN Batch Request # …"
select select "ORDERNUM"
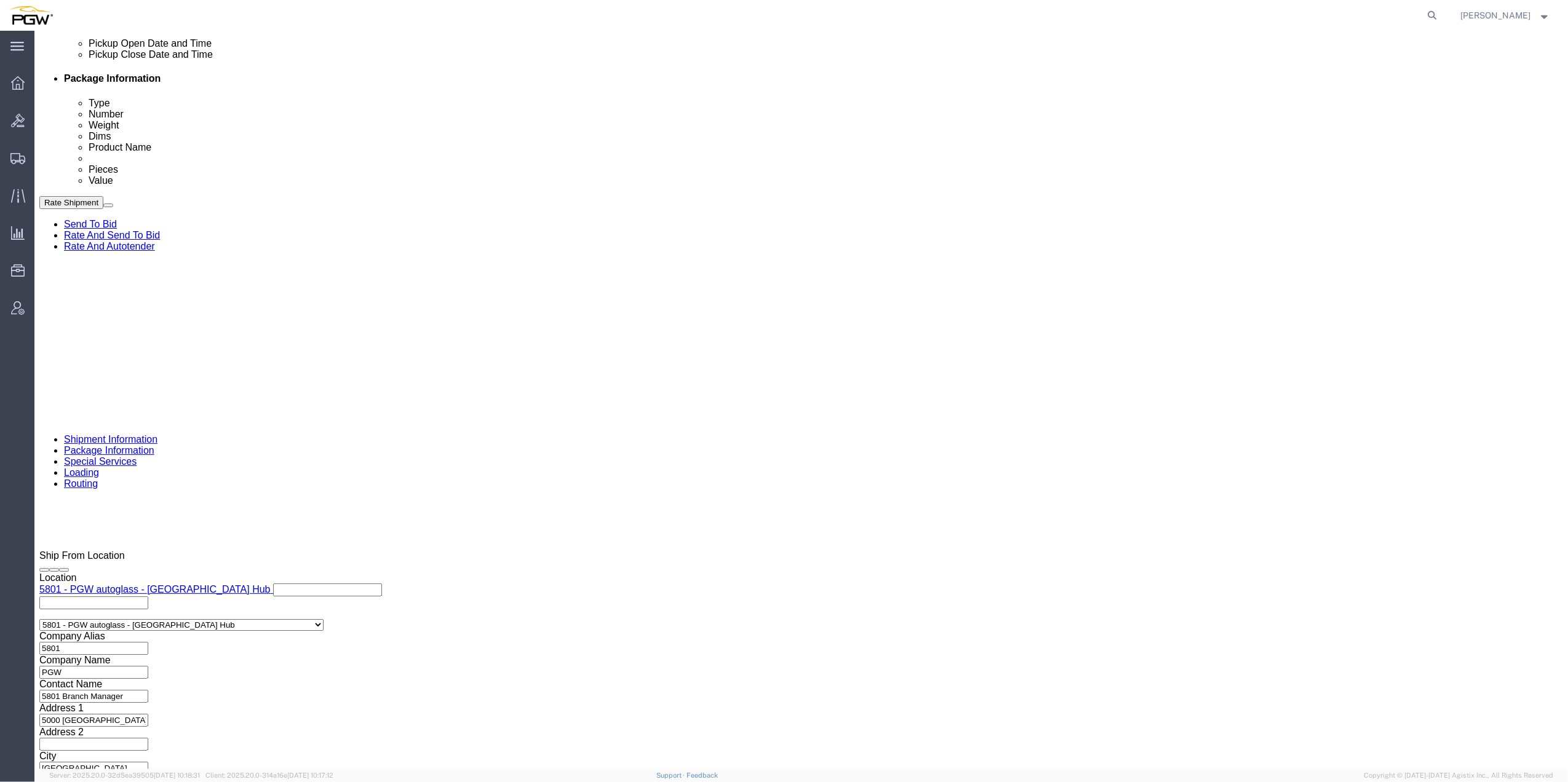
click select "Select Account Type Activity ID Airline Appointment Number ASN Batch Request # …"
select select "ORDERNUM"
click select "Select Account Type Activity ID Airline Appointment Number ASN Batch Request # …"
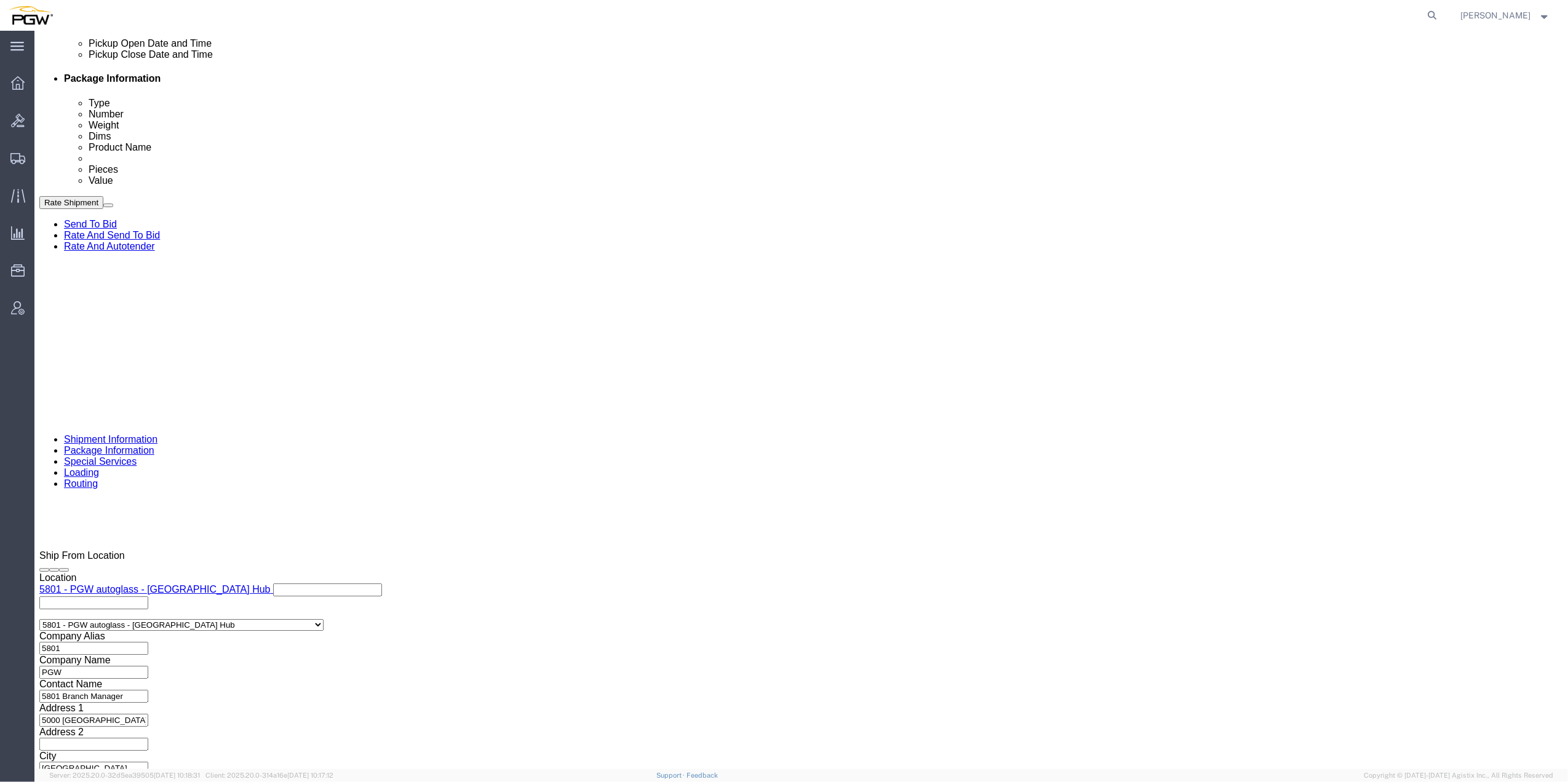
select select "ORDERNUM"
click select "Select Account Type Activity ID Airline Appointment Number ASN Batch Request # …"
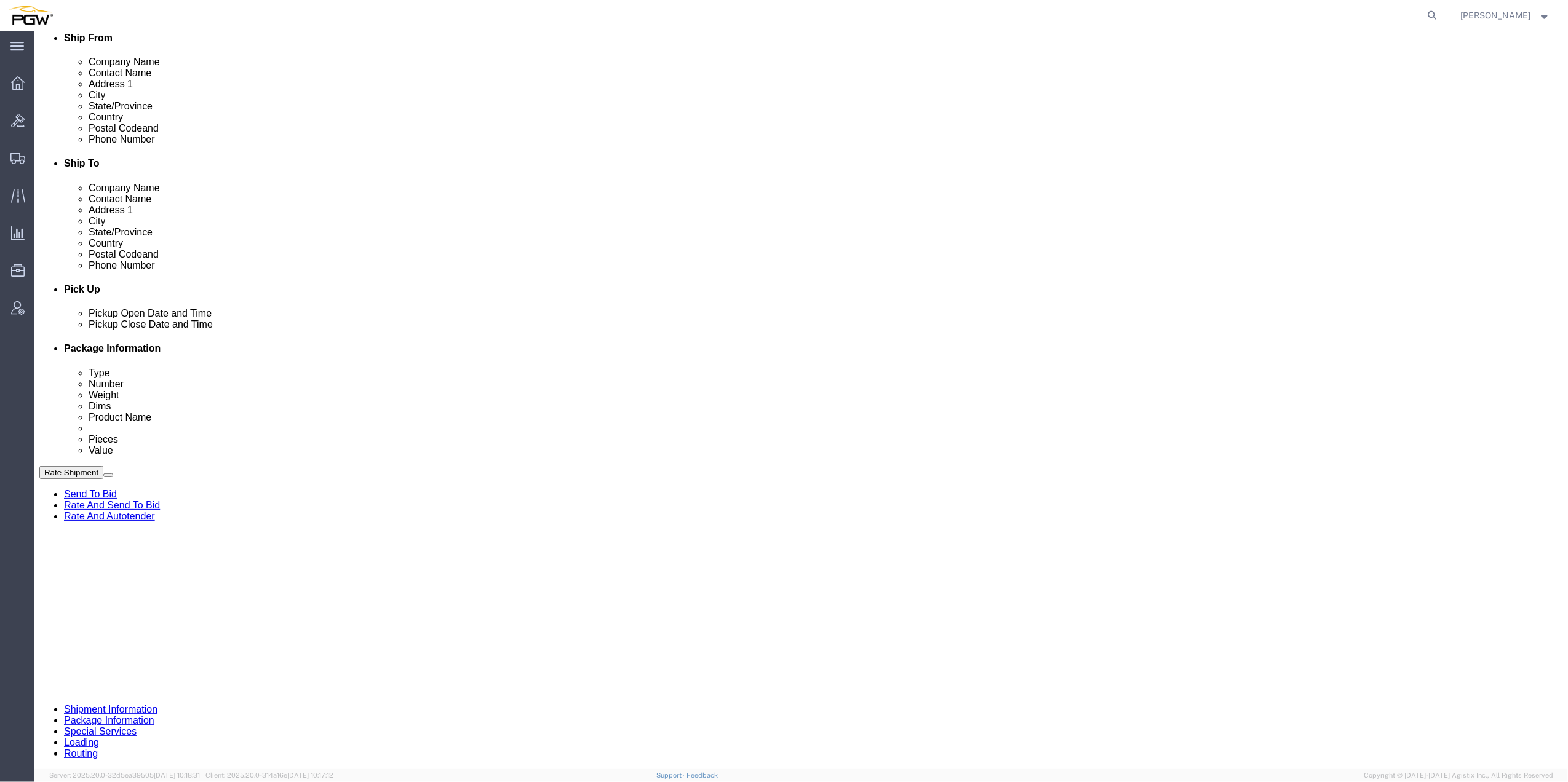
scroll to position [217, 0]
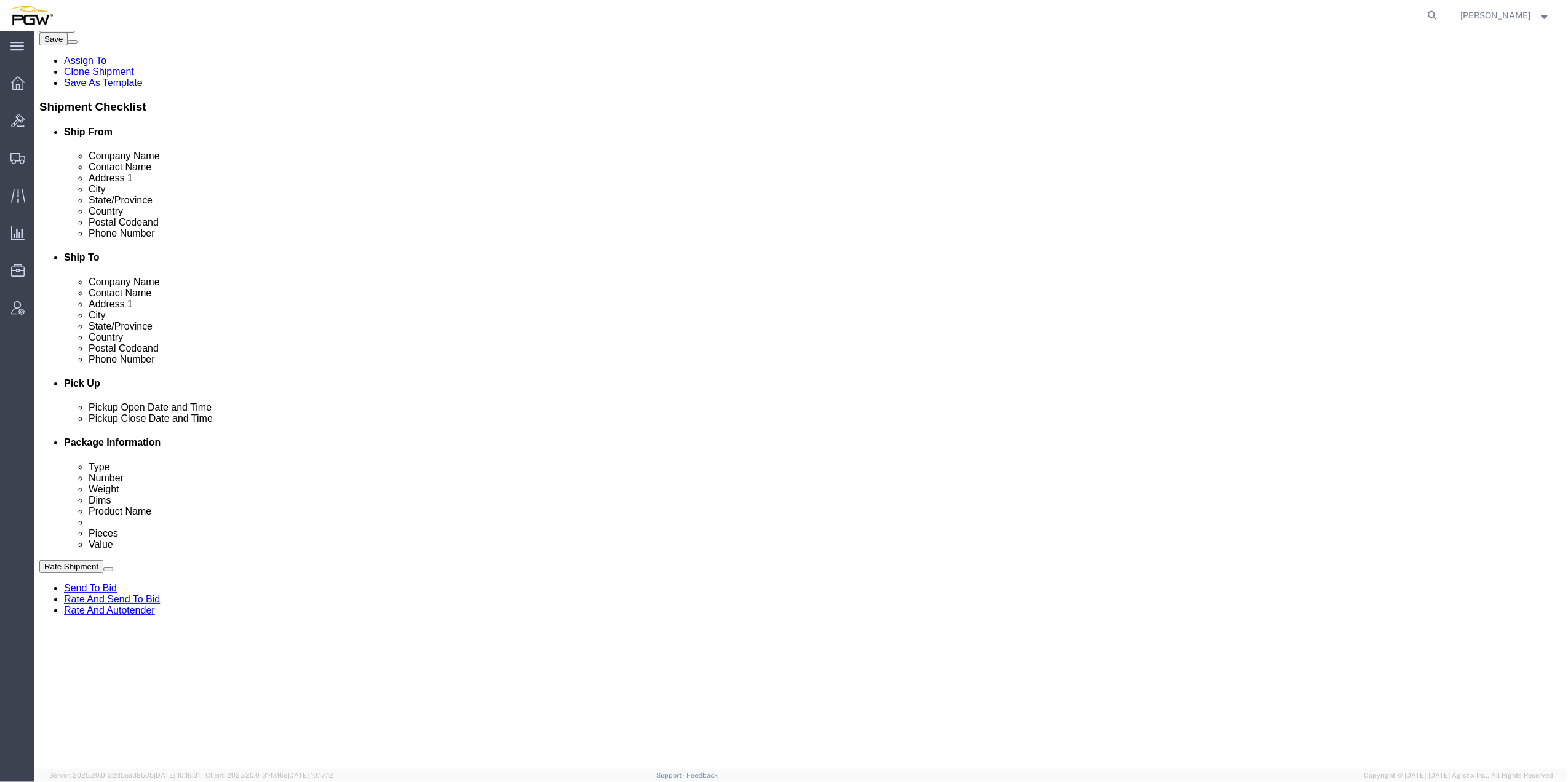
click div
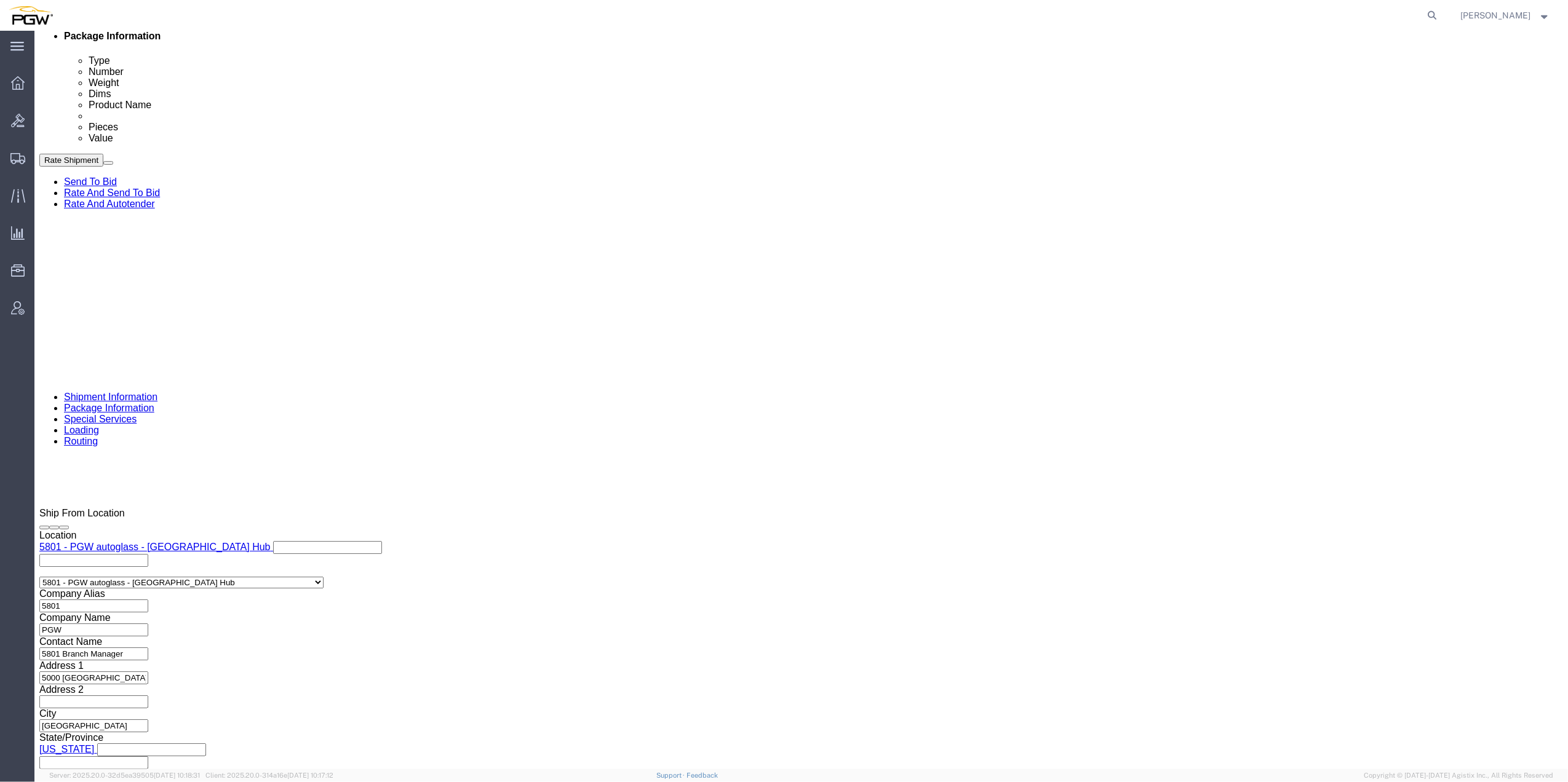
scroll to position [627, 0]
click button "Continue"
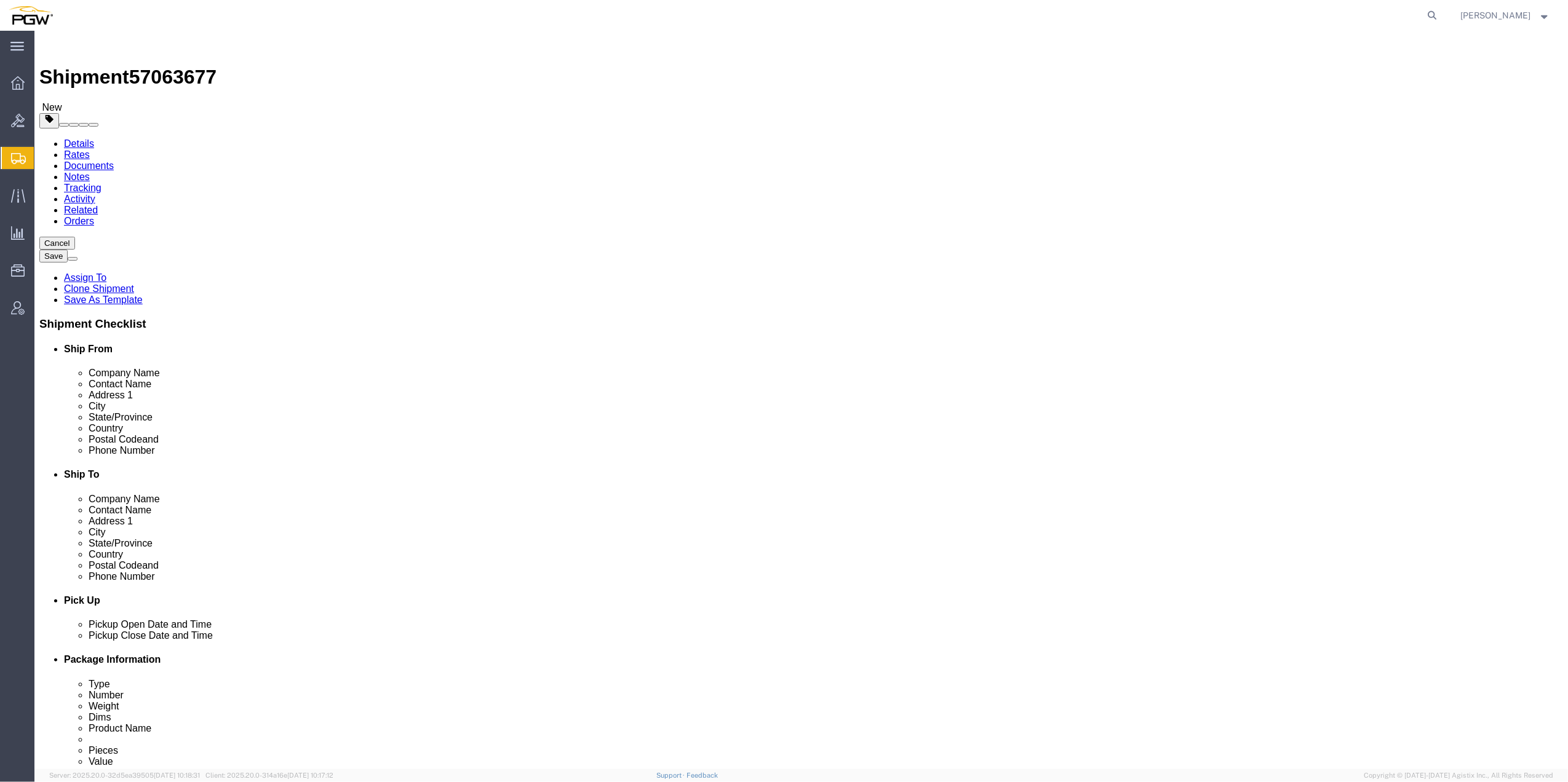
click button "button"
click input "1"
type input "18"
drag, startPoint x: 899, startPoint y: 232, endPoint x: 871, endPoint y: 237, distance: 28.4
click div "1"
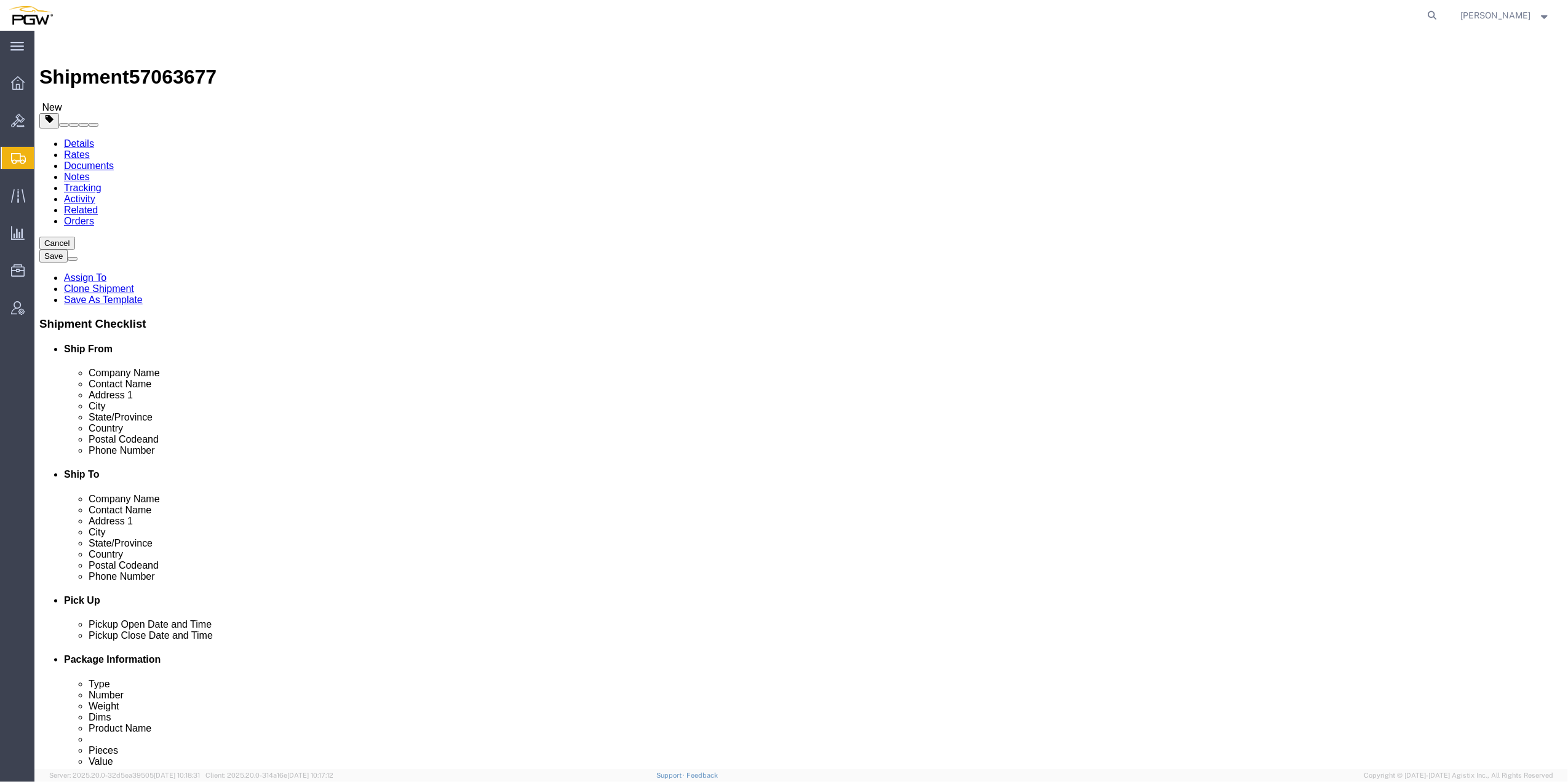
type input "24"
click input "1.00"
paste input "4068"
type input "14068.00"
click input "1.00"
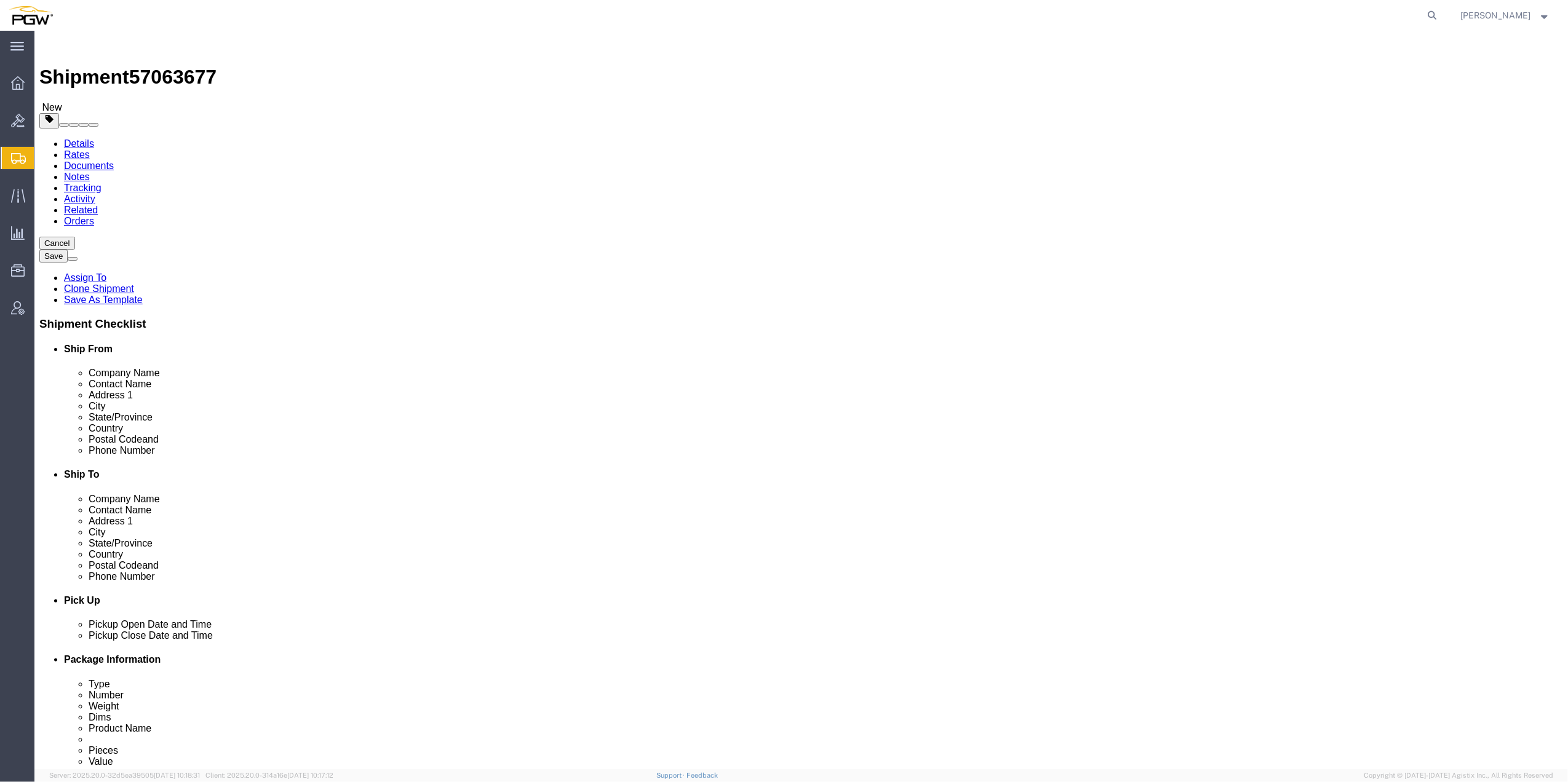
paste input "8976"
type input "18976.00"
click input "1.00"
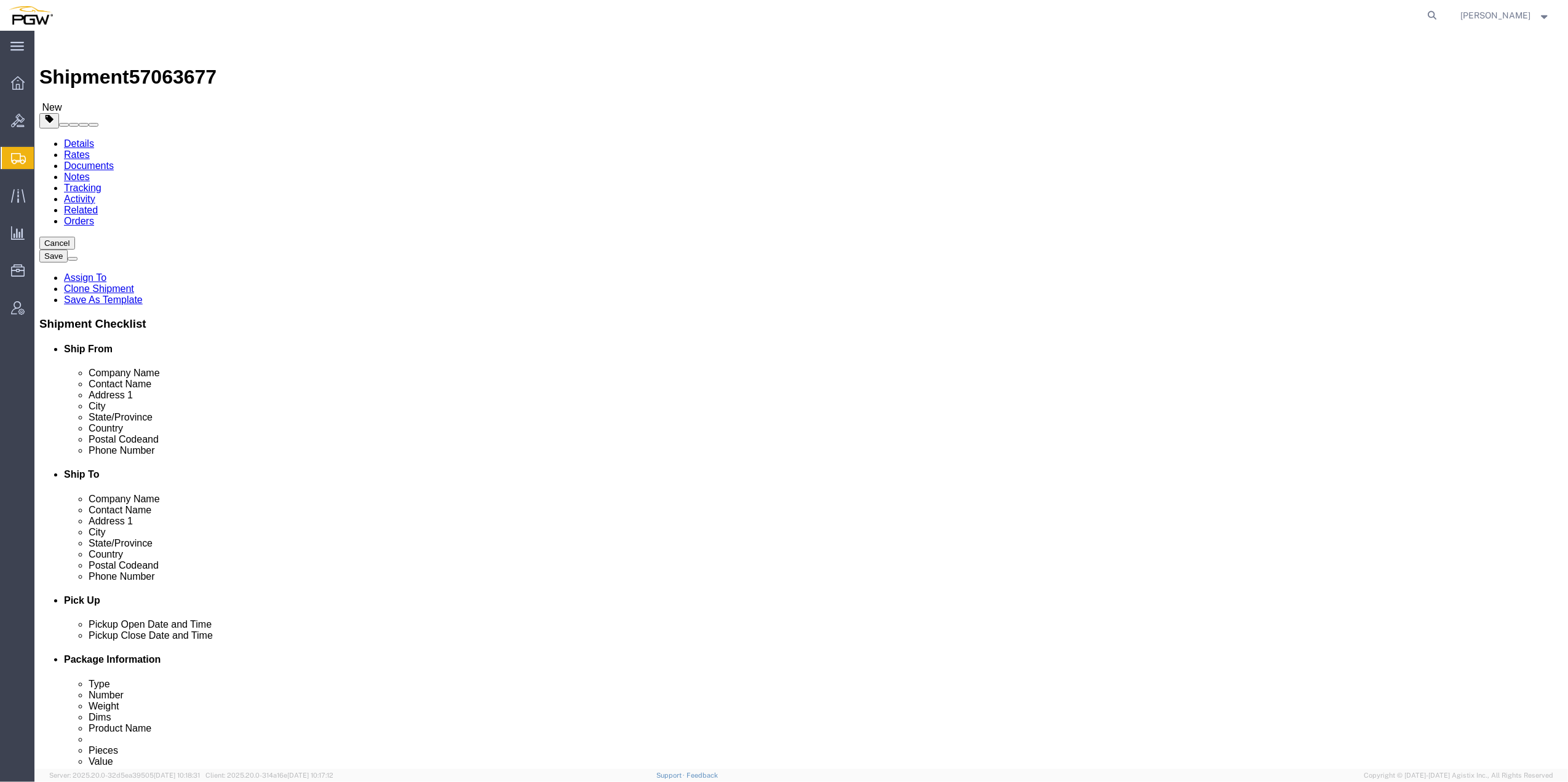
click input "1.00"
paste input "695"
type input "1695.00"
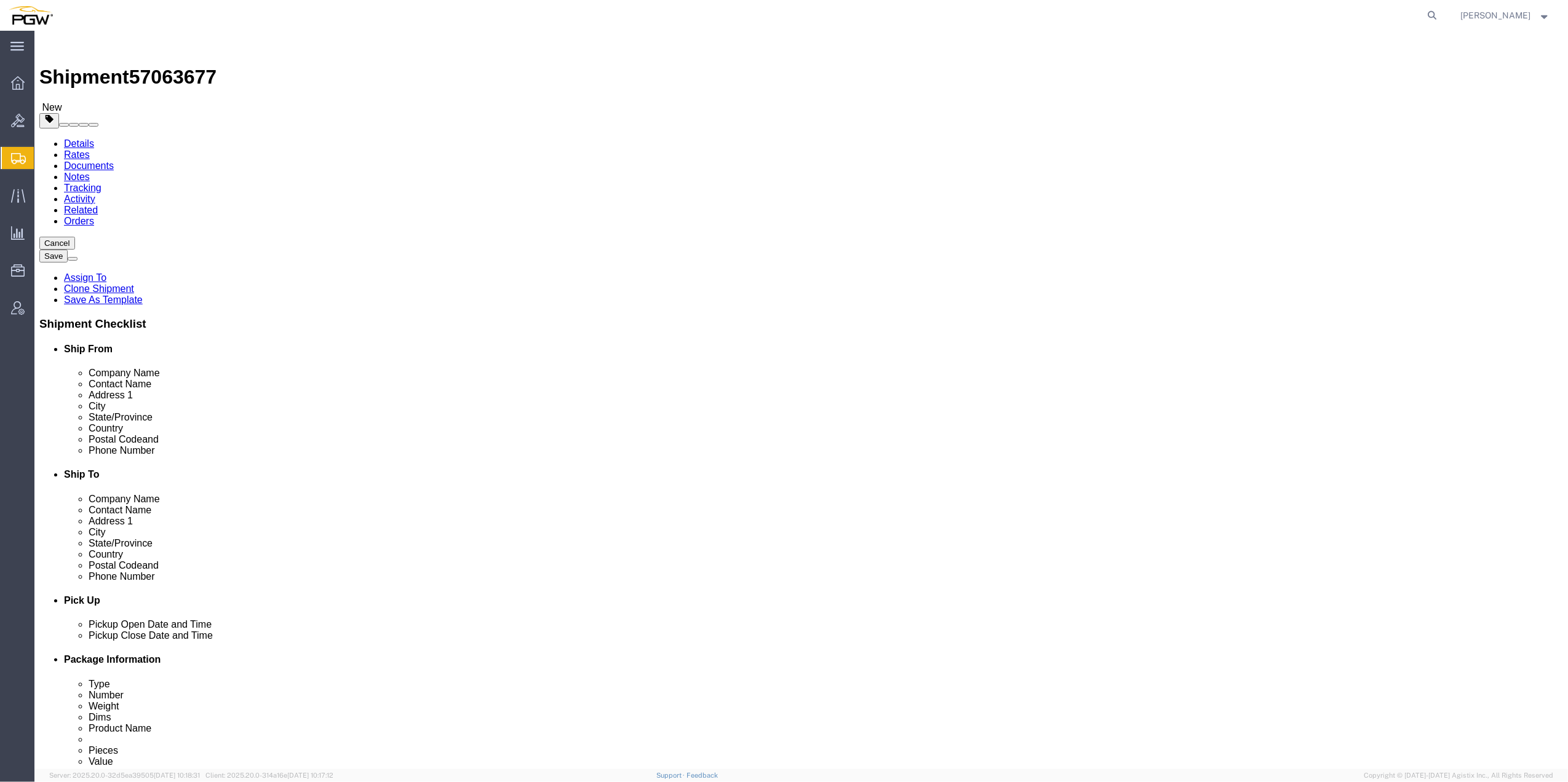
click dd "0.00 Each"
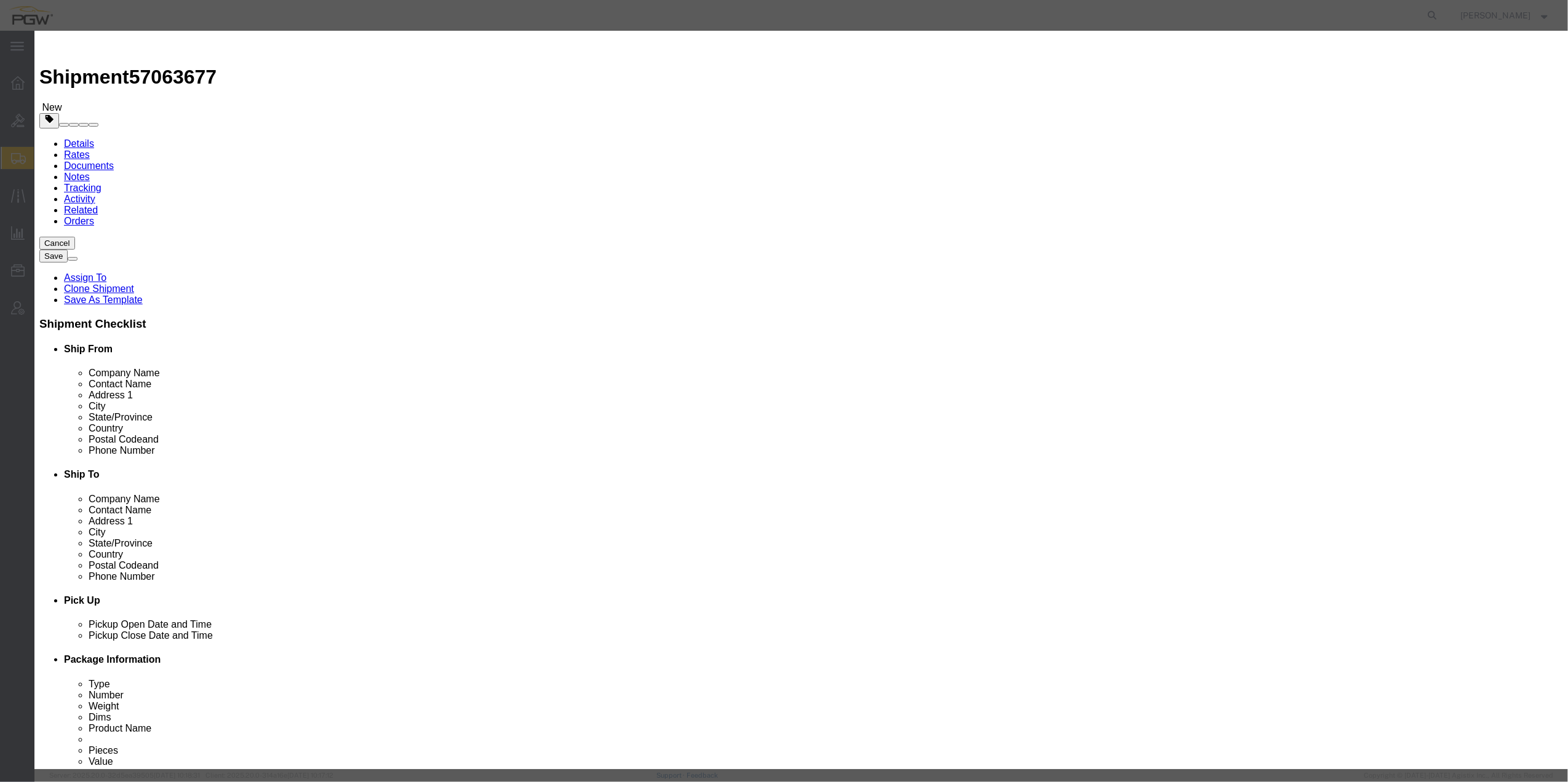
click input "0.00"
type input "24.00"
type input "24"
click button "Save & Close"
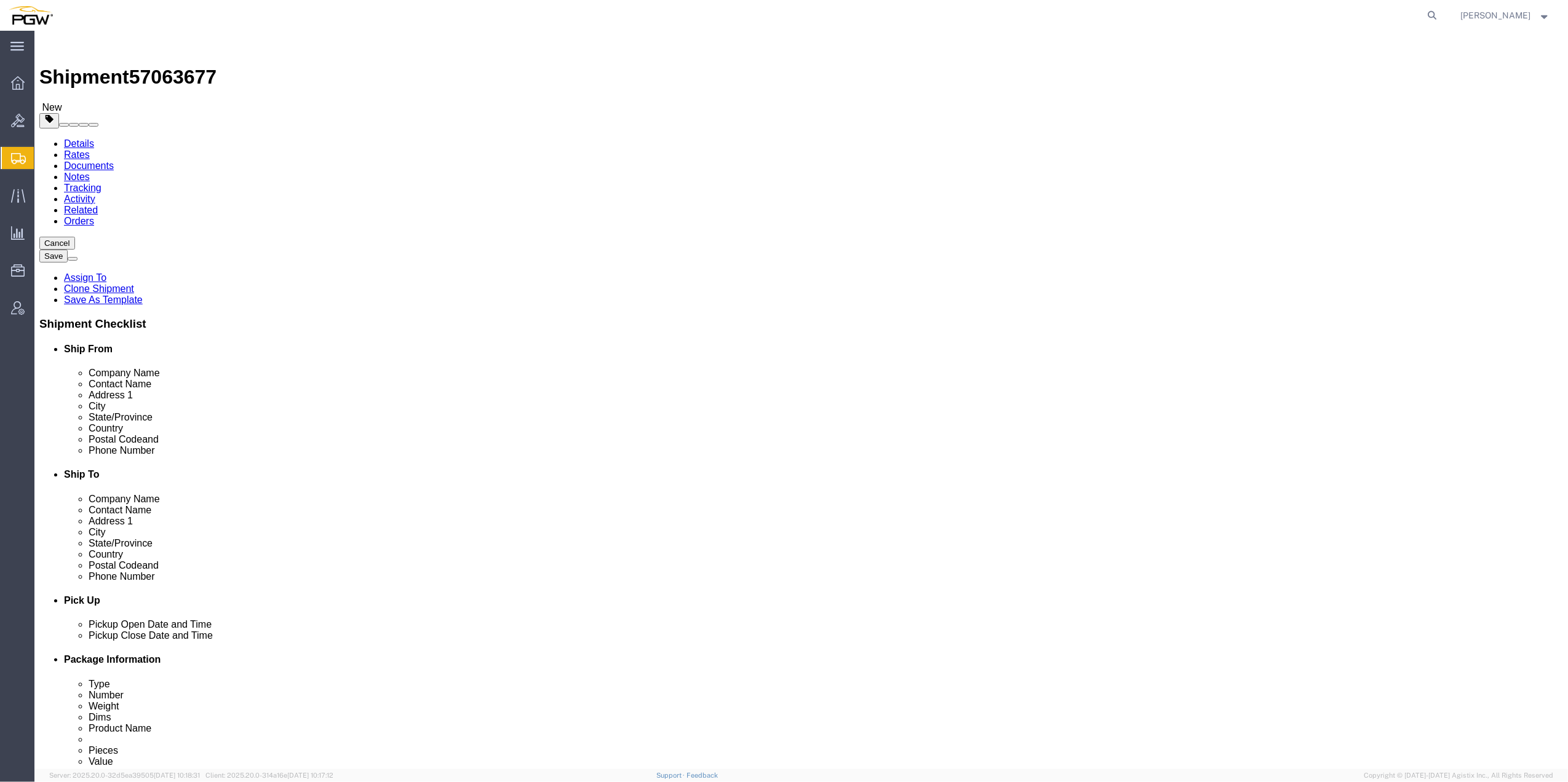
click dd "0.00 Each"
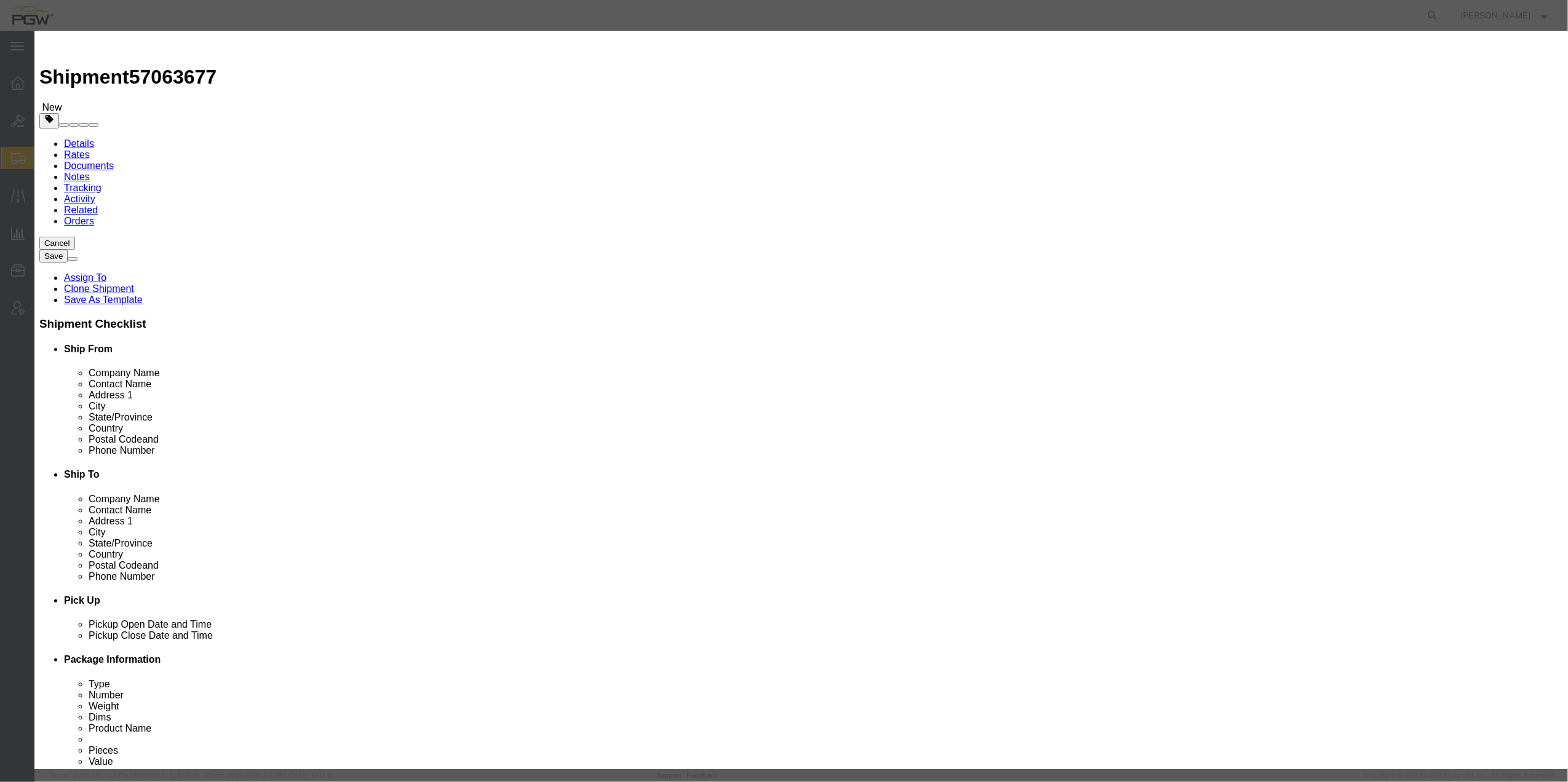
click input "0.00"
type input "18.00"
type input "18"
click button "Save & Close"
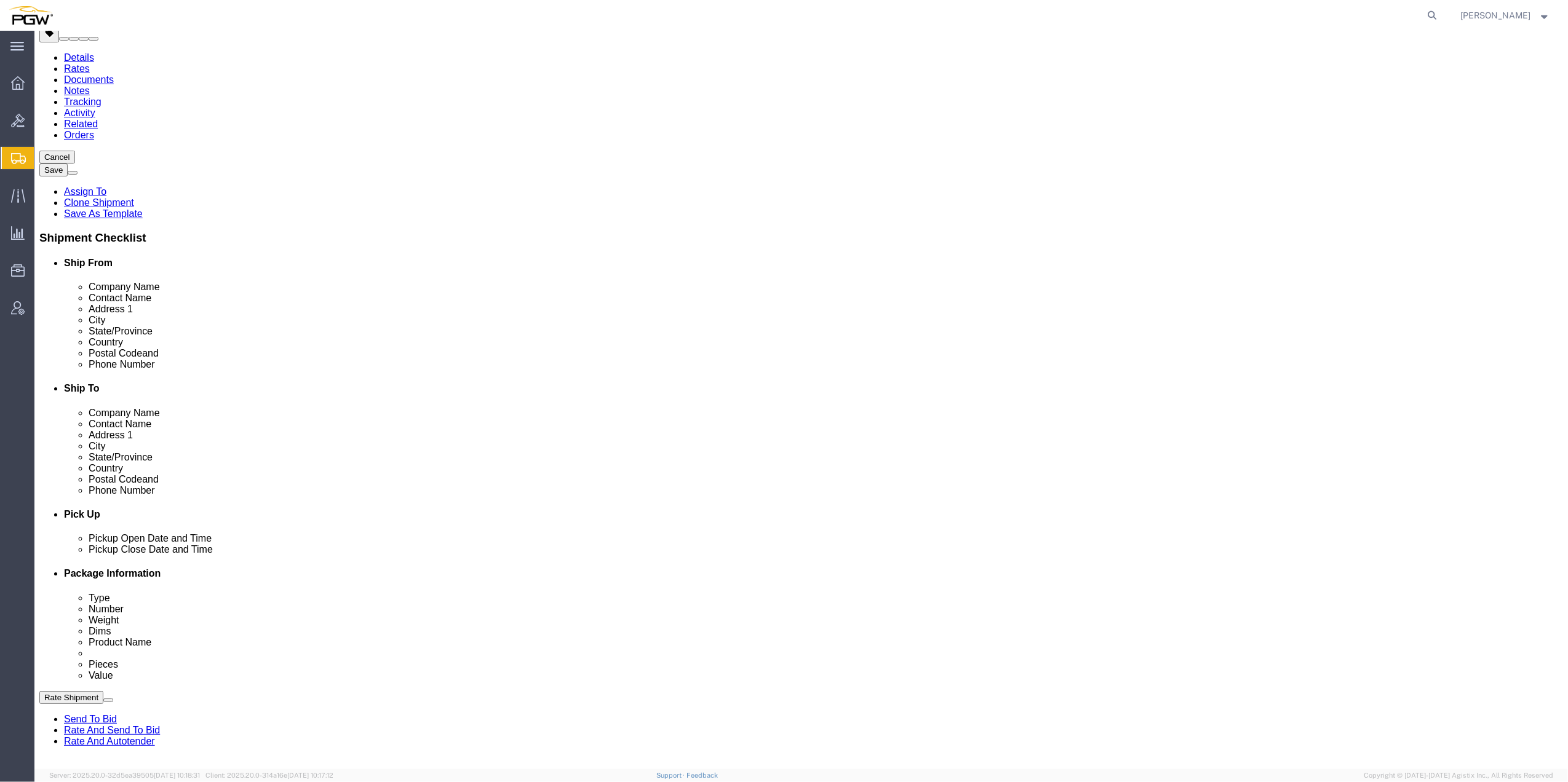
scroll to position [94, 0]
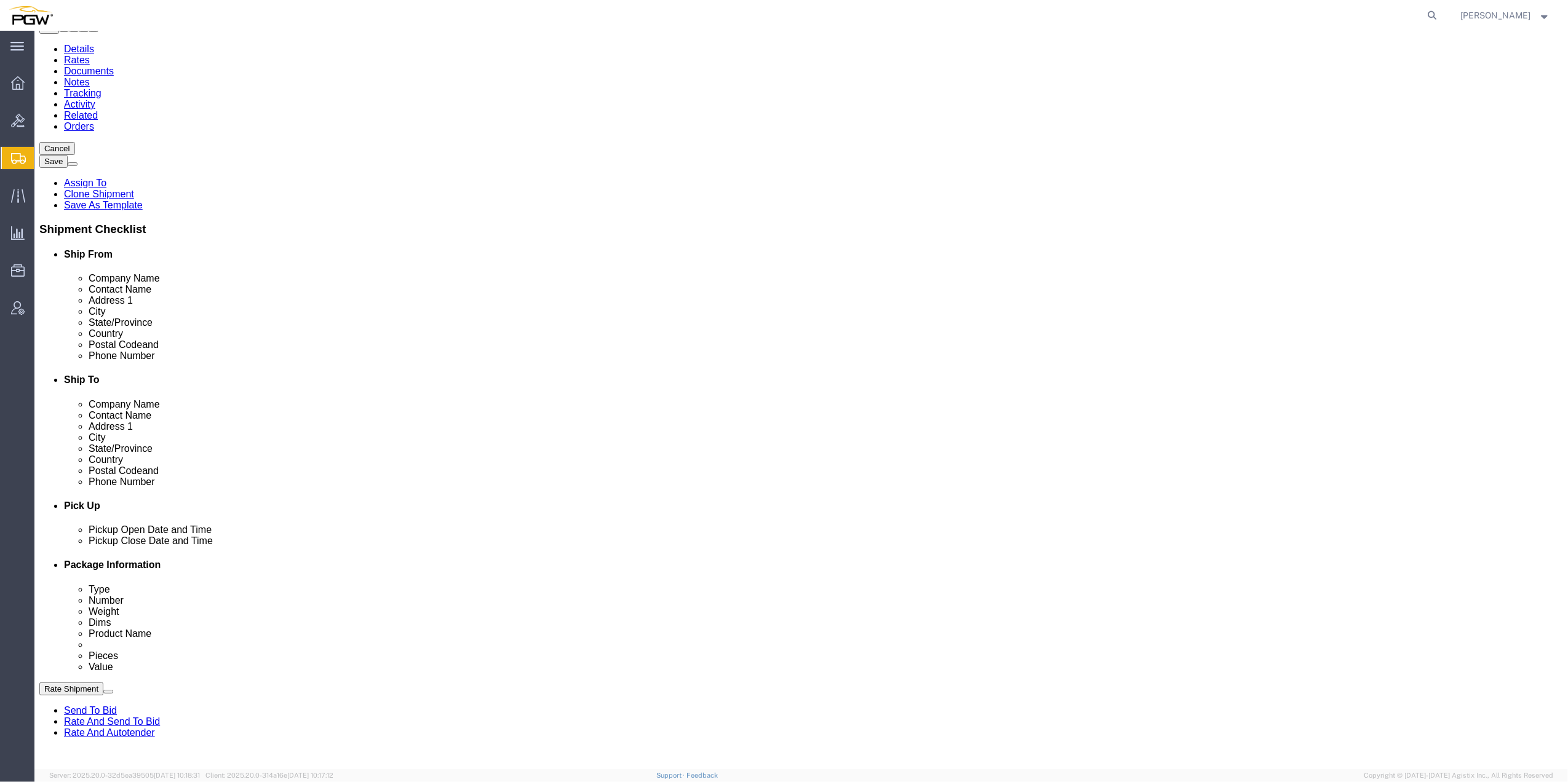
click dd "0.00 Each"
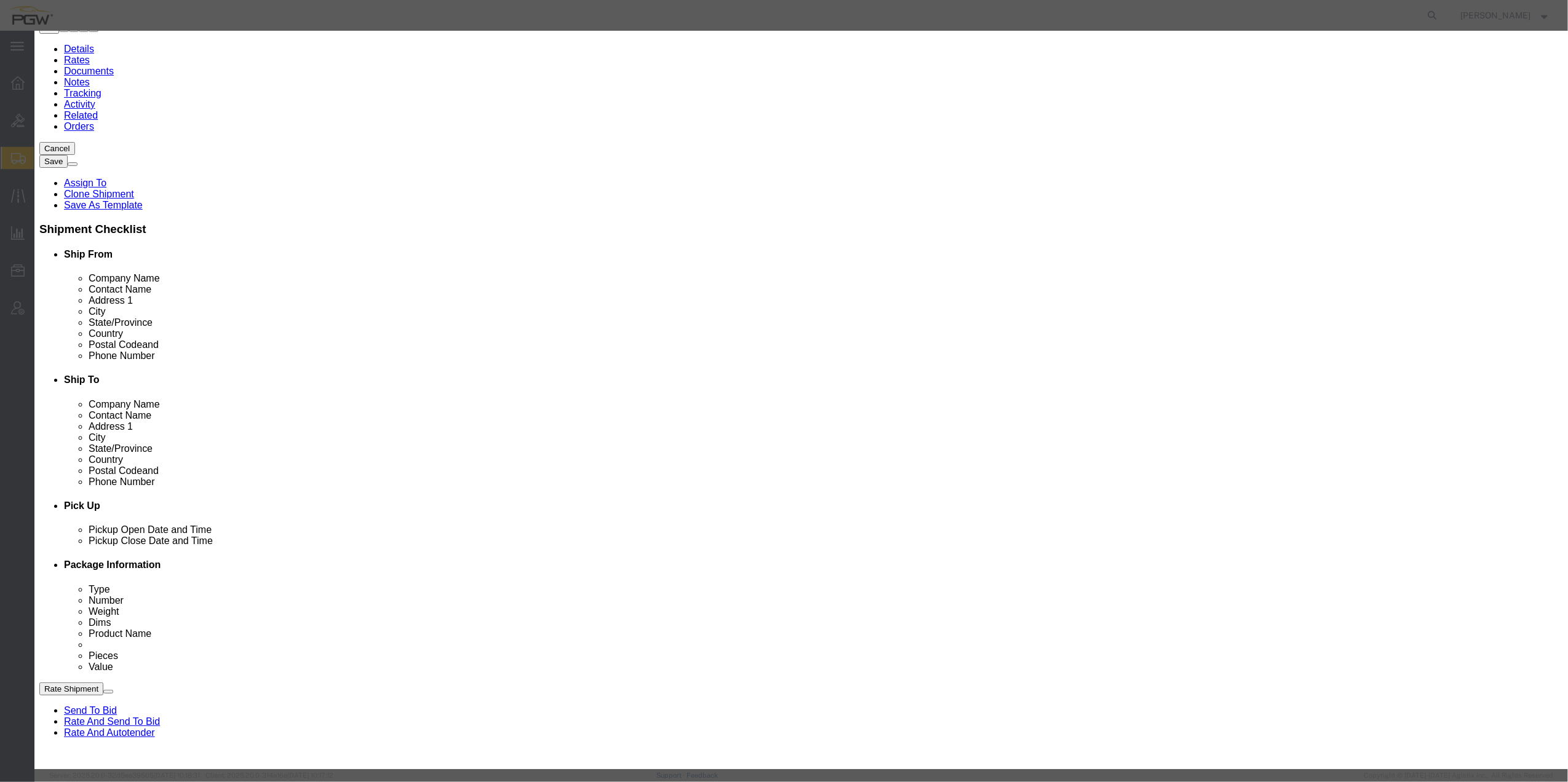
drag, startPoint x: 559, startPoint y: 114, endPoint x: 545, endPoint y: 112, distance: 14.1
click div "0.00"
type input "1.00"
type input "1"
click button "Save & Close"
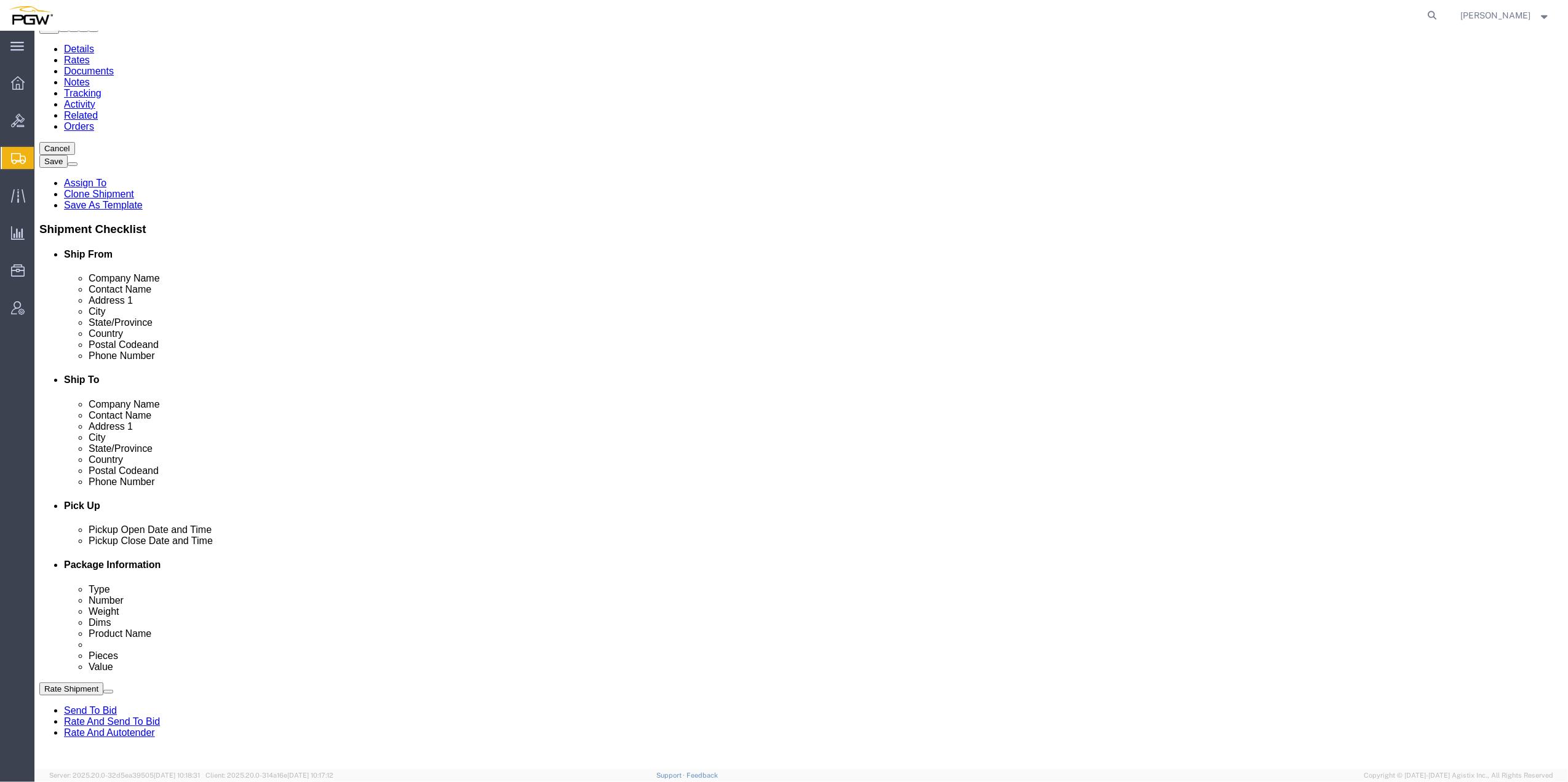
click button "Continue"
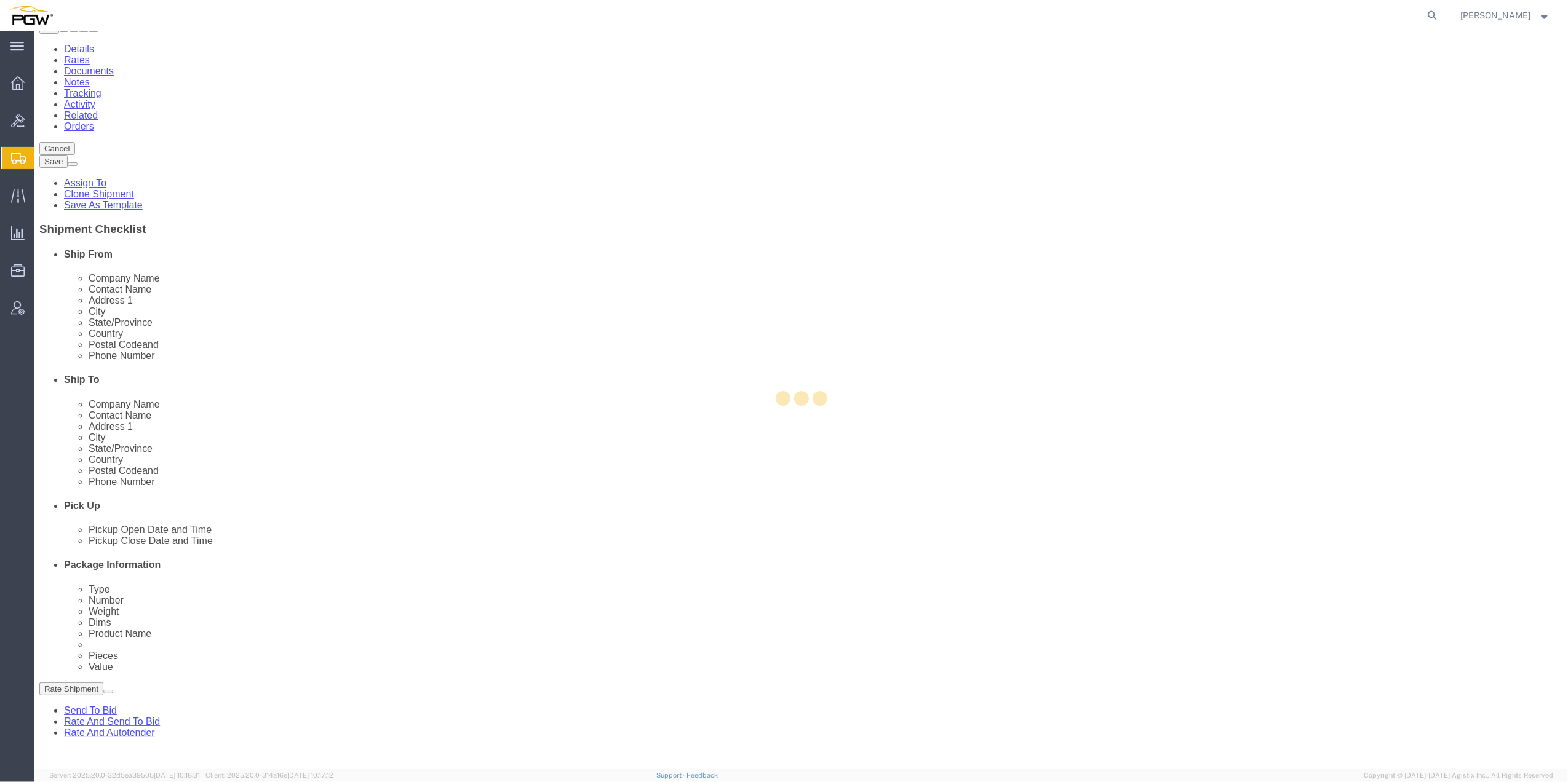
select select
select select "COSTCENTER"
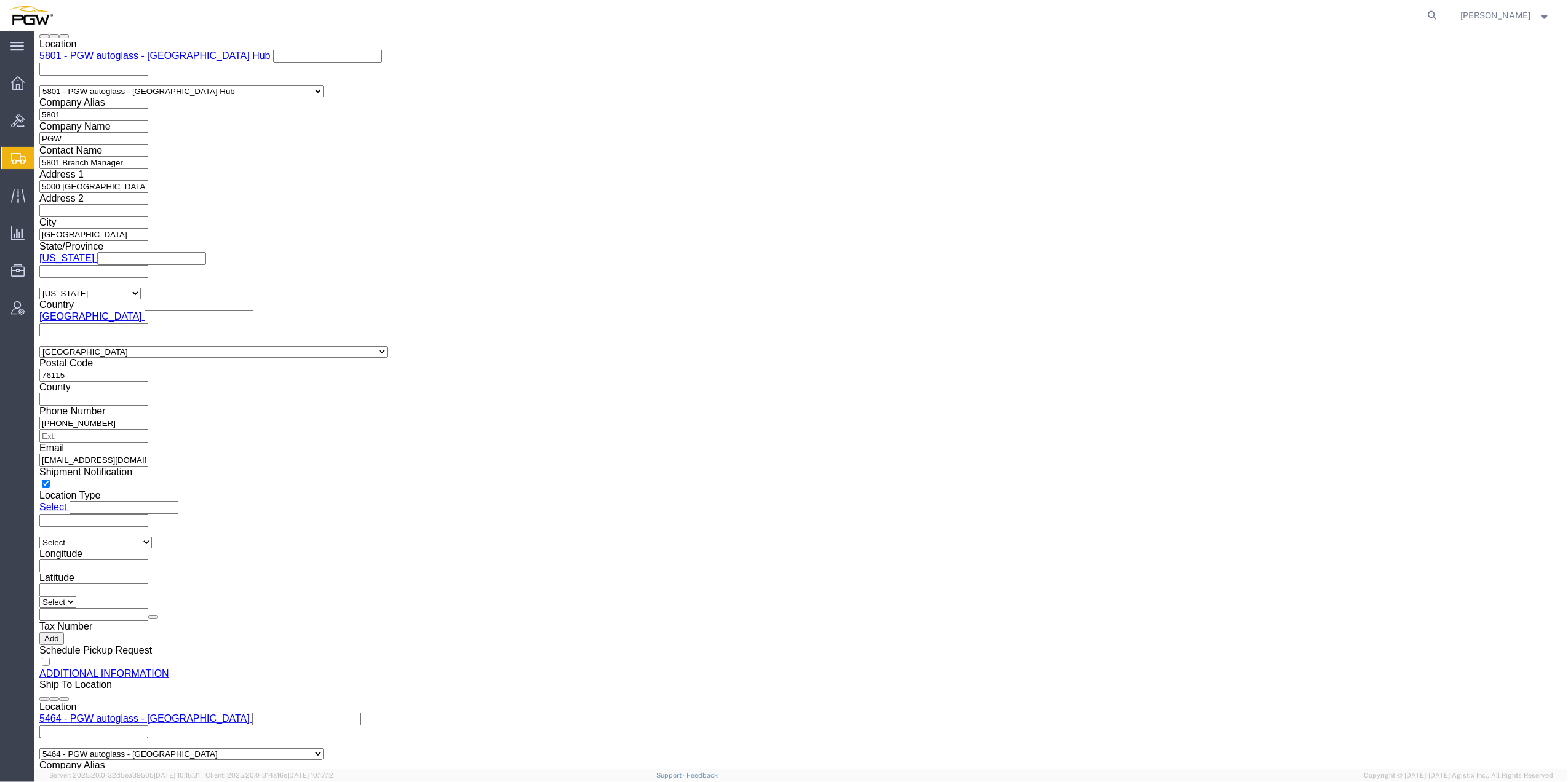
scroll to position [1130, 0]
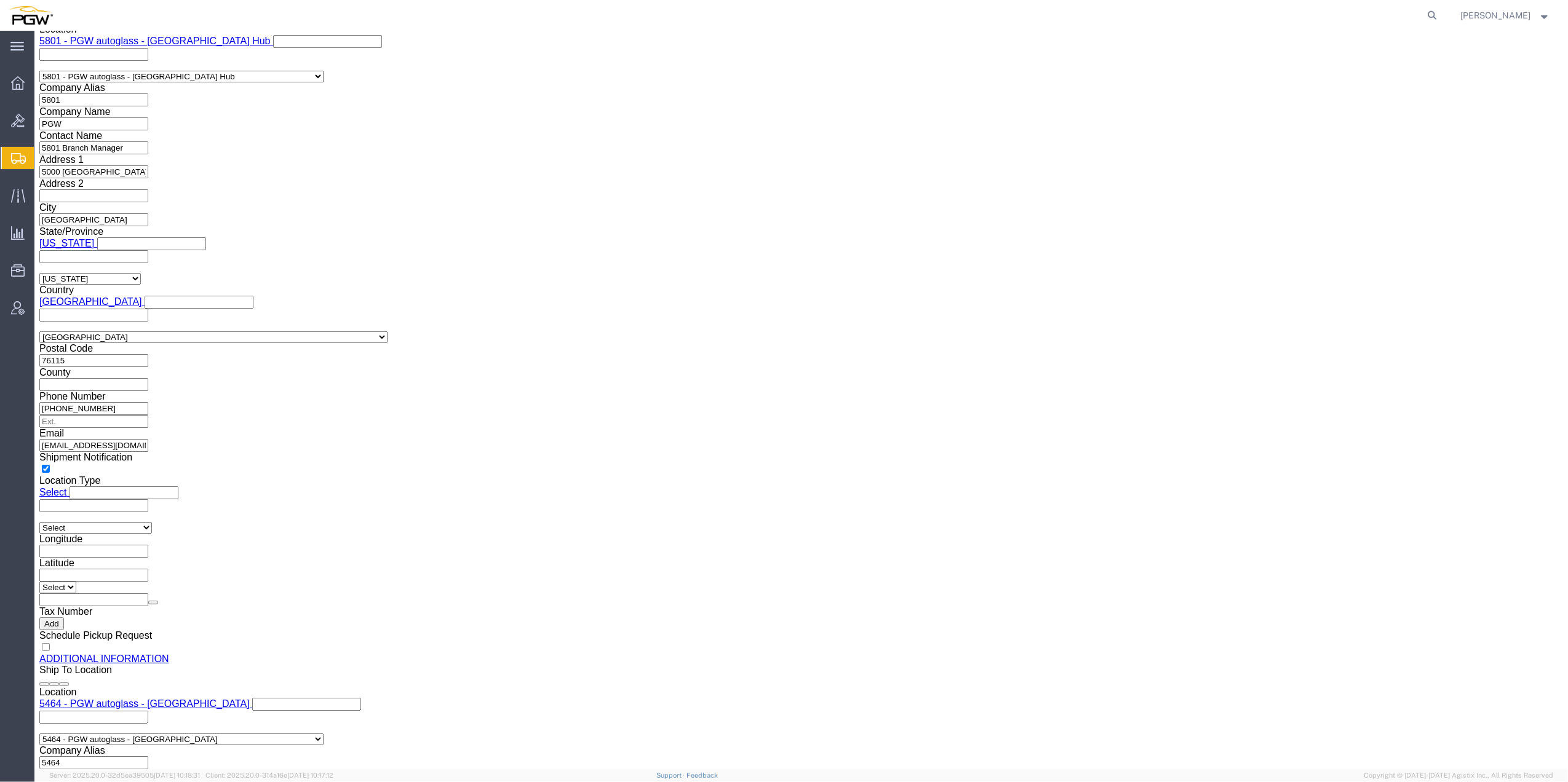
click button "Continue"
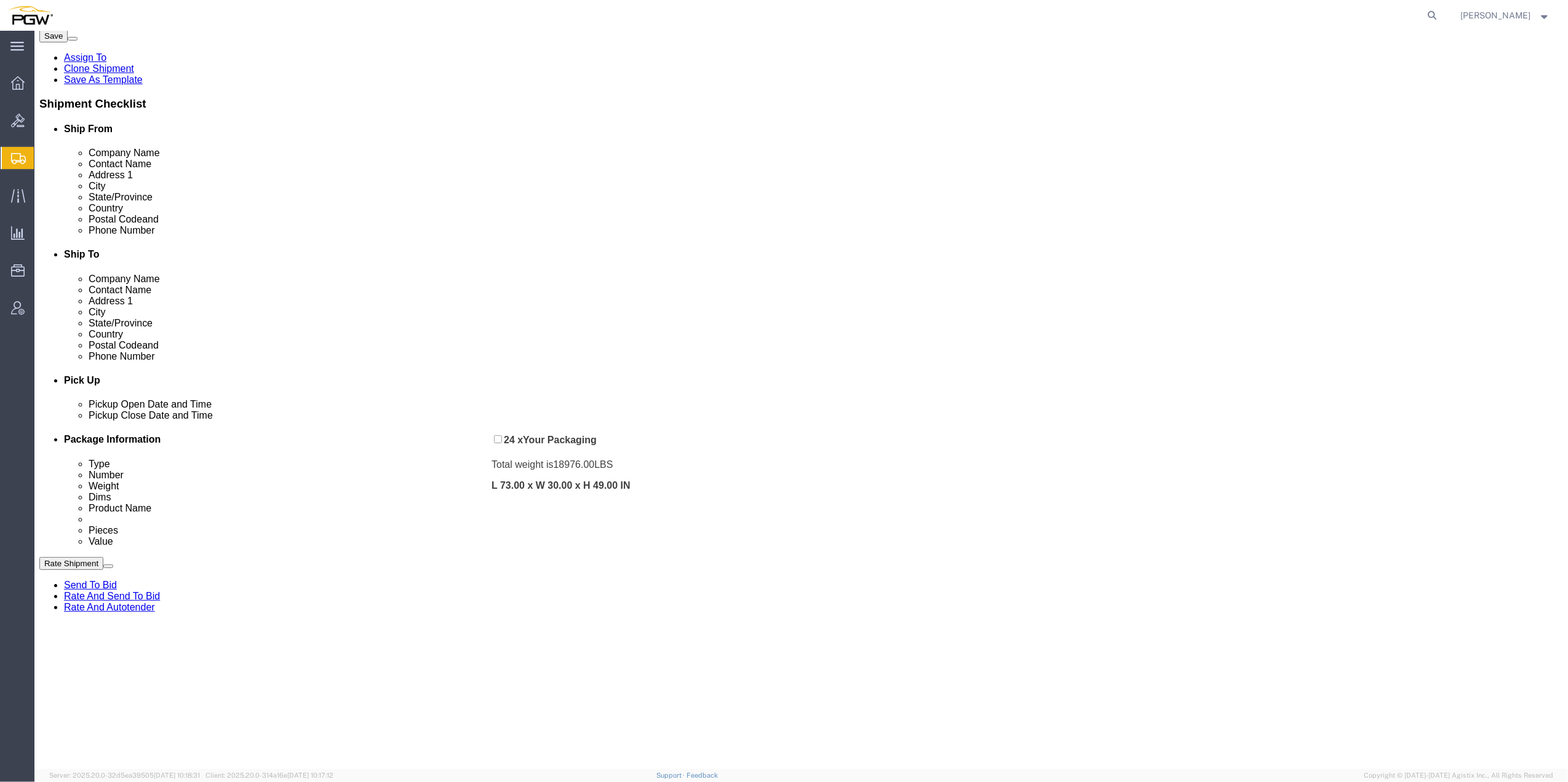
scroll to position [217, 0]
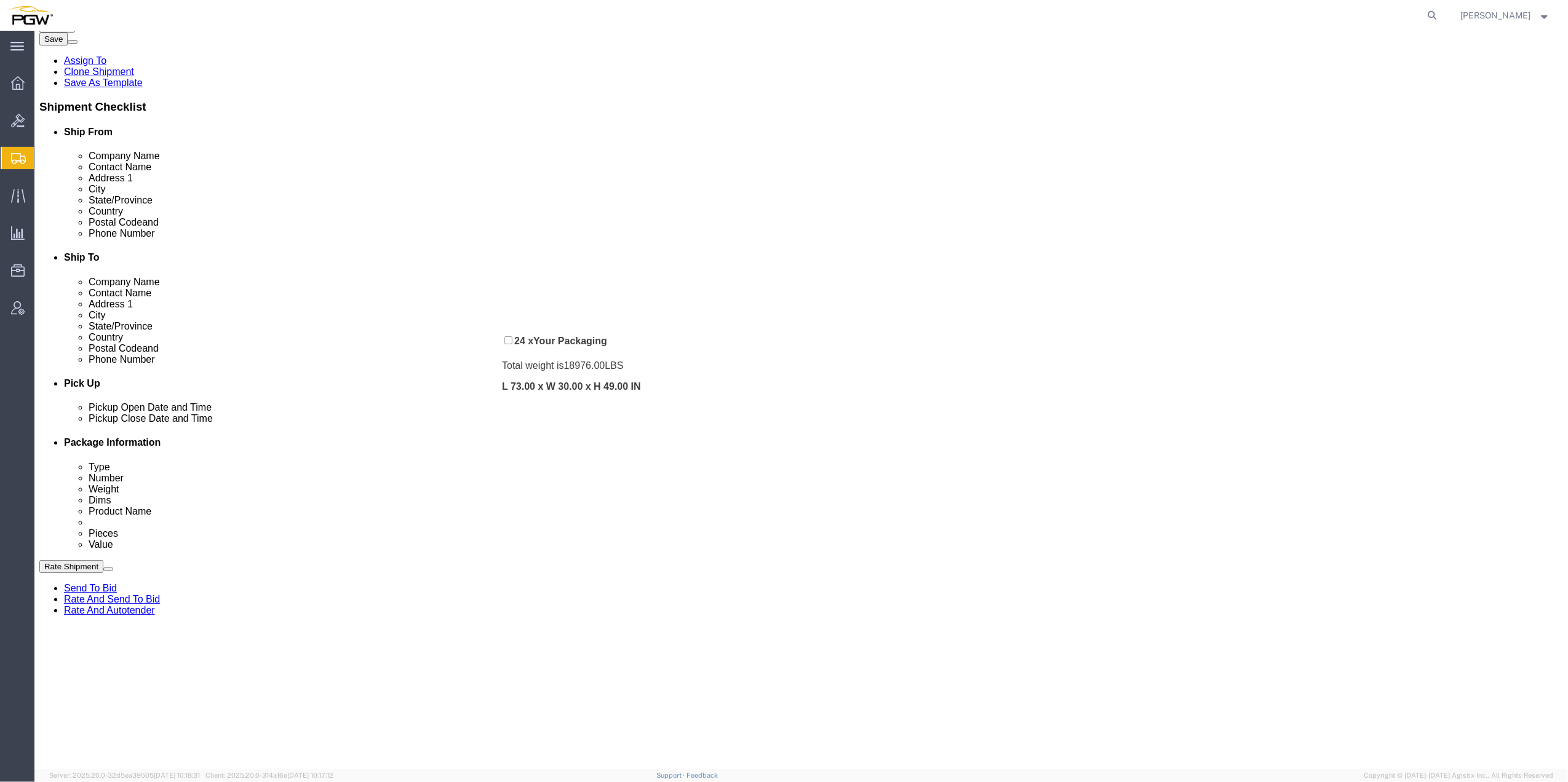
drag, startPoint x: 462, startPoint y: 416, endPoint x: 471, endPoint y: 311, distance: 105.4
click div "Pickups + Add Stop From : PGW - 5801 [STREET_ADDRESS] Edit Move to top Move to …"
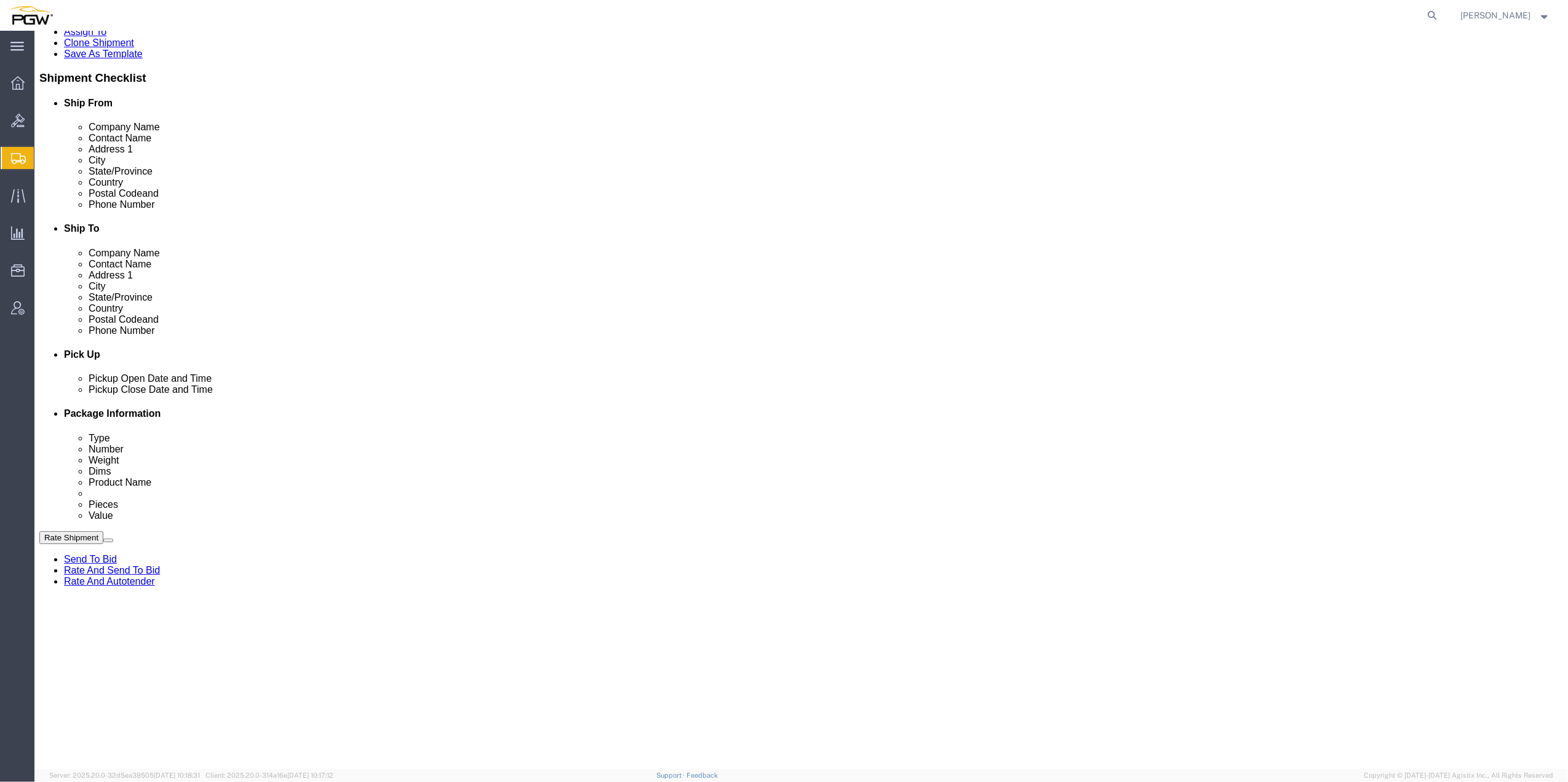
click div "1 x Your Packaging"
drag, startPoint x: 465, startPoint y: 538, endPoint x: 476, endPoint y: 420, distance: 118.5
click div "Pickups + Add Stop From : PGW - 5801 [STREET_ADDRESS] Edit Move to top Move to …"
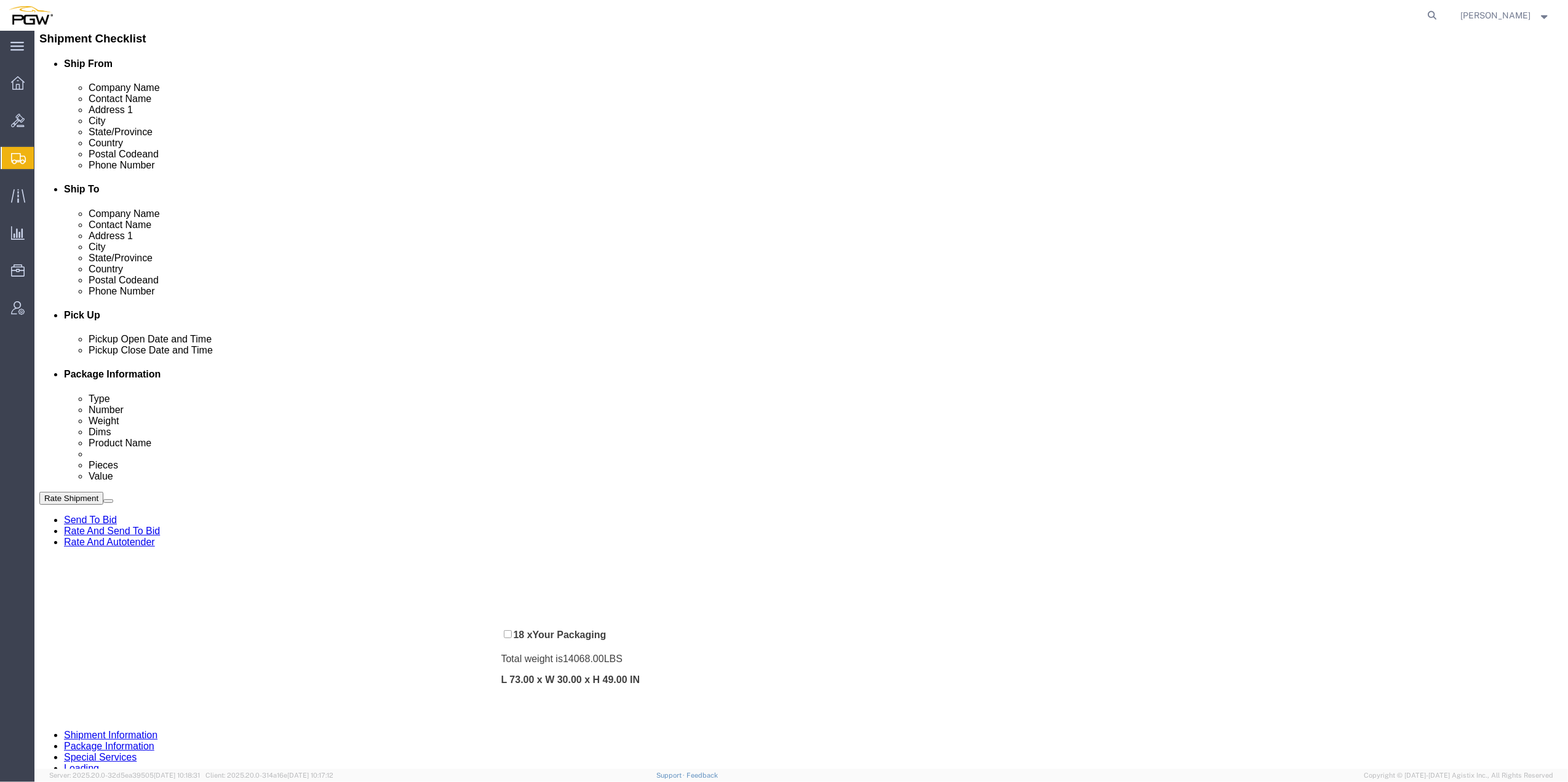
drag, startPoint x: 897, startPoint y: 291, endPoint x: 422, endPoint y: 614, distance: 574.4
click div "Pickups + Add Stop From : PGW - 5801 [STREET_ADDRESS] Edit Move to top Move to …"
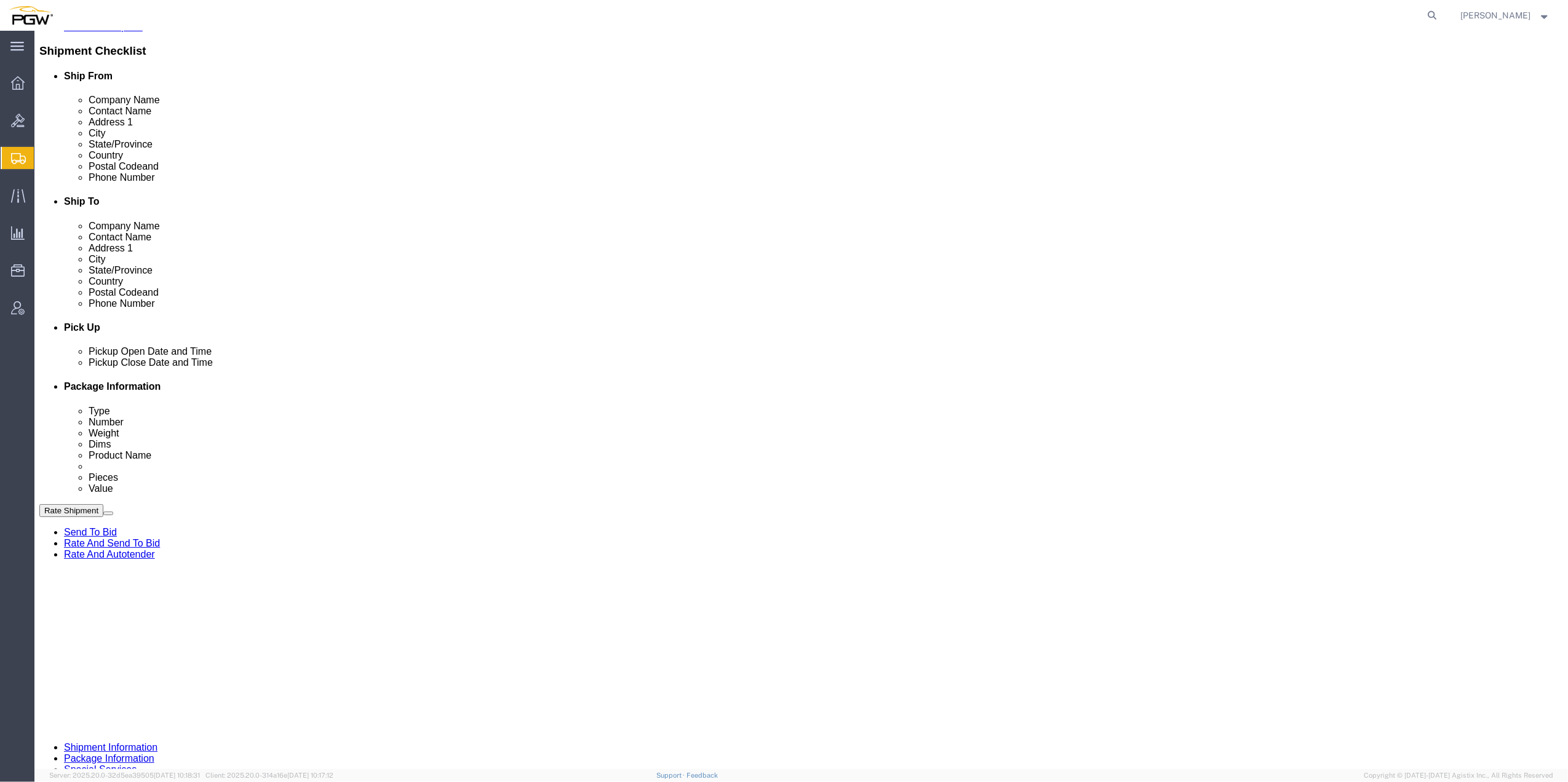
scroll to position [301, 0]
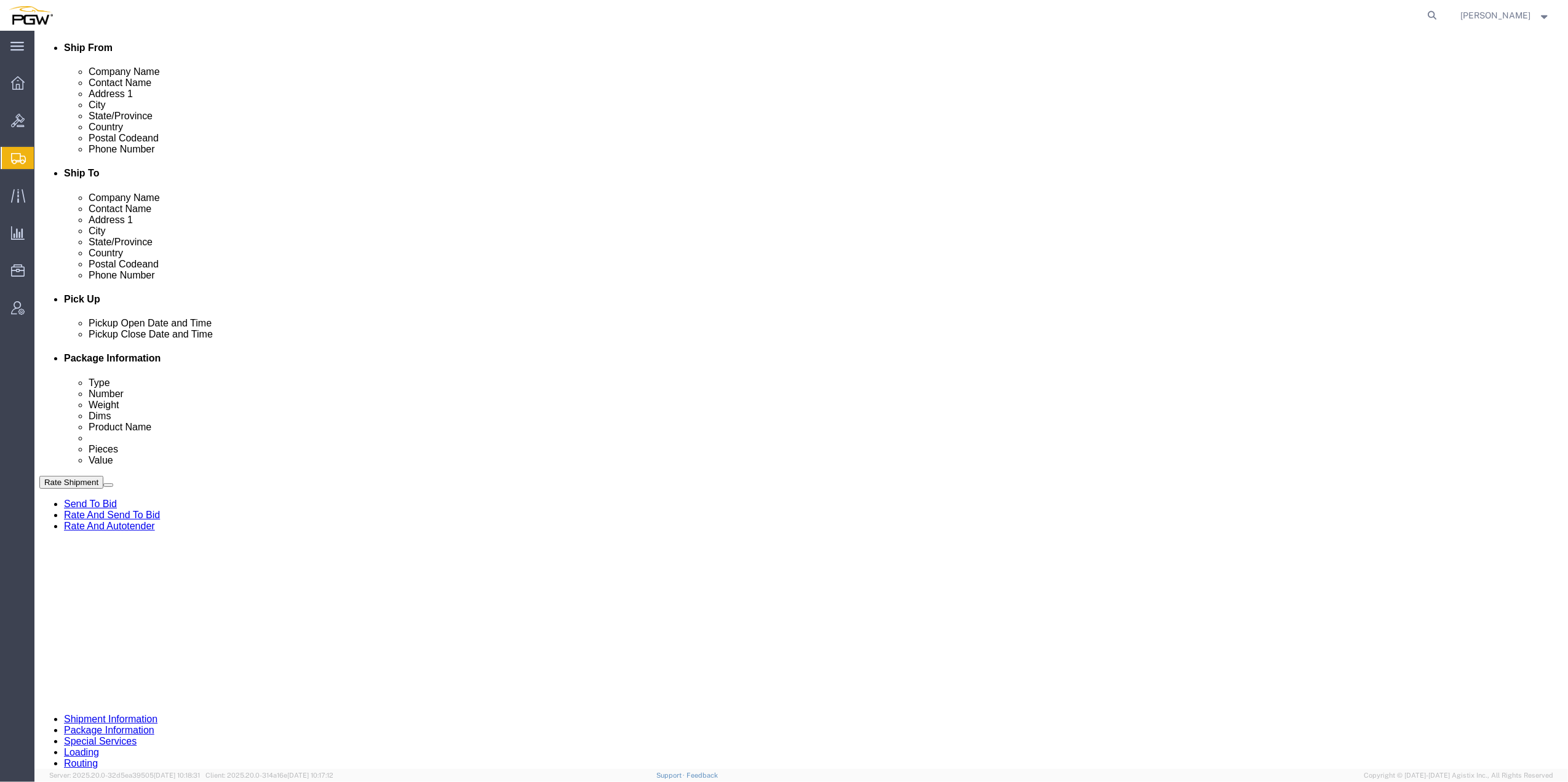
click button "Rate Shipment"
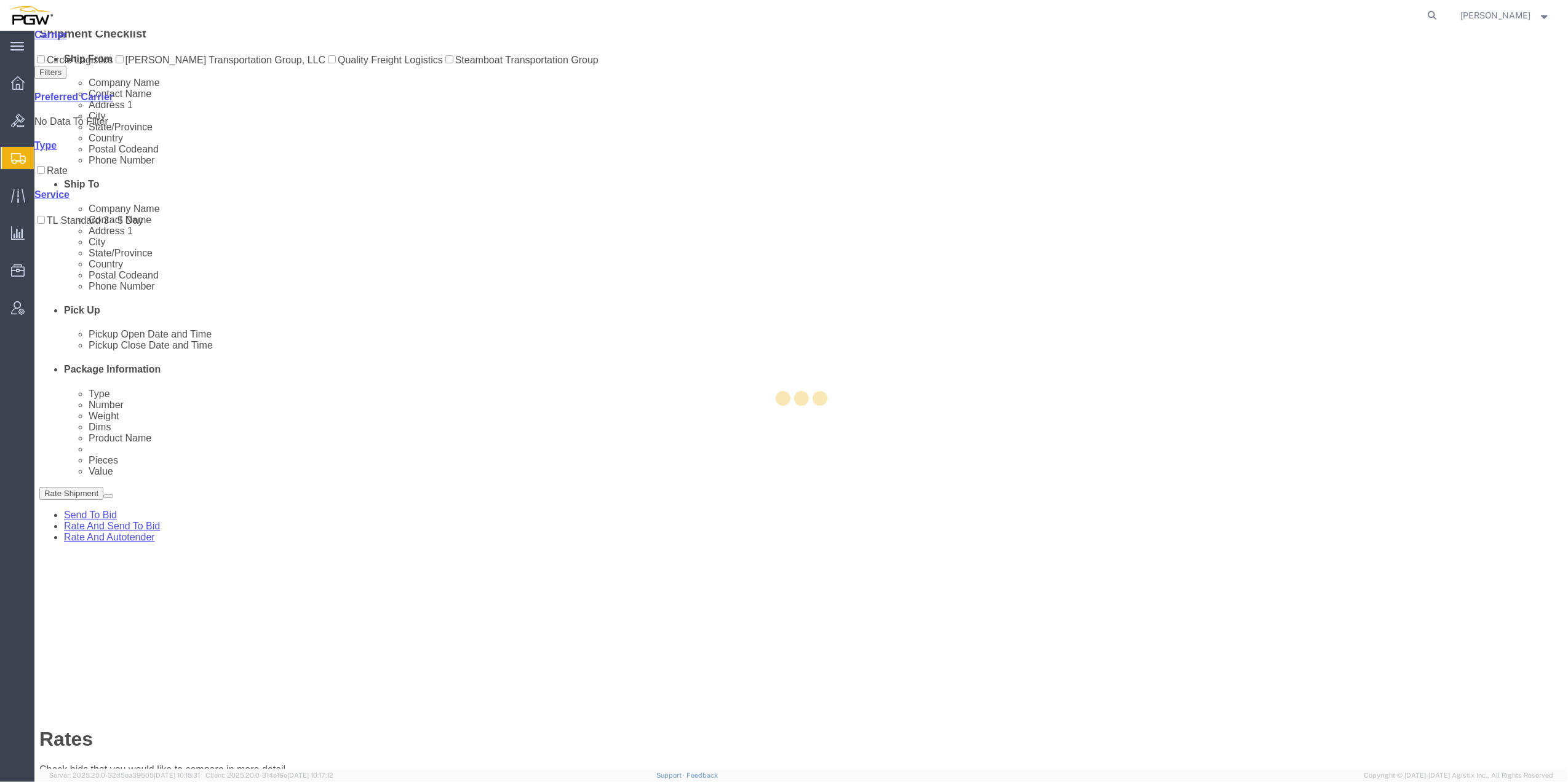
scroll to position [0, 0]
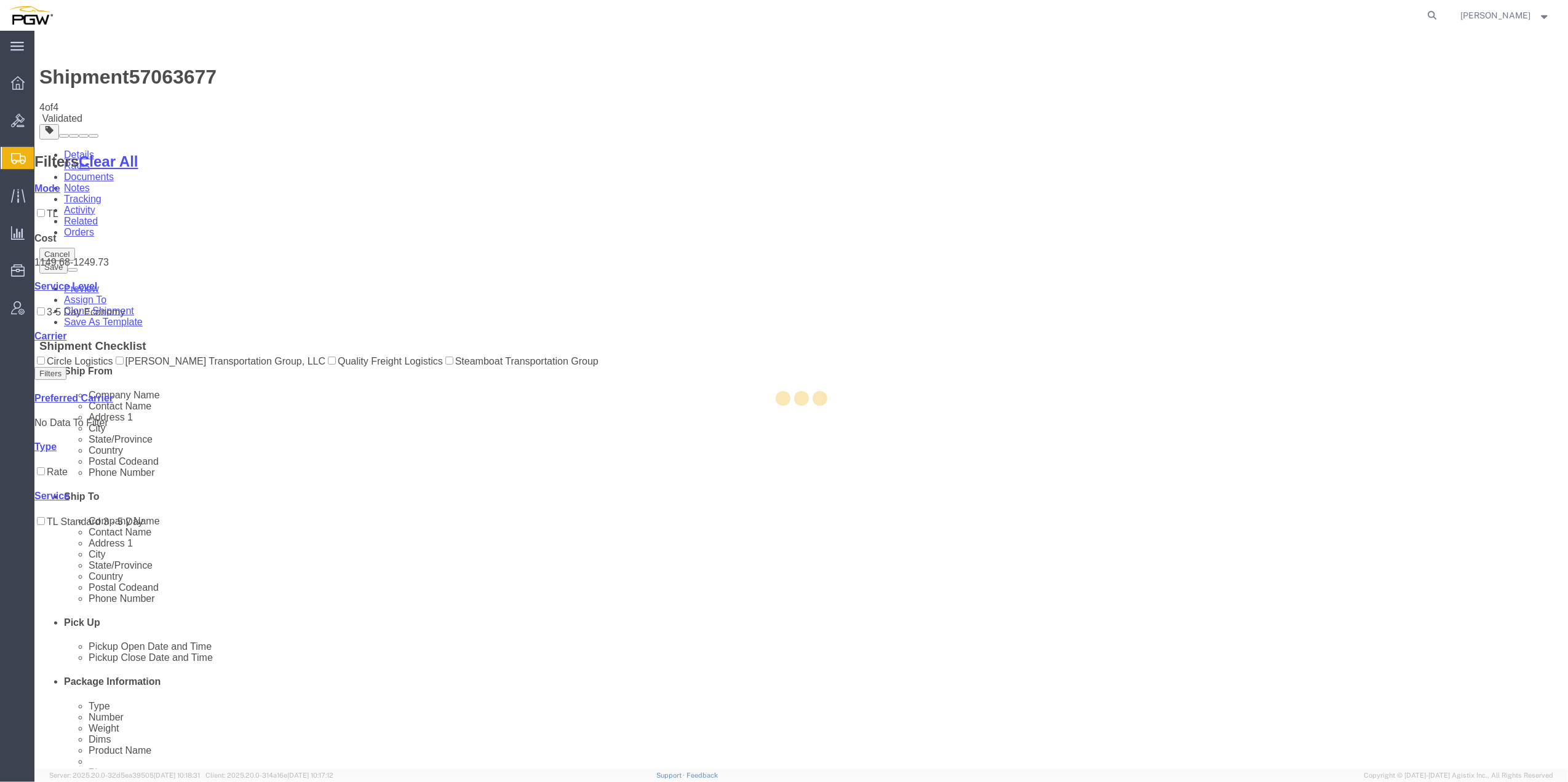
select select "62891"
select select "28771"
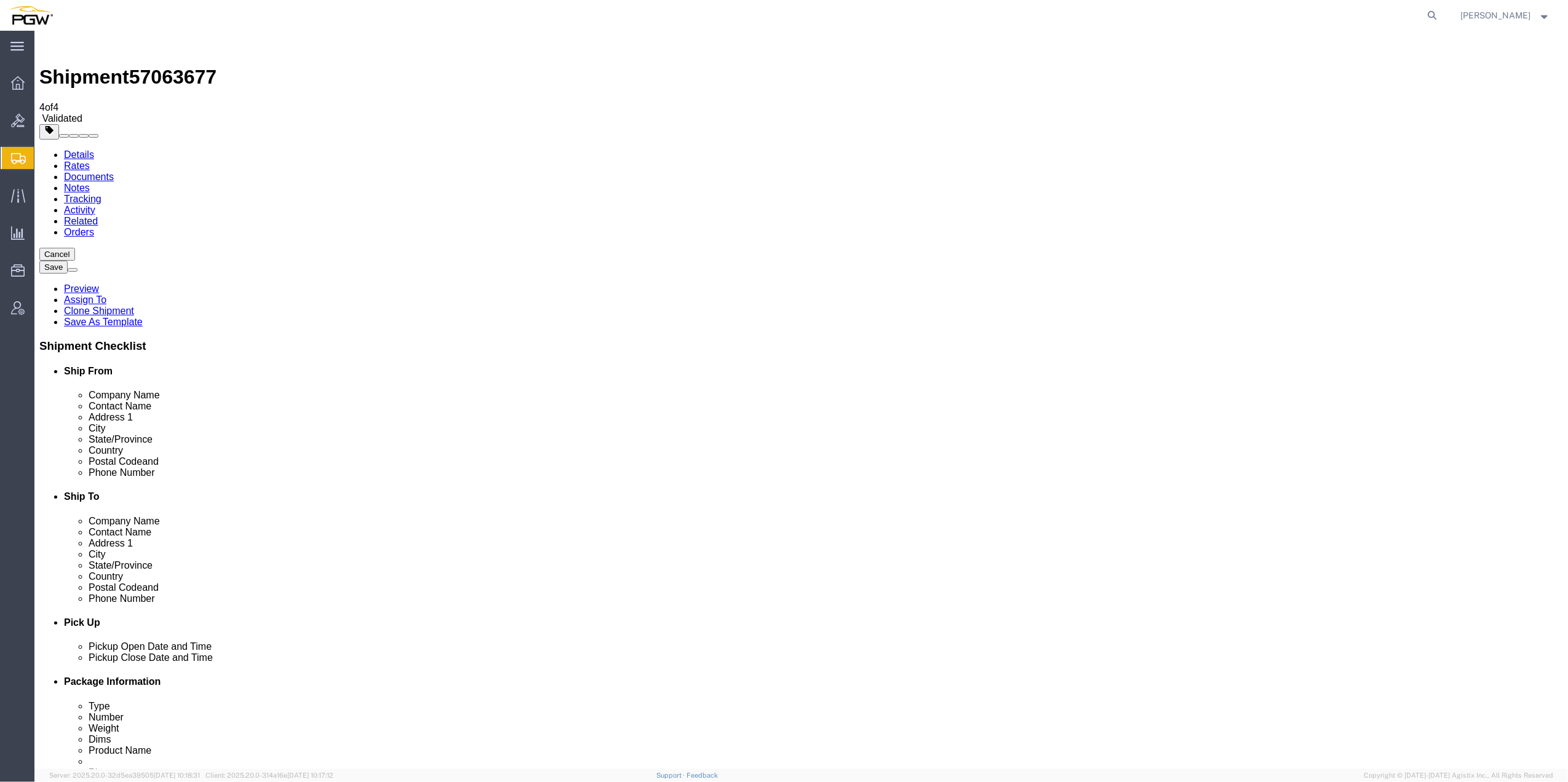
select select "62891"
select select "28771"
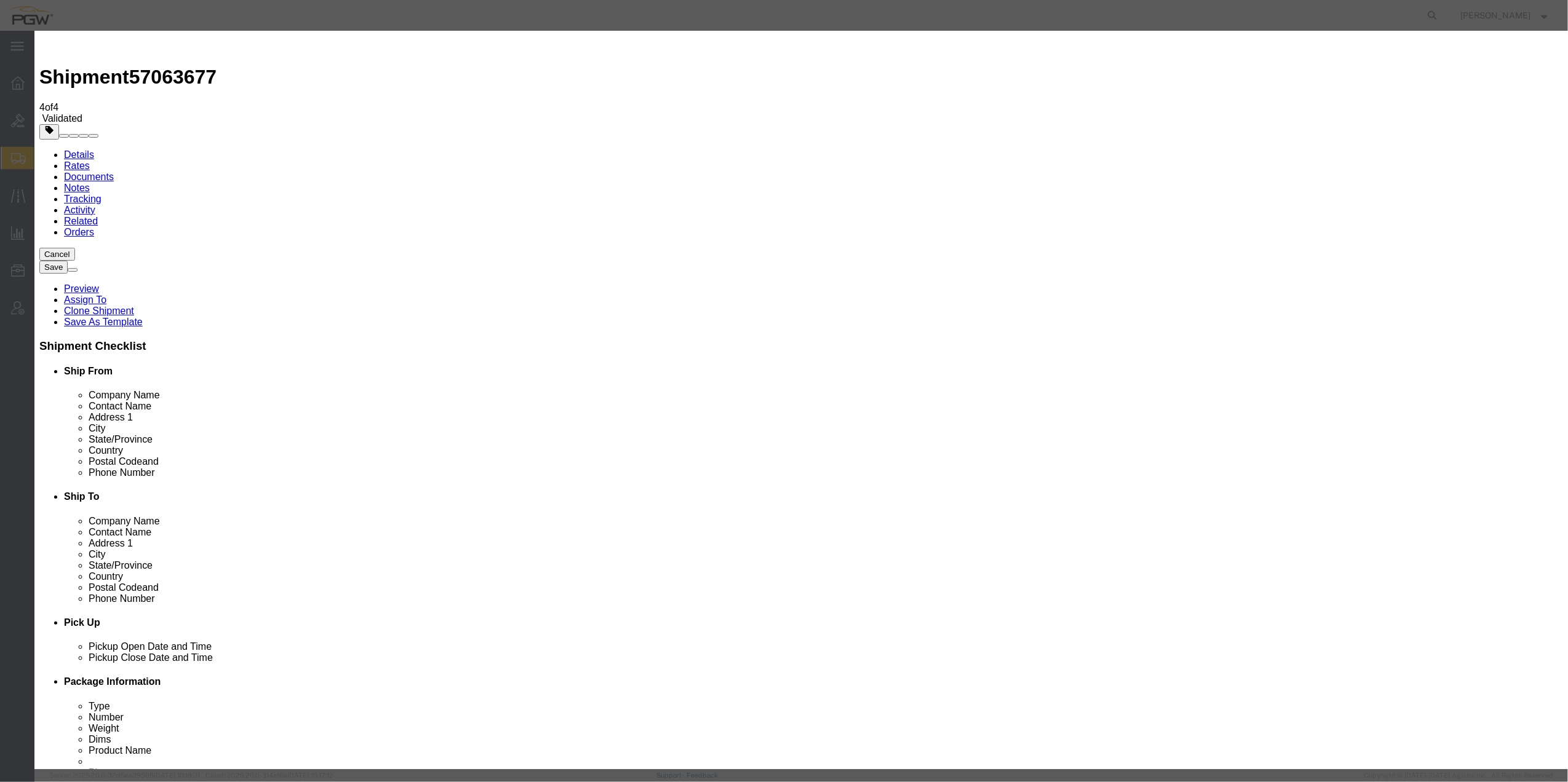
type input "2"
click input "2"
click select "Price Carrier Rank"
select select "LANE_RANK"
click select "Price Carrier Rank"
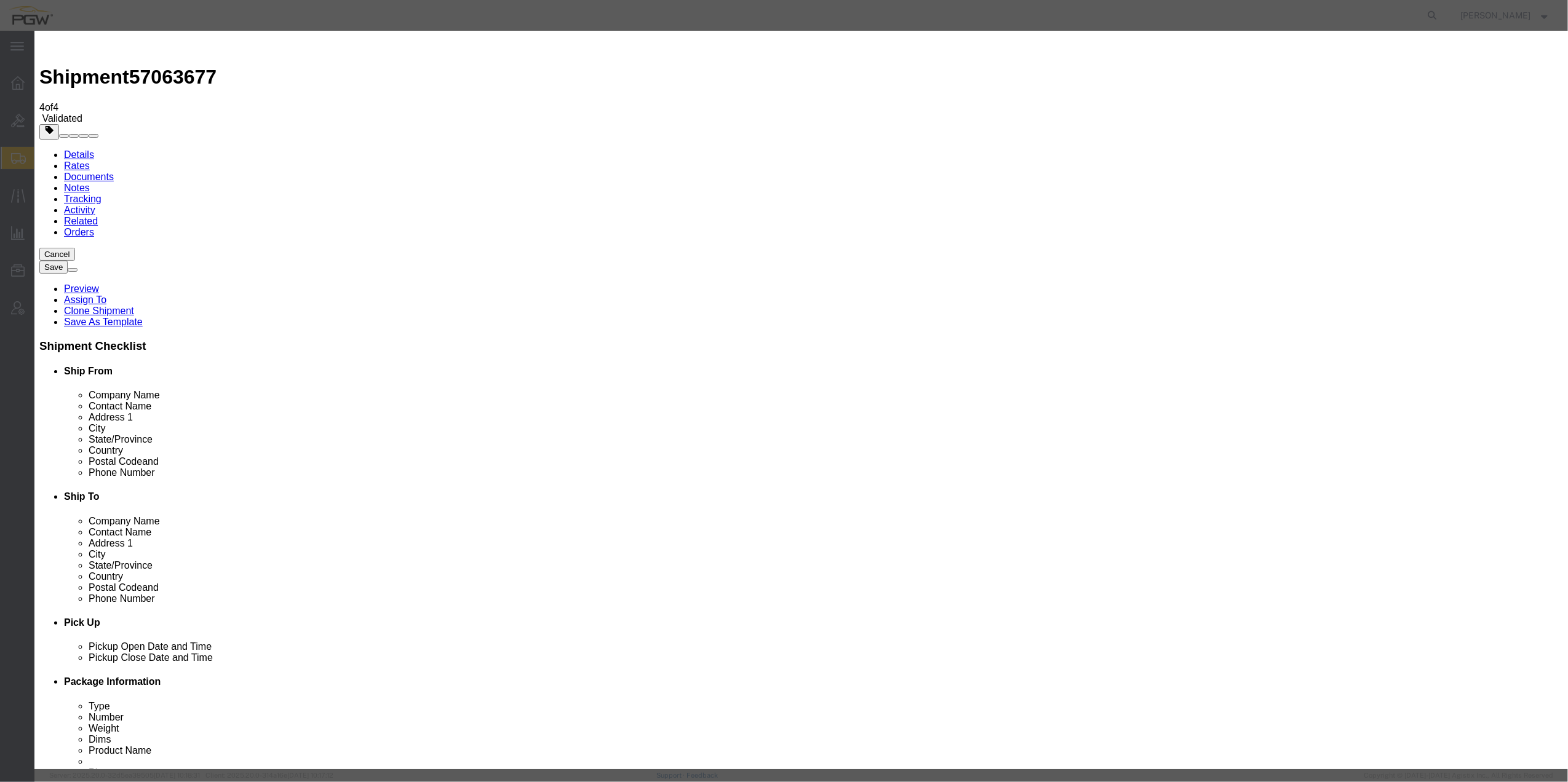
click button "Save Auto-Tender"
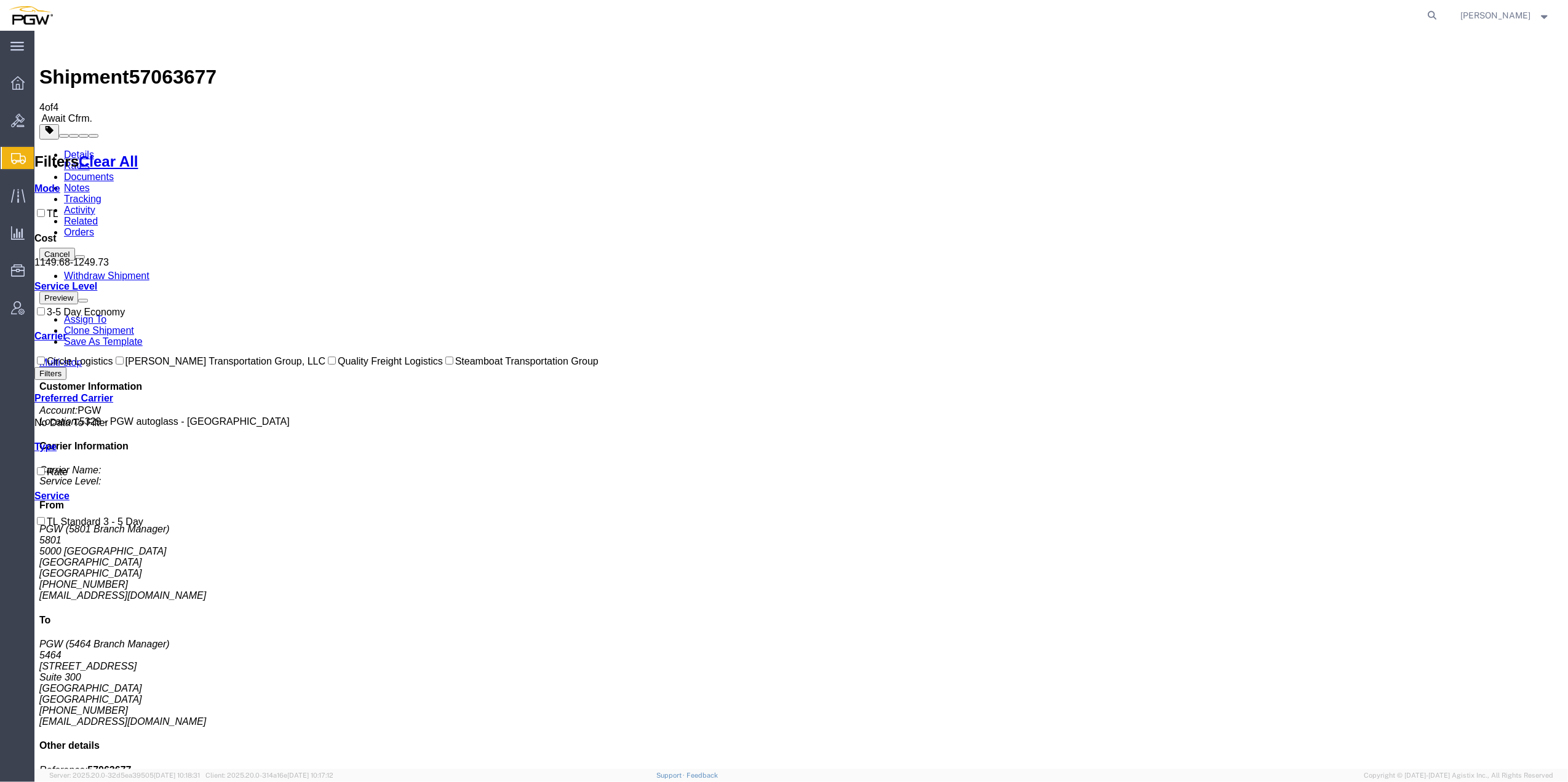
click at [84, 149] on link "Details" at bounding box center [78, 154] width 30 height 10
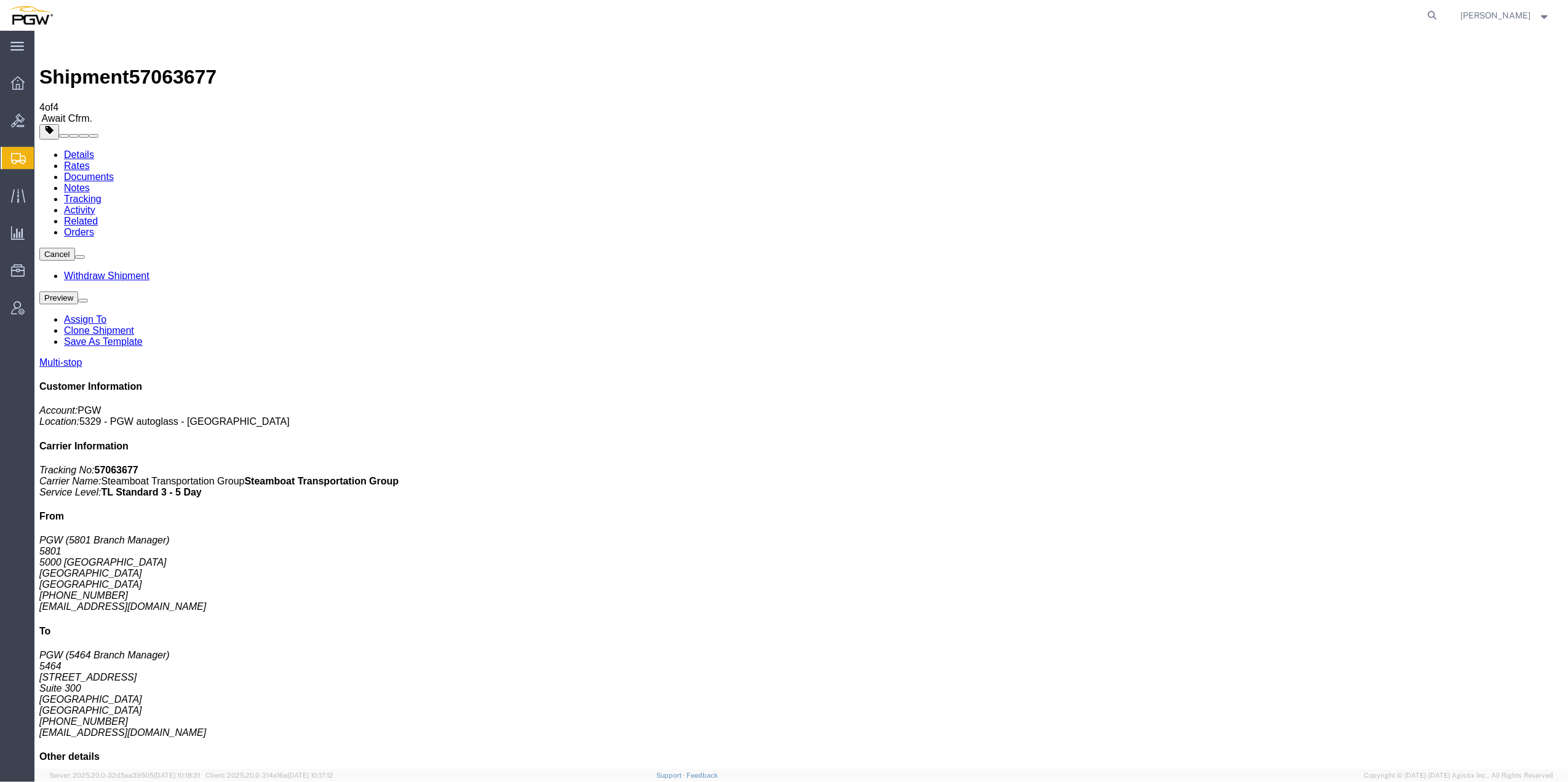
click span "57063677"
copy span "57063677"
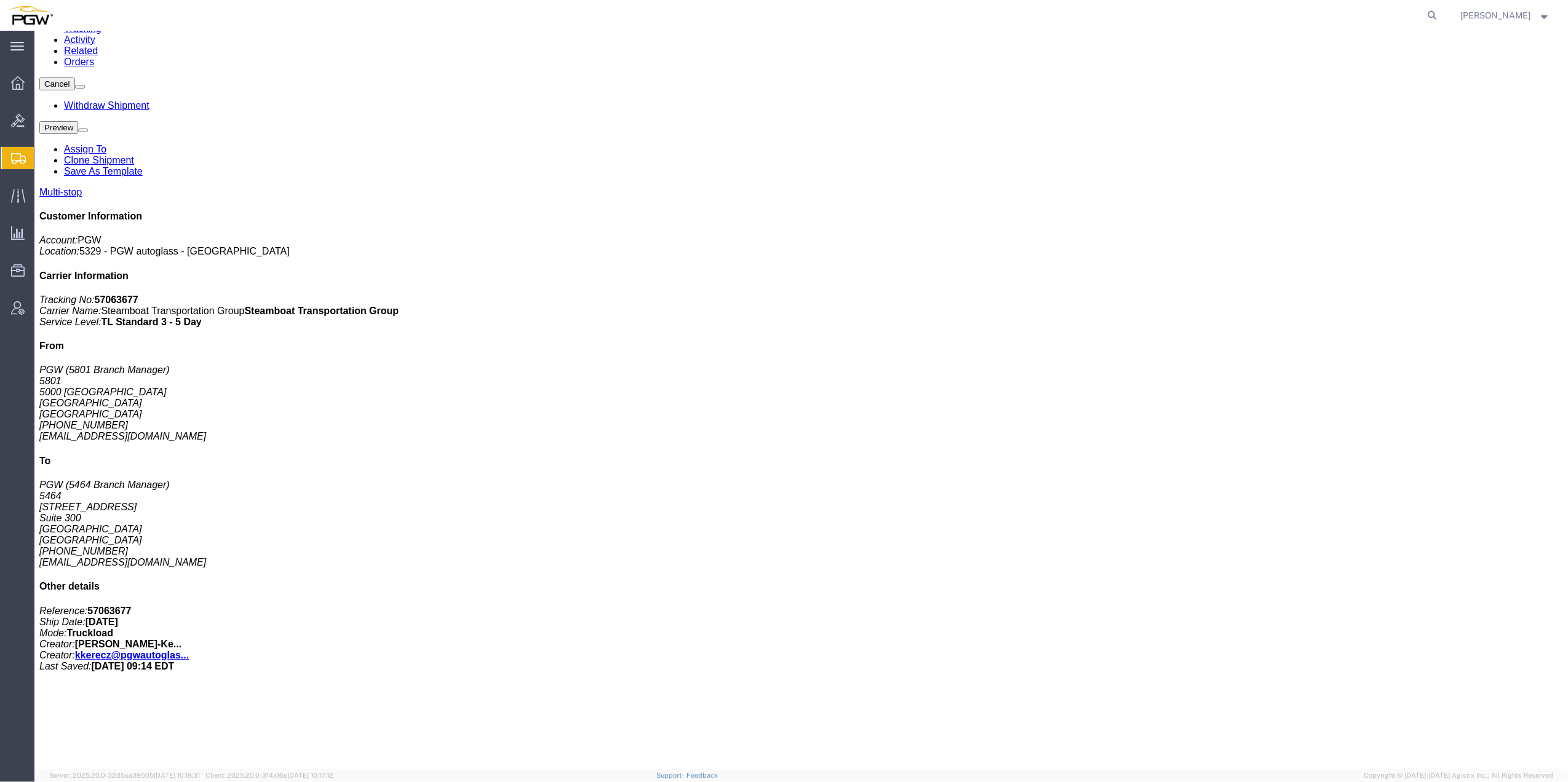
scroll to position [163, 0]
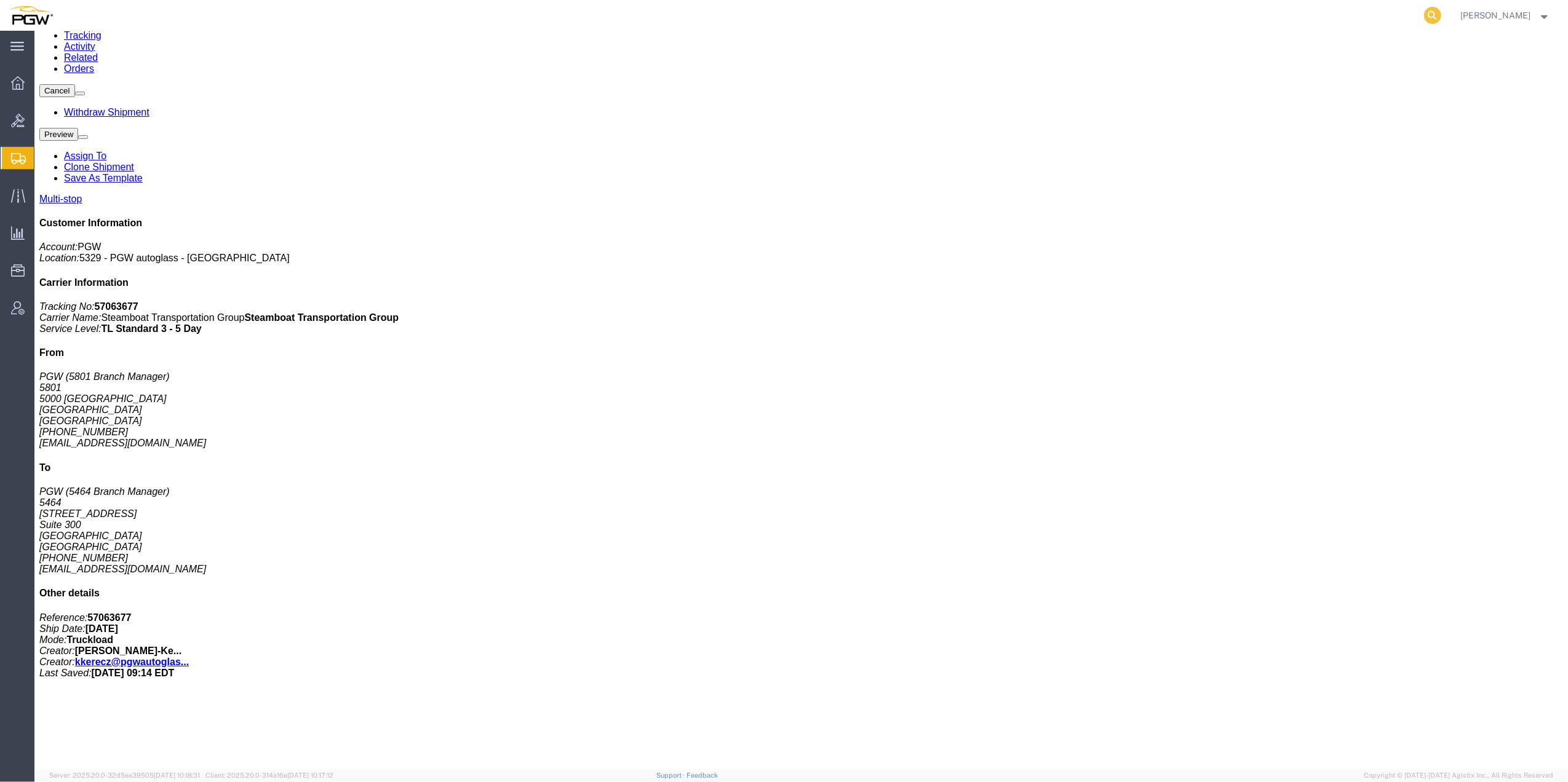
click at [1424, 12] on icon at bounding box center [1432, 15] width 17 height 17
paste input "57008519"
type input "57008519"
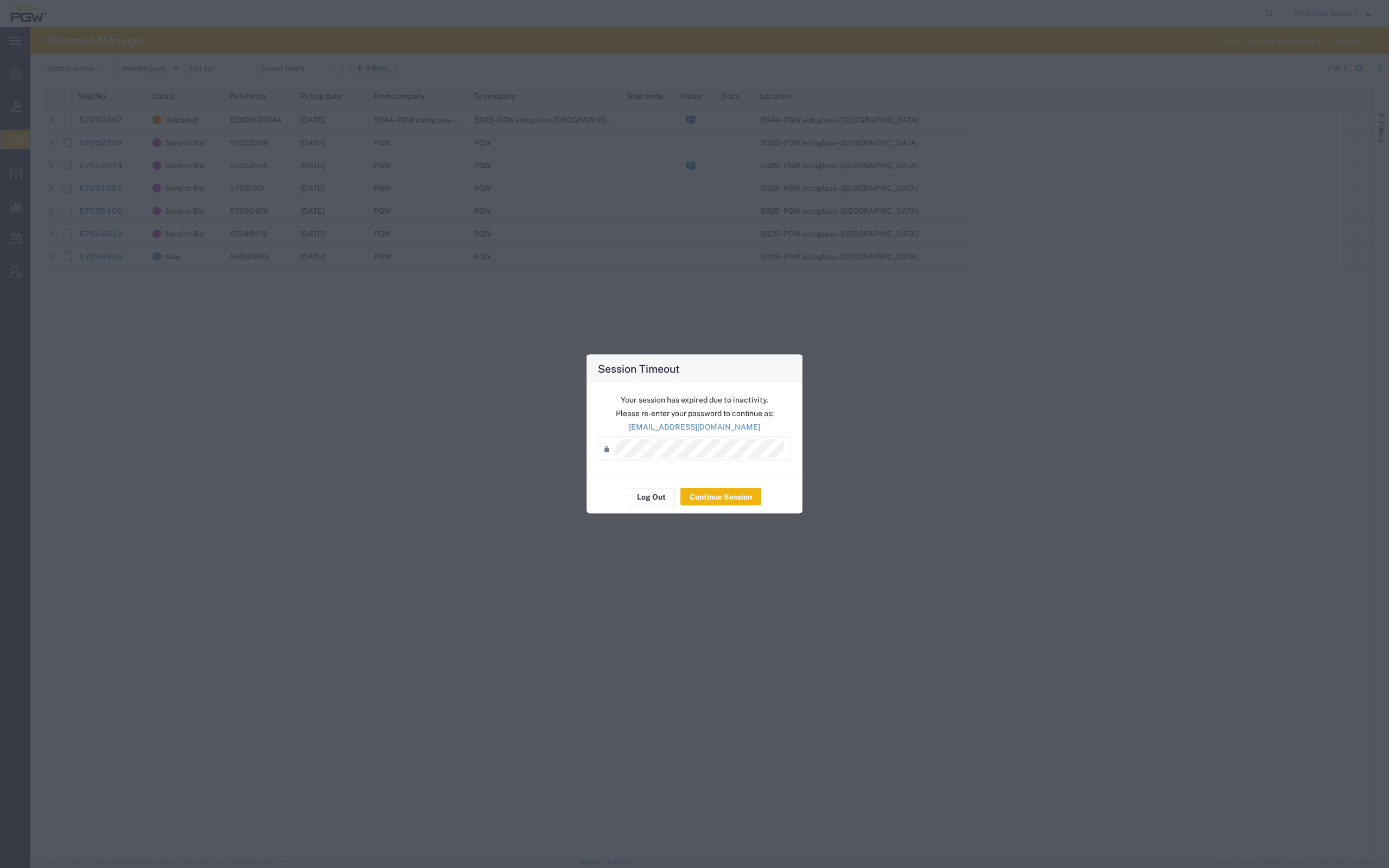
click at [1077, 343] on div "Session Timeout Your session has expired due to inactivity. Please re-enter you…" at bounding box center [694, 434] width 1389 height 868
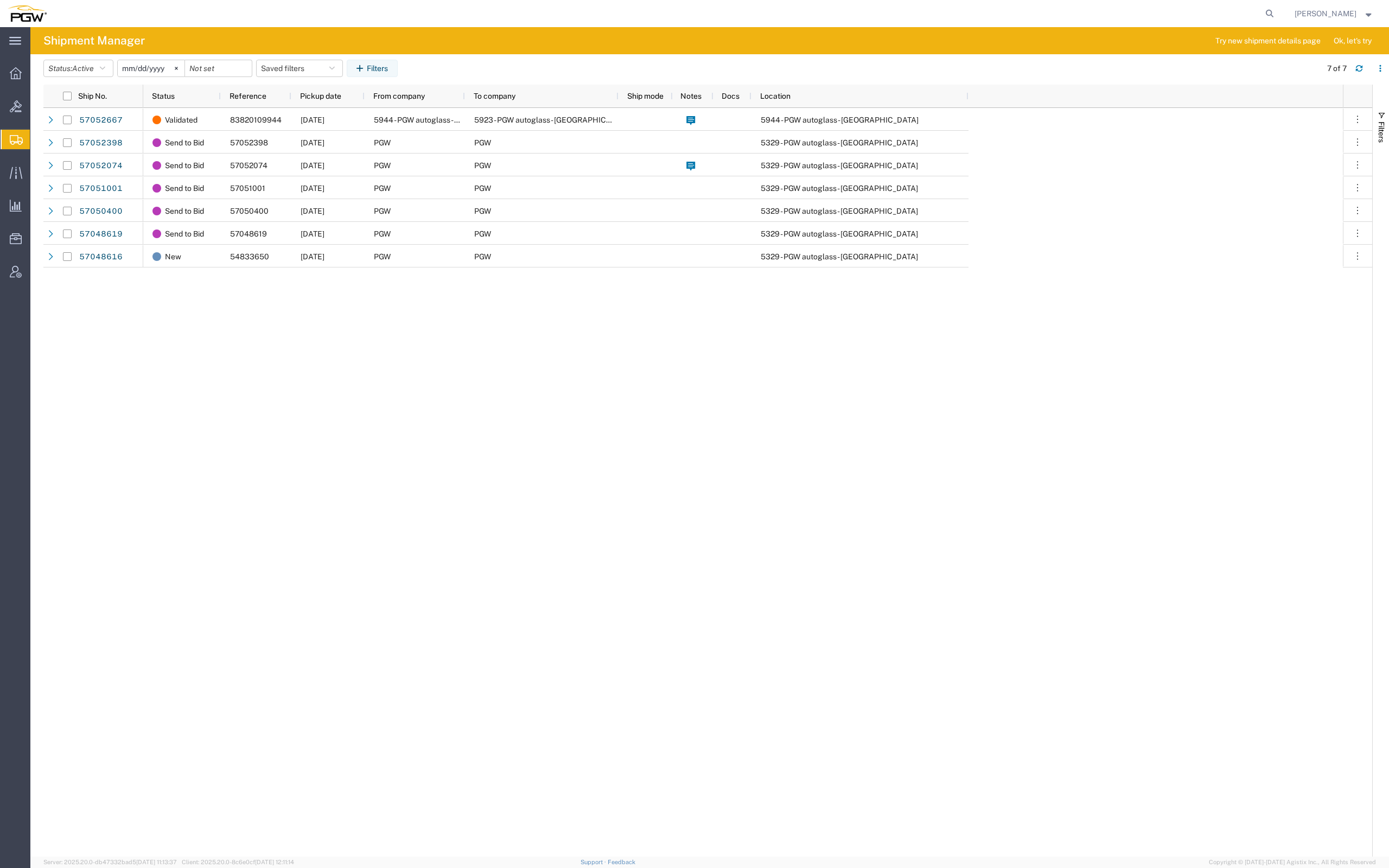
click at [1287, 0] on div "[PERSON_NAME]" at bounding box center [1334, 14] width 96 height 27
click at [1180, 0] on agx-global-search at bounding box center [1105, 14] width 347 height 27
click at [1223, 0] on agx-global-search at bounding box center [1105, 14] width 347 height 27
